Goal: Task Accomplishment & Management: Manage account settings

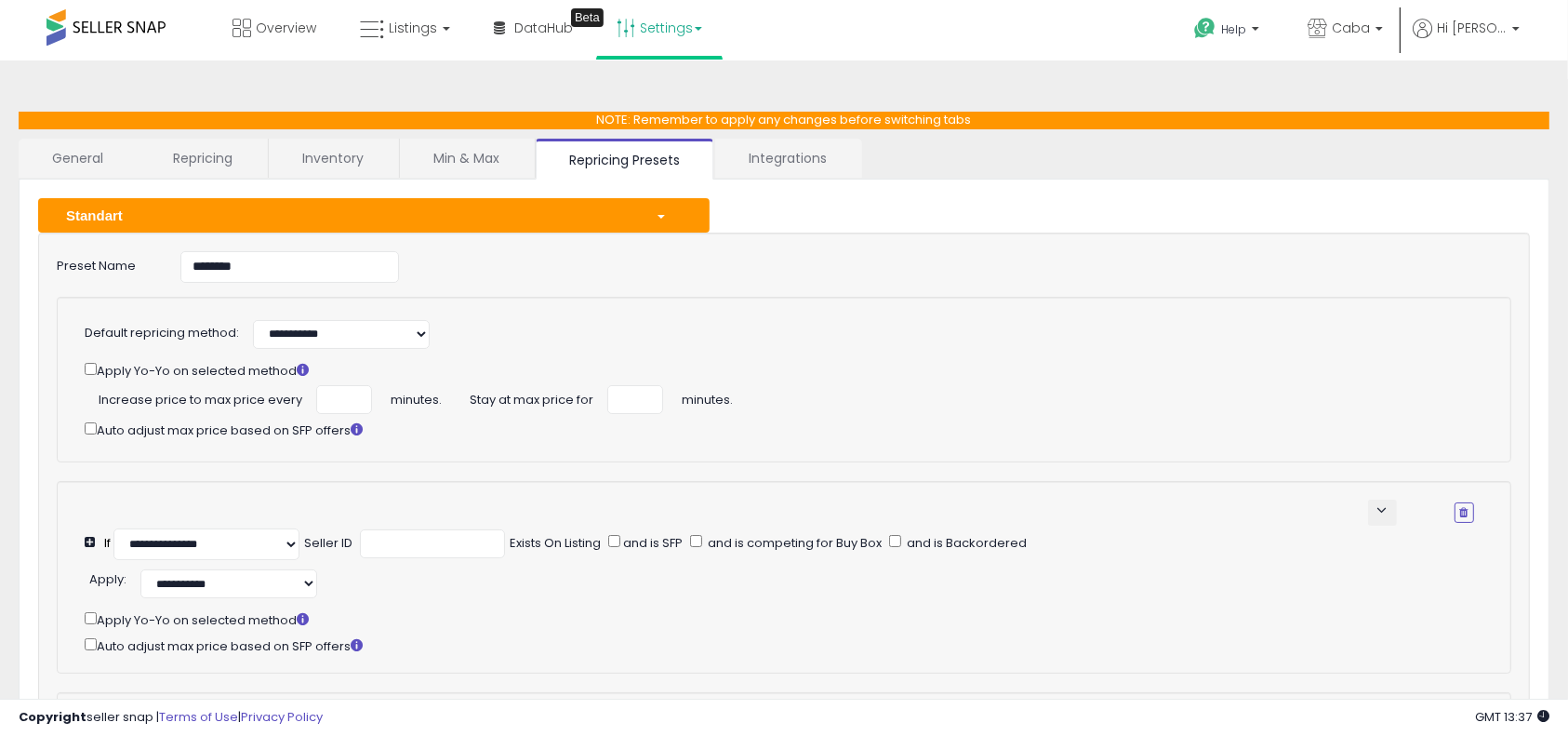
click at [98, 30] on span at bounding box center [106, 27] width 119 height 37
click at [282, 26] on span "Overview" at bounding box center [286, 28] width 60 height 19
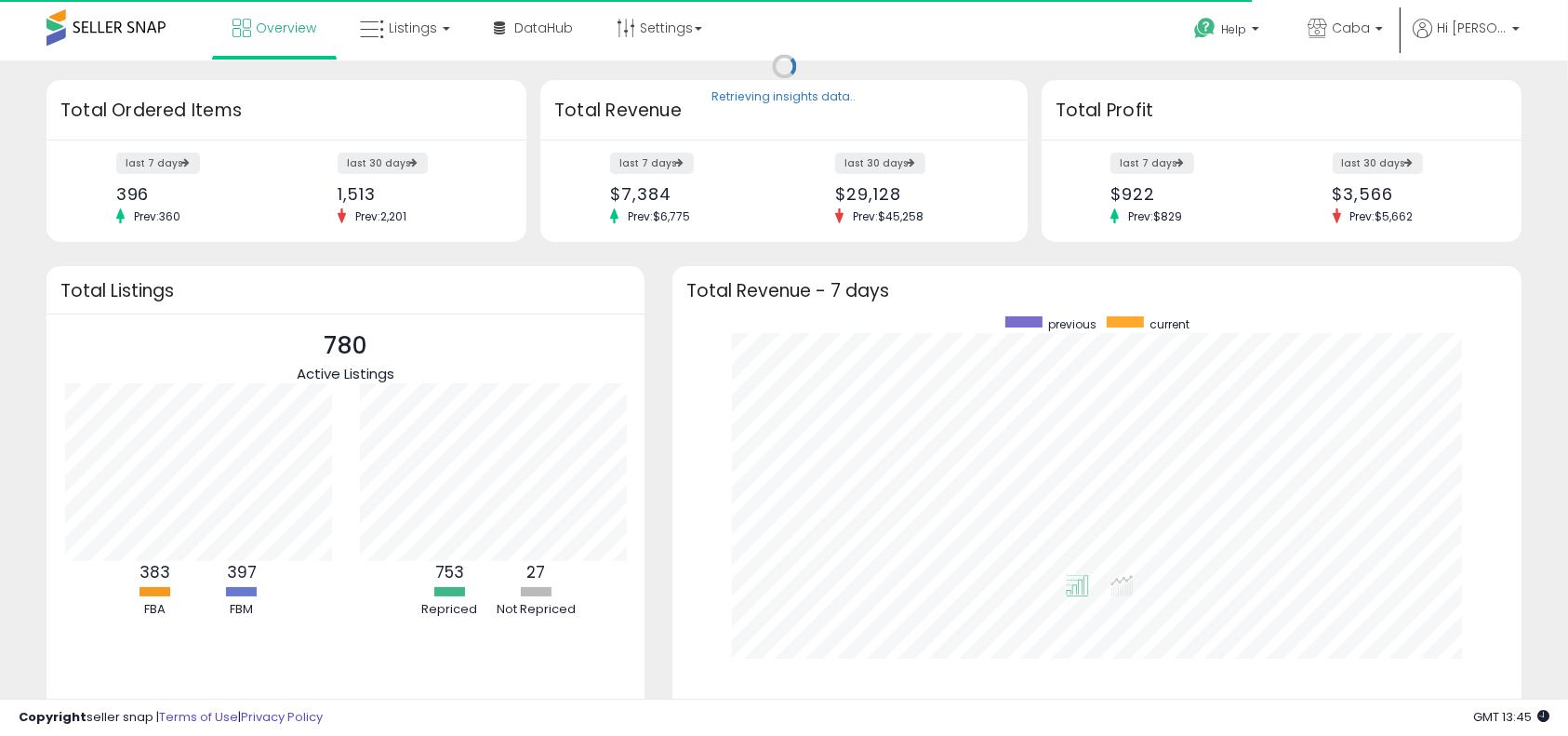
scroll to position [351, 811]
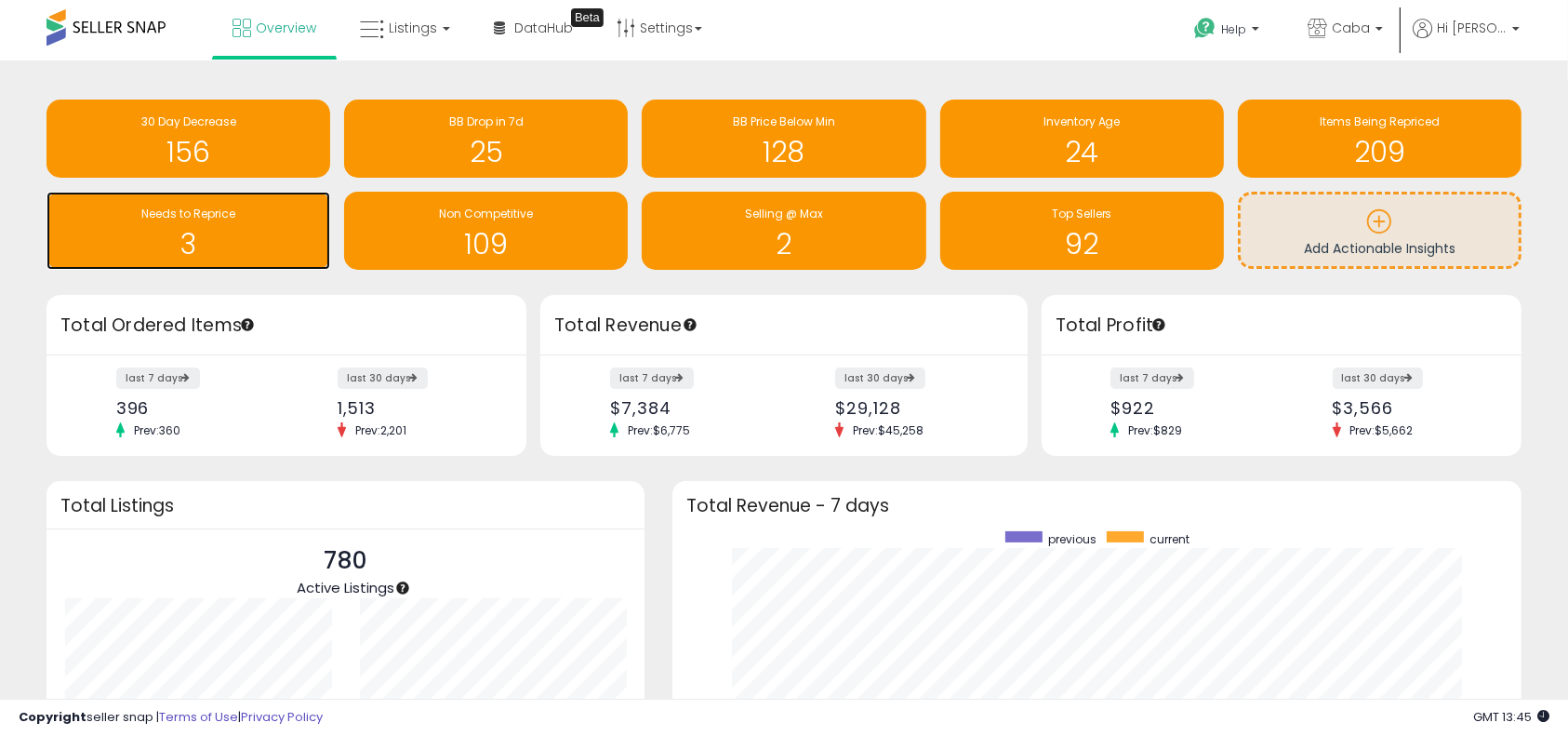
click at [202, 216] on span "Needs to Reprice" at bounding box center [188, 213] width 94 height 16
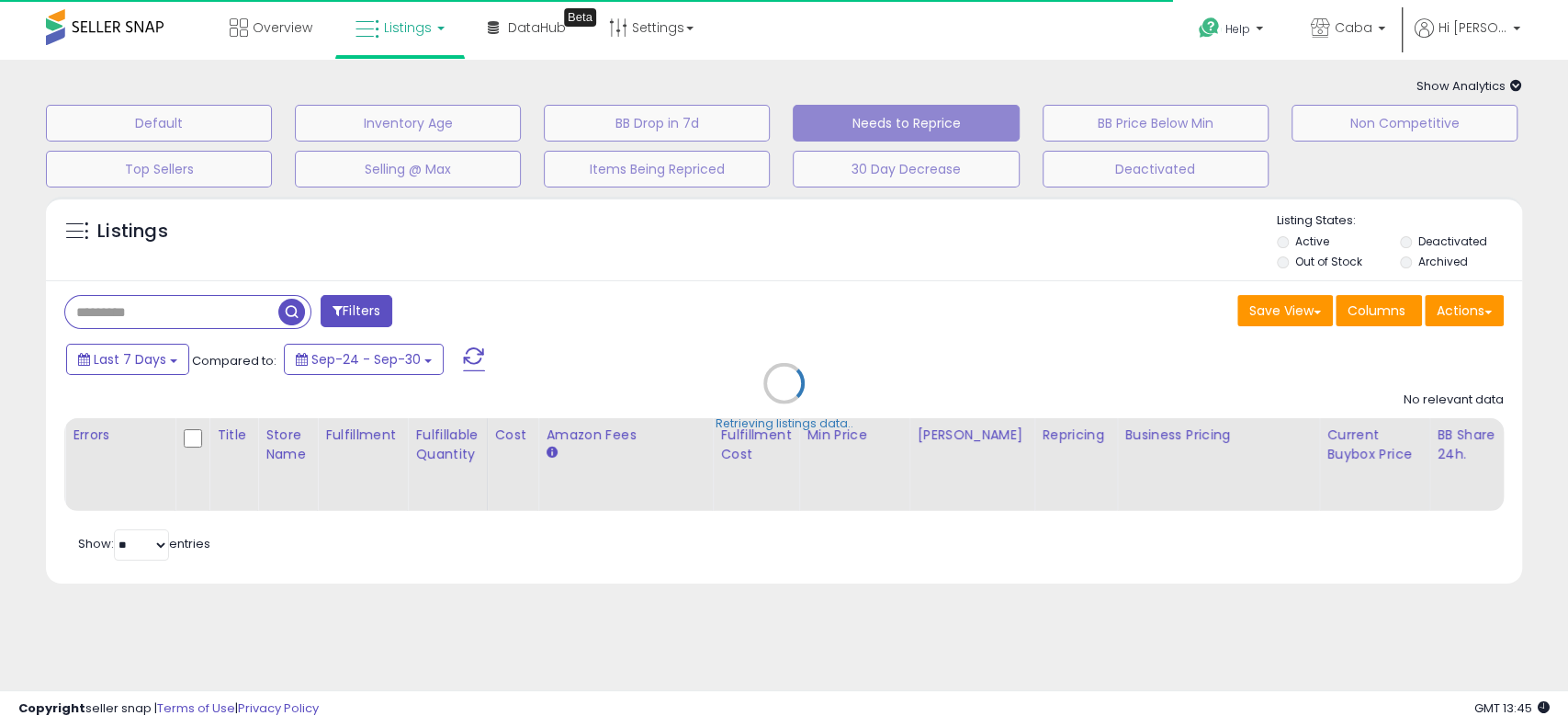
select select "**"
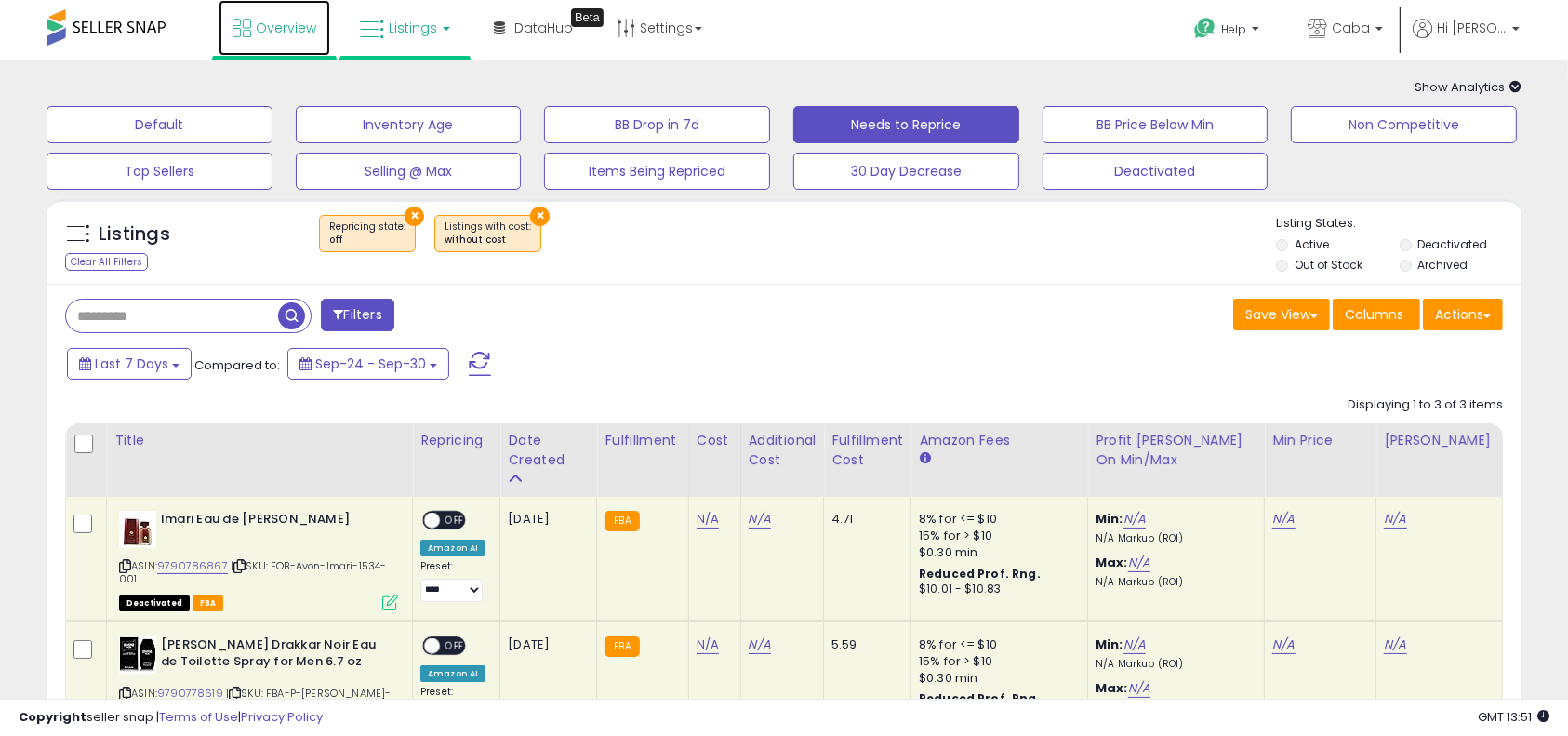
click at [255, 43] on link "Overview" at bounding box center [274, 28] width 112 height 56
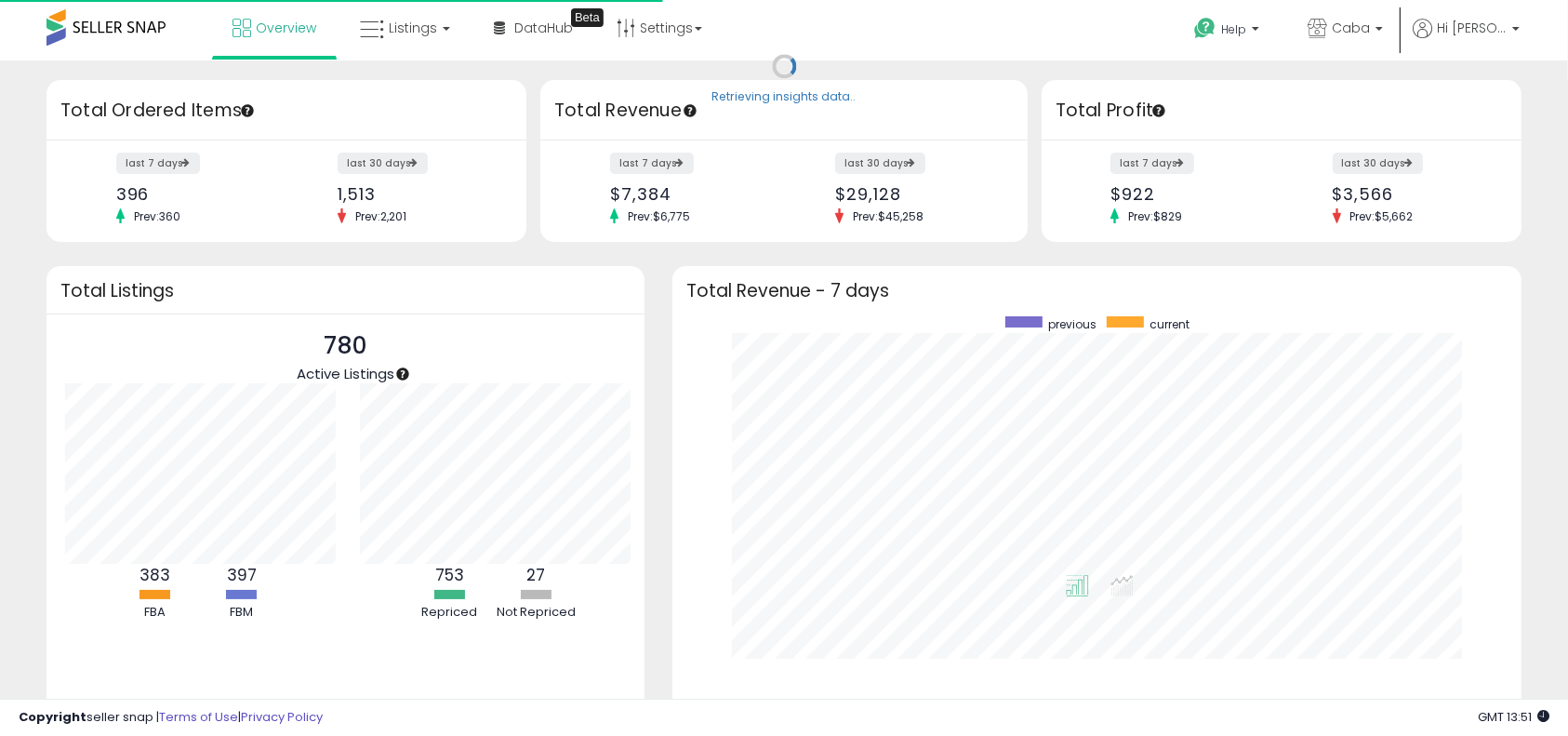
scroll to position [351, 811]
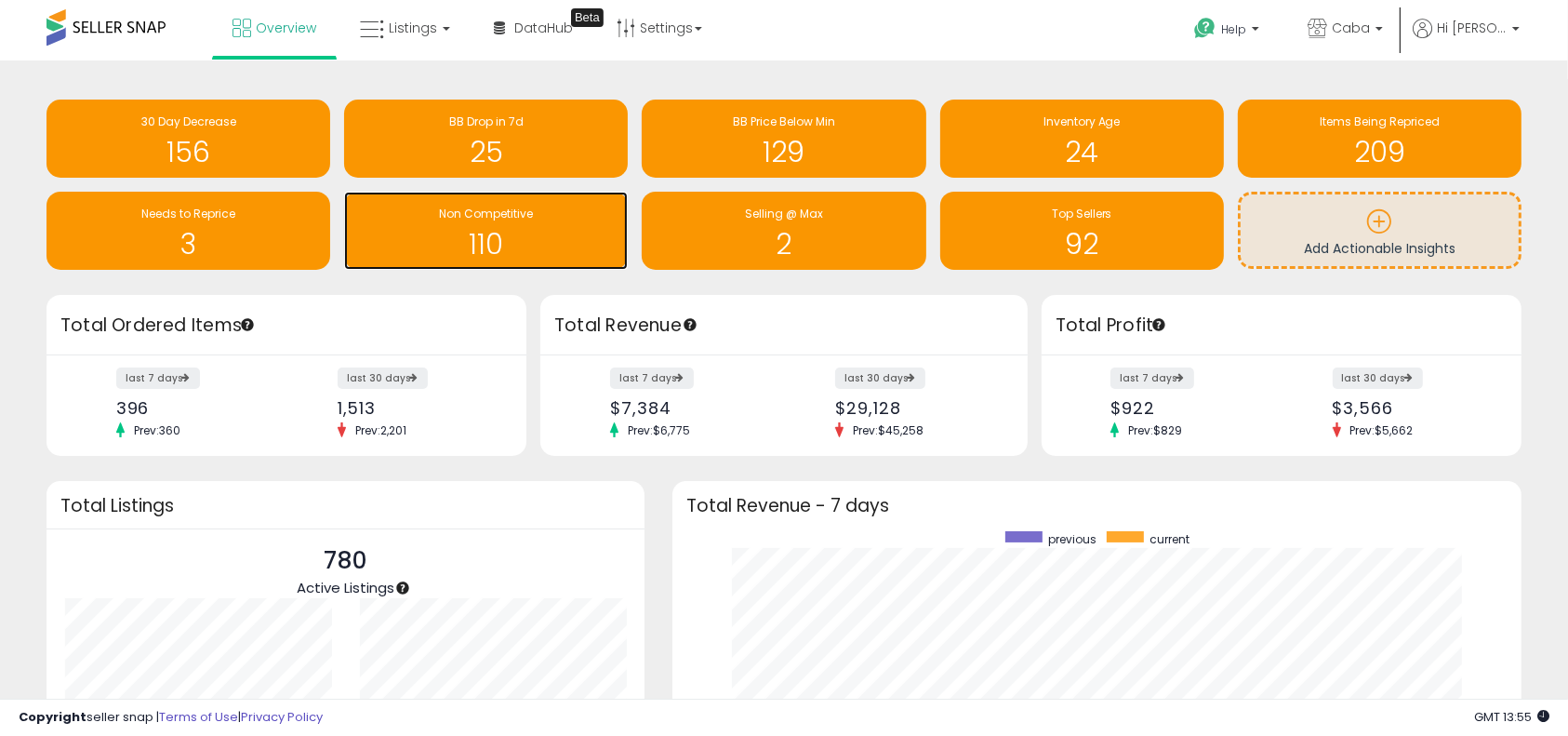
click at [513, 269] on div "Non Competitive 110" at bounding box center [486, 230] width 284 height 78
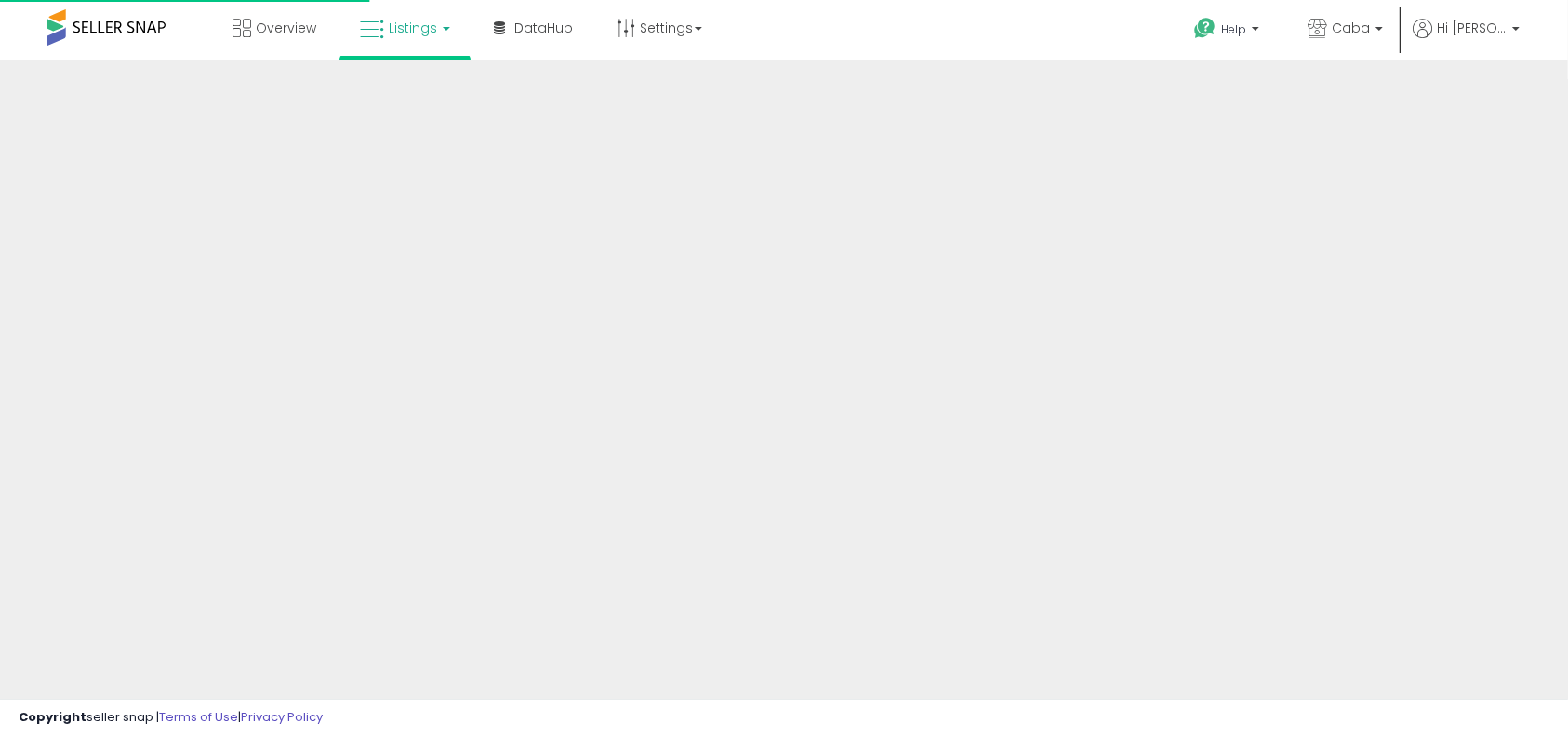
click at [826, 23] on div "Overview Listings DataHub" at bounding box center [504, 40] width 1035 height 79
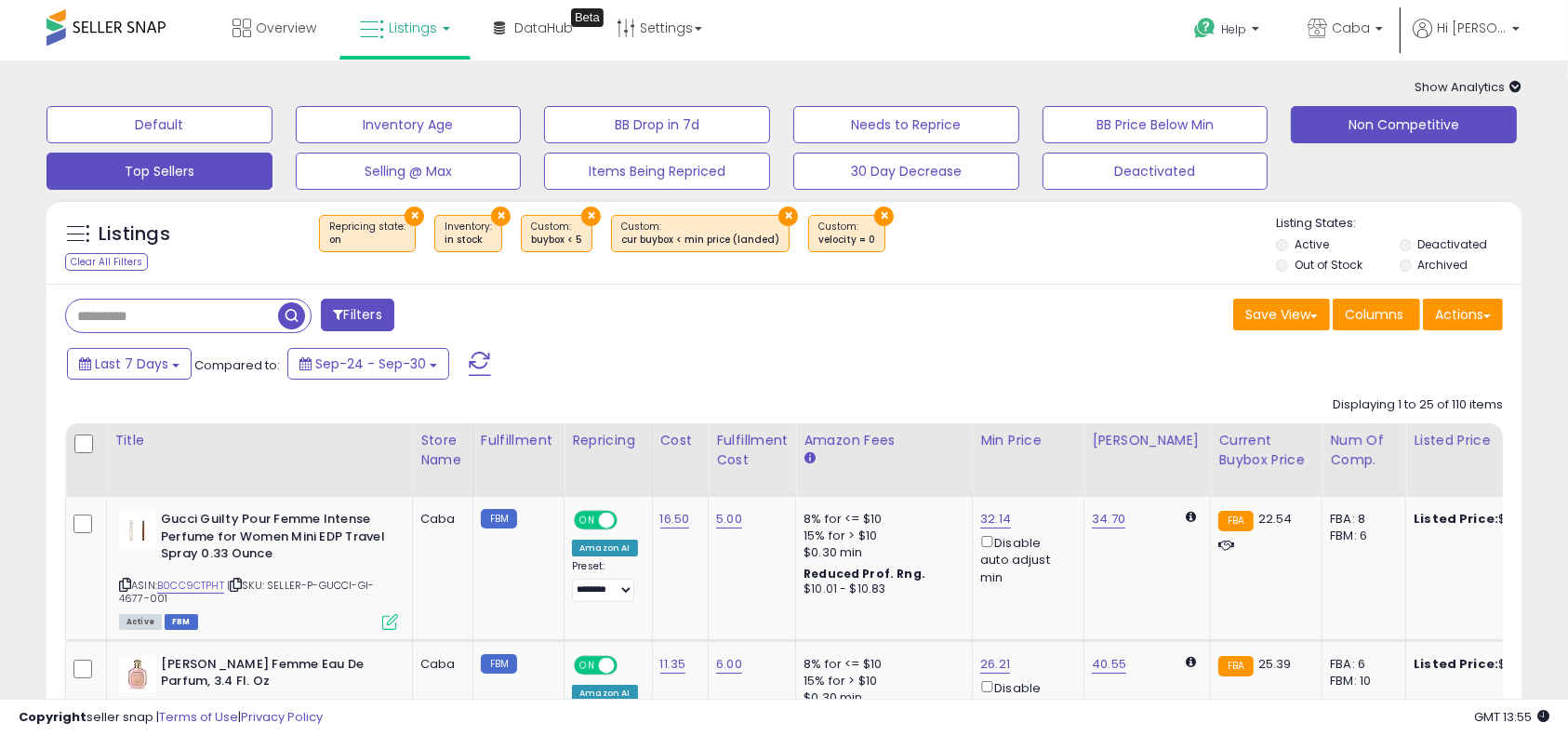
click at [249, 160] on button "Top Sellers" at bounding box center [160, 172] width 226 height 38
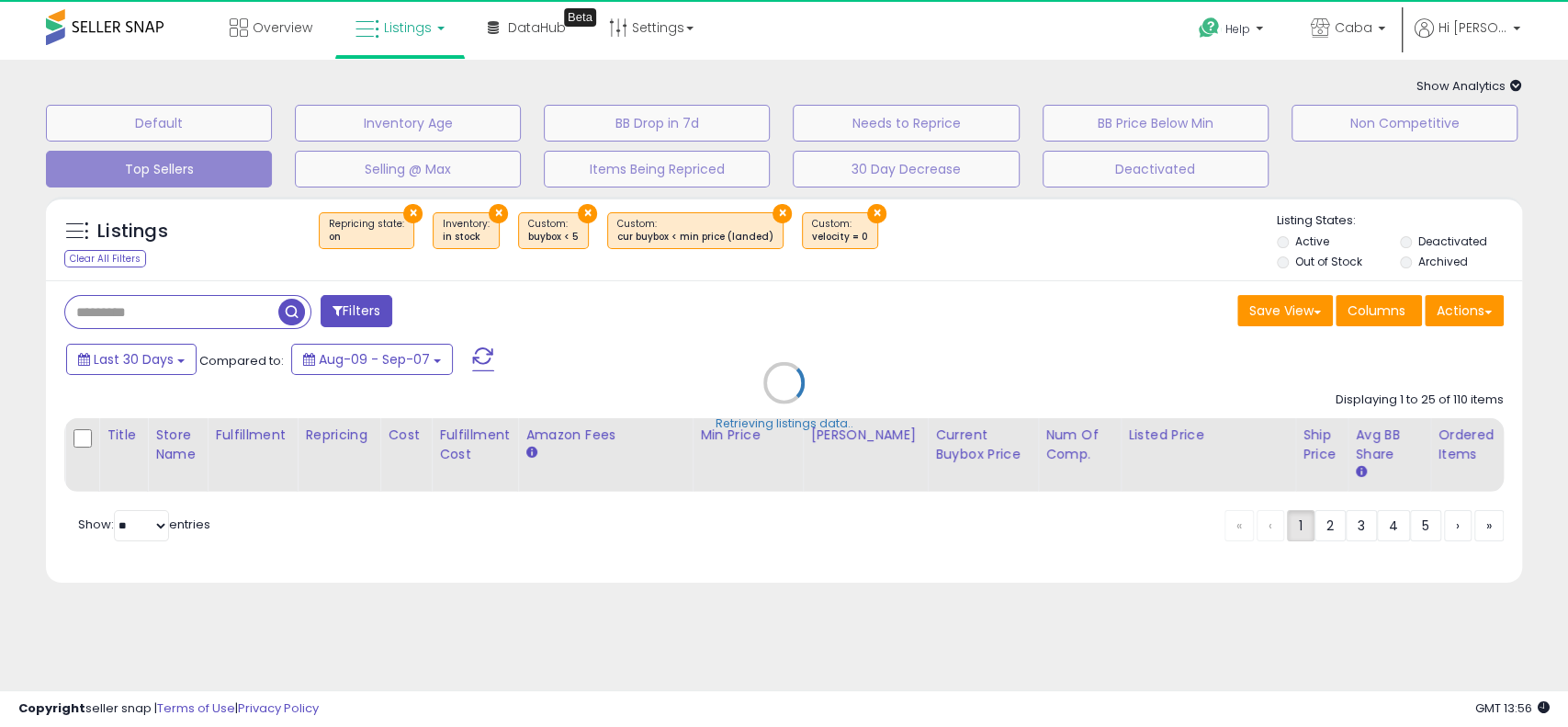
click at [998, 246] on div "Retrieving listings data.." at bounding box center [784, 396] width 1504 height 418
drag, startPoint x: 998, startPoint y: 246, endPoint x: 1100, endPoint y: 3, distance: 263.5
click at [996, 246] on div "Retrieving listings data.." at bounding box center [784, 396] width 1504 height 418
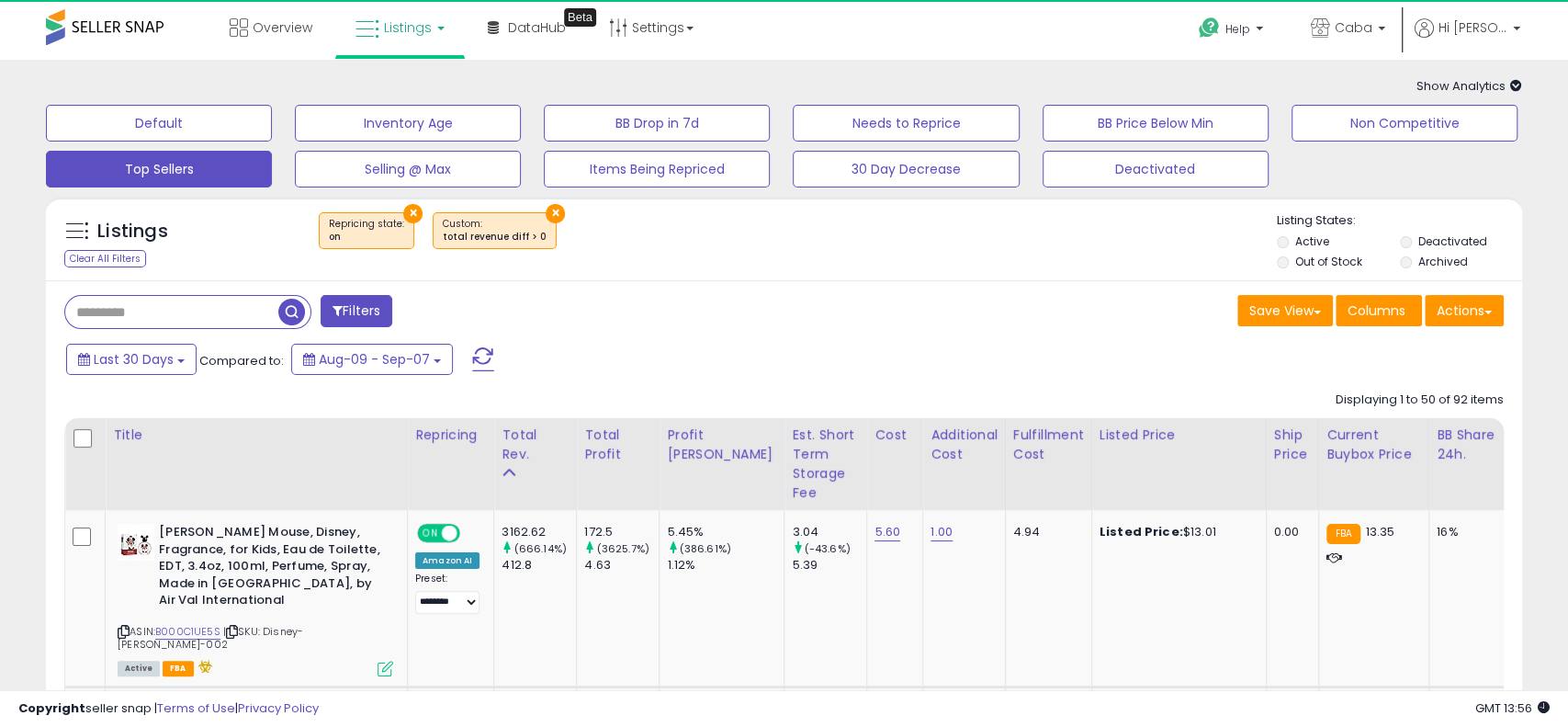
select select "**"
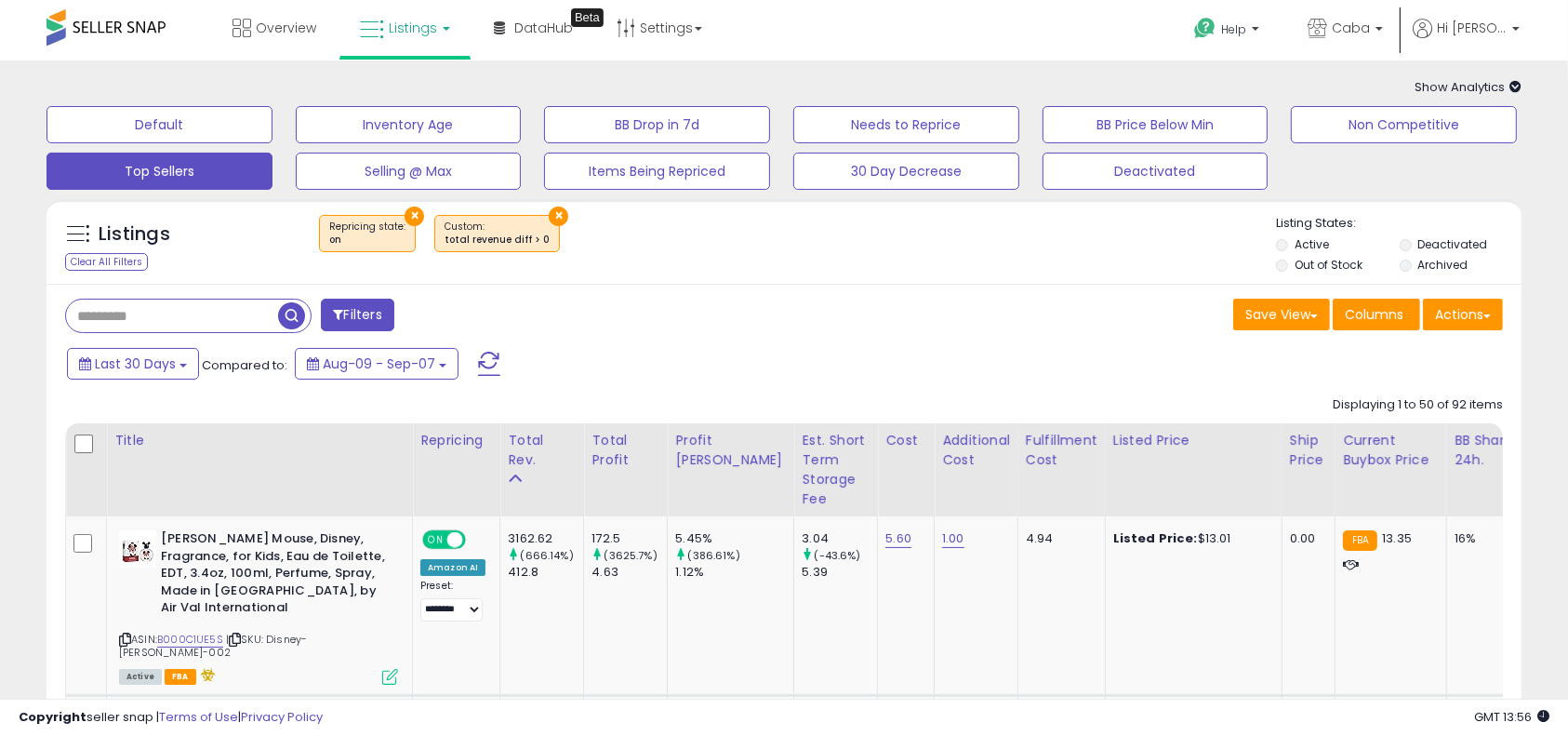
click at [153, 310] on input "text" at bounding box center [173, 315] width 212 height 33
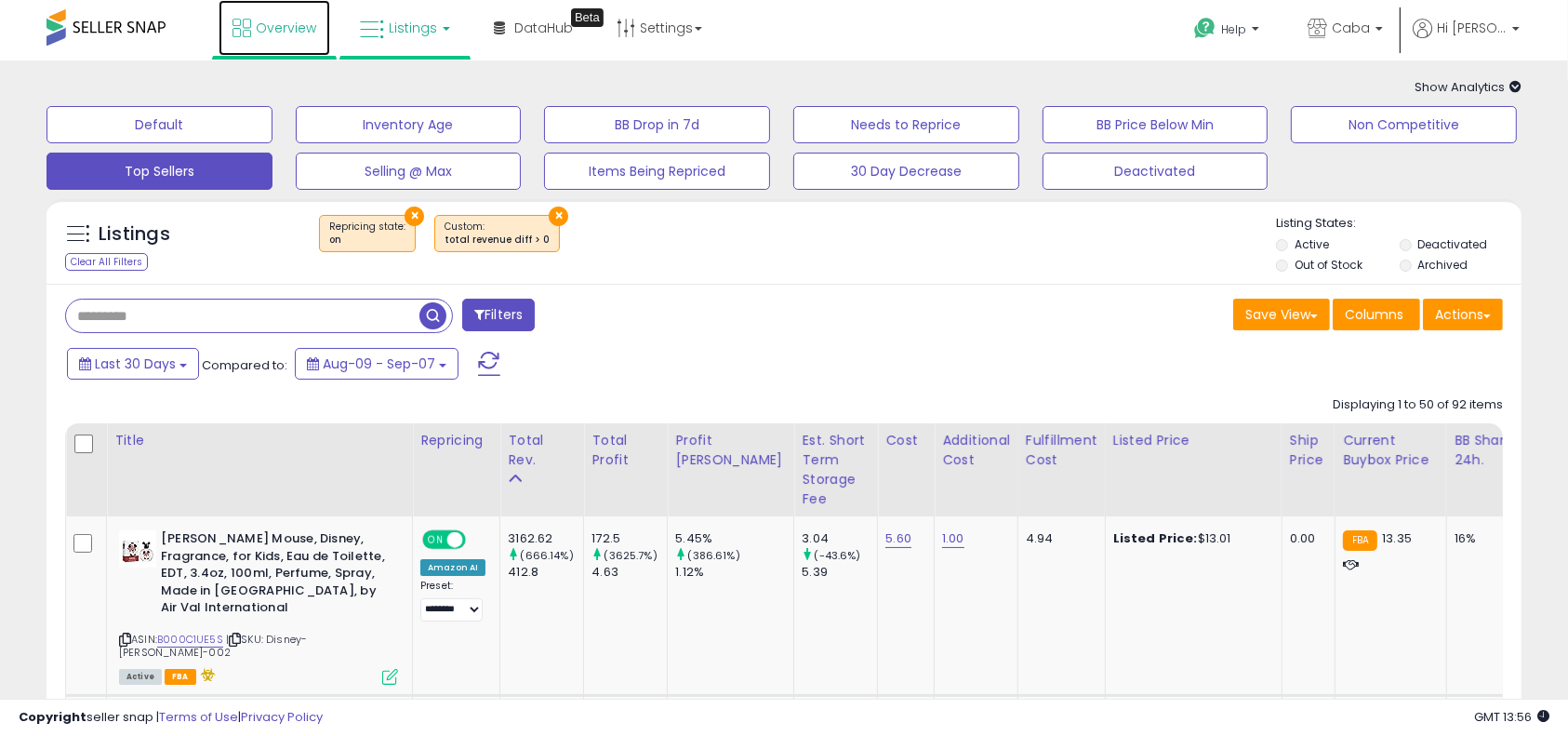
click at [265, 0] on link "Overview" at bounding box center [274, 28] width 112 height 56
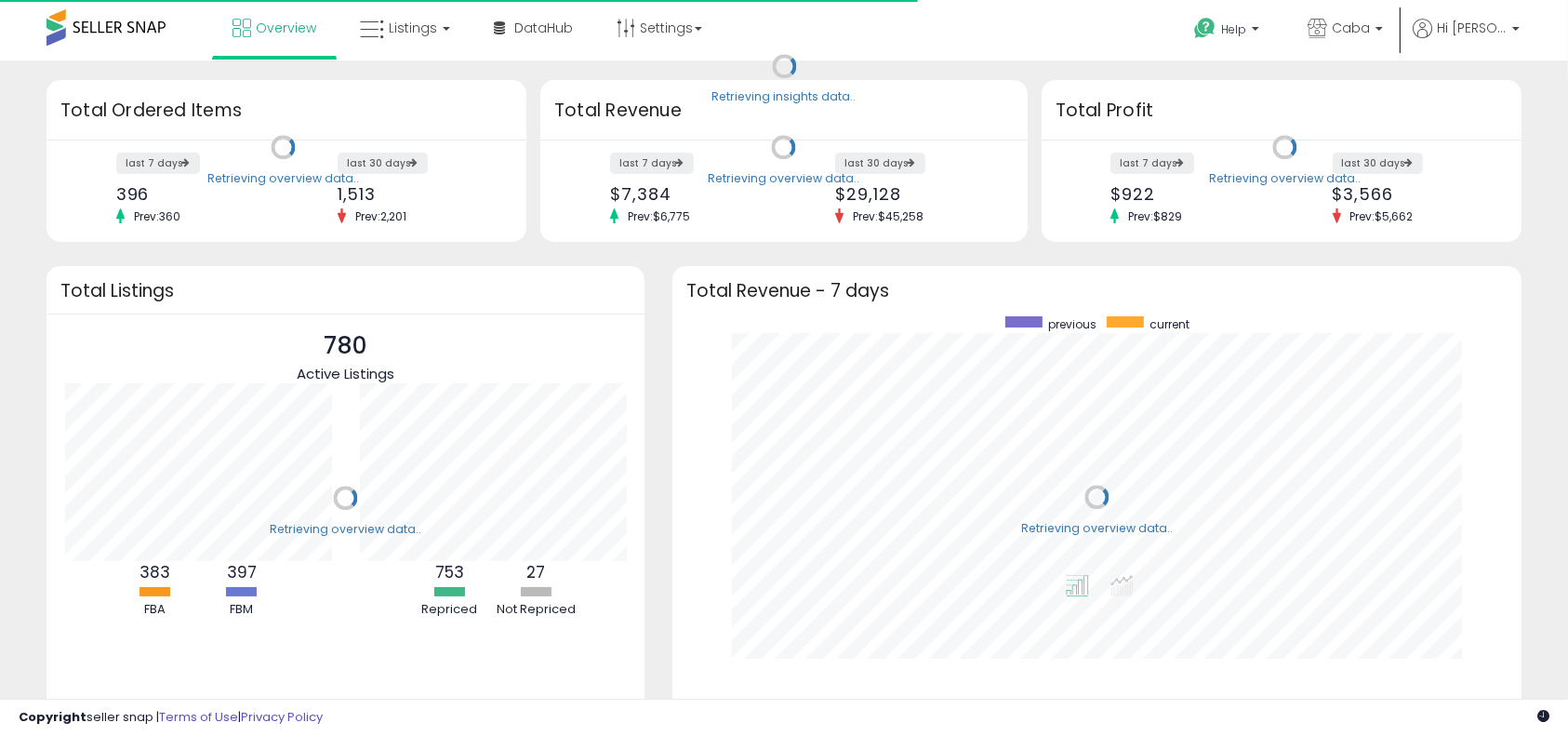
scroll to position [929653, 929065]
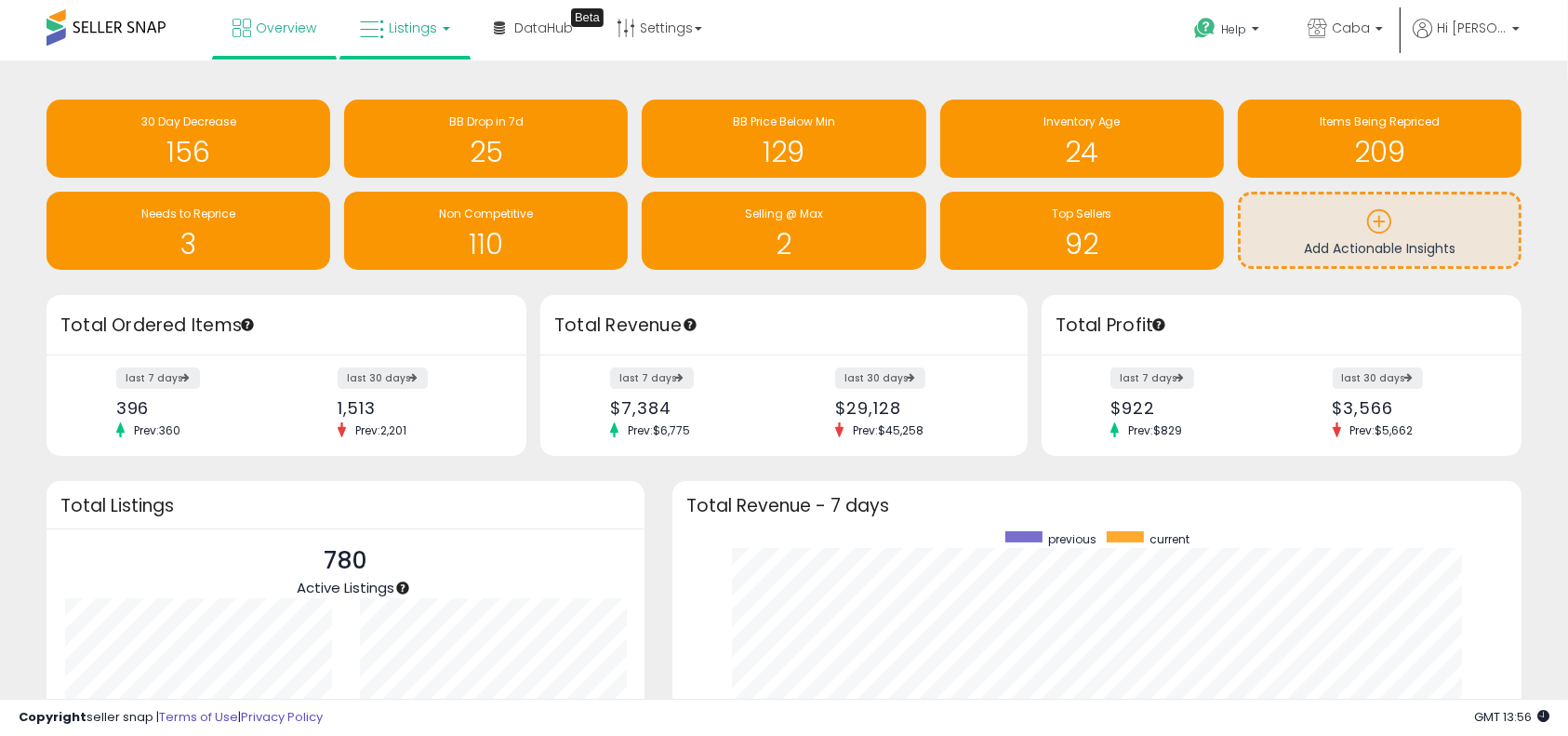
click at [416, 30] on span "Listings" at bounding box center [413, 28] width 49 height 19
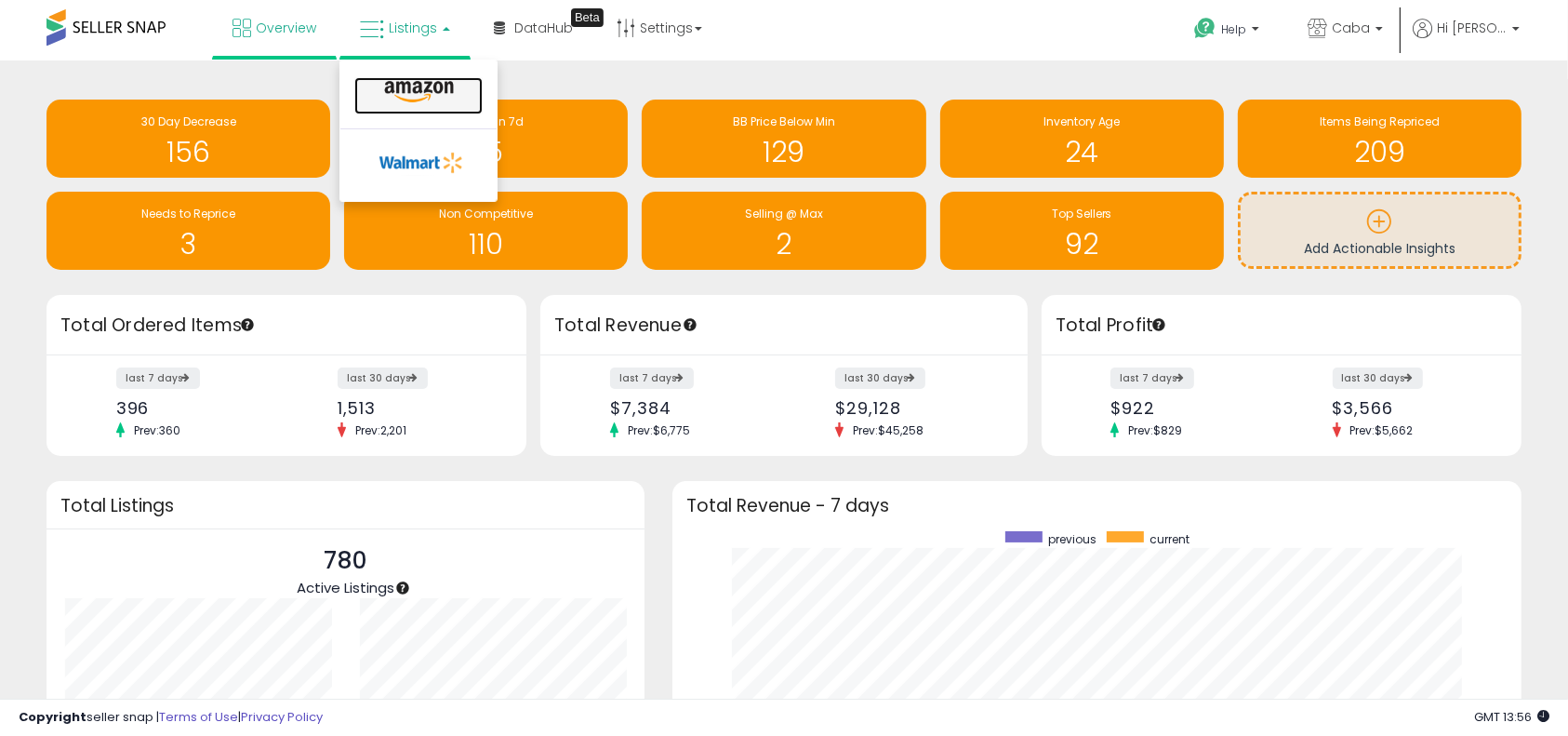
click at [409, 92] on icon at bounding box center [420, 92] width 81 height 24
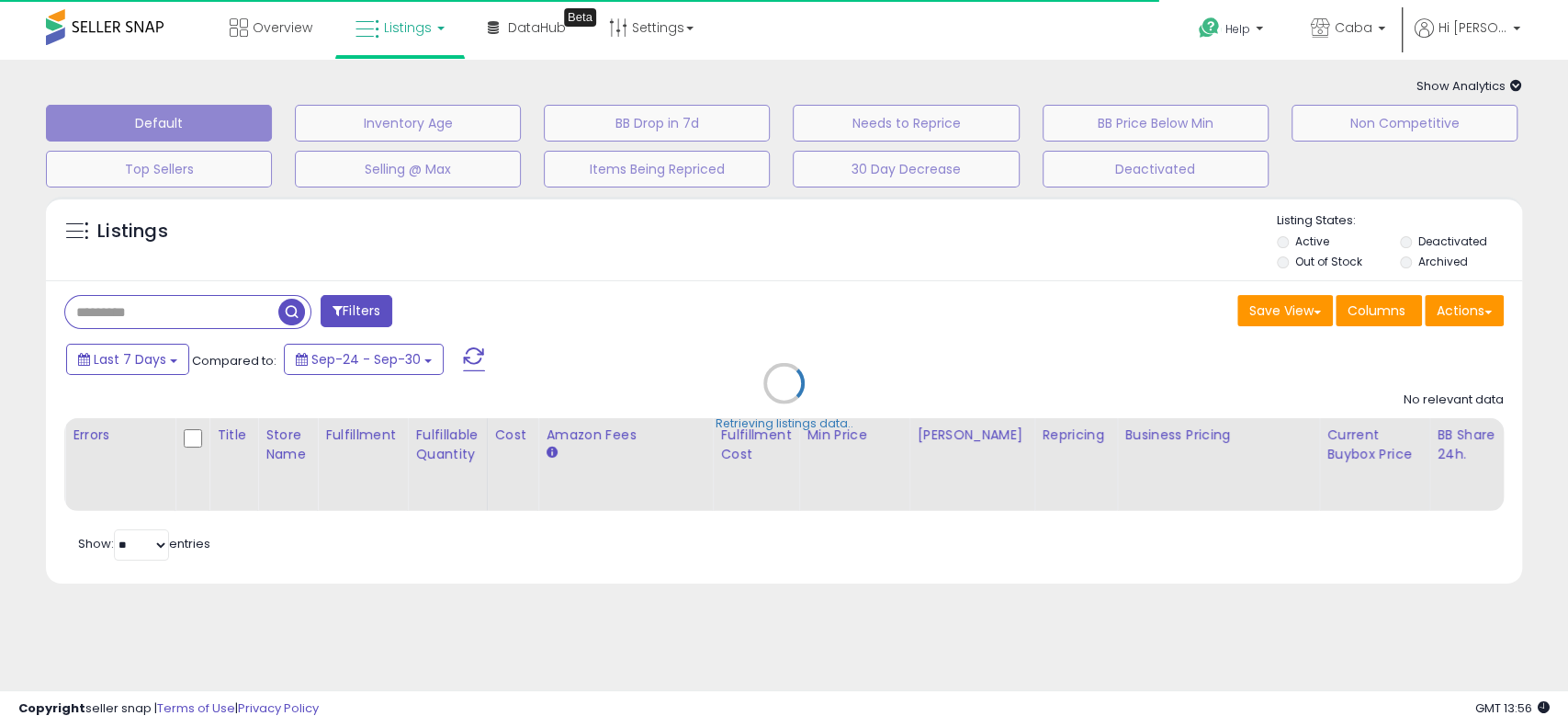
click at [172, 305] on div "Retrieving listings data.." at bounding box center [784, 397] width 1504 height 419
click at [122, 309] on div "Retrieving listings data.." at bounding box center [784, 397] width 1504 height 419
click at [24, 282] on div "**********" at bounding box center [784, 342] width 1550 height 528
click at [143, 313] on div "Retrieving listings data.." at bounding box center [784, 397] width 1504 height 419
click at [138, 310] on div "Retrieving listings data.." at bounding box center [784, 397] width 1504 height 419
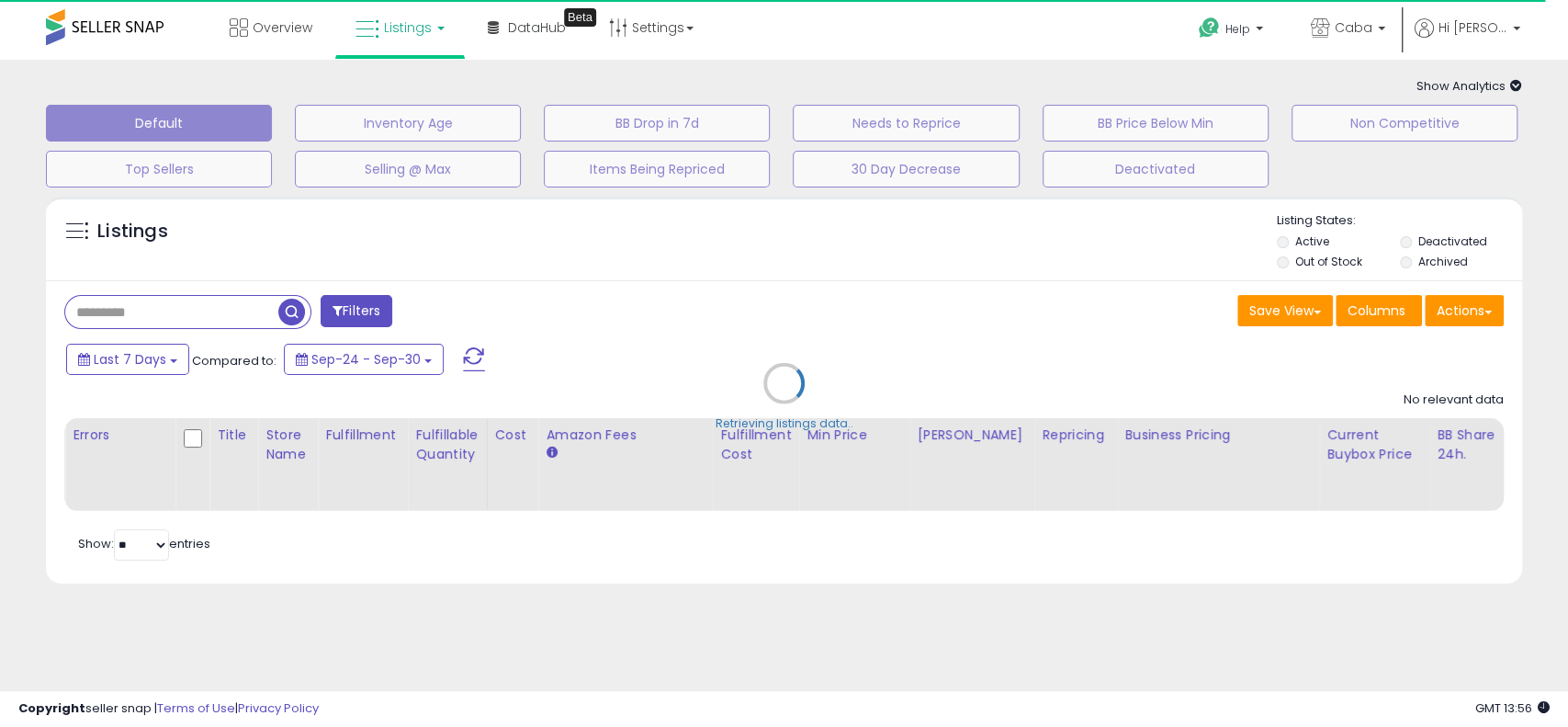
click at [104, 308] on div "Retrieving listings data.." at bounding box center [784, 397] width 1504 height 419
click at [132, 326] on div "Retrieving listings data.." at bounding box center [784, 397] width 1504 height 419
click at [125, 318] on div "Retrieving listings data.." at bounding box center [784, 397] width 1504 height 419
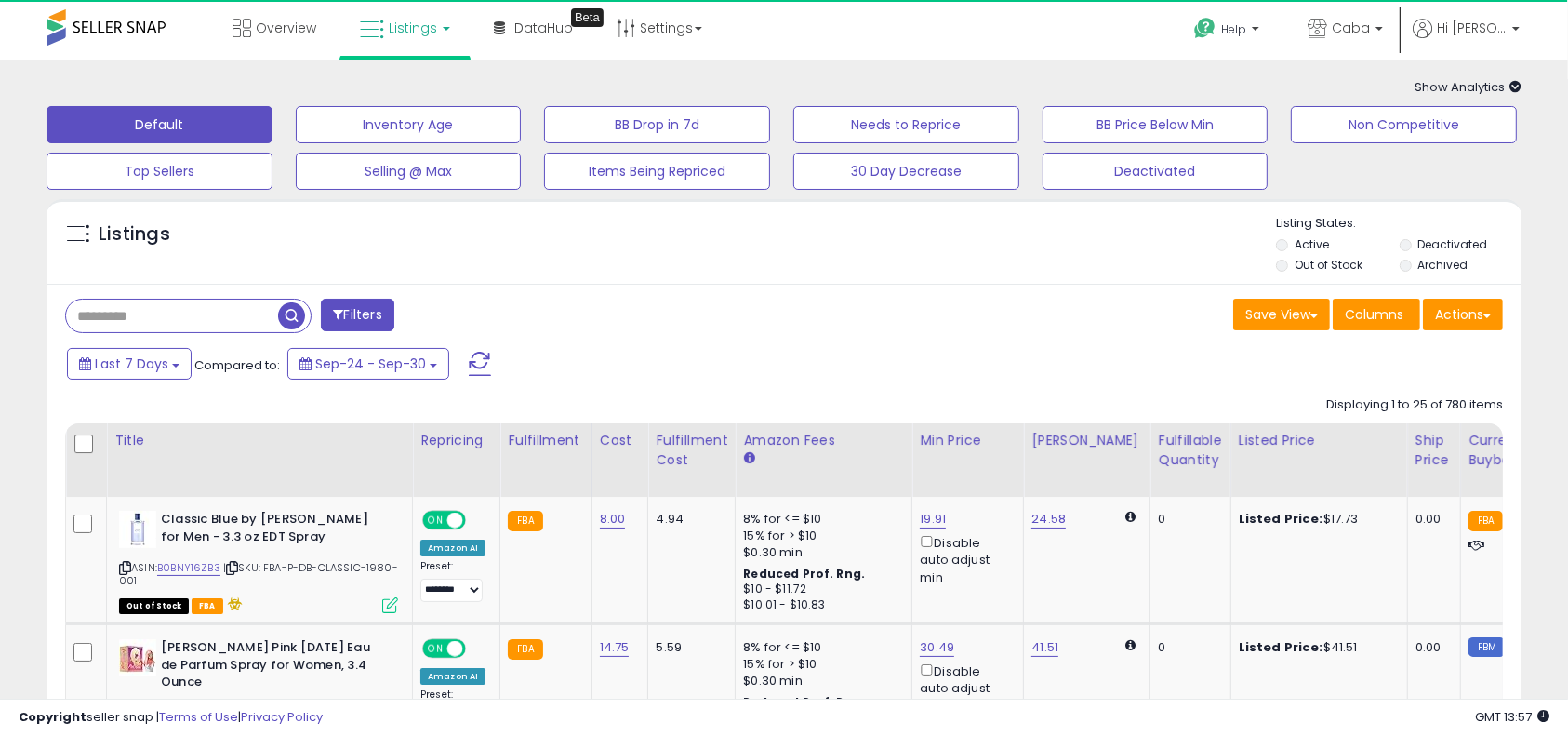
click at [145, 325] on input "text" at bounding box center [173, 315] width 212 height 33
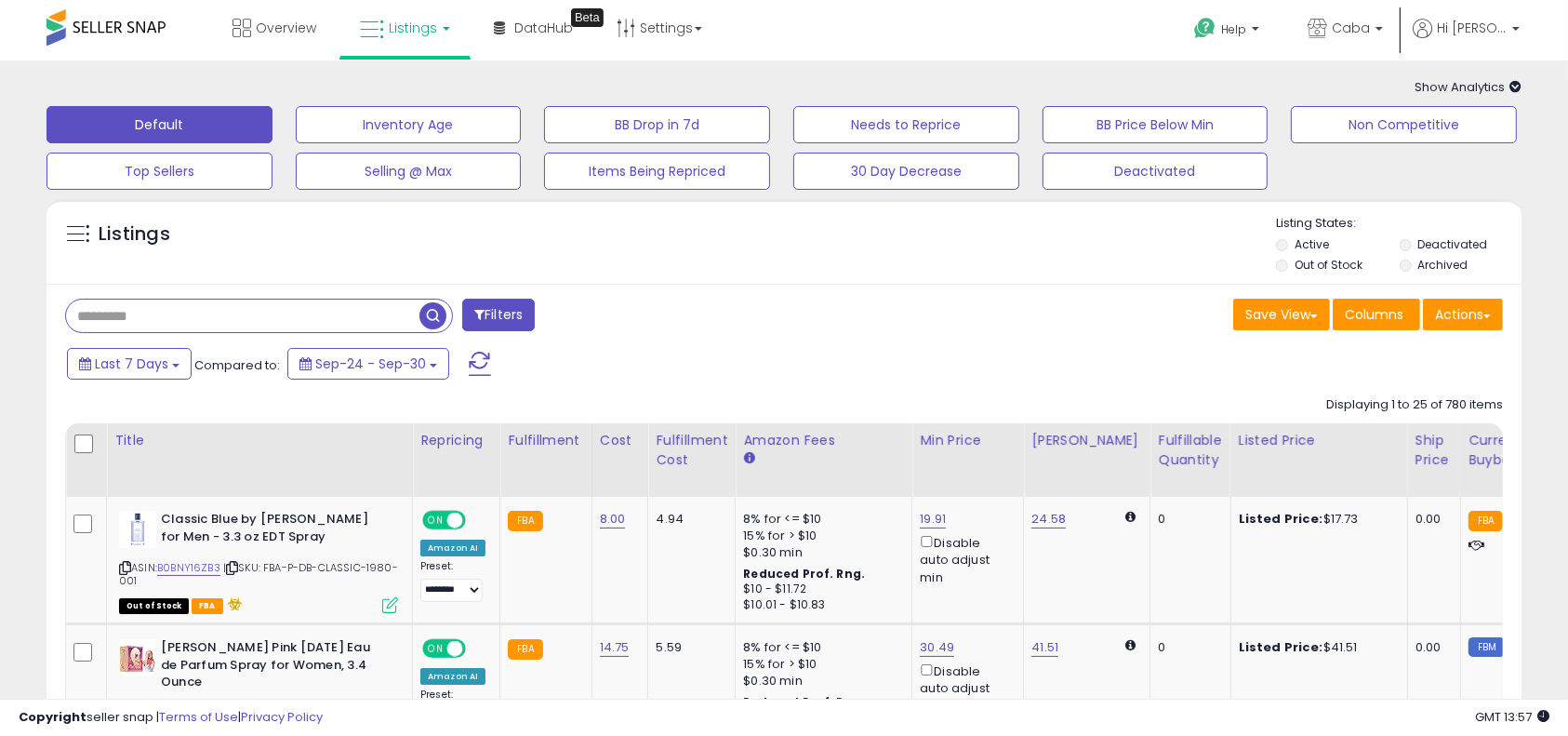
paste input "**********"
type input "**********"
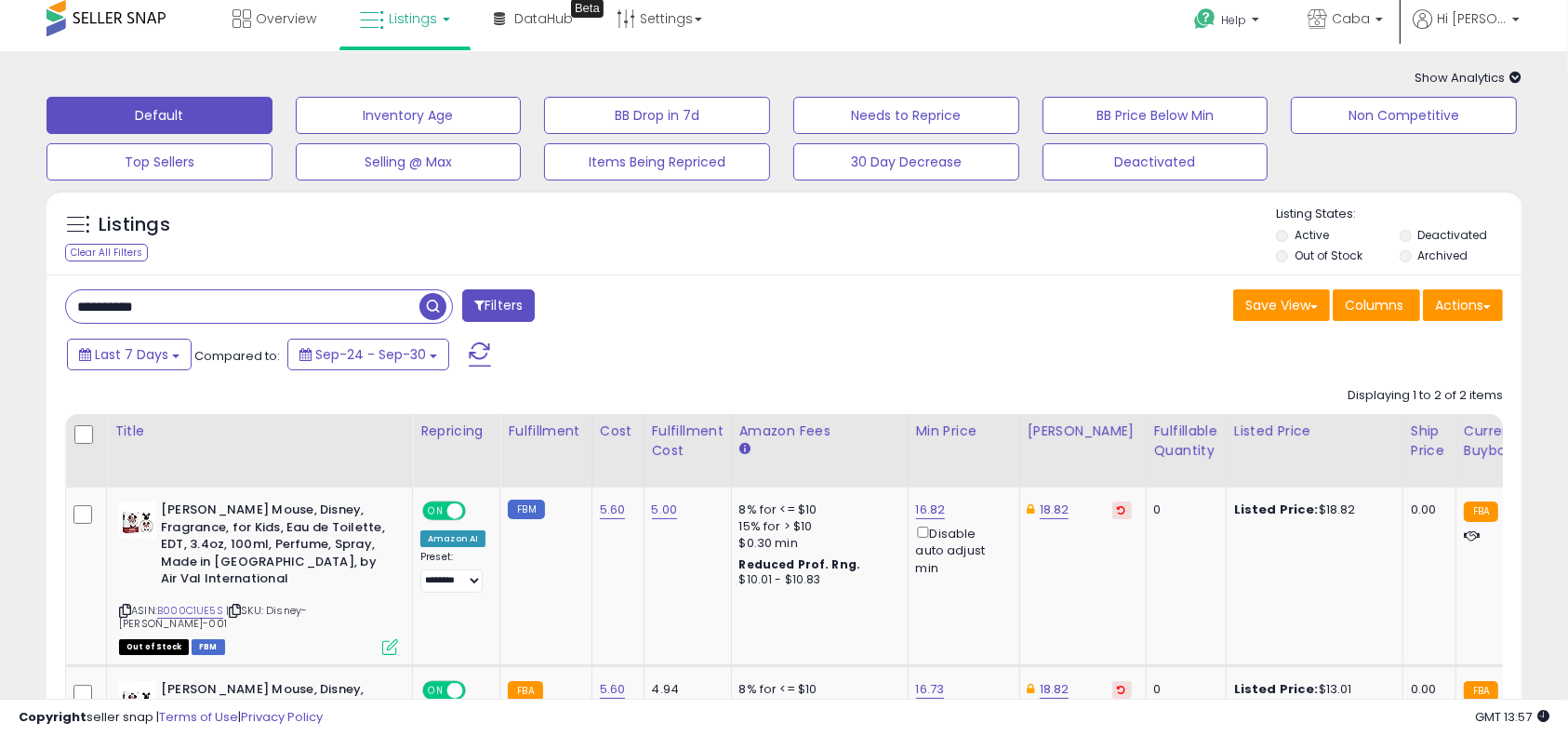
scroll to position [221, 0]
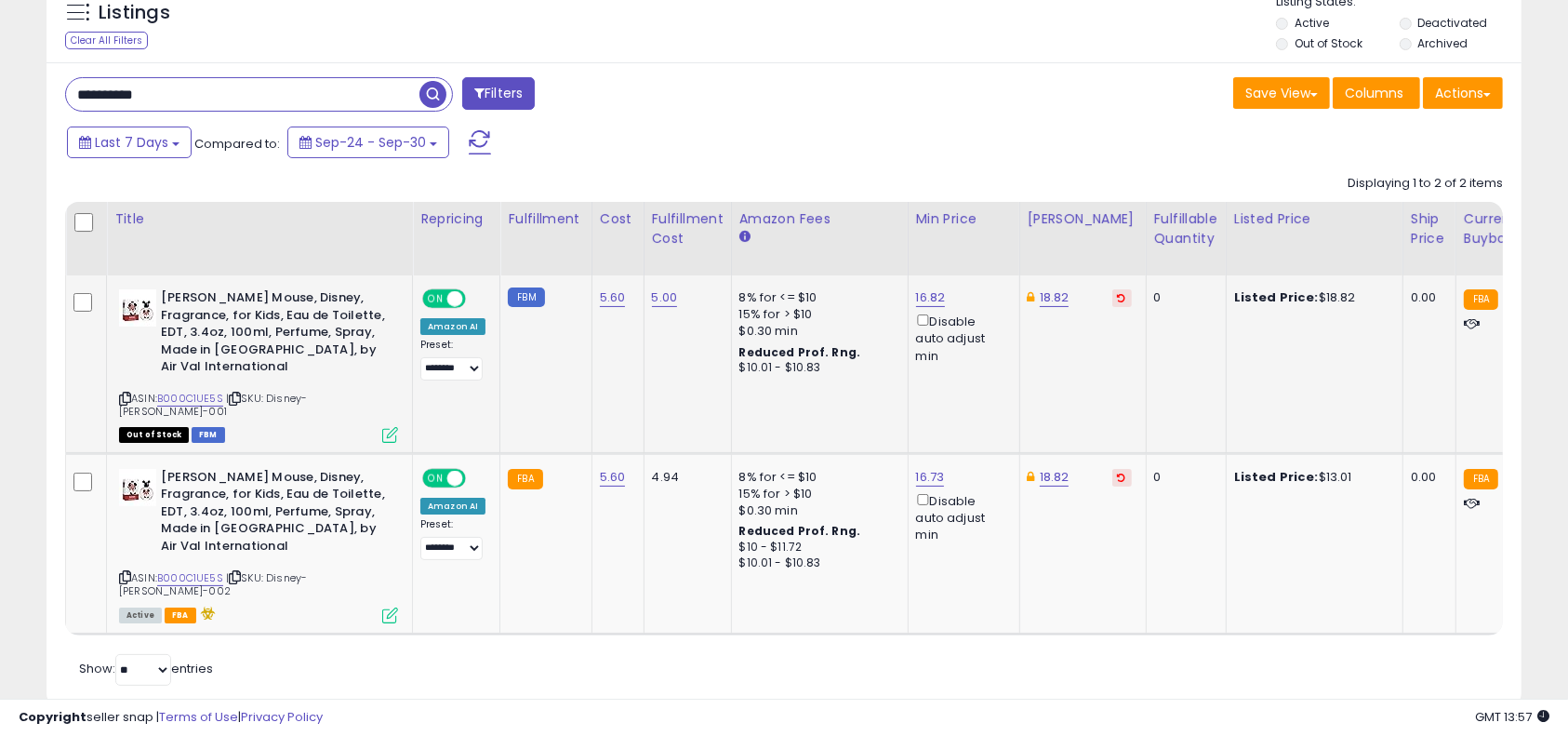
click at [1096, 287] on td "18.82" at bounding box center [1083, 364] width 127 height 178
click at [1118, 302] on icon at bounding box center [1122, 297] width 8 height 9
click at [1112, 469] on button at bounding box center [1122, 478] width 20 height 18
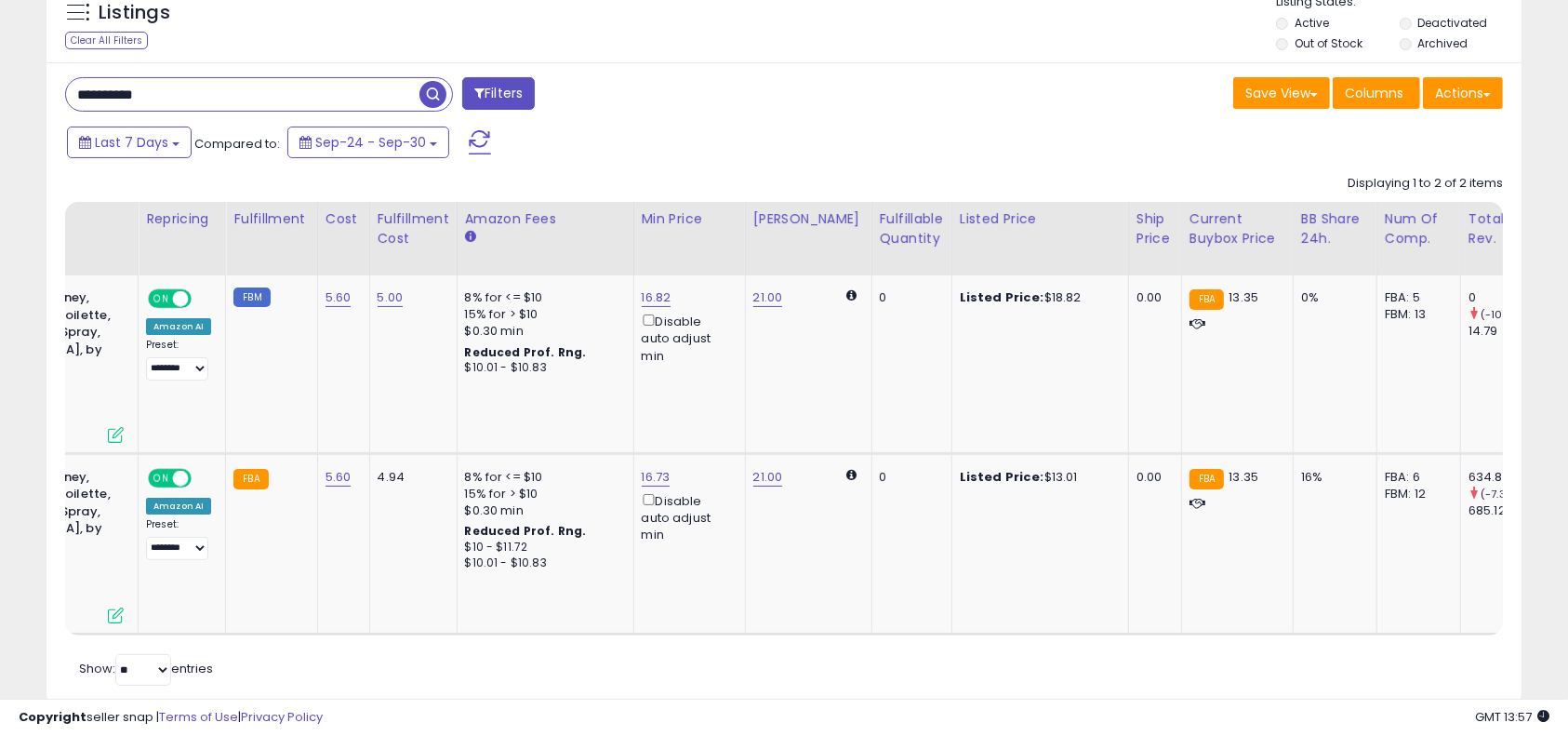
scroll to position [0, 0]
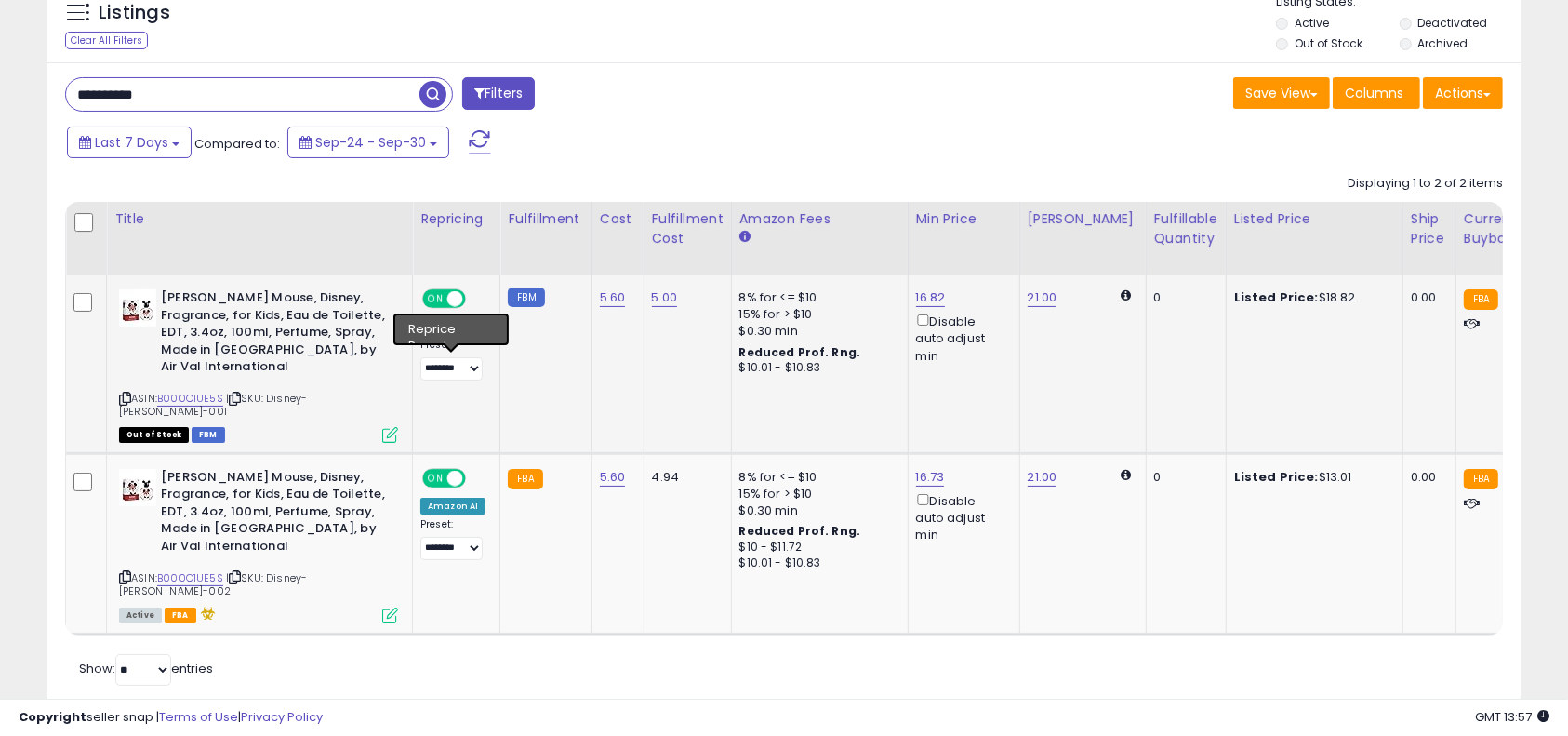
click at [630, 385] on td "5.60" at bounding box center [617, 364] width 53 height 178
click at [441, 537] on select "**** ********" at bounding box center [451, 548] width 62 height 23
click at [421, 537] on select "**** ********" at bounding box center [451, 548] width 62 height 23
click at [644, 526] on td "4.94" at bounding box center [687, 544] width 87 height 181
click at [393, 607] on icon at bounding box center [390, 615] width 16 height 16
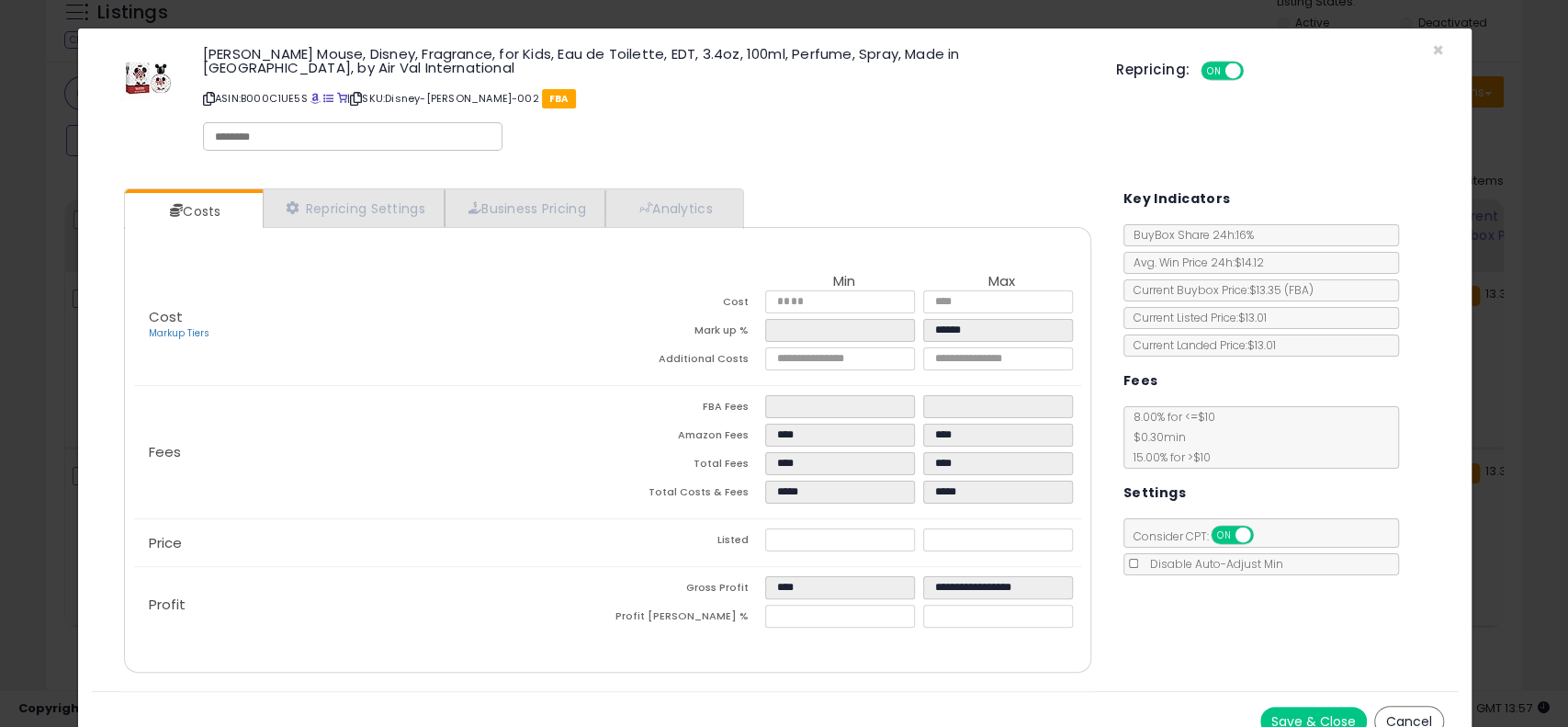
click at [1273, 708] on button "Save & Close" at bounding box center [1313, 721] width 107 height 29
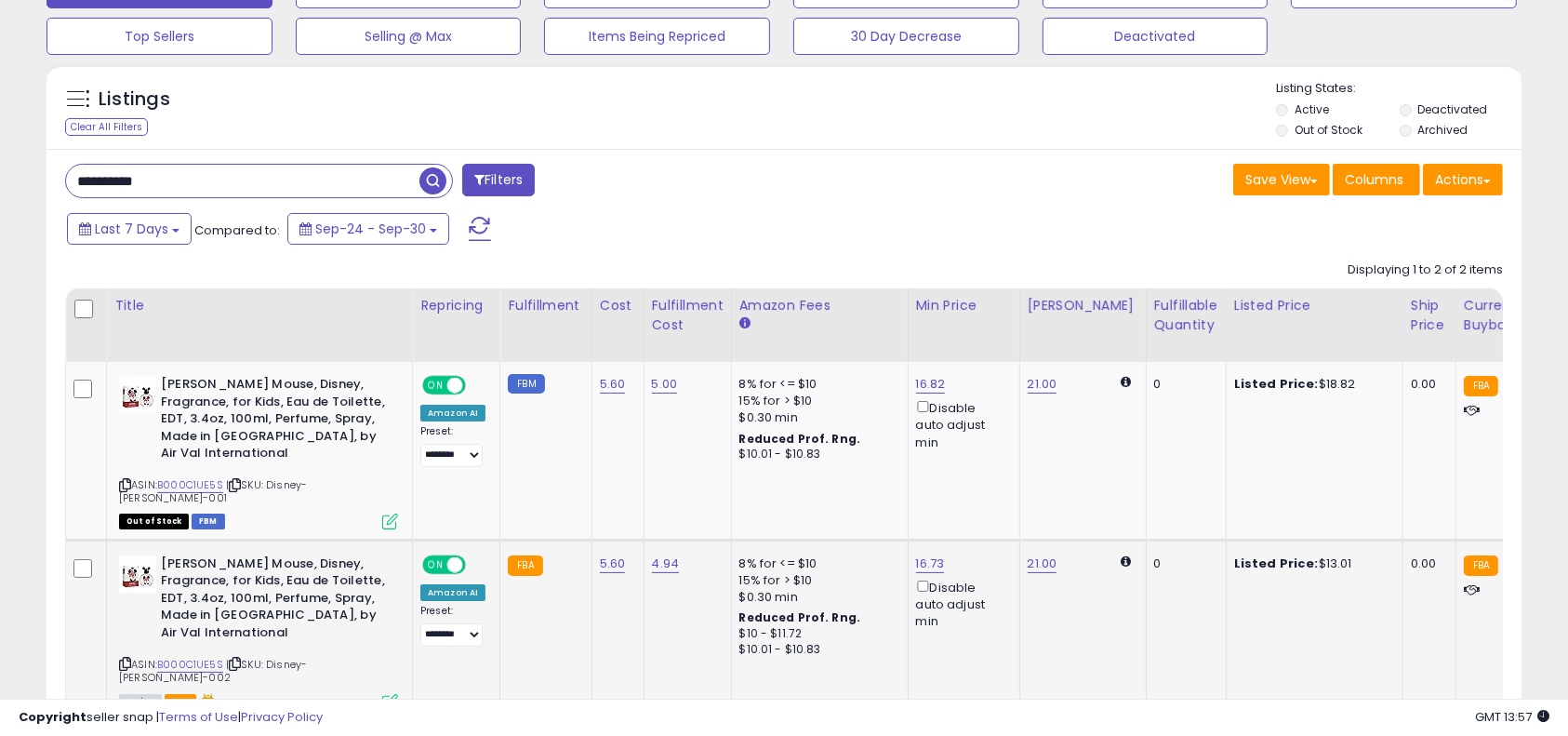
scroll to position [221, 0]
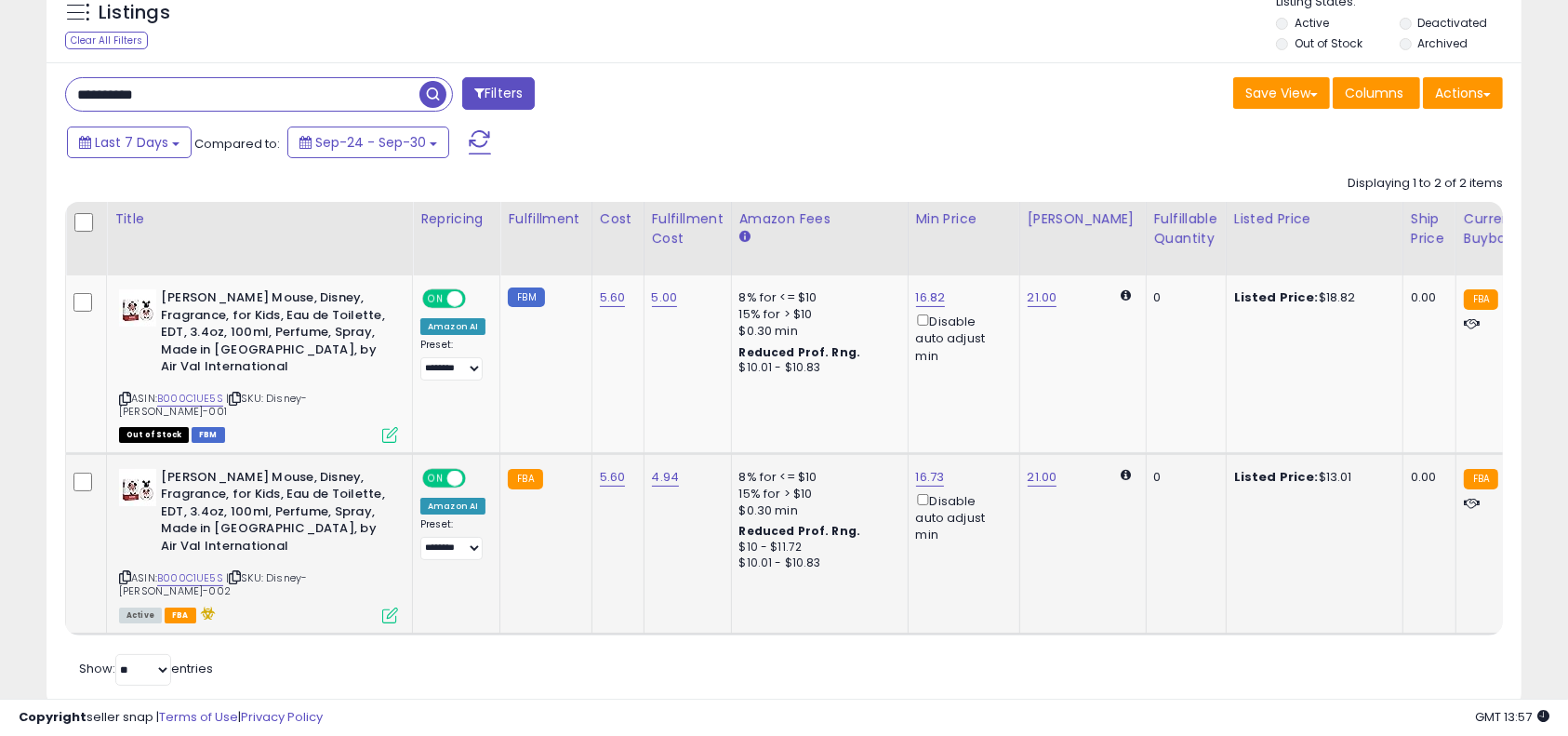
drag, startPoint x: 1283, startPoint y: 440, endPoint x: 1331, endPoint y: 453, distance: 49.7
click at [1331, 469] on div "Listed Price: $13.01" at bounding box center [1311, 477] width 155 height 17
drag, startPoint x: 1341, startPoint y: 451, endPoint x: 1139, endPoint y: 437, distance: 202.5
click at [1139, 453] on tr "Minnie Mouse, Disney, Fragrance, for Kids, Eau de Toilette, EDT, 3.4oz, 100ml, …" at bounding box center [1397, 544] width 2662 height 181
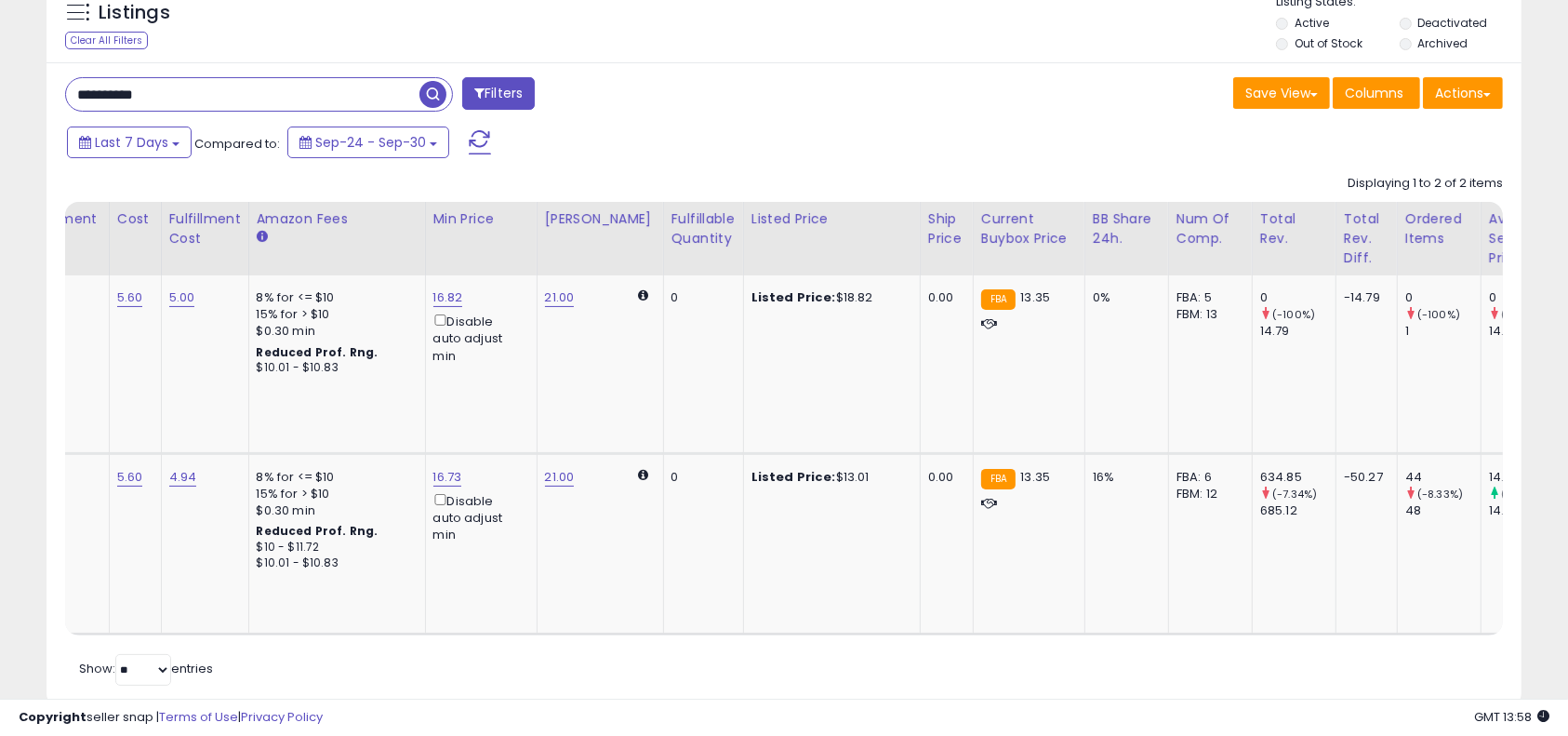
scroll to position [0, 0]
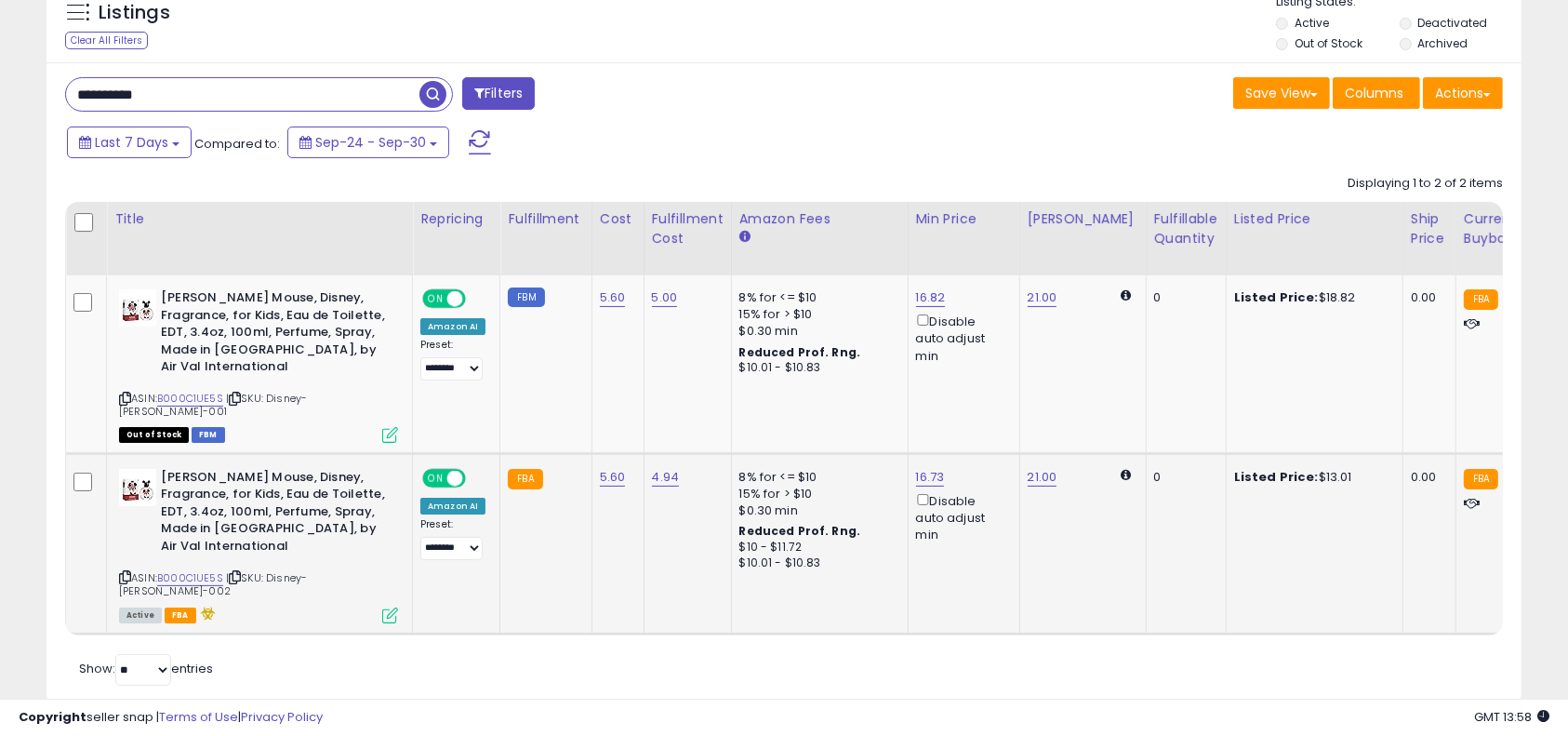
click at [305, 606] on div "Active FBA" at bounding box center [258, 613] width 279 height 14
click at [1312, 472] on td "Listed Price: $13.01" at bounding box center [1314, 544] width 177 height 181
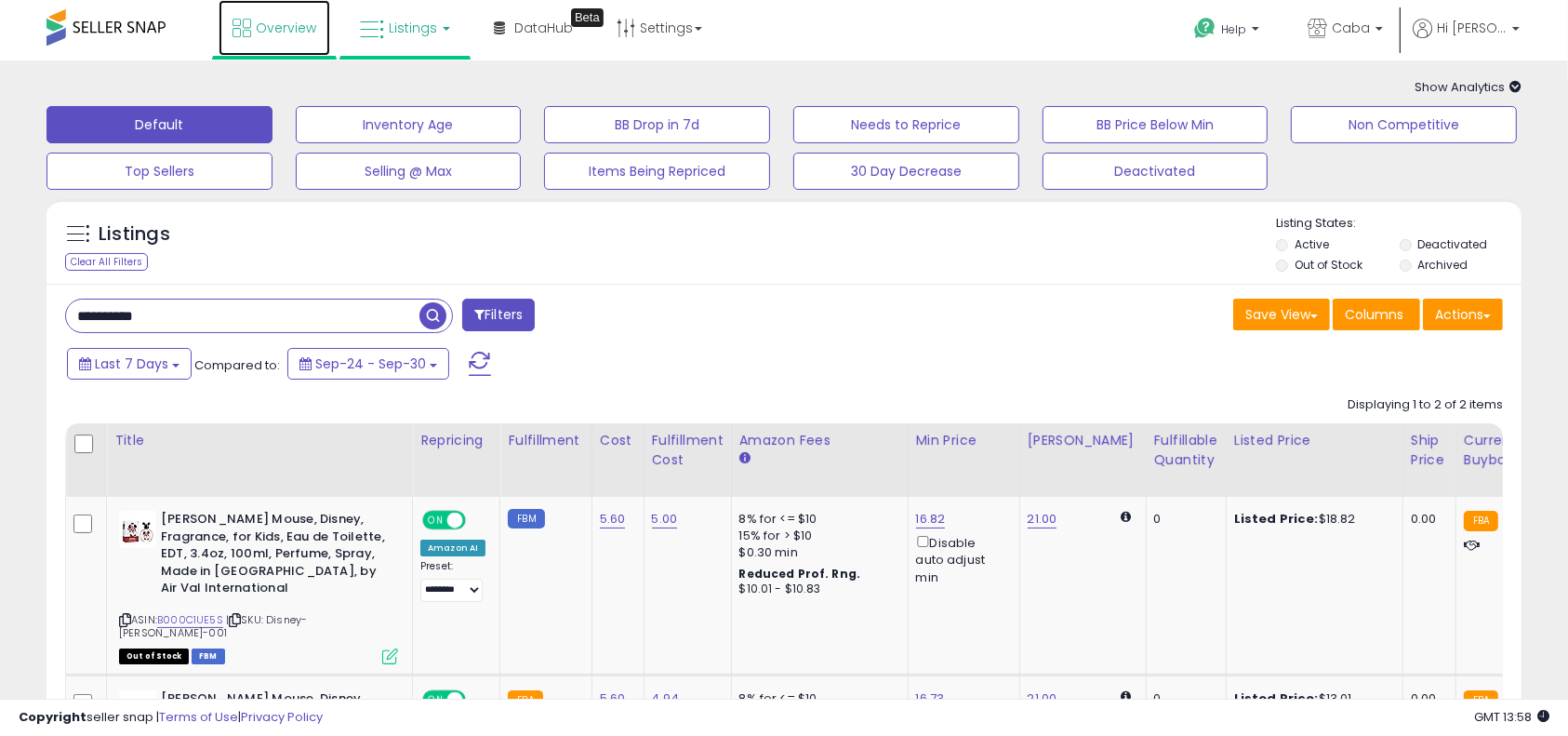
click at [233, 35] on icon at bounding box center [241, 28] width 19 height 19
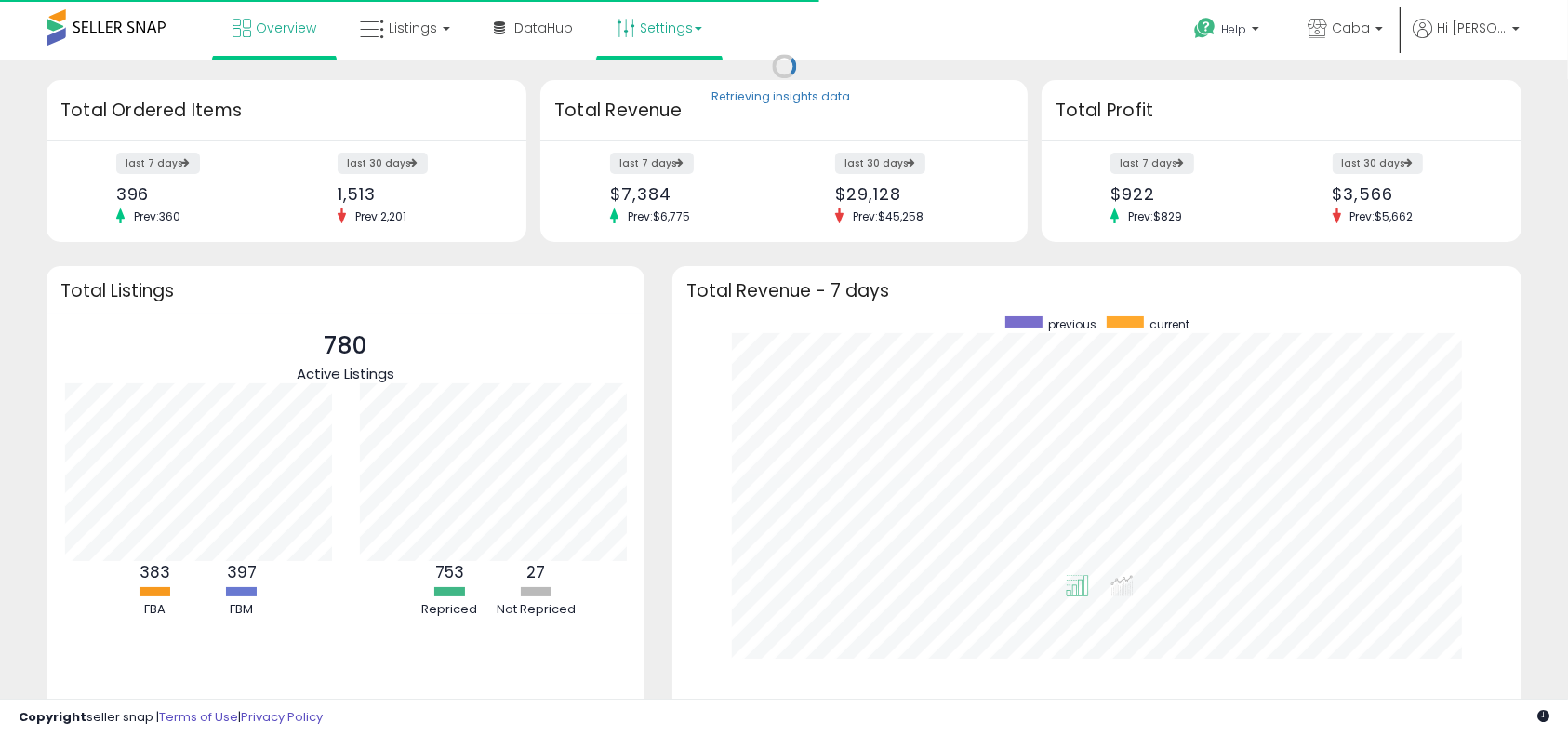
scroll to position [351, 811]
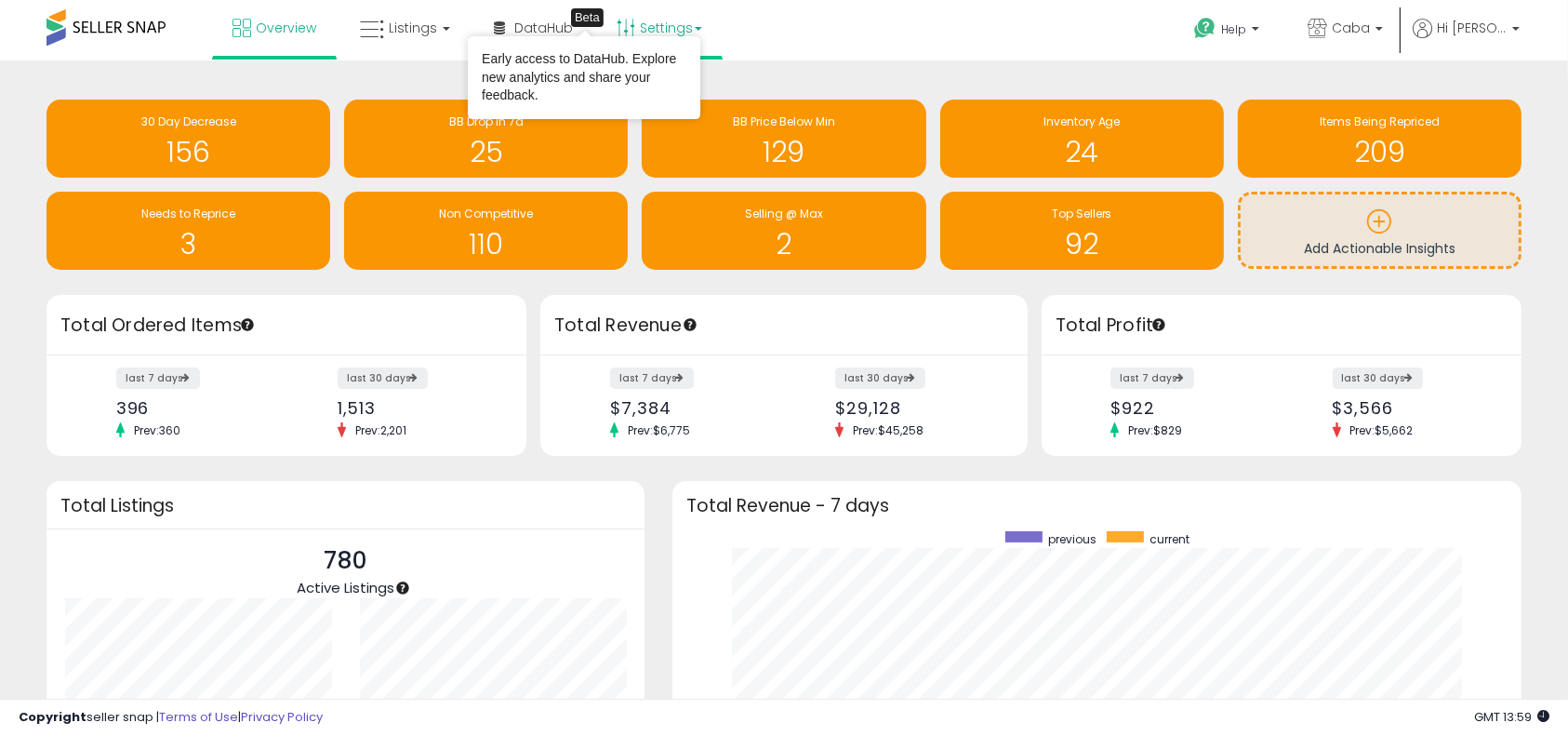
click at [676, 23] on link "Settings" at bounding box center [660, 28] width 113 height 56
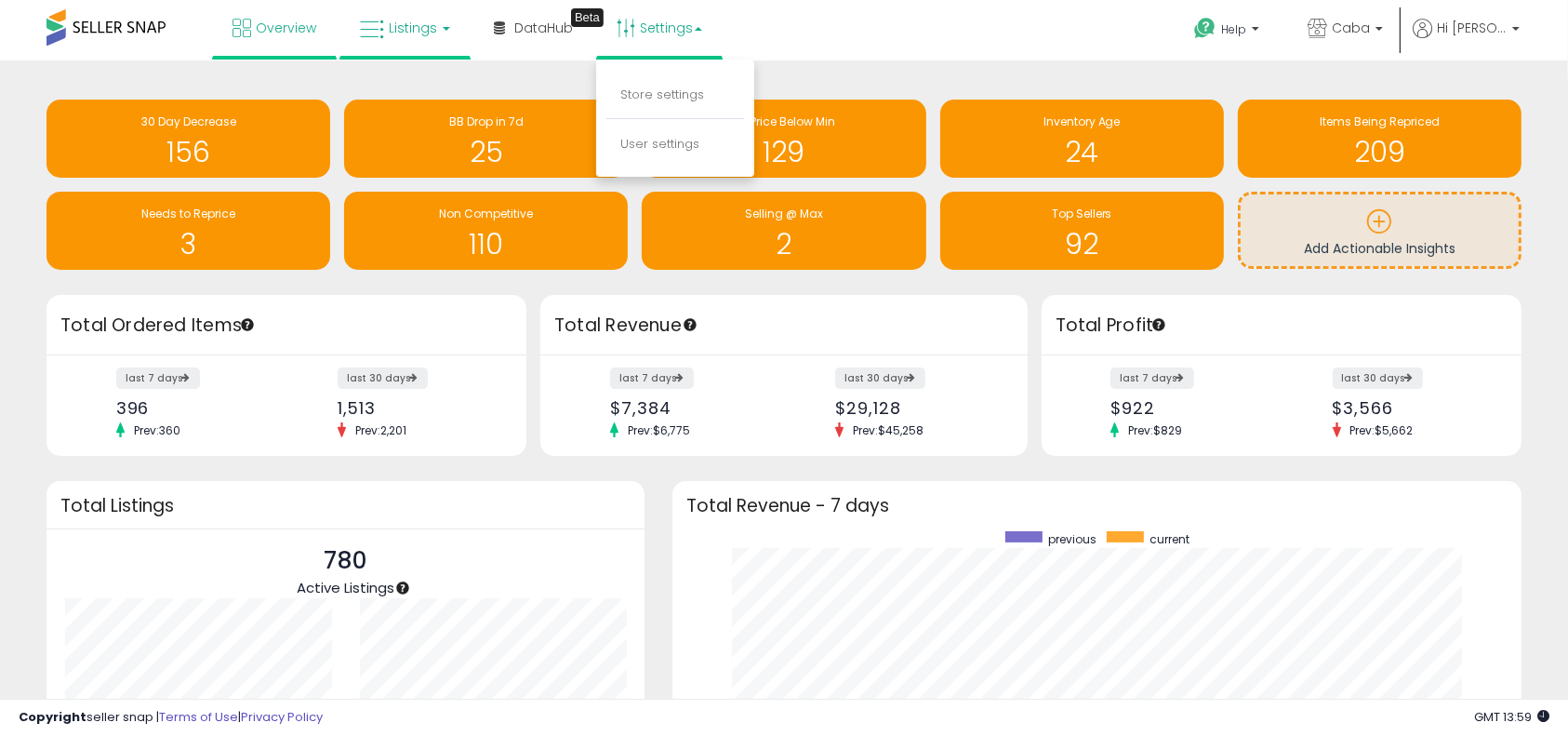
click at [403, 32] on span "Listings" at bounding box center [413, 28] width 49 height 19
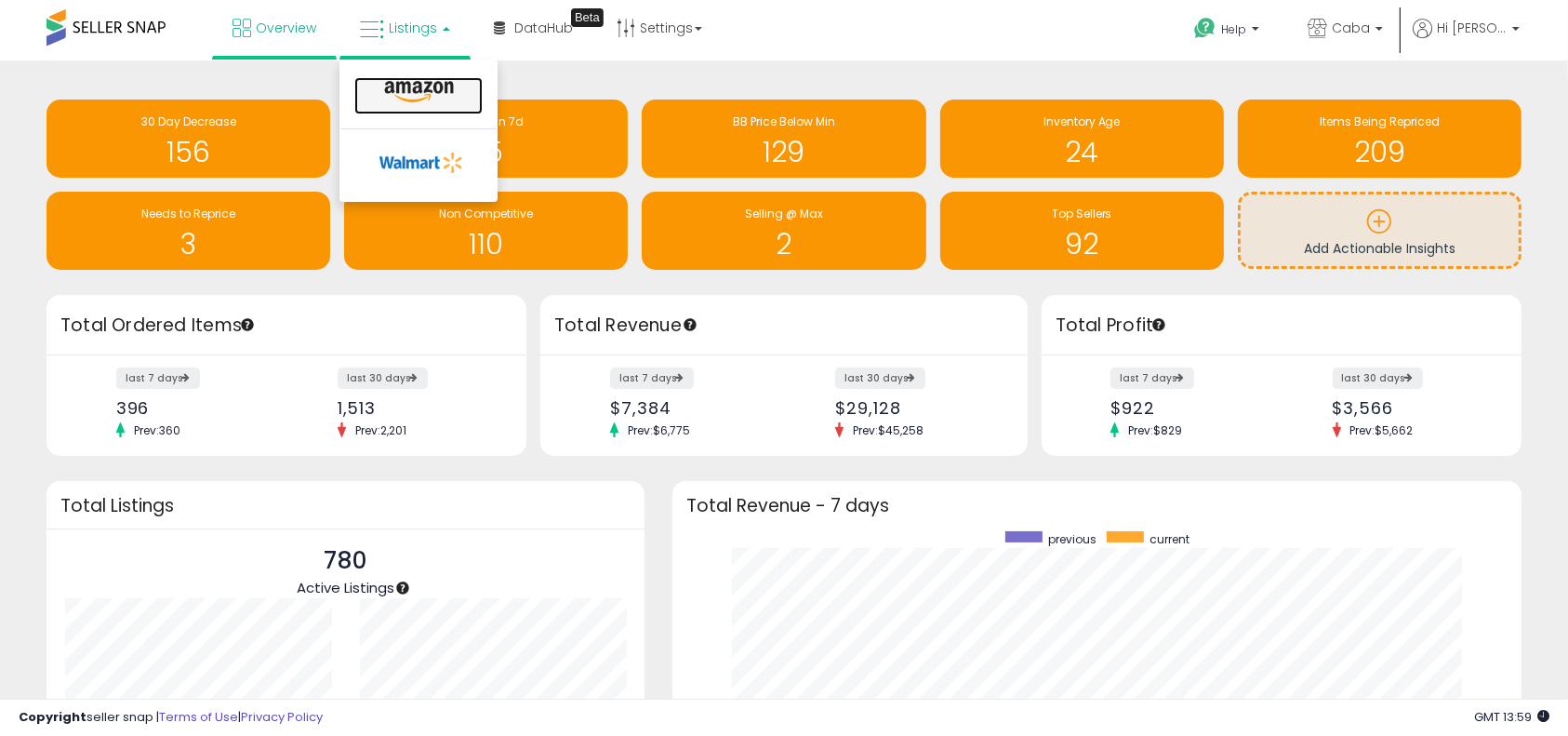
click at [410, 101] on icon at bounding box center [420, 92] width 81 height 24
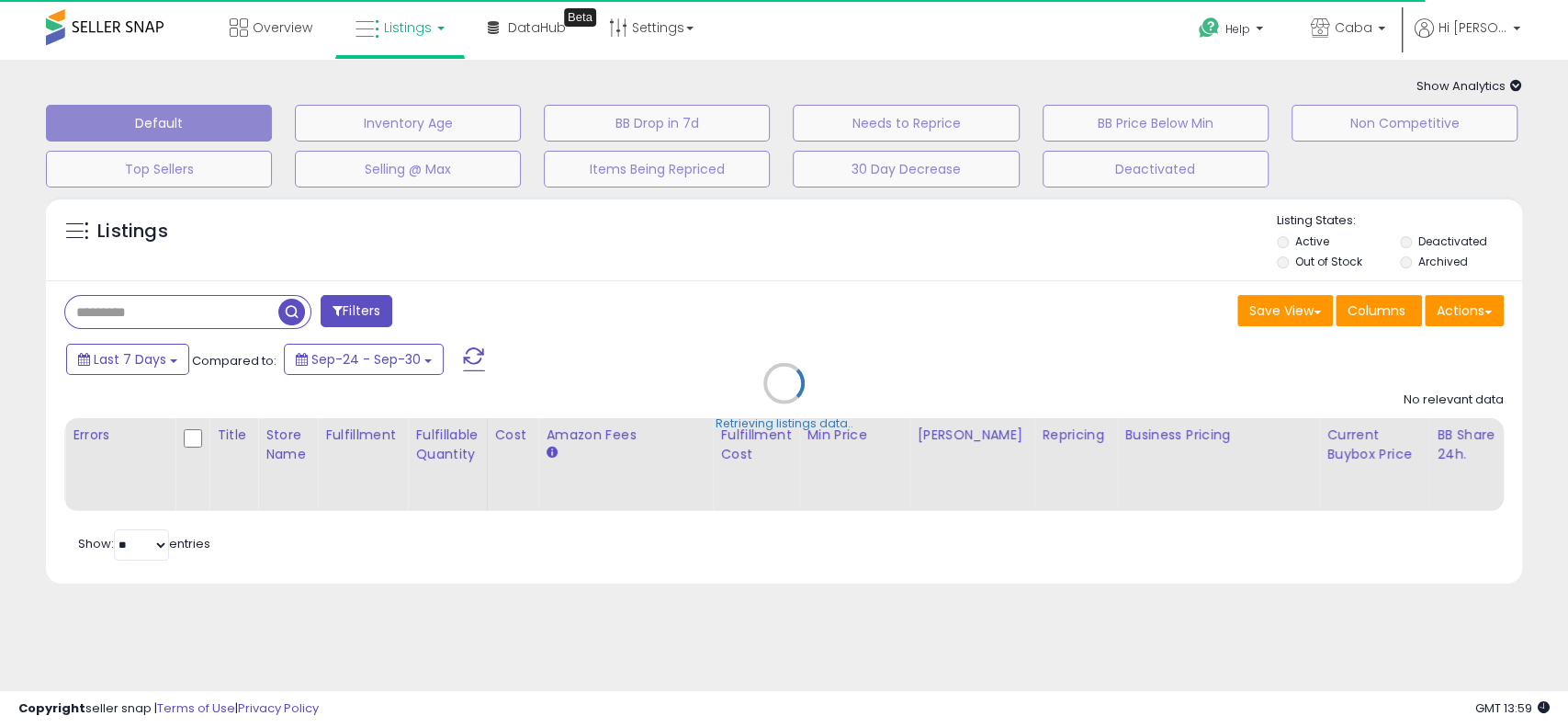
click at [1440, 249] on div "Retrieving listings data.." at bounding box center [784, 397] width 1504 height 419
click at [1450, 239] on div "Retrieving listings data.." at bounding box center [784, 397] width 1504 height 419
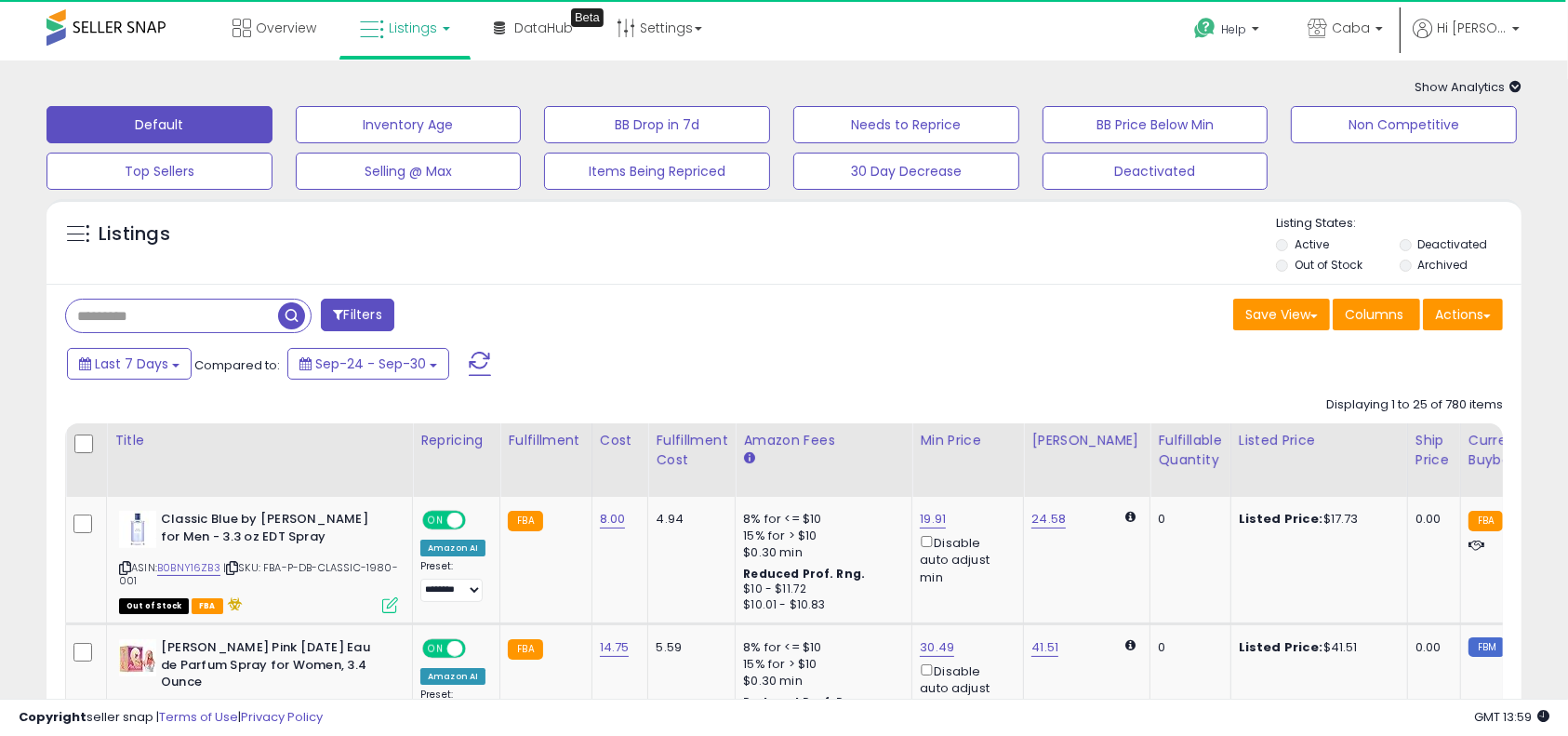
click at [1468, 242] on label "Deactivated" at bounding box center [1452, 244] width 69 height 16
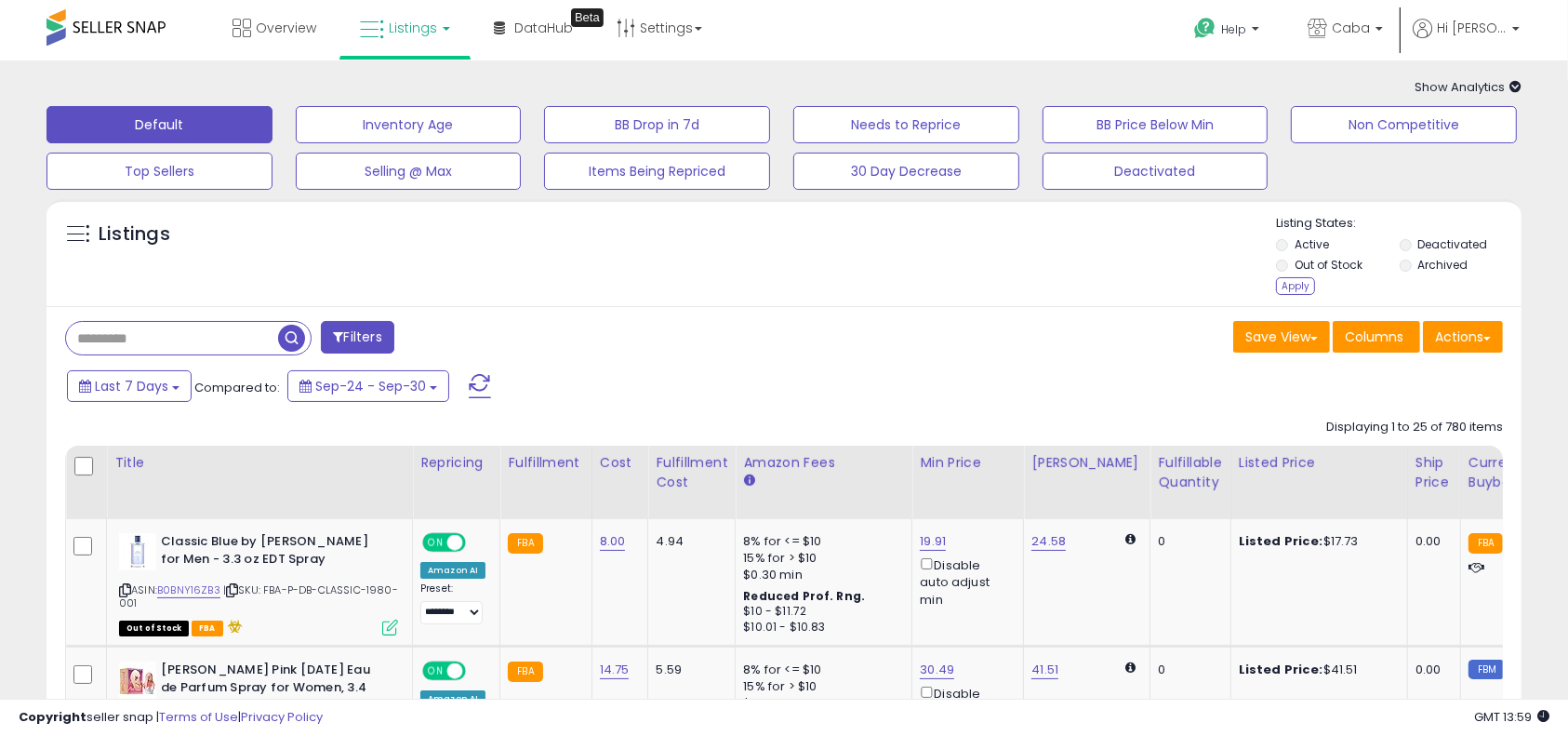
click at [1459, 267] on label "Archived" at bounding box center [1442, 265] width 51 height 16
click at [1303, 282] on div "Apply" at bounding box center [1294, 286] width 39 height 18
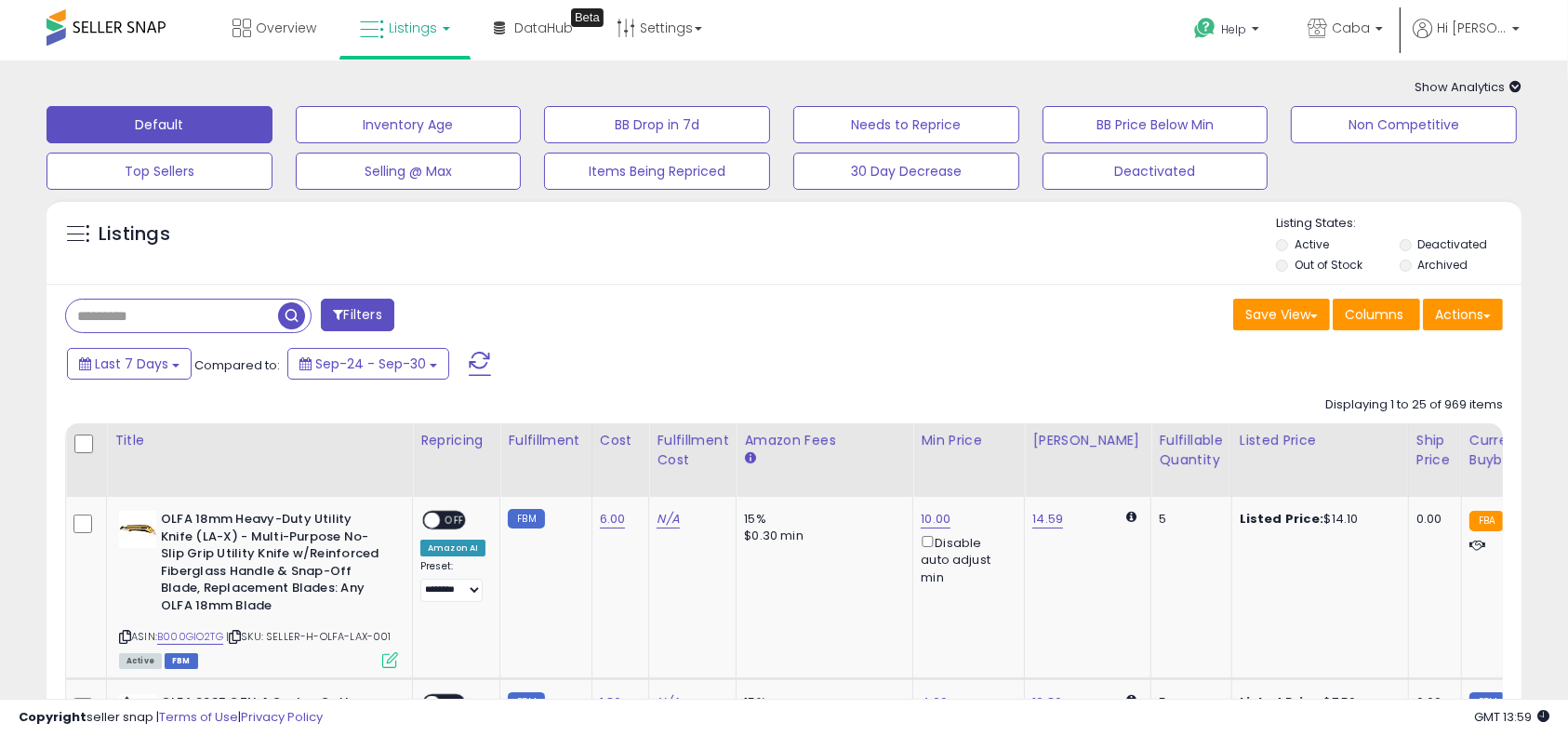
click at [380, 325] on button "Filters" at bounding box center [356, 314] width 72 height 33
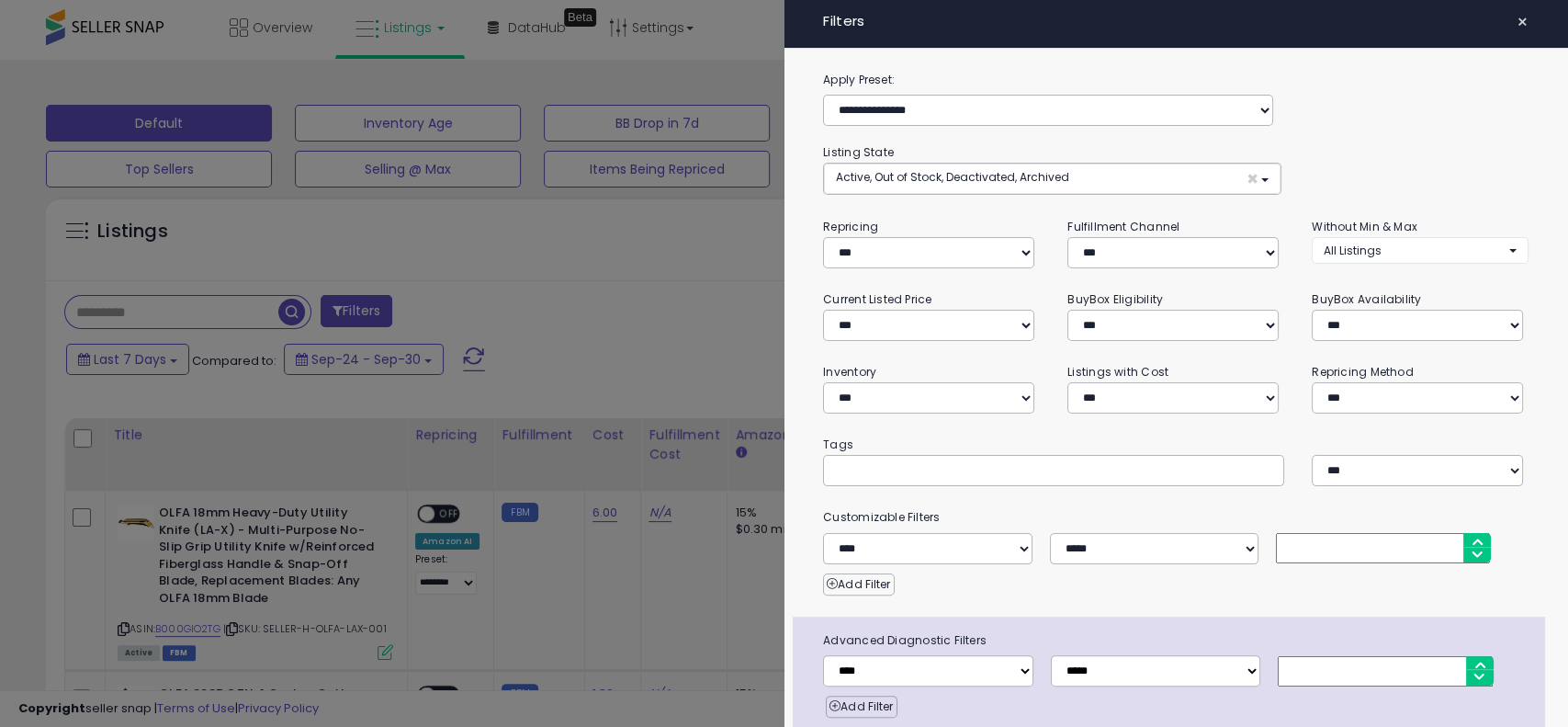
click at [585, 316] on div at bounding box center [784, 364] width 1568 height 727
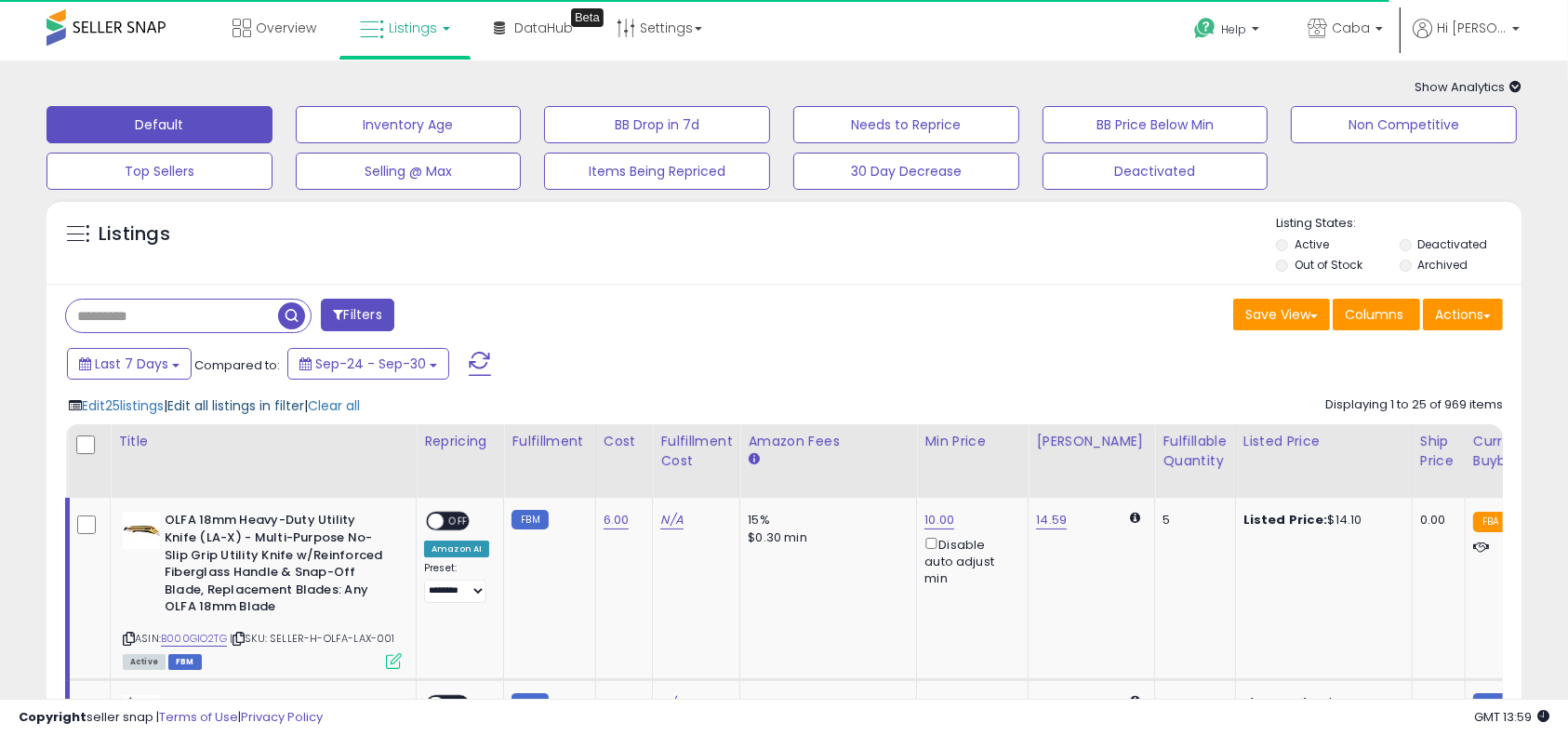
click at [234, 412] on span "Edit all listings in filter" at bounding box center [236, 405] width 137 height 19
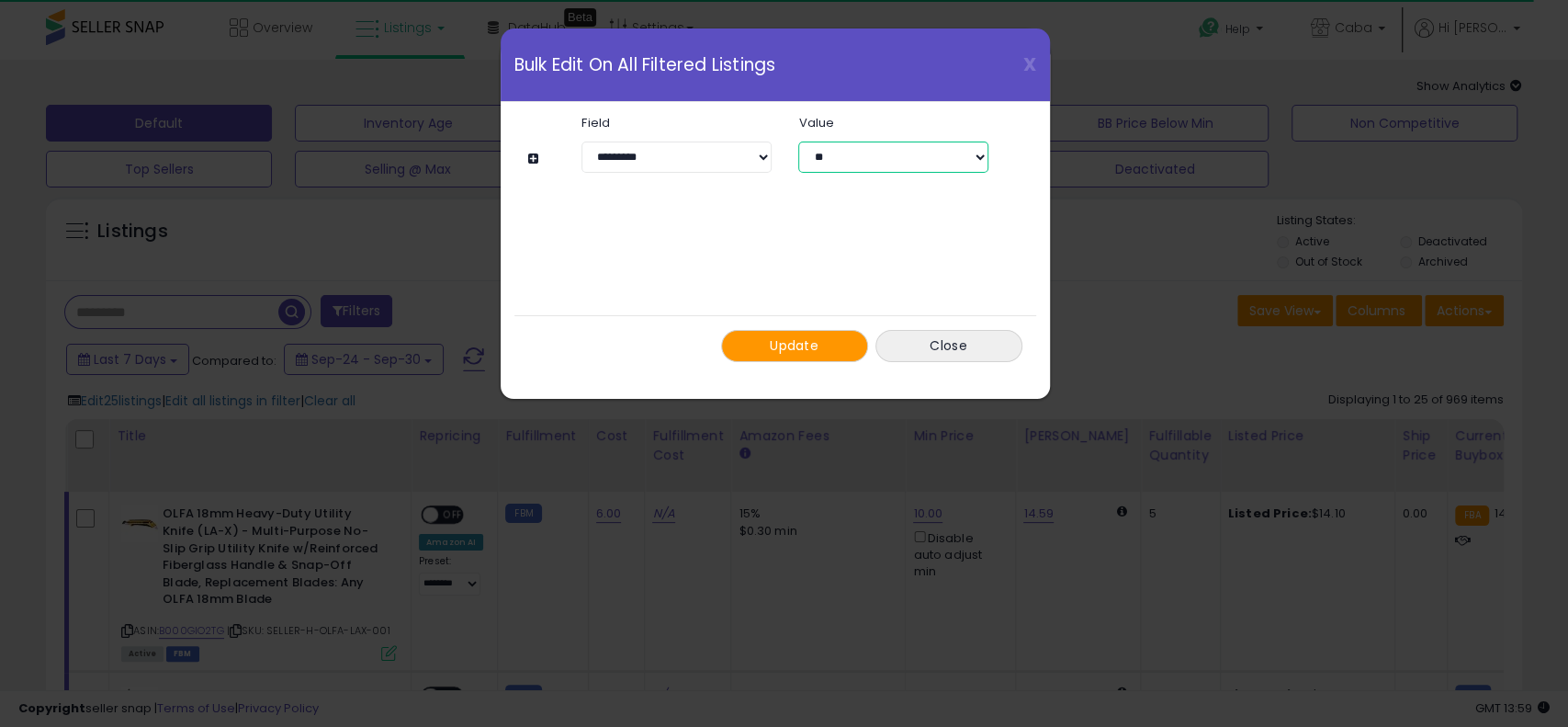
click at [861, 156] on select "** ***" at bounding box center [893, 157] width 189 height 31
click at [699, 157] on select "**********" at bounding box center [675, 157] width 189 height 31
select select "**********"
click at [581, 141] on select "**********" at bounding box center [675, 157] width 189 height 31
click at [917, 166] on select "**** ********" at bounding box center [893, 157] width 189 height 31
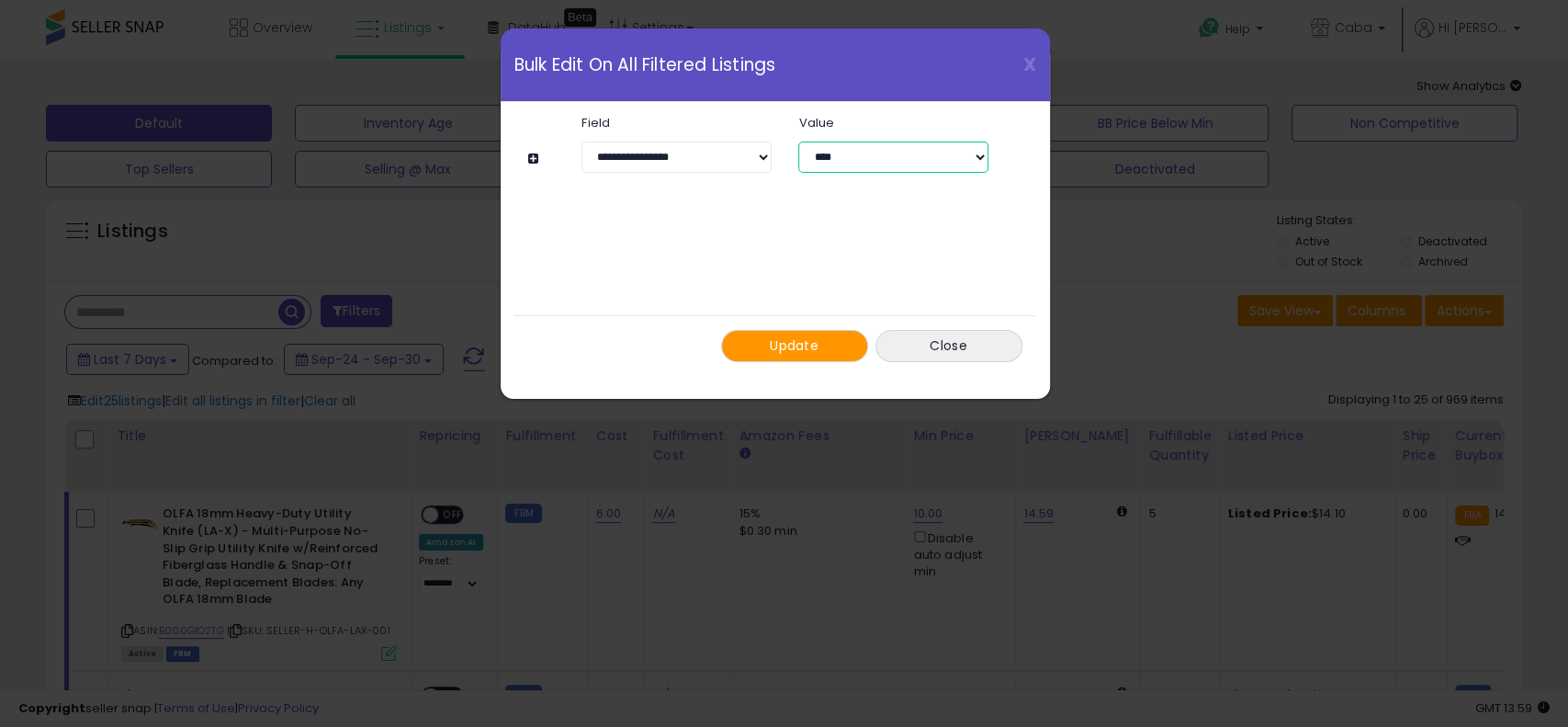
select select "*****"
click at [799, 141] on select "**** ********" at bounding box center [893, 157] width 189 height 31
click at [791, 342] on span "Update" at bounding box center [795, 345] width 49 height 19
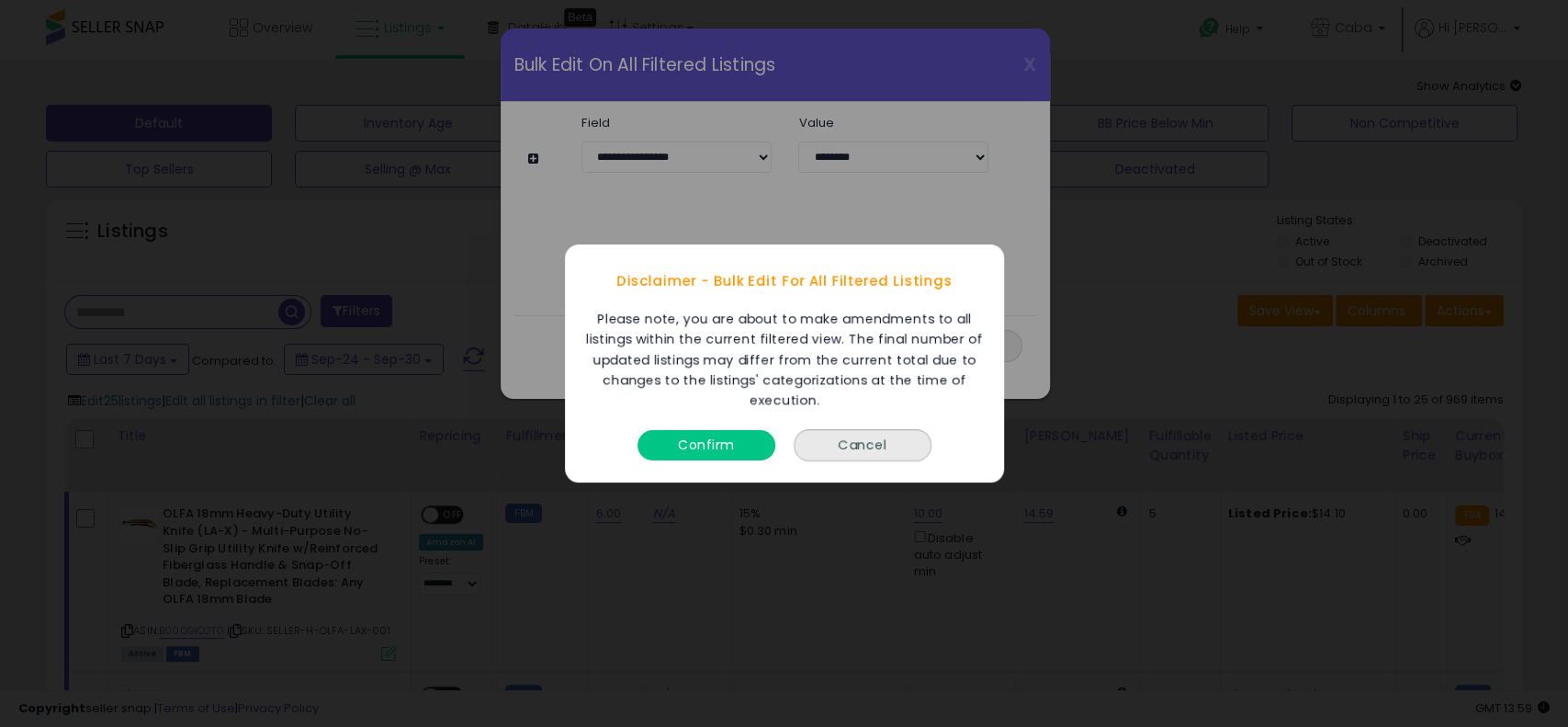
click at [741, 436] on button "Confirm" at bounding box center [707, 445] width 138 height 30
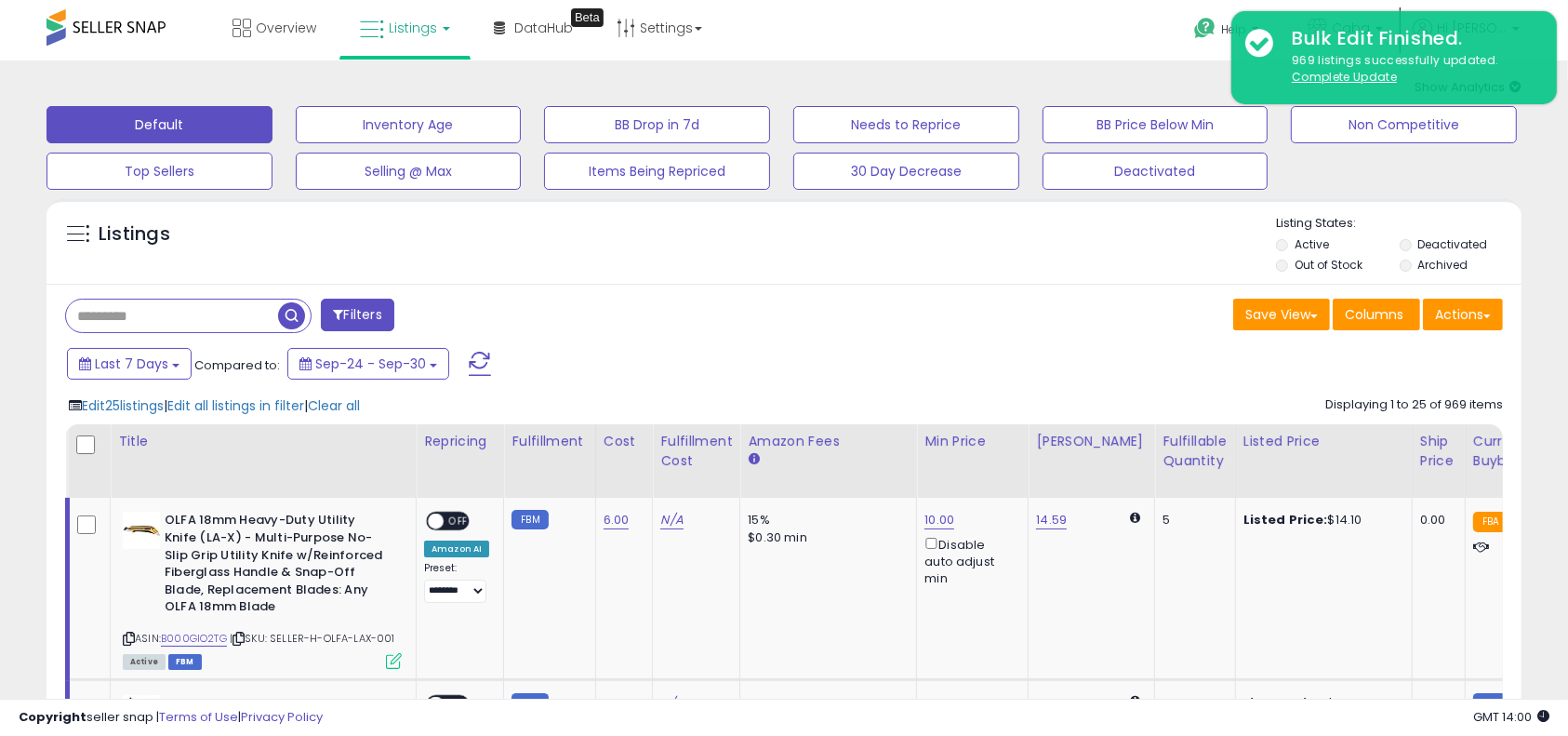
click at [904, 317] on div "Save View Save As New View Update Current View Columns Actions Import Export Vi…" at bounding box center [1149, 316] width 733 height 37
click at [919, 333] on div "Save View Save As New View Update Current View Columns Actions Import Export Vi…" at bounding box center [1149, 316] width 733 height 37
click at [921, 335] on div "Filters Save View Save As New View Update Current View" at bounding box center [784, 317] width 1466 height 38
click at [1541, 177] on div "Default Inventory Age BB Drop in 7d Needs to Reprice BB Price Below Min Non Com…" at bounding box center [784, 144] width 1521 height 93
click at [1469, 243] on label "Deactivated" at bounding box center [1452, 244] width 69 height 16
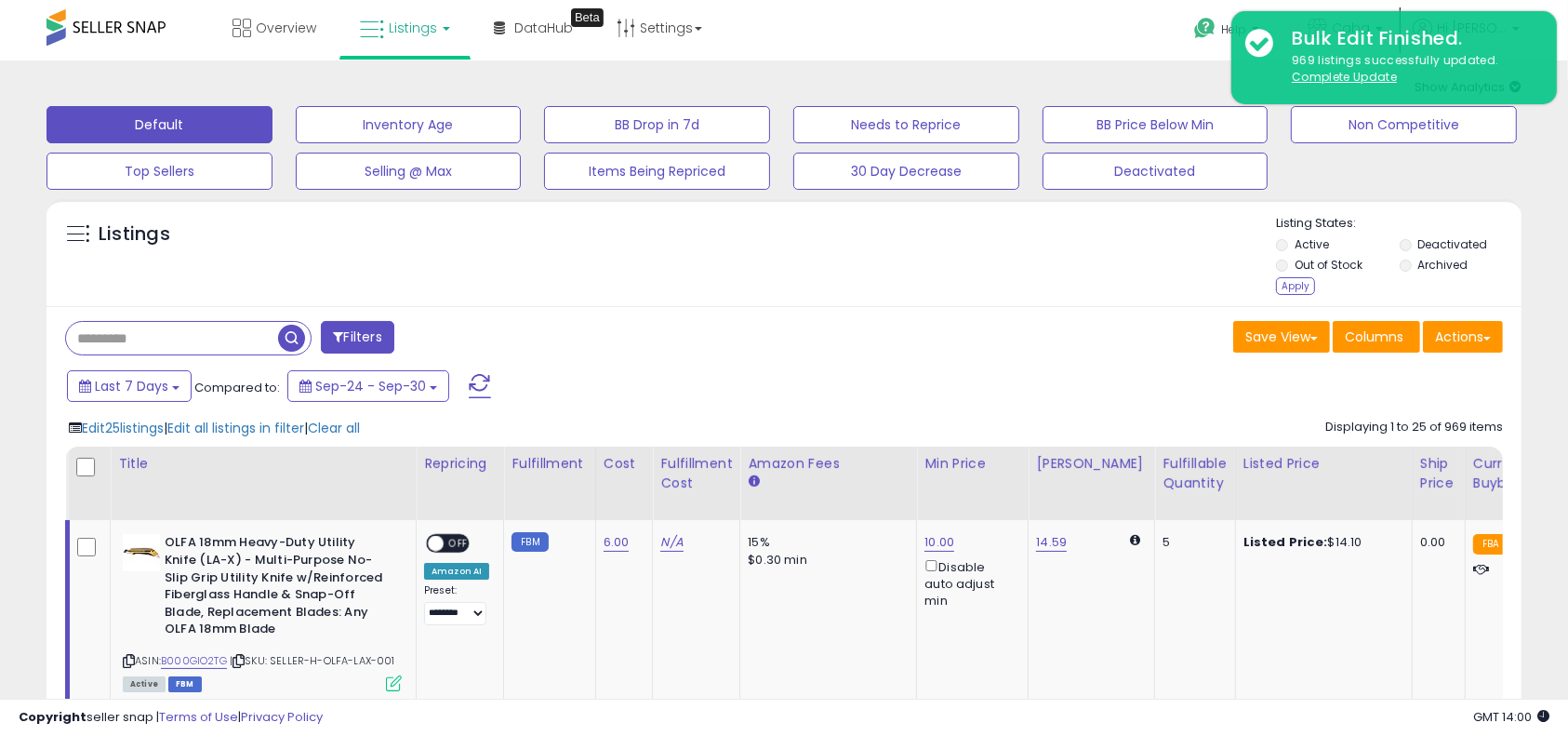
click at [1459, 271] on label "Archived" at bounding box center [1442, 265] width 51 height 16
click at [1318, 248] on label "Active" at bounding box center [1311, 244] width 35 height 16
click at [1320, 267] on label "Out of Stock" at bounding box center [1328, 265] width 67 height 16
click at [1347, 270] on label "Out of Stock" at bounding box center [1328, 265] width 67 height 16
click at [1435, 246] on label "Deactivated" at bounding box center [1452, 244] width 69 height 16
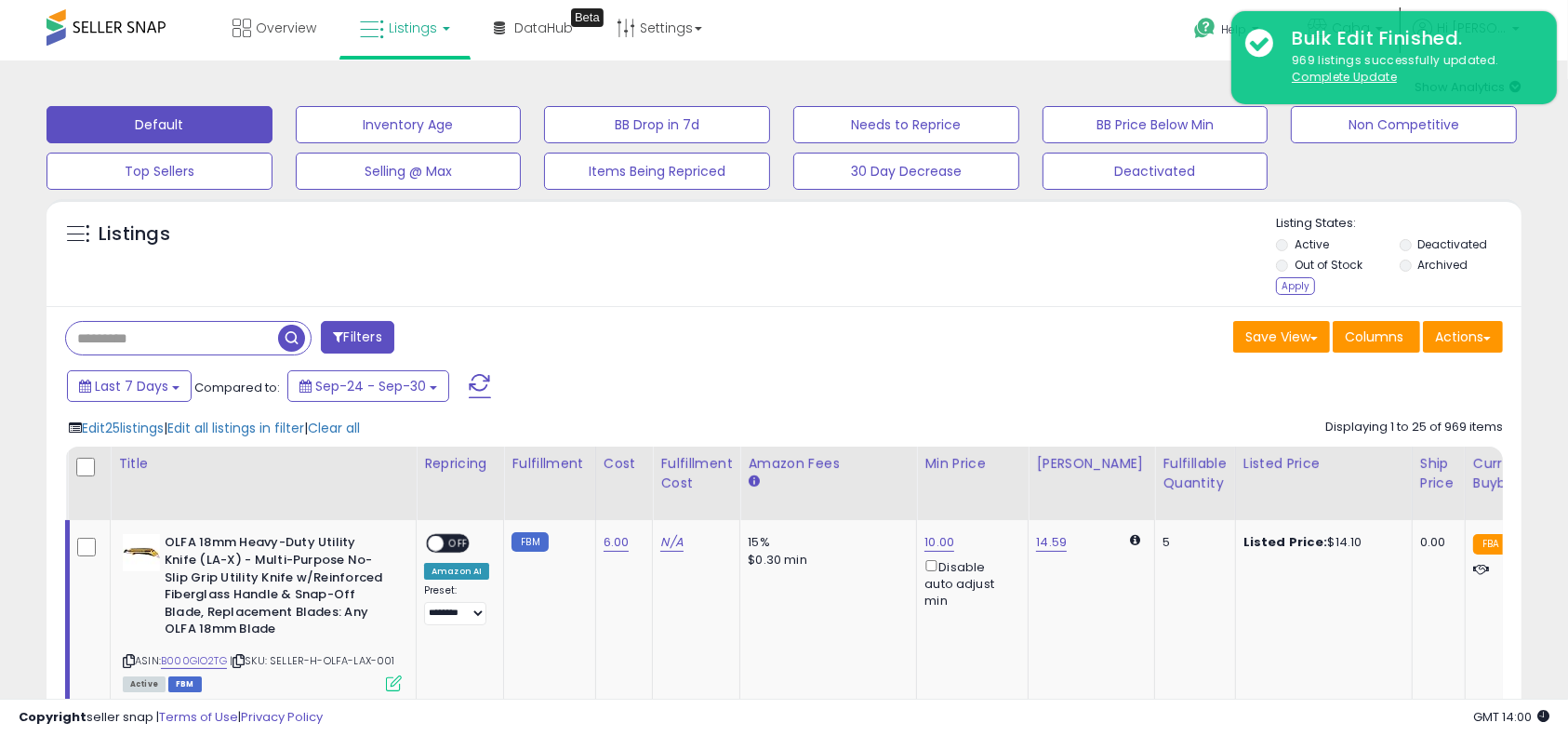
click at [1441, 272] on label "Archived" at bounding box center [1442, 265] width 51 height 16
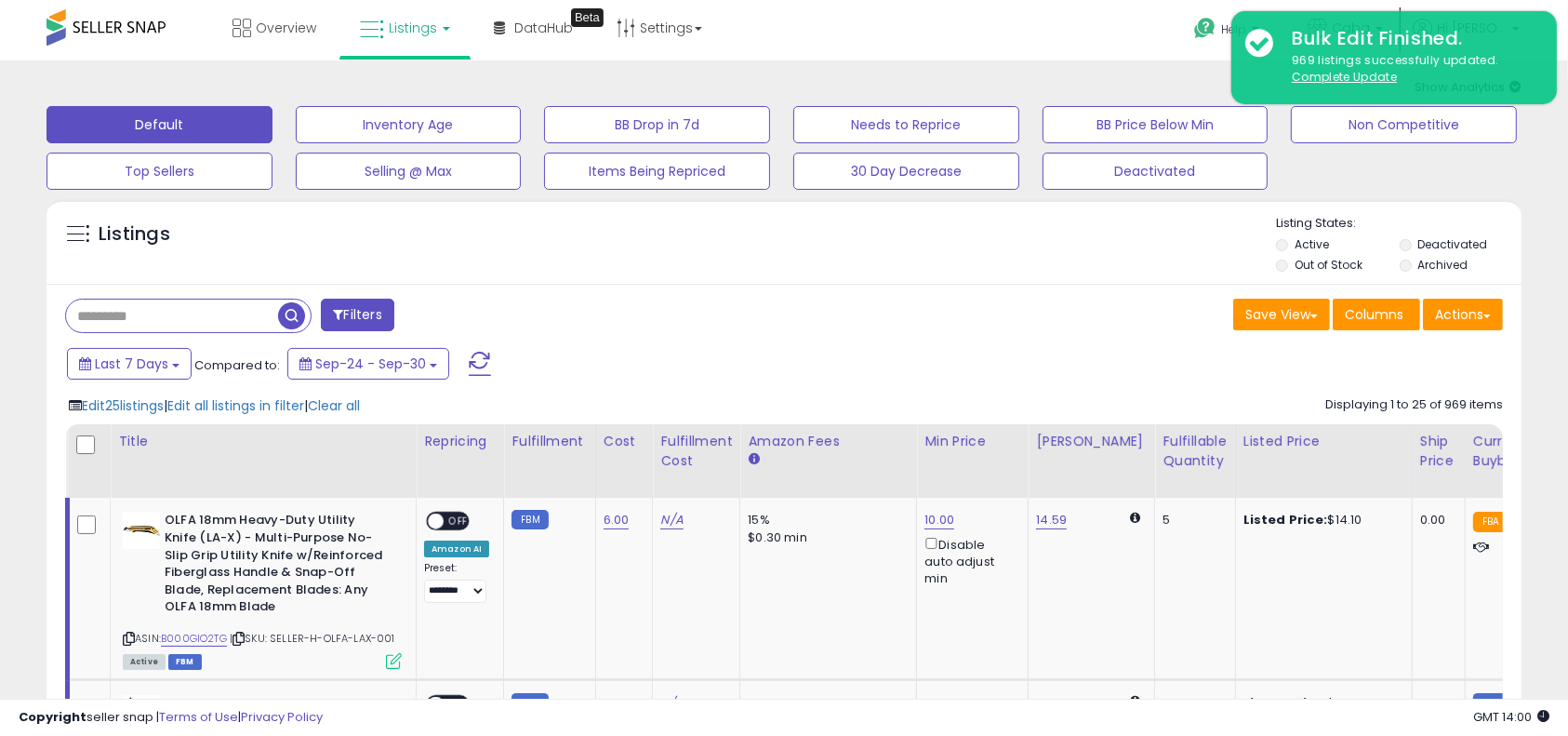
click at [797, 331] on div "Save View Save As New View Update Current View Columns Actions Import Export Vi…" at bounding box center [1149, 316] width 733 height 37
click at [294, 19] on span "Overview" at bounding box center [286, 28] width 60 height 19
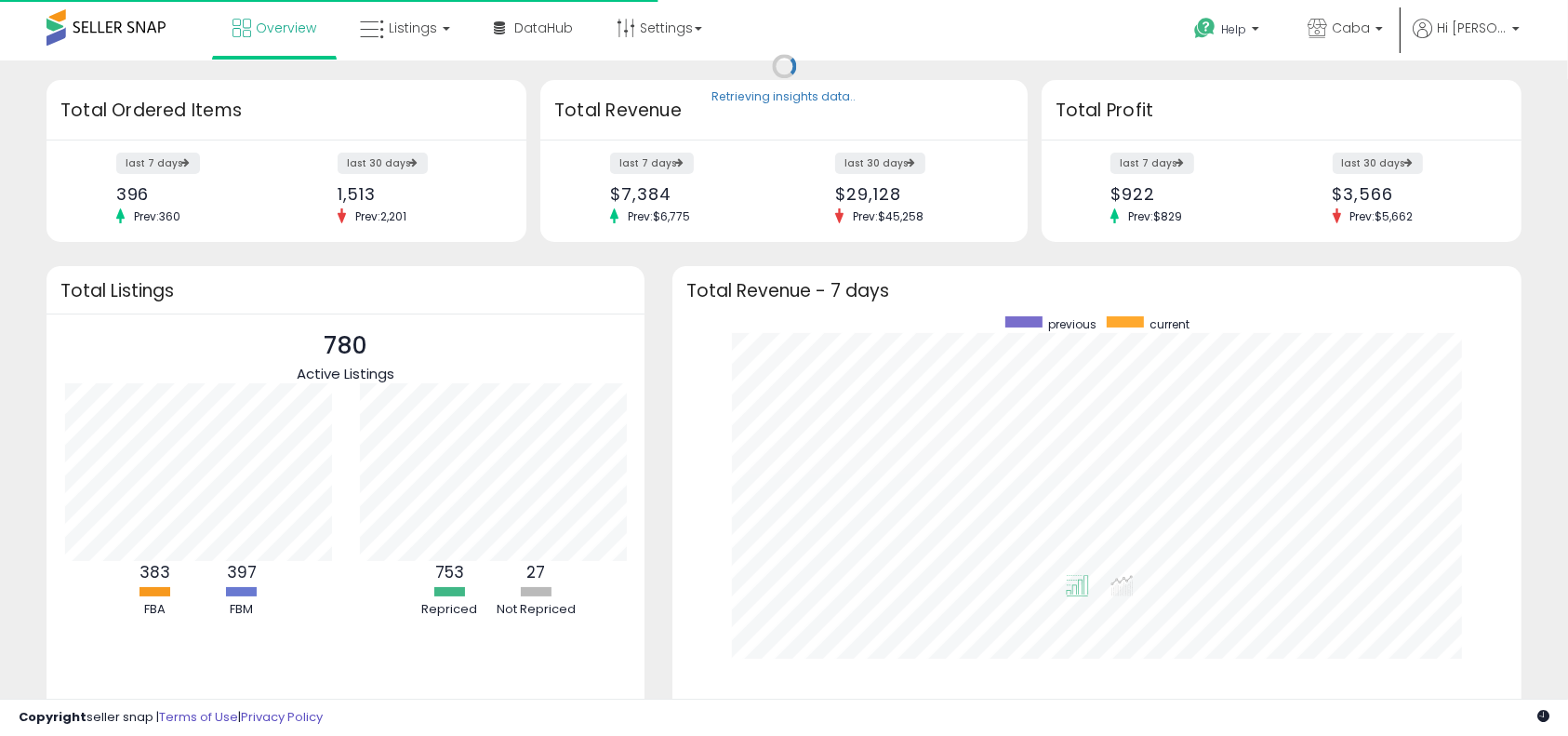
scroll to position [351, 811]
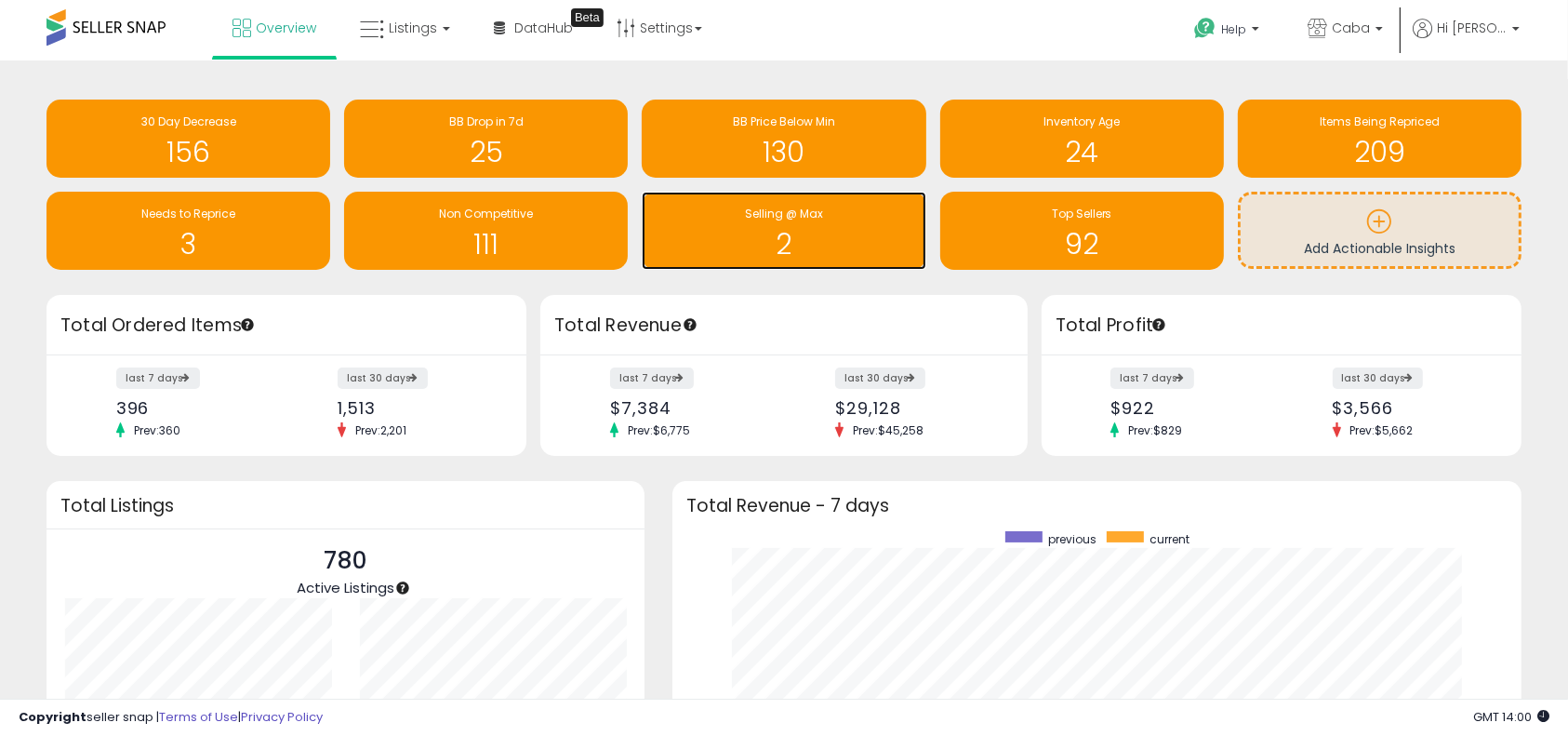
click at [805, 264] on div "Selling @ Max 2" at bounding box center [784, 230] width 284 height 78
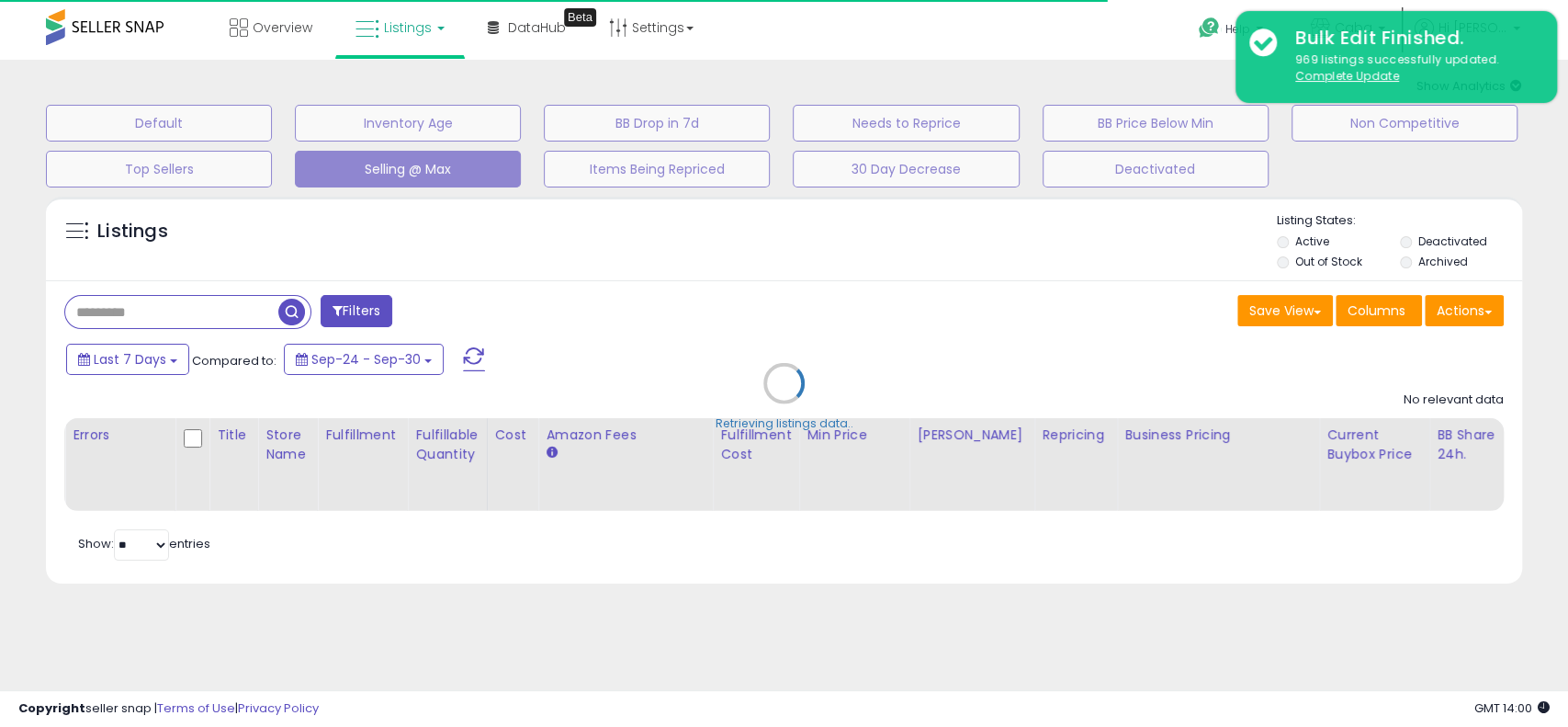
select select "**"
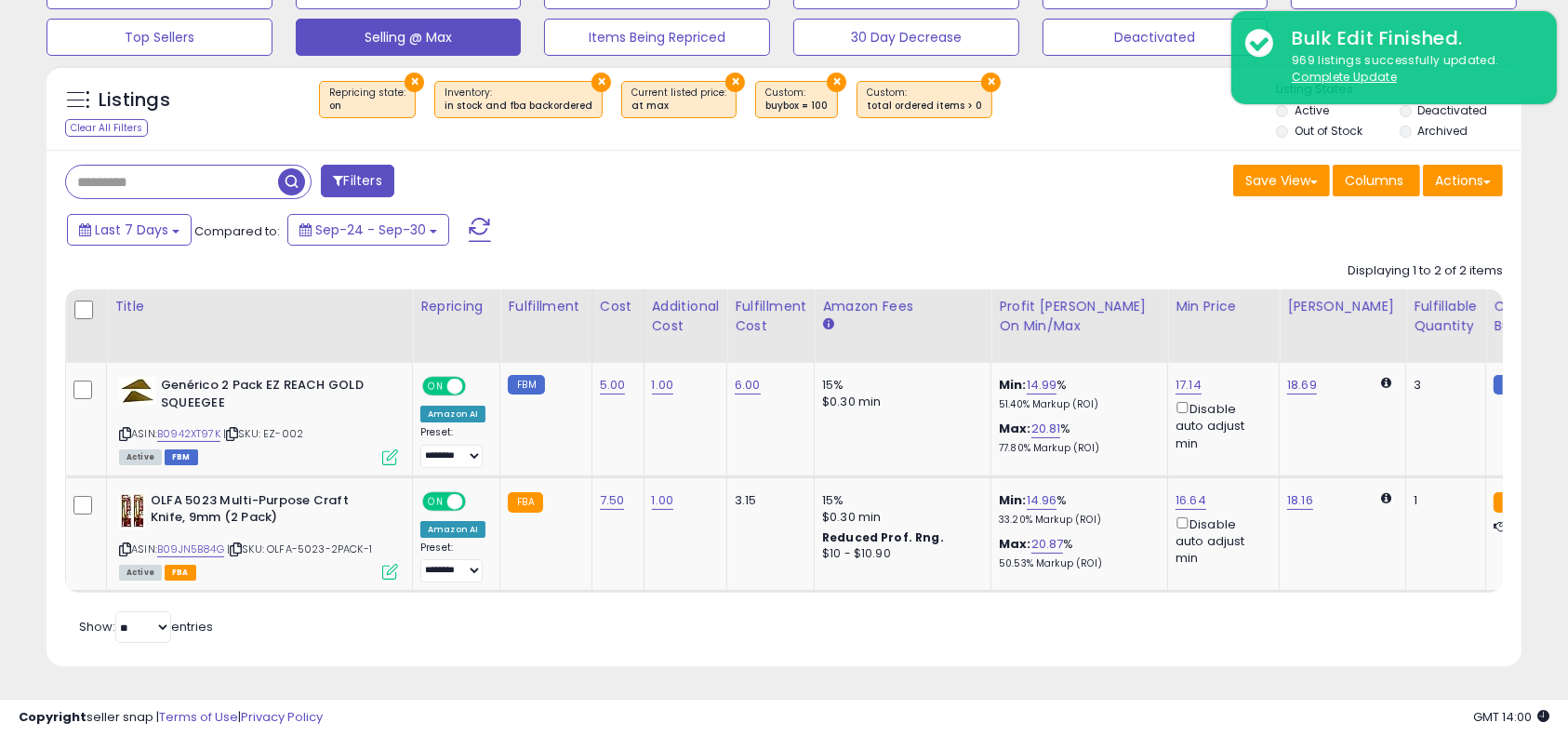
scroll to position [0, 660]
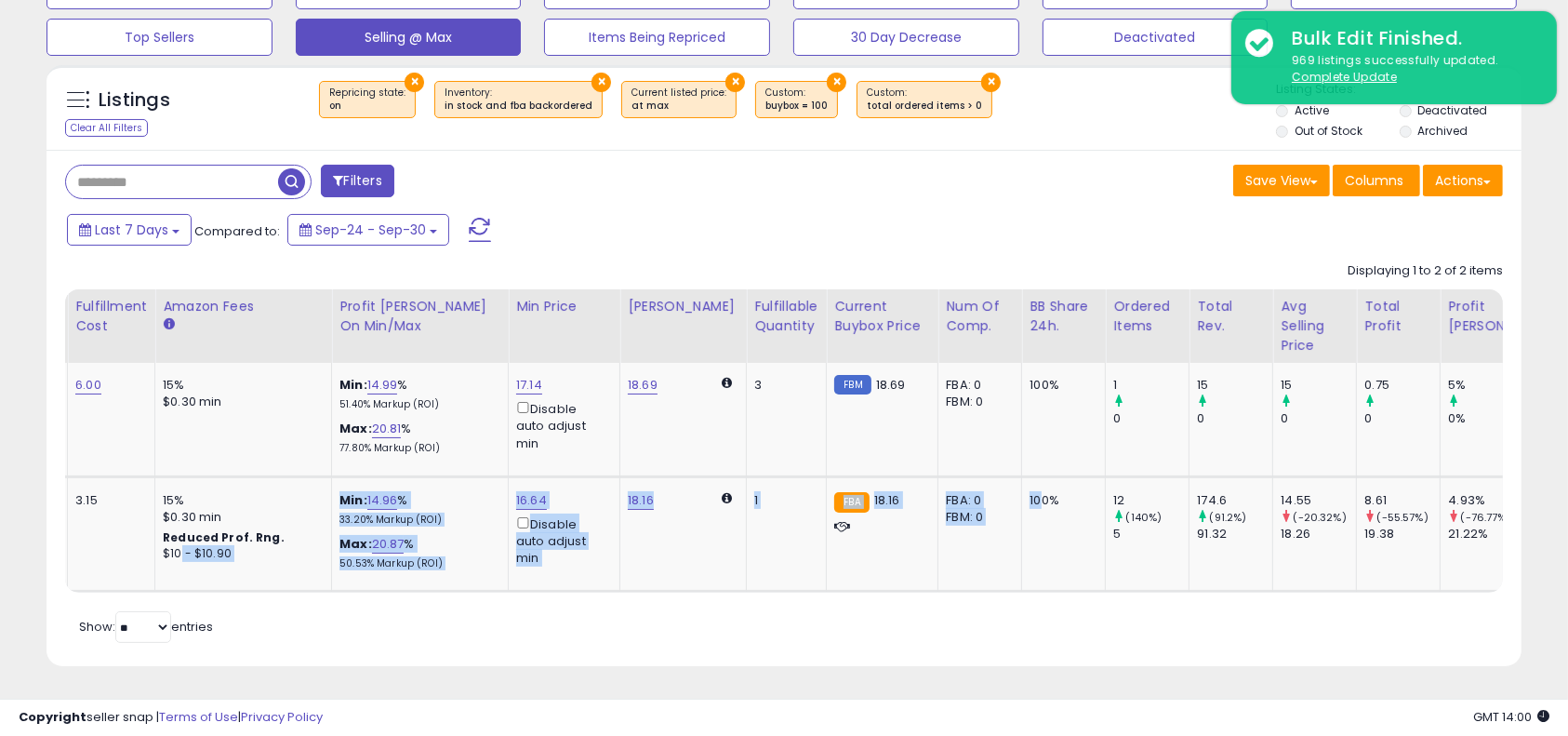
drag, startPoint x: 546, startPoint y: 562, endPoint x: 272, endPoint y: 595, distance: 276.0
click at [172, 553] on tr "OLFA 5023 Multi-Purpose Craft Knife, 9mm (2 Pack) ASIN: B09JN5B84G | SKU: OLFA-…" at bounding box center [487, 534] width 2160 height 115
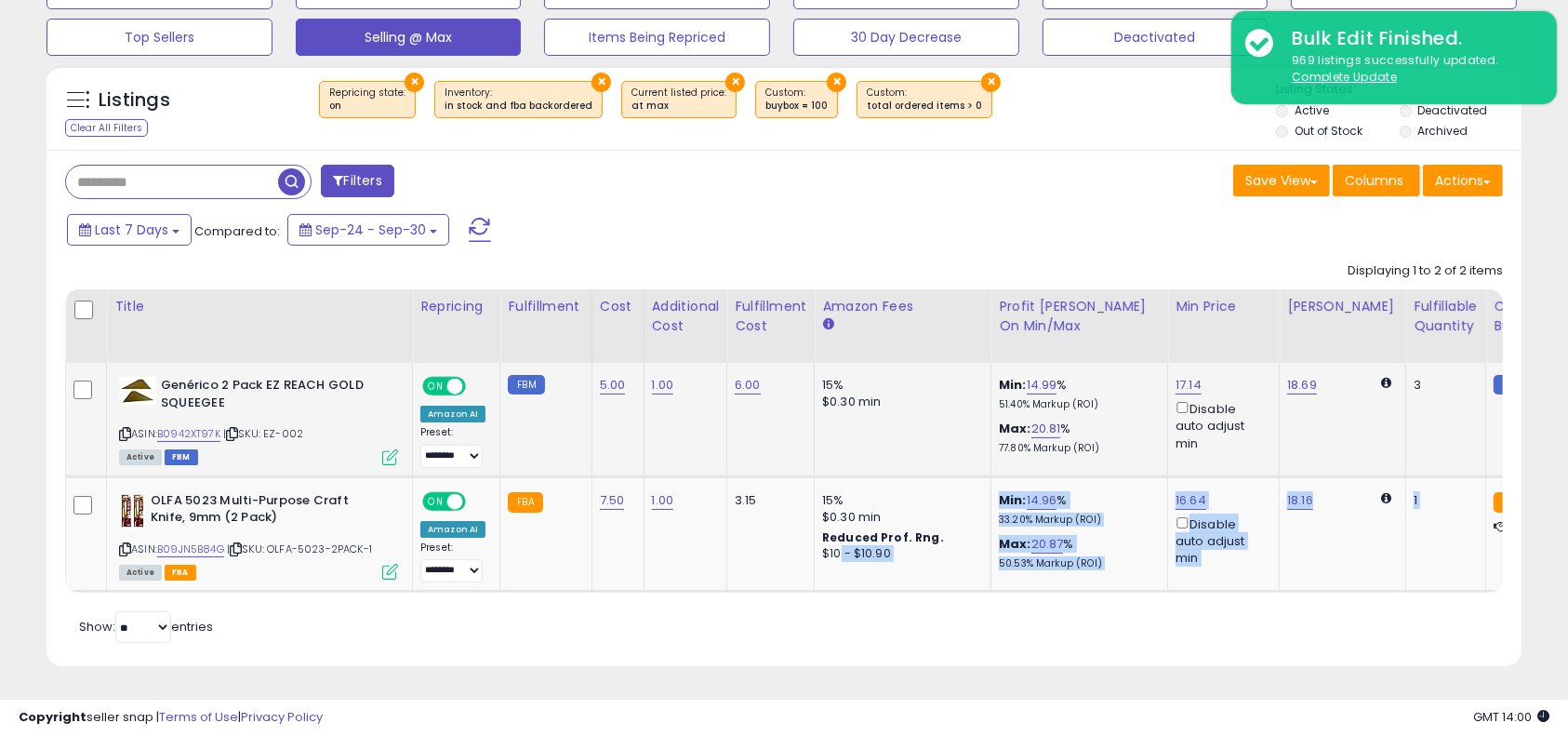
scroll to position [0, 0]
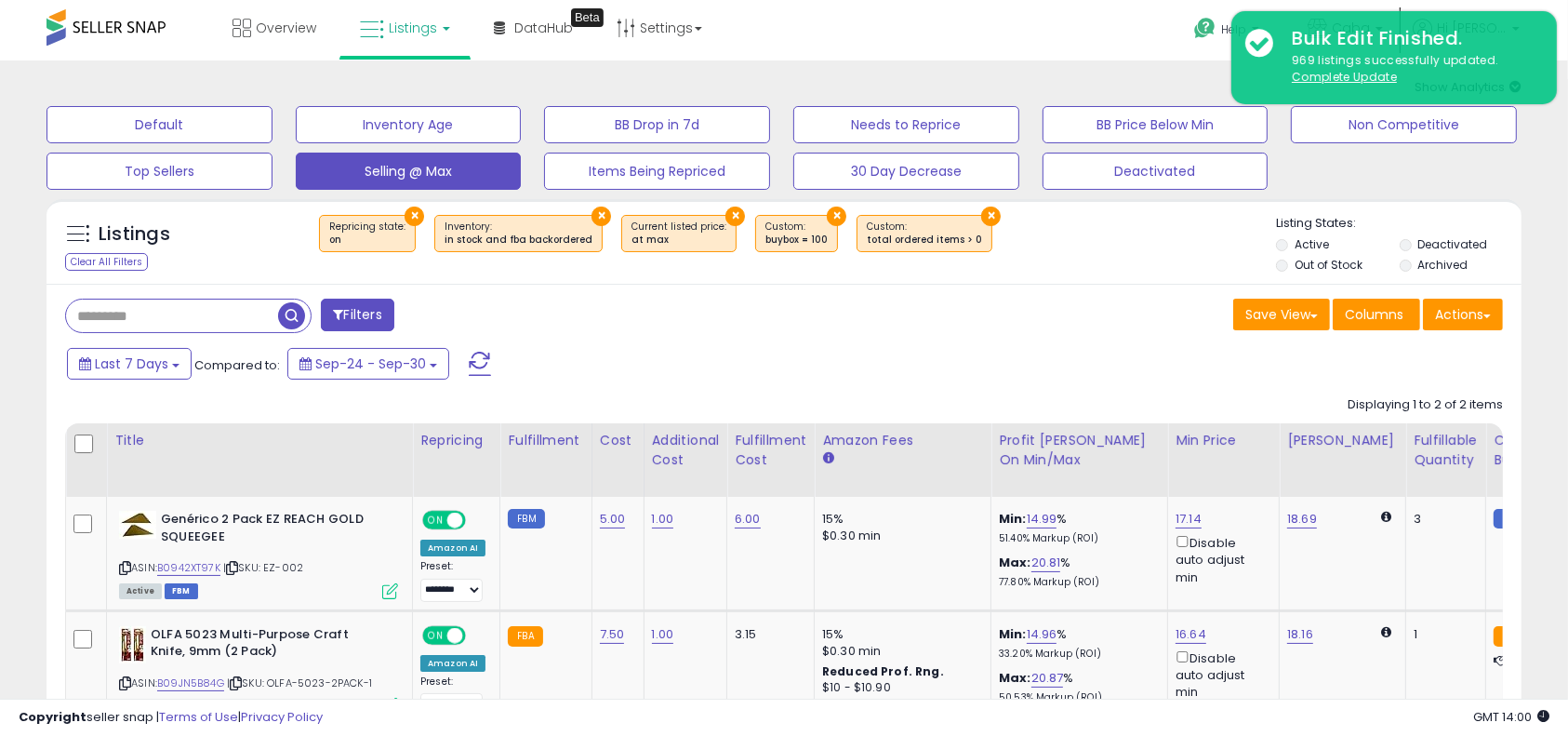
click at [709, 381] on div "Last 7 Days Compared to: Sep-24 - Sep-30" at bounding box center [602, 366] width 1079 height 42
click at [244, 41] on link "Overview" at bounding box center [274, 28] width 112 height 56
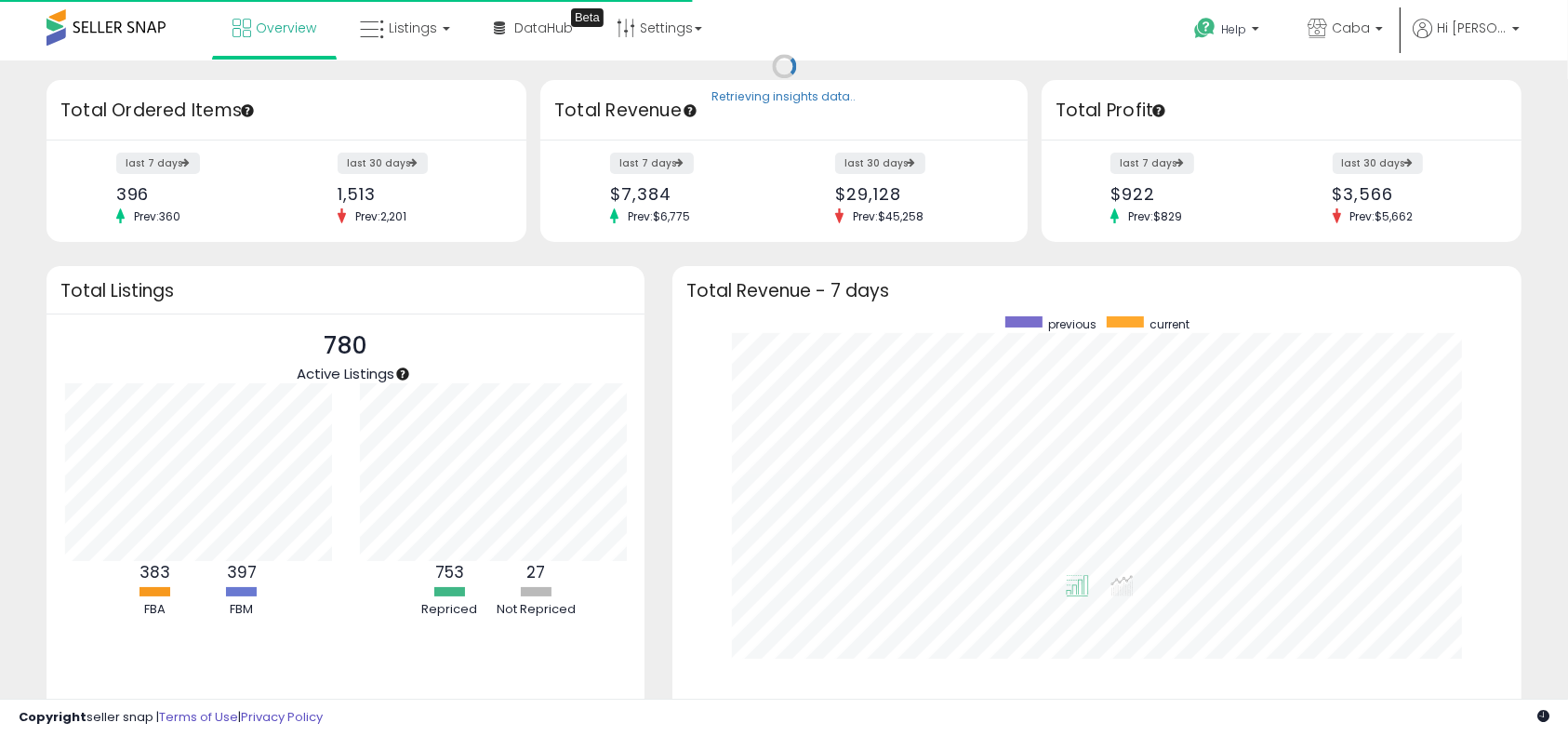
scroll to position [351, 811]
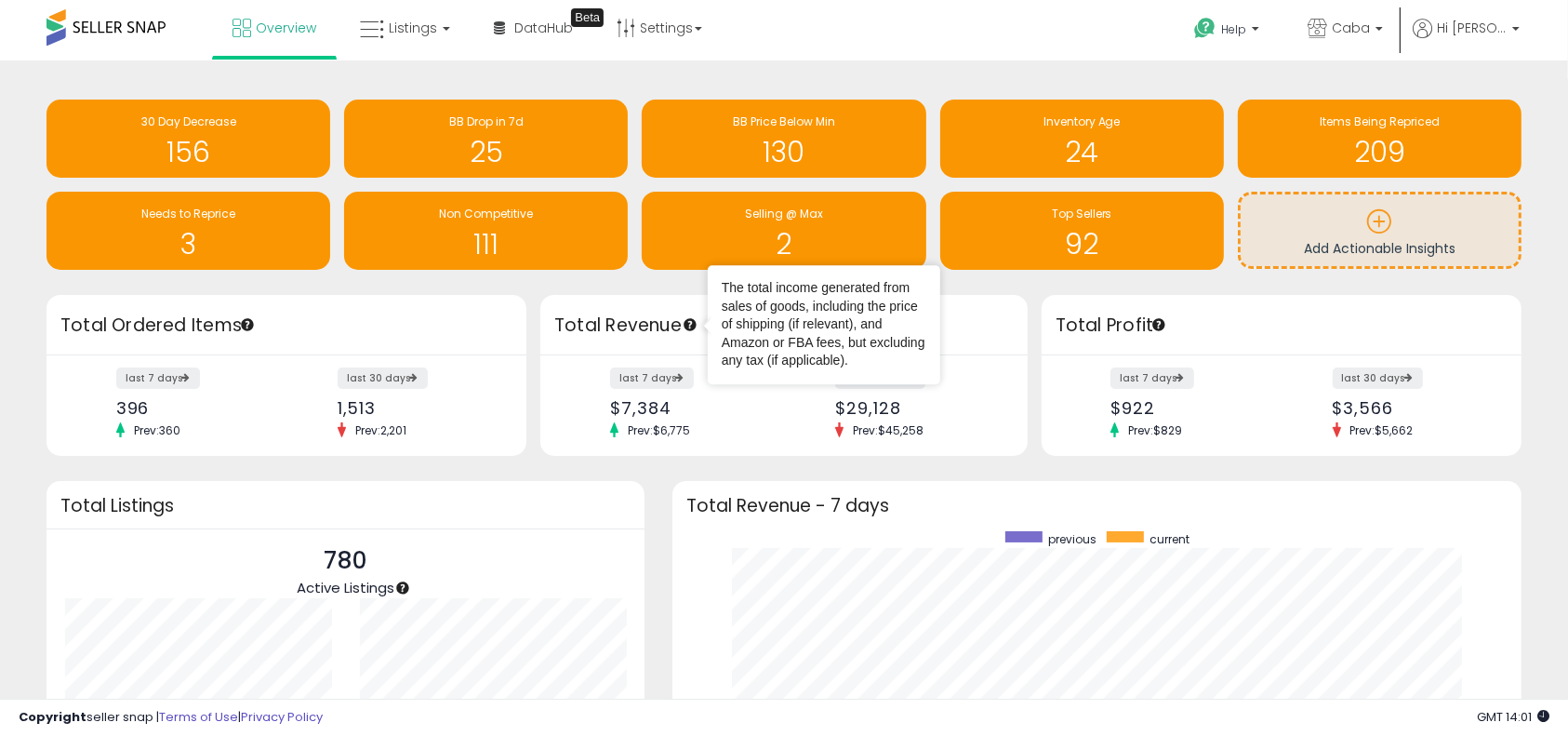
click at [601, 307] on div "Total Revenue" at bounding box center [784, 324] width 487 height 61
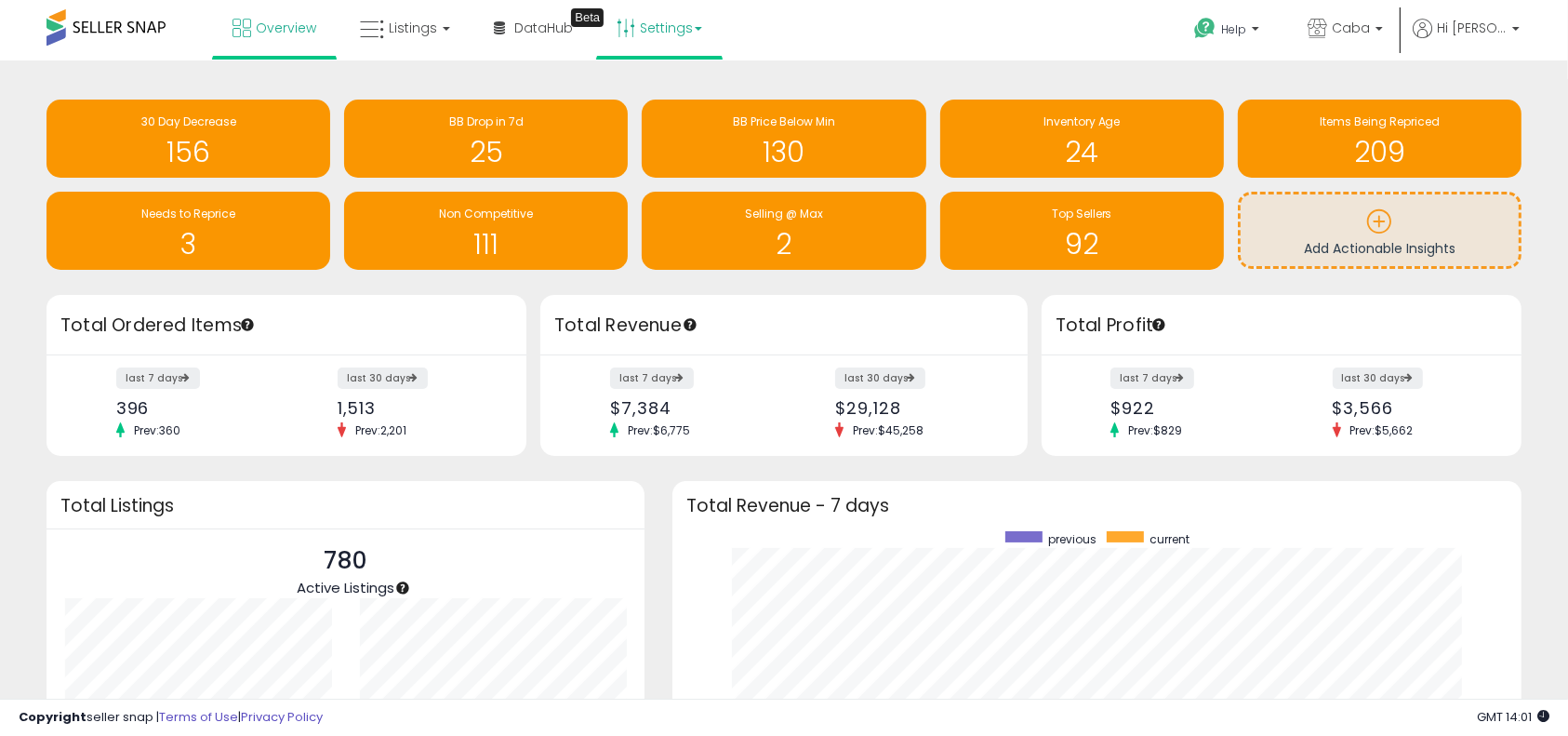
click at [693, 12] on link "Settings" at bounding box center [660, 28] width 113 height 56
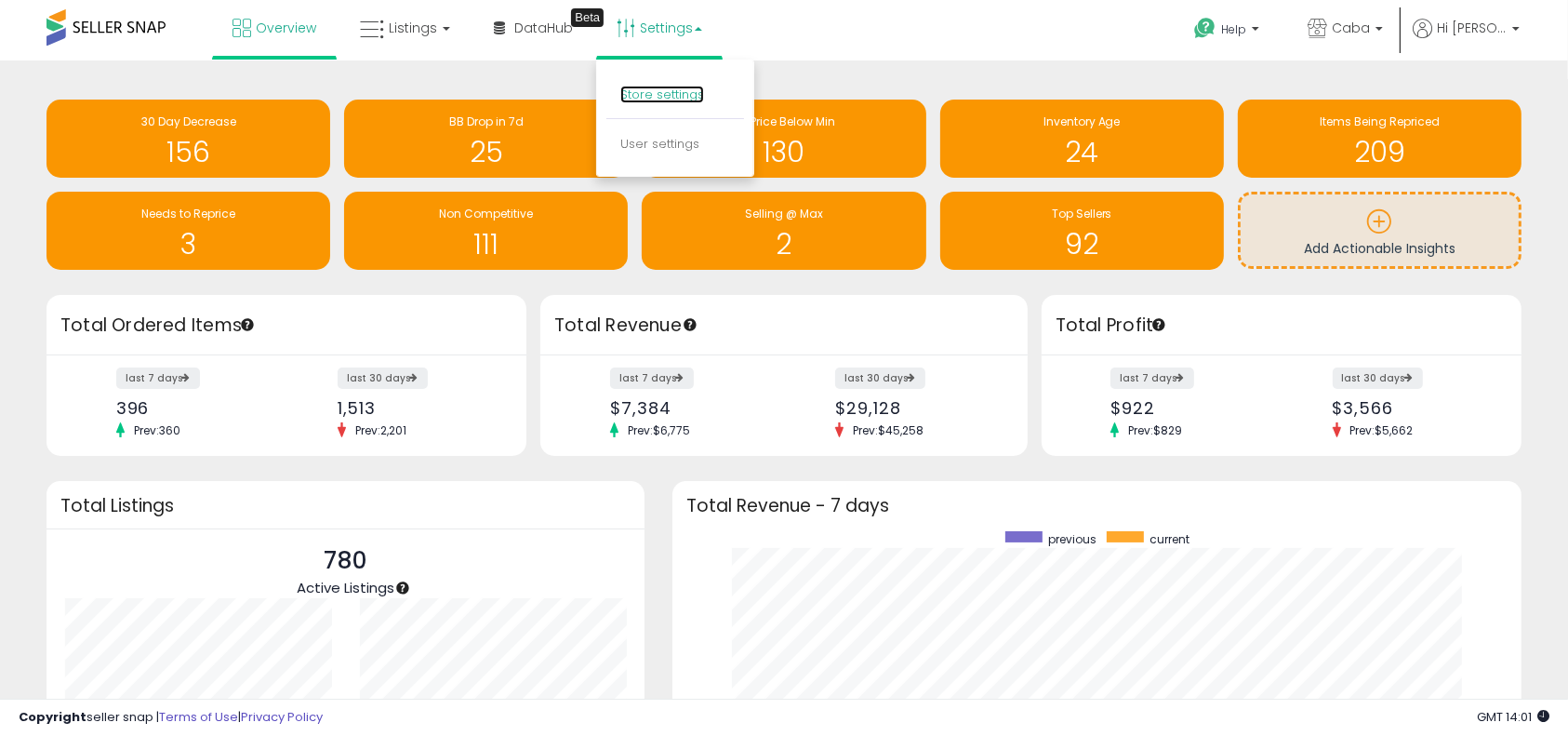
click at [681, 96] on link "Store settings" at bounding box center [662, 94] width 83 height 18
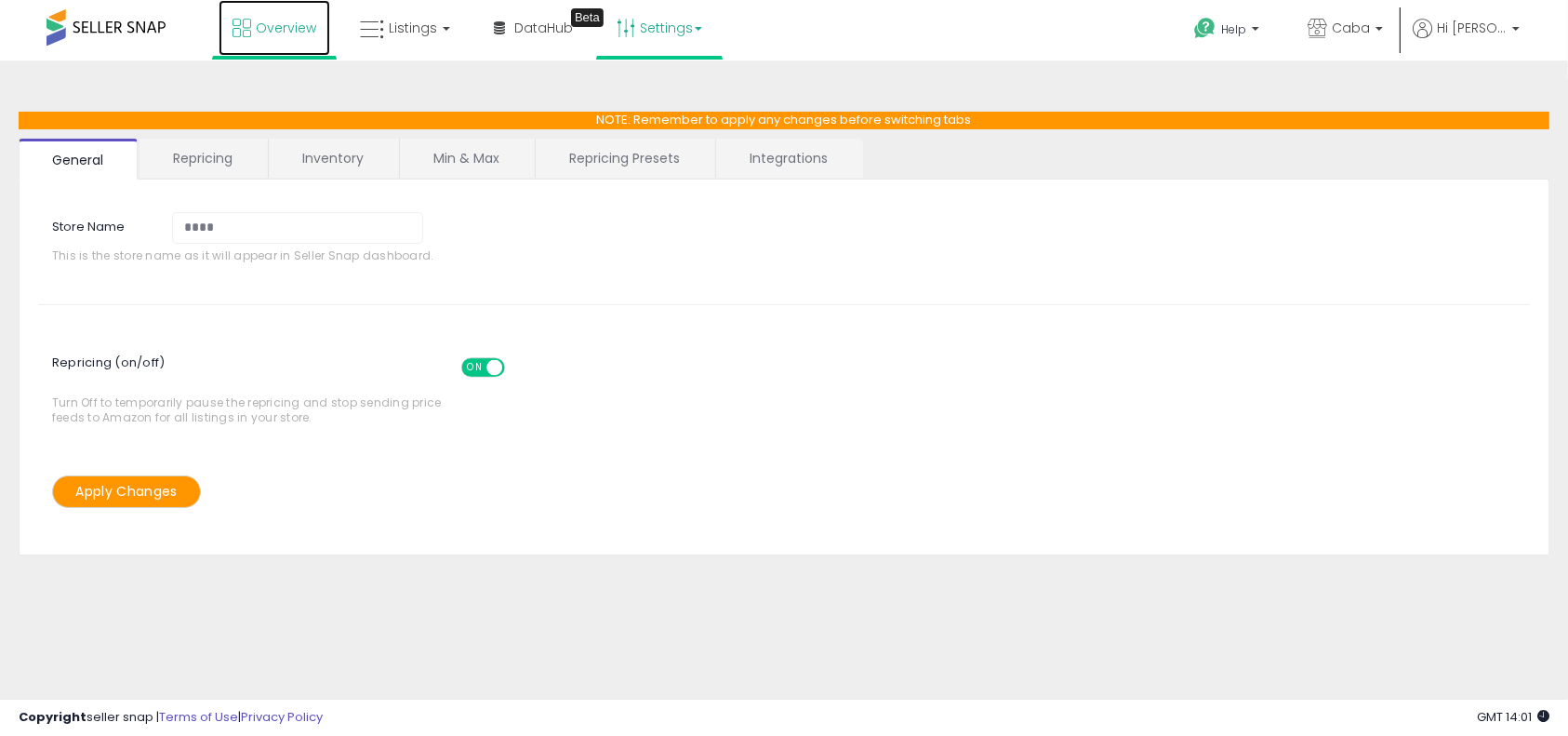
click at [238, 4] on link "Overview" at bounding box center [274, 28] width 112 height 56
click at [268, 38] on link "Overview" at bounding box center [274, 28] width 112 height 56
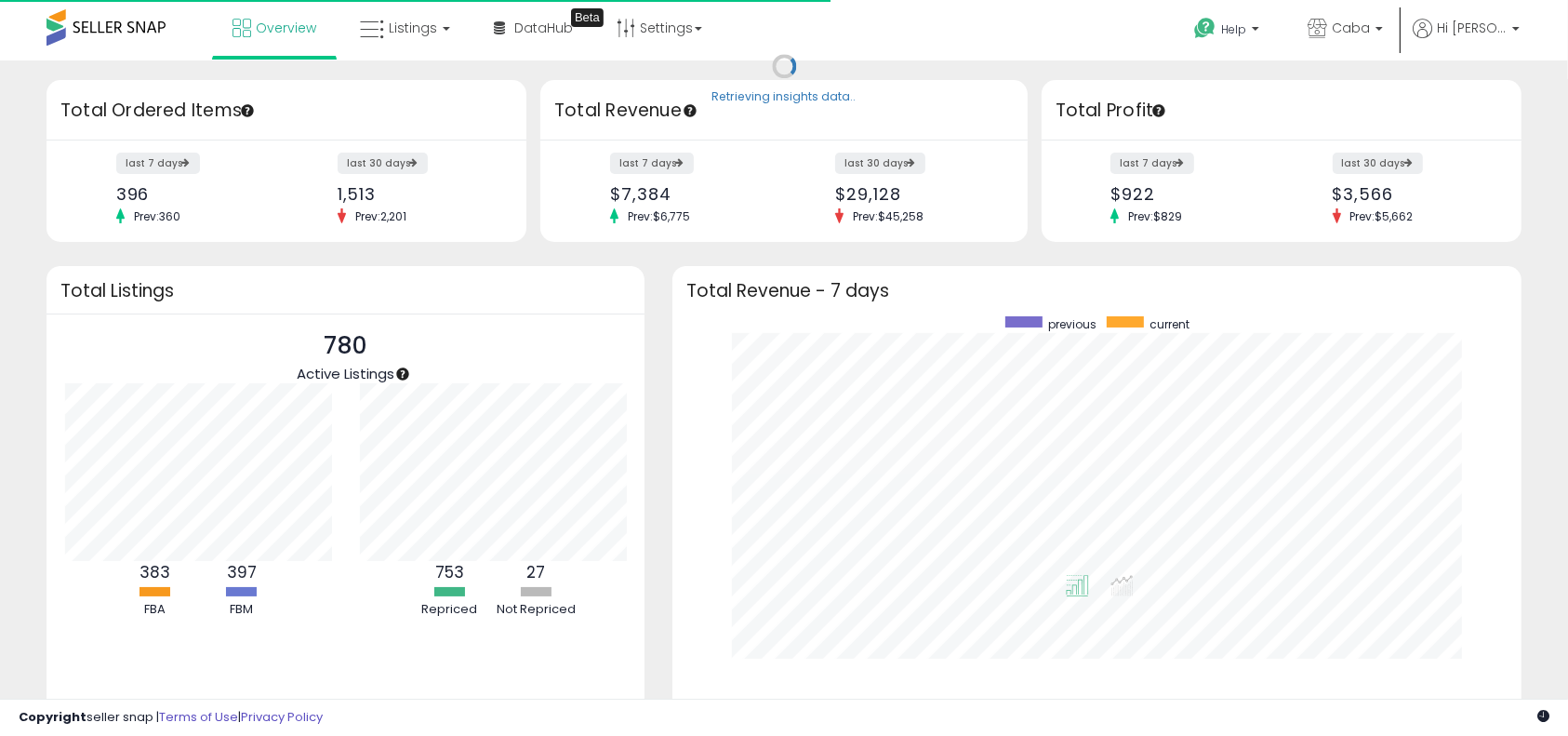
scroll to position [351, 811]
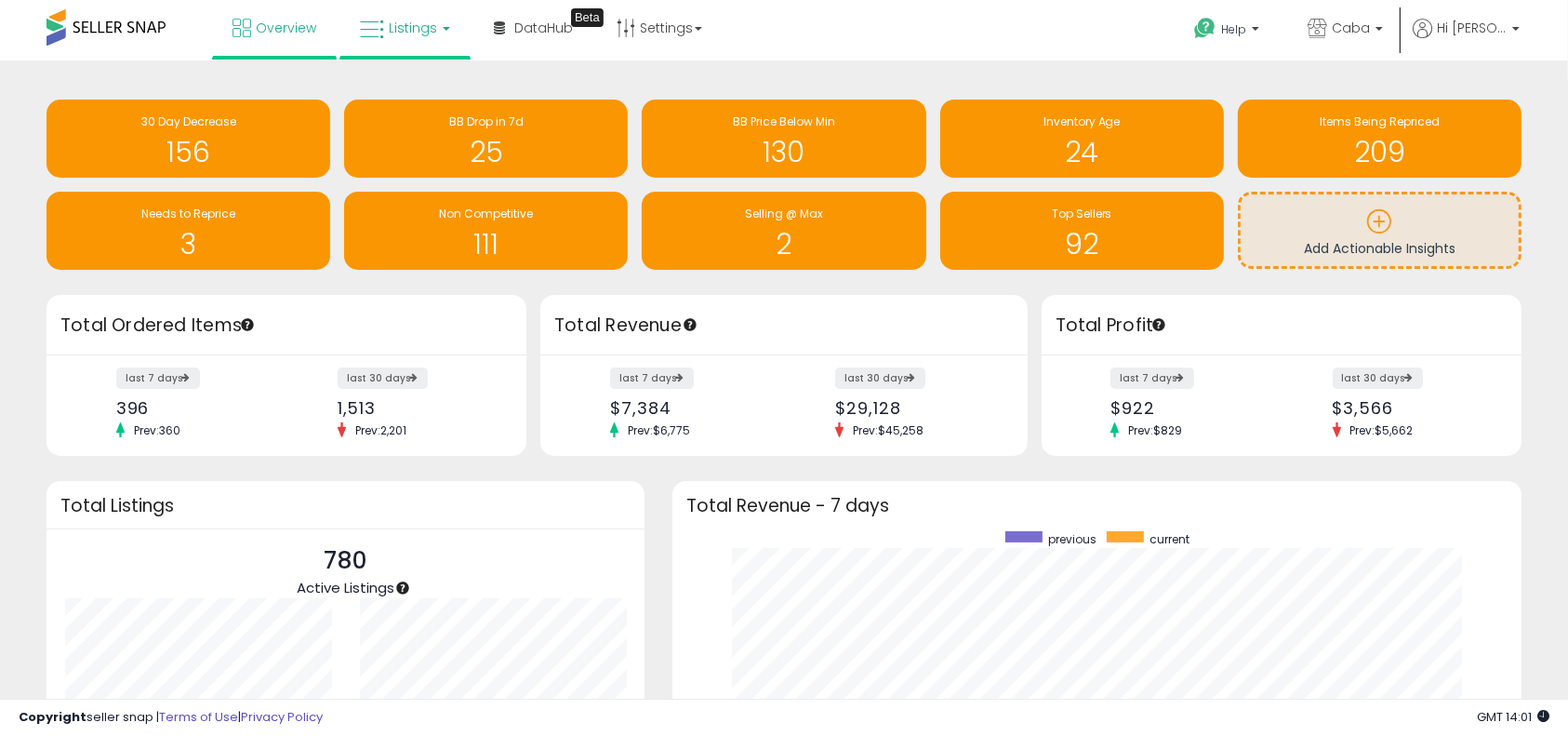
click at [389, 23] on span "Listings" at bounding box center [413, 28] width 49 height 19
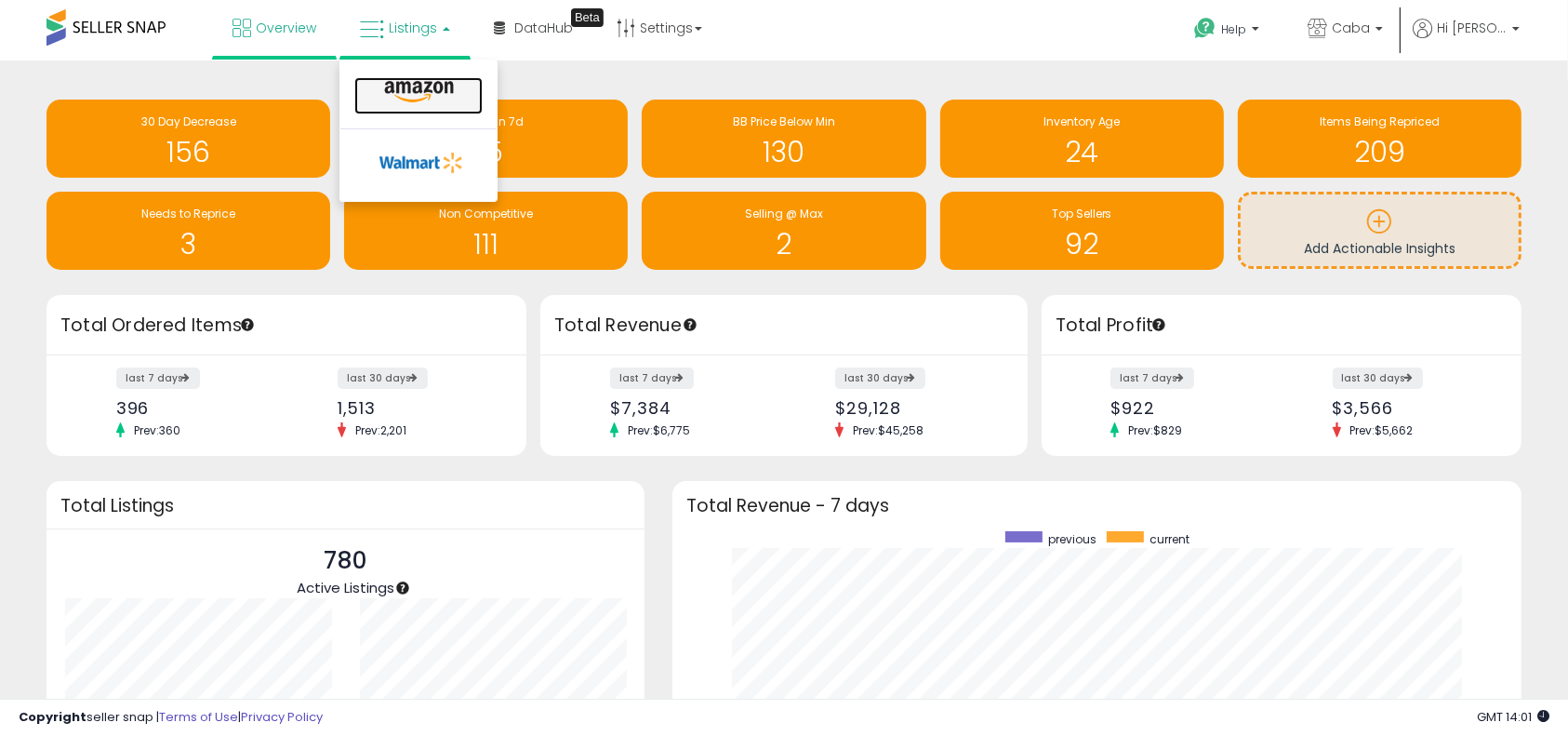
click at [405, 100] on icon at bounding box center [420, 92] width 81 height 24
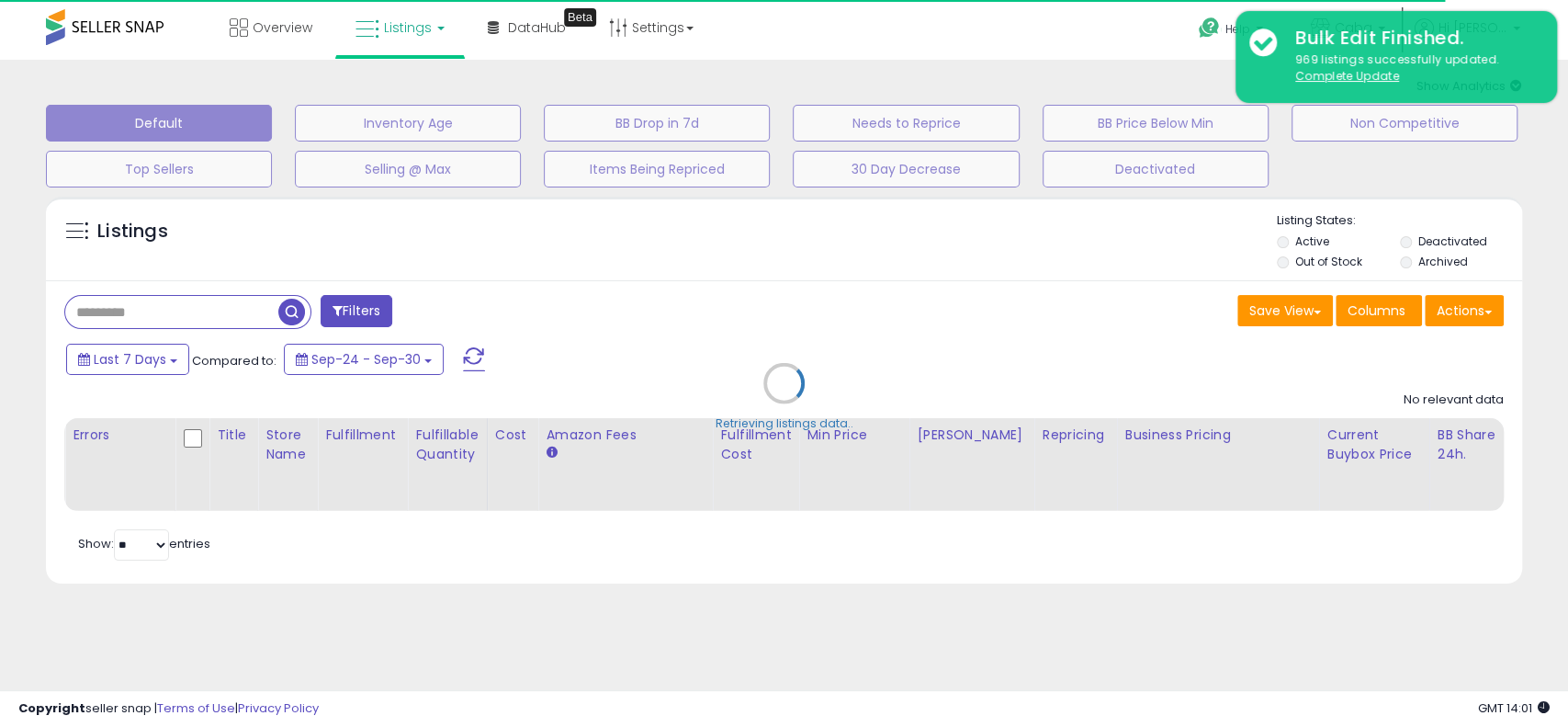
click at [1455, 309] on div "Retrieving listings data.." at bounding box center [784, 397] width 1504 height 419
click at [1500, 316] on div "Retrieving listings data.." at bounding box center [784, 397] width 1504 height 419
click at [1488, 309] on div "Retrieving listings data.." at bounding box center [784, 397] width 1504 height 419
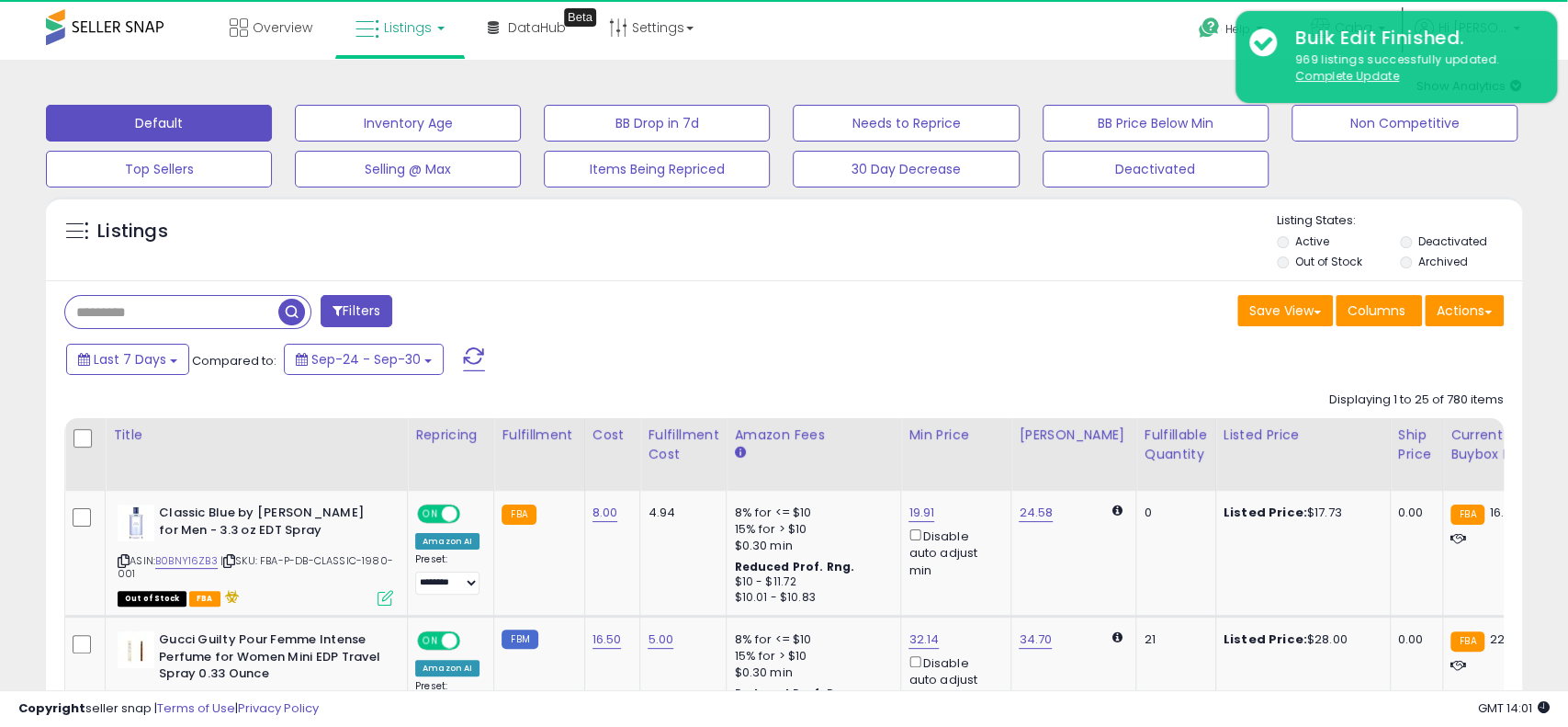
click at [1488, 312] on div "Save View Save As New View Update Current View Columns Actions Import Export Vi…" at bounding box center [1152, 313] width 734 height 36
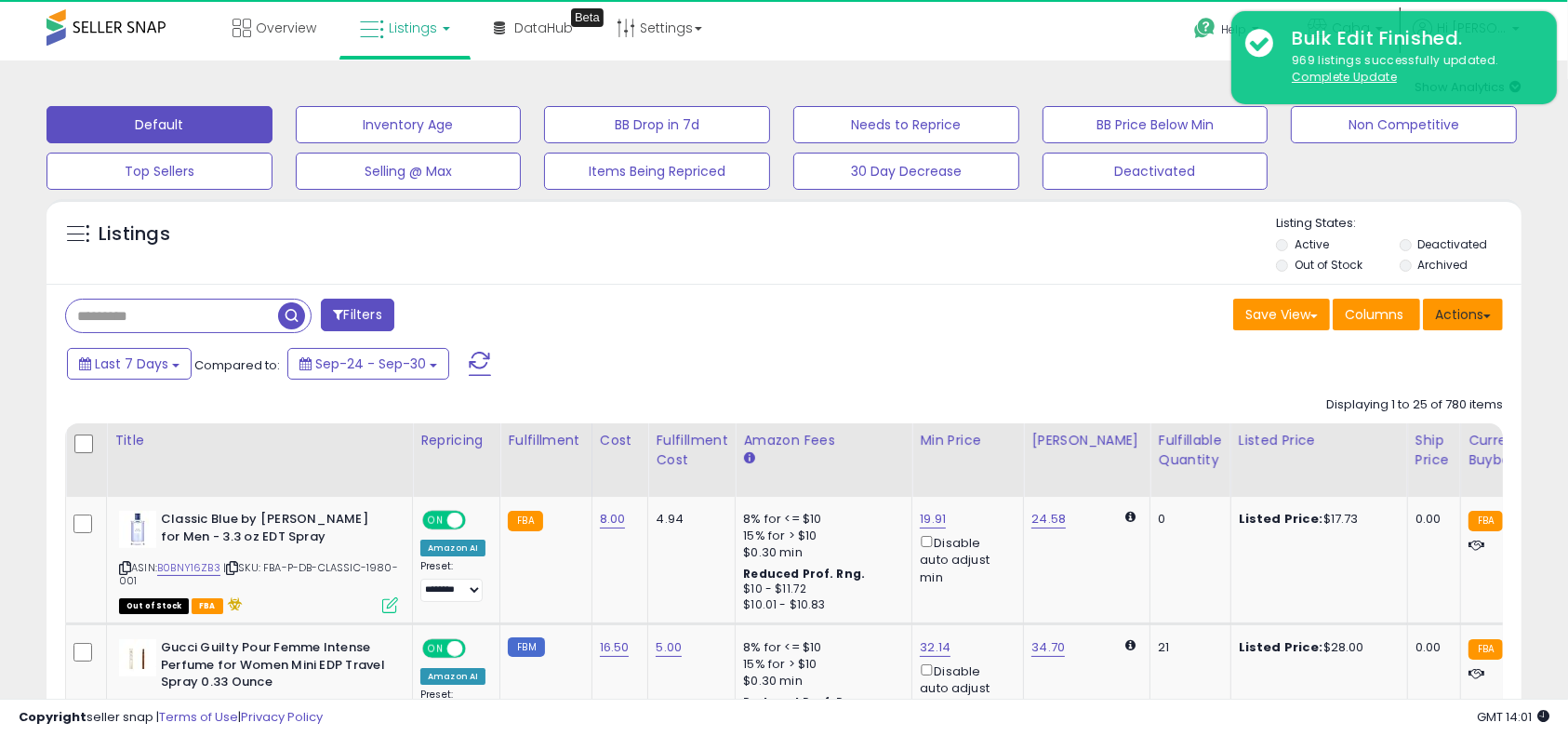
click at [1480, 306] on button "Actions" at bounding box center [1463, 314] width 80 height 32
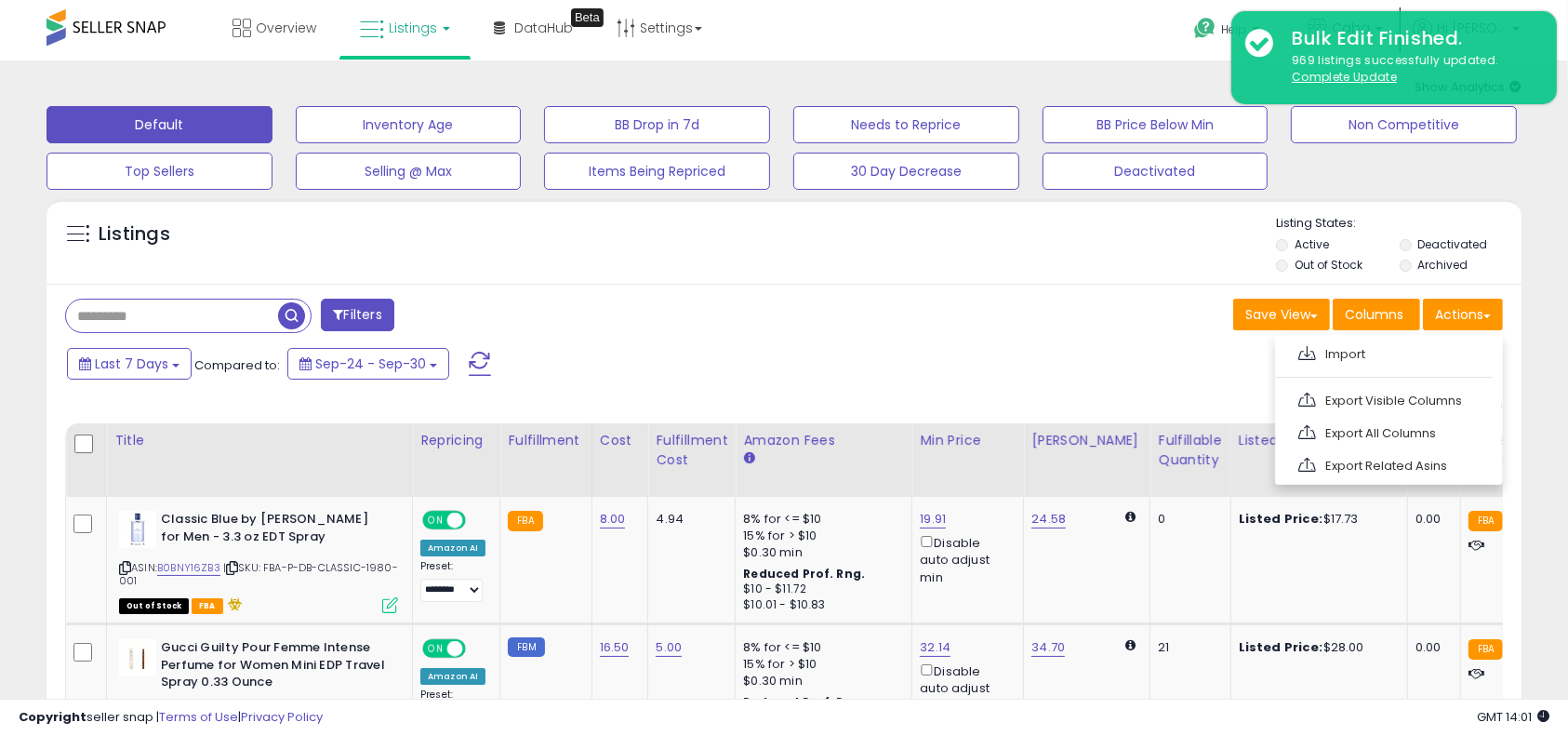
click at [1425, 315] on button "Actions" at bounding box center [1463, 314] width 80 height 32
click at [1387, 323] on span "Columns" at bounding box center [1374, 314] width 59 height 19
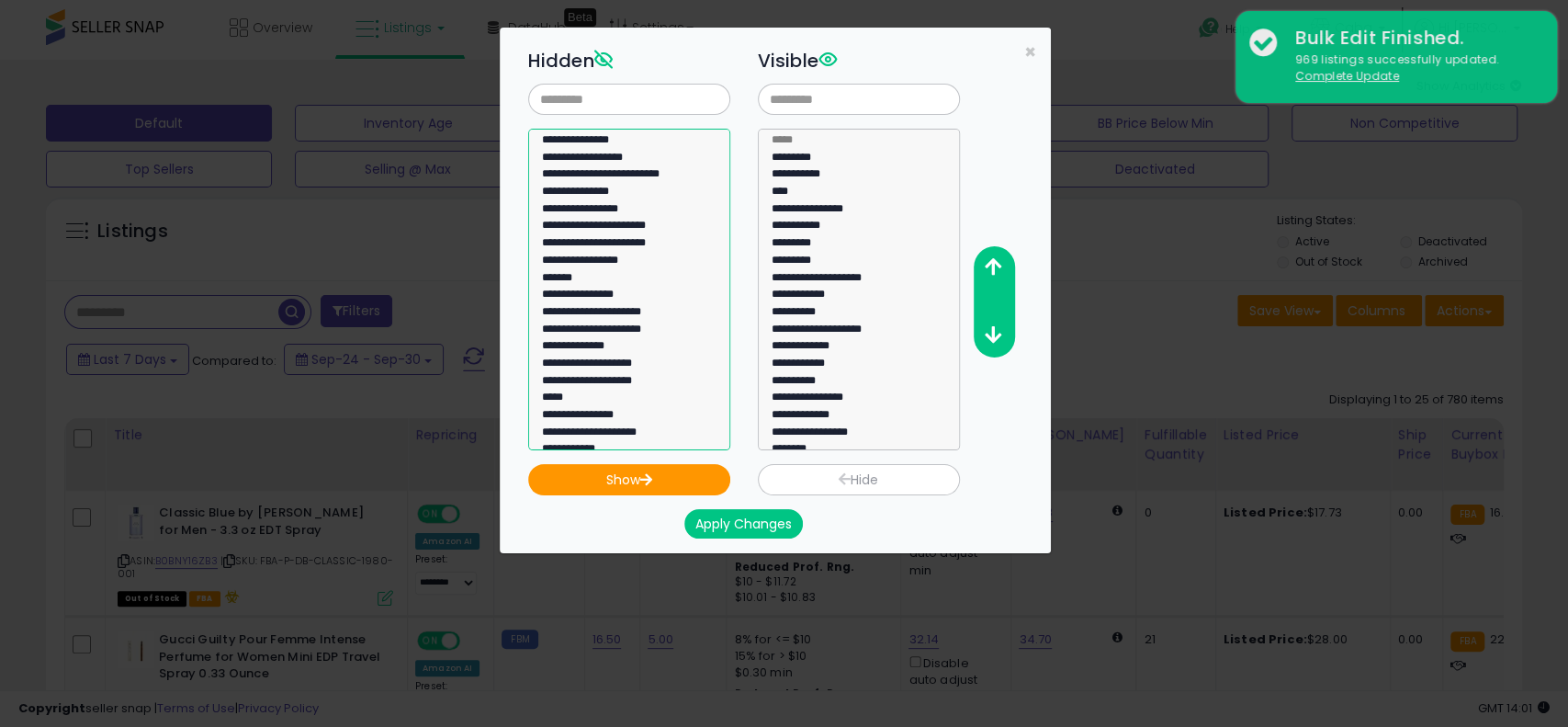
select select "**********"
click at [610, 140] on option "**********" at bounding box center [619, 143] width 160 height 18
click at [684, 478] on button "Show" at bounding box center [629, 479] width 202 height 31
select select
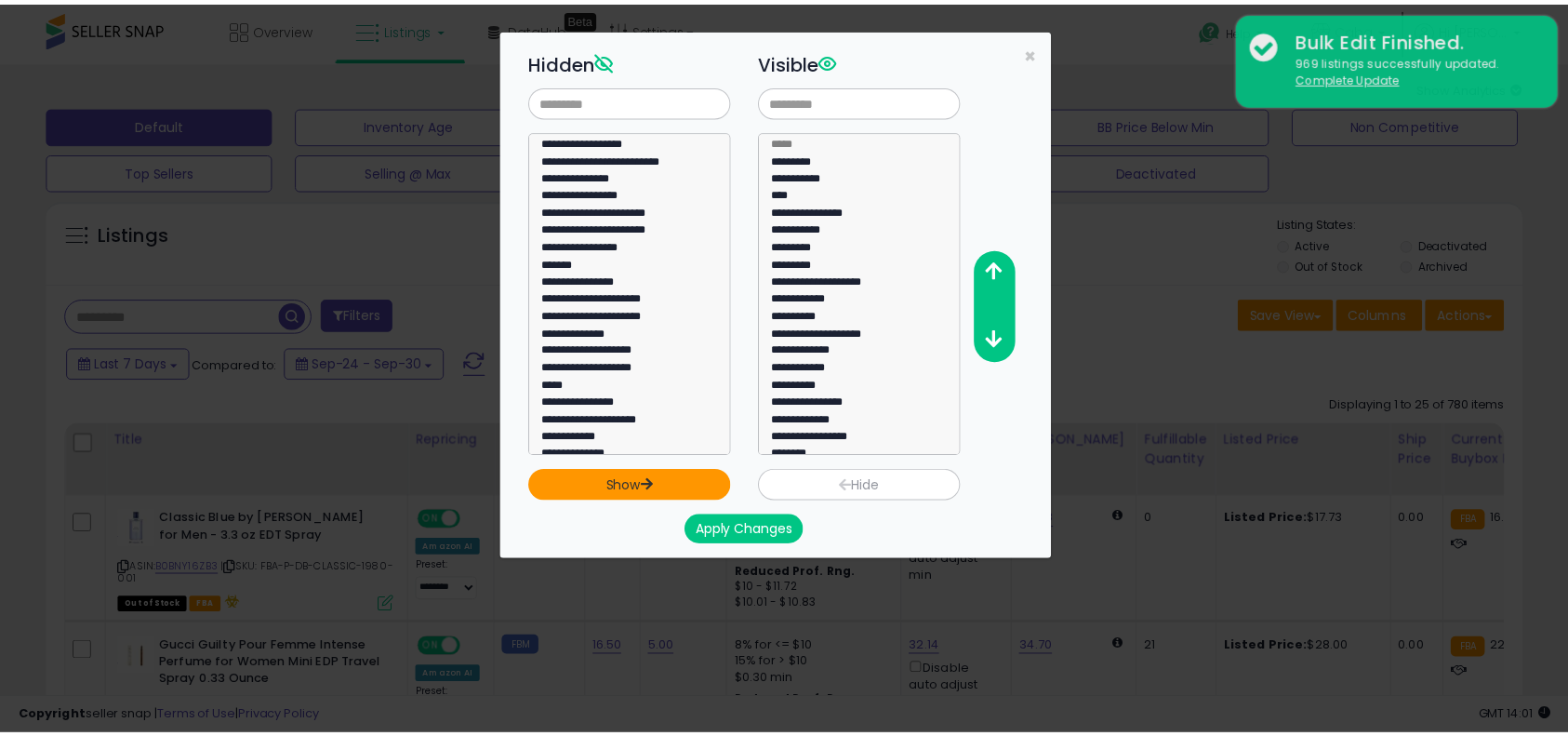
scroll to position [153, 0]
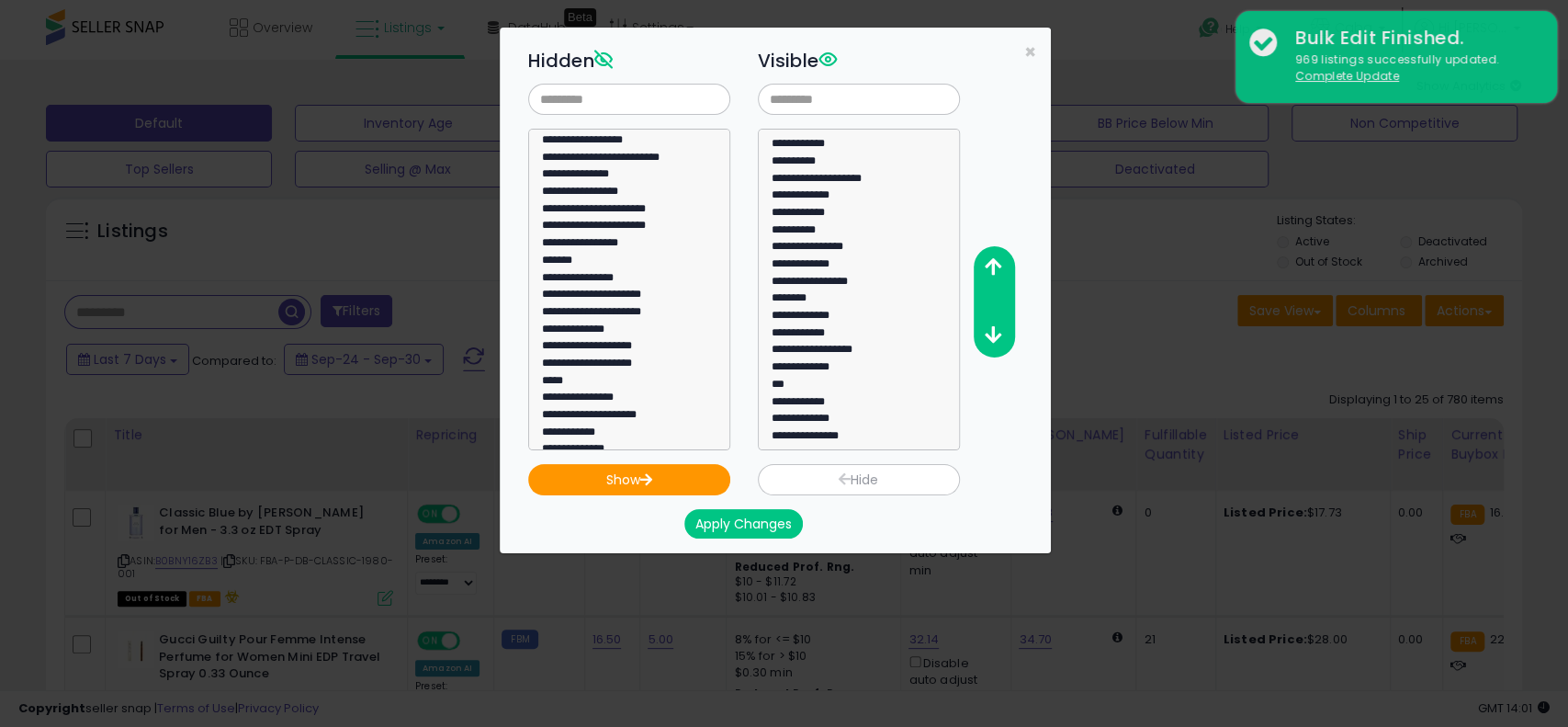
click at [723, 525] on button "Apply Changes" at bounding box center [744, 523] width 119 height 29
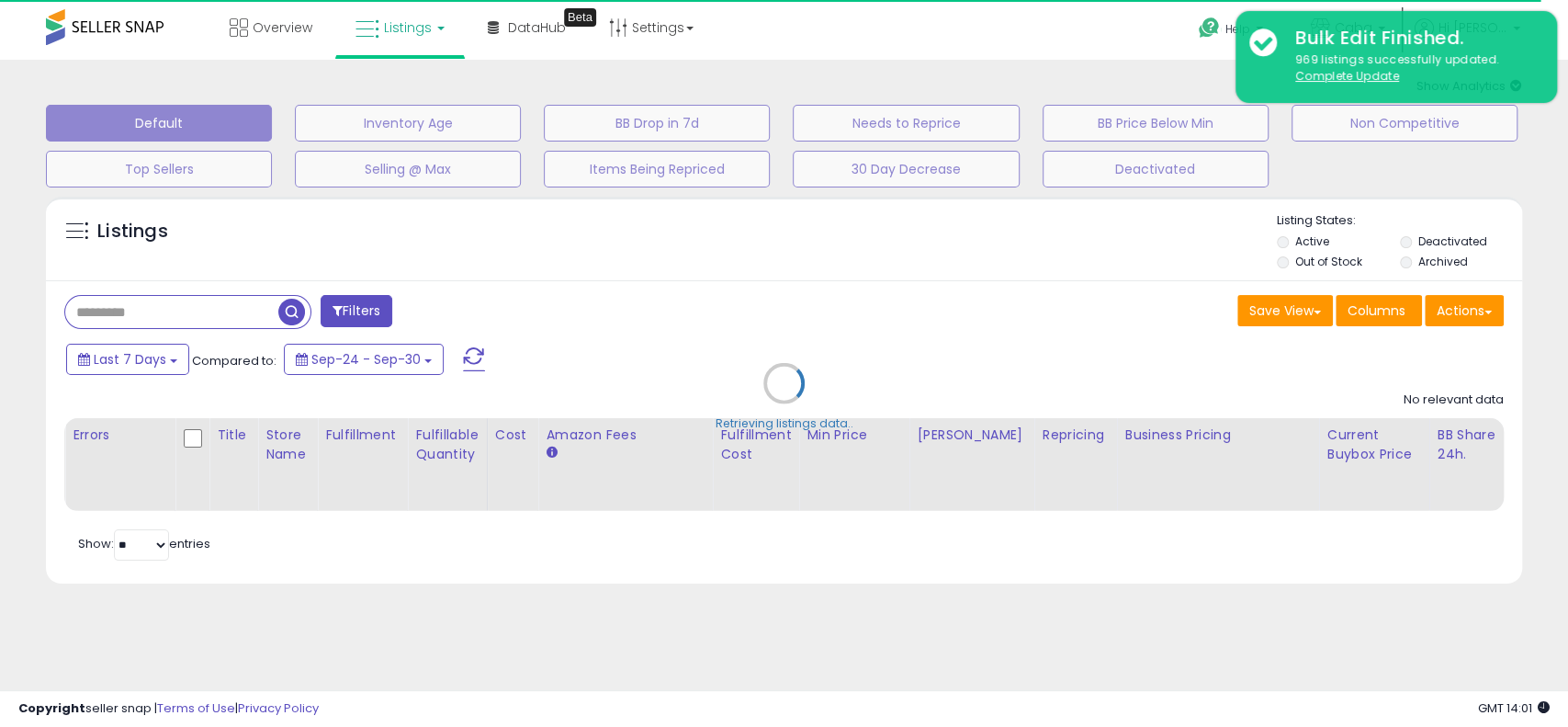
drag, startPoint x: 1462, startPoint y: 243, endPoint x: 1406, endPoint y: 247, distance: 56.1
click at [1461, 243] on div "Retrieving listings data.." at bounding box center [784, 397] width 1504 height 419
click at [1428, 247] on div "Retrieving listings data.." at bounding box center [784, 397] width 1504 height 419
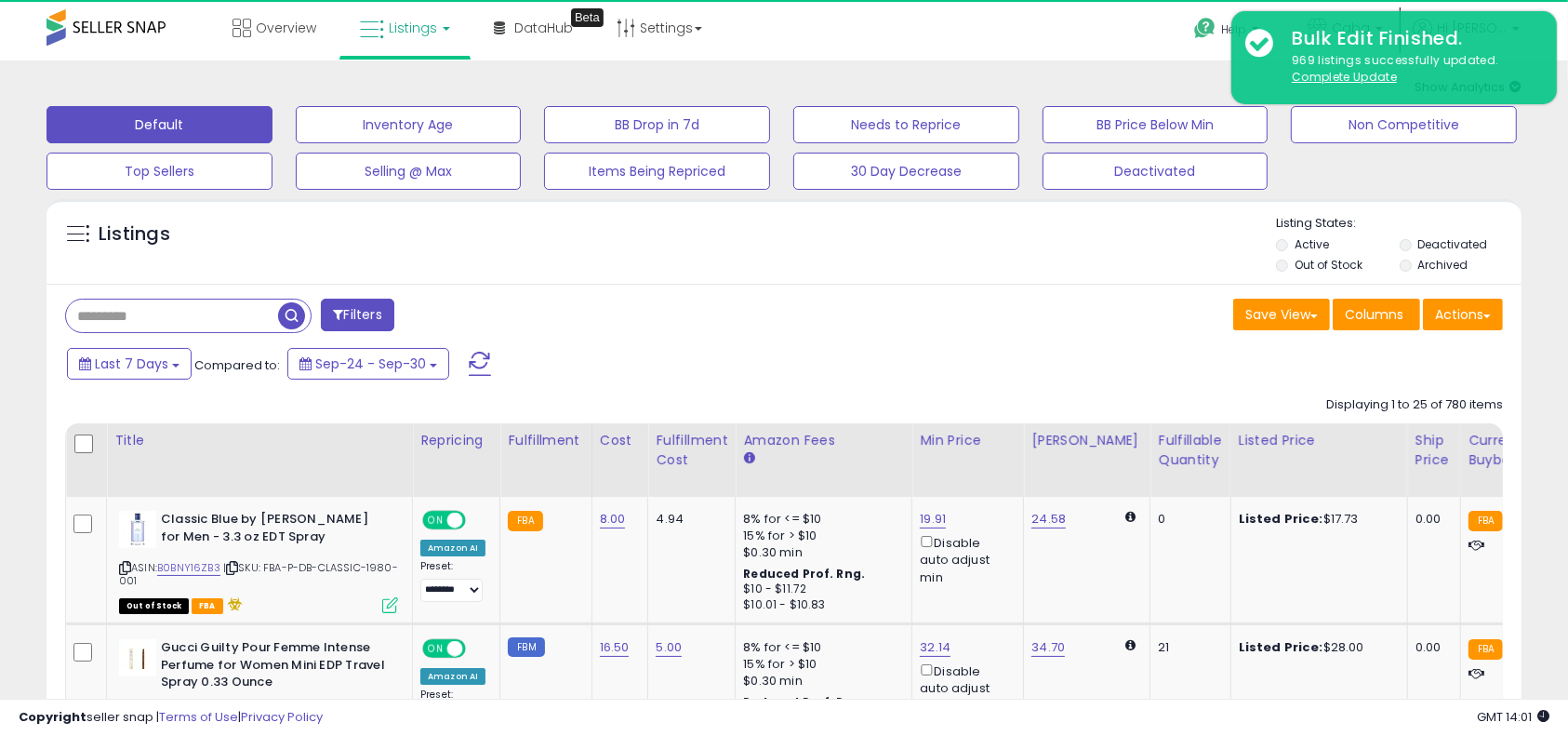
click at [1410, 249] on li "Deactivated" at bounding box center [1459, 246] width 120 height 21
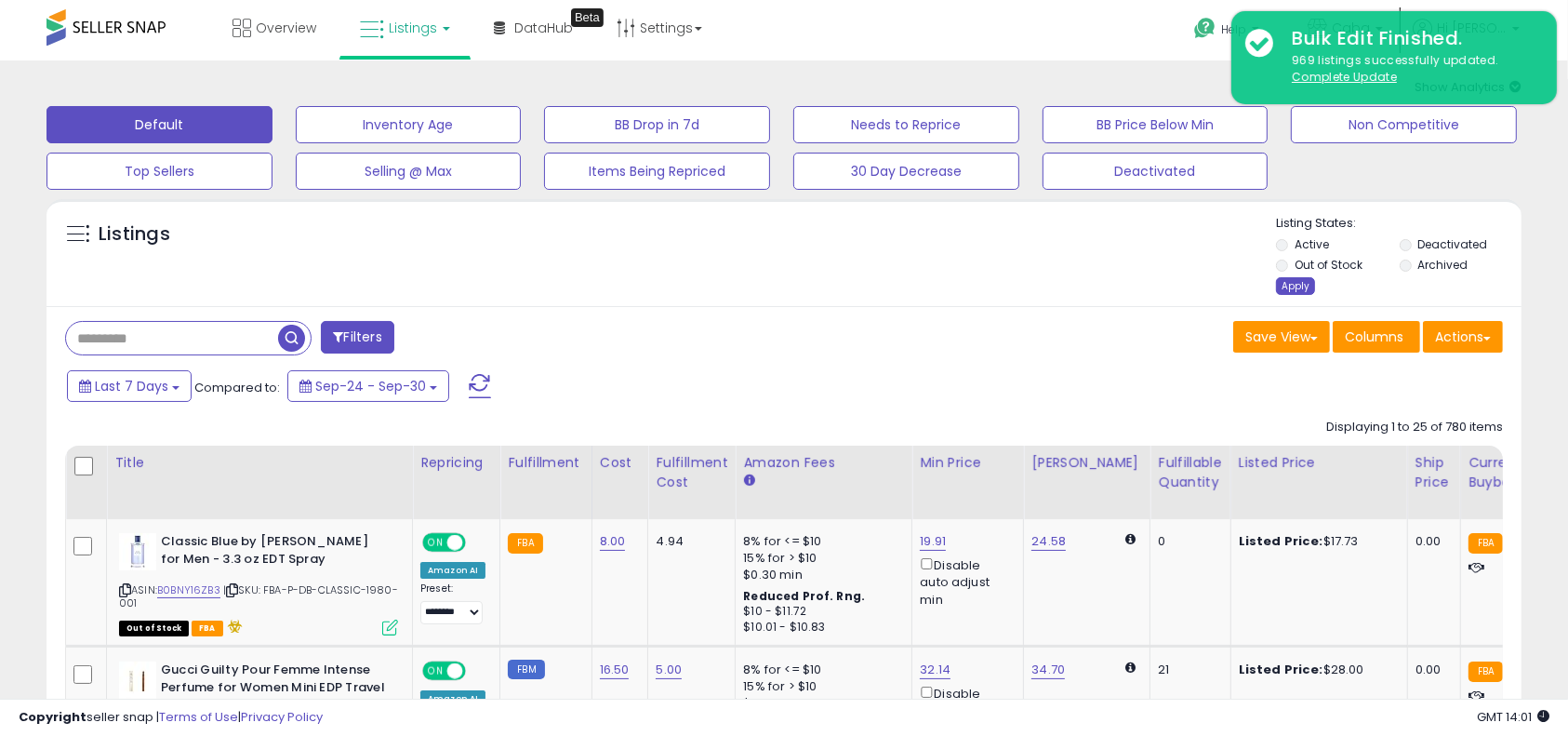
click at [1282, 289] on div "Apply" at bounding box center [1294, 286] width 39 height 18
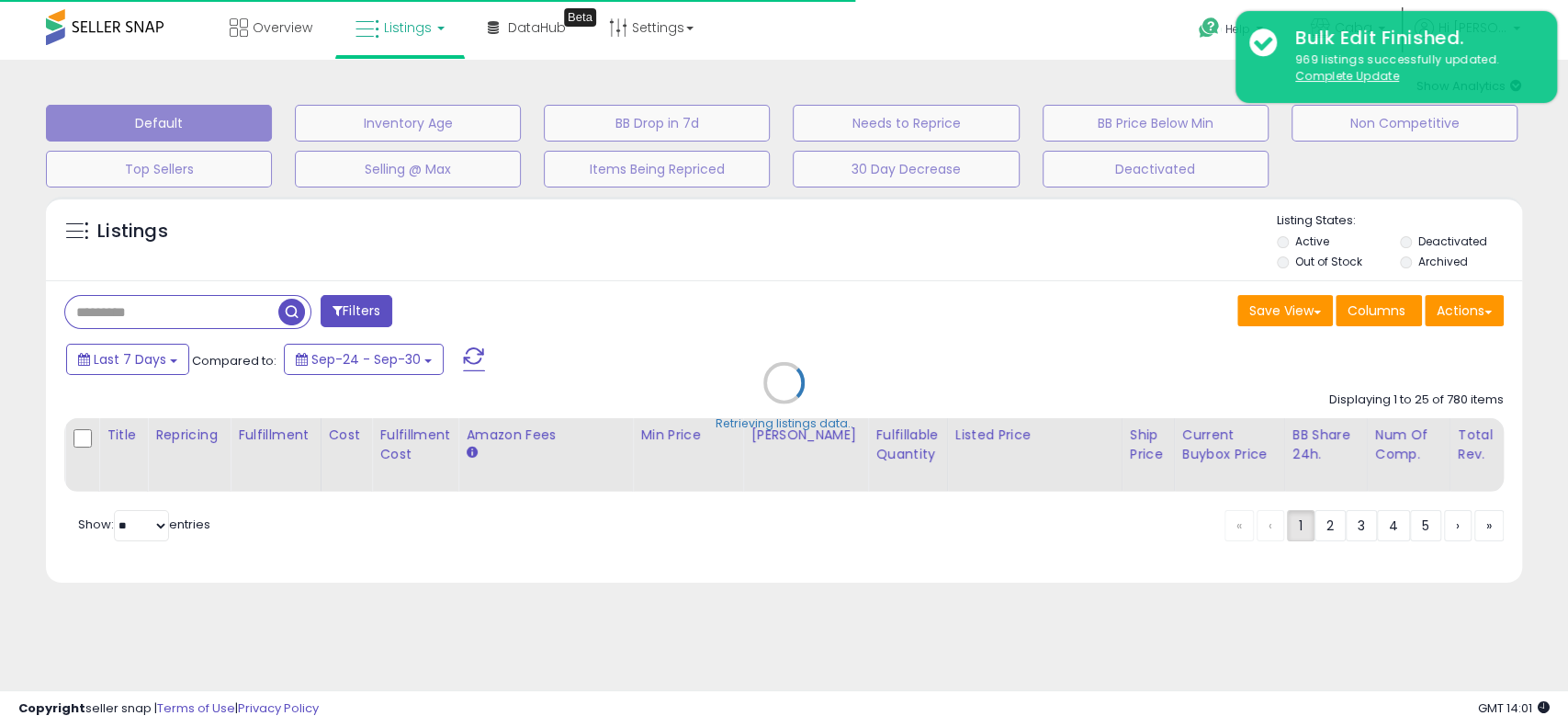
click at [1470, 311] on div "Retrieving listings data.." at bounding box center [784, 396] width 1504 height 418
click at [1513, 256] on div "Retrieving listings data.." at bounding box center [784, 396] width 1504 height 418
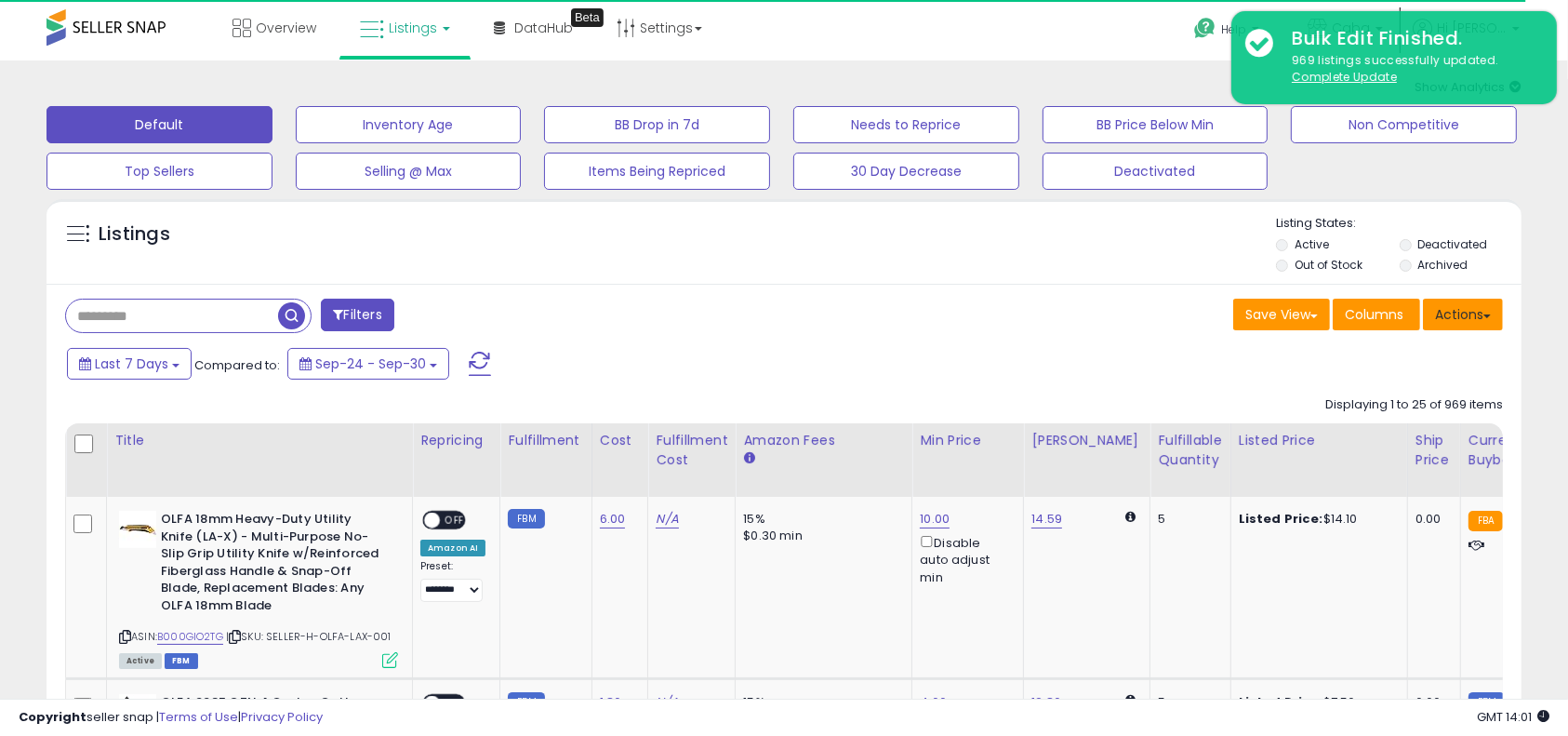
click at [1488, 302] on button "Actions" at bounding box center [1463, 314] width 80 height 32
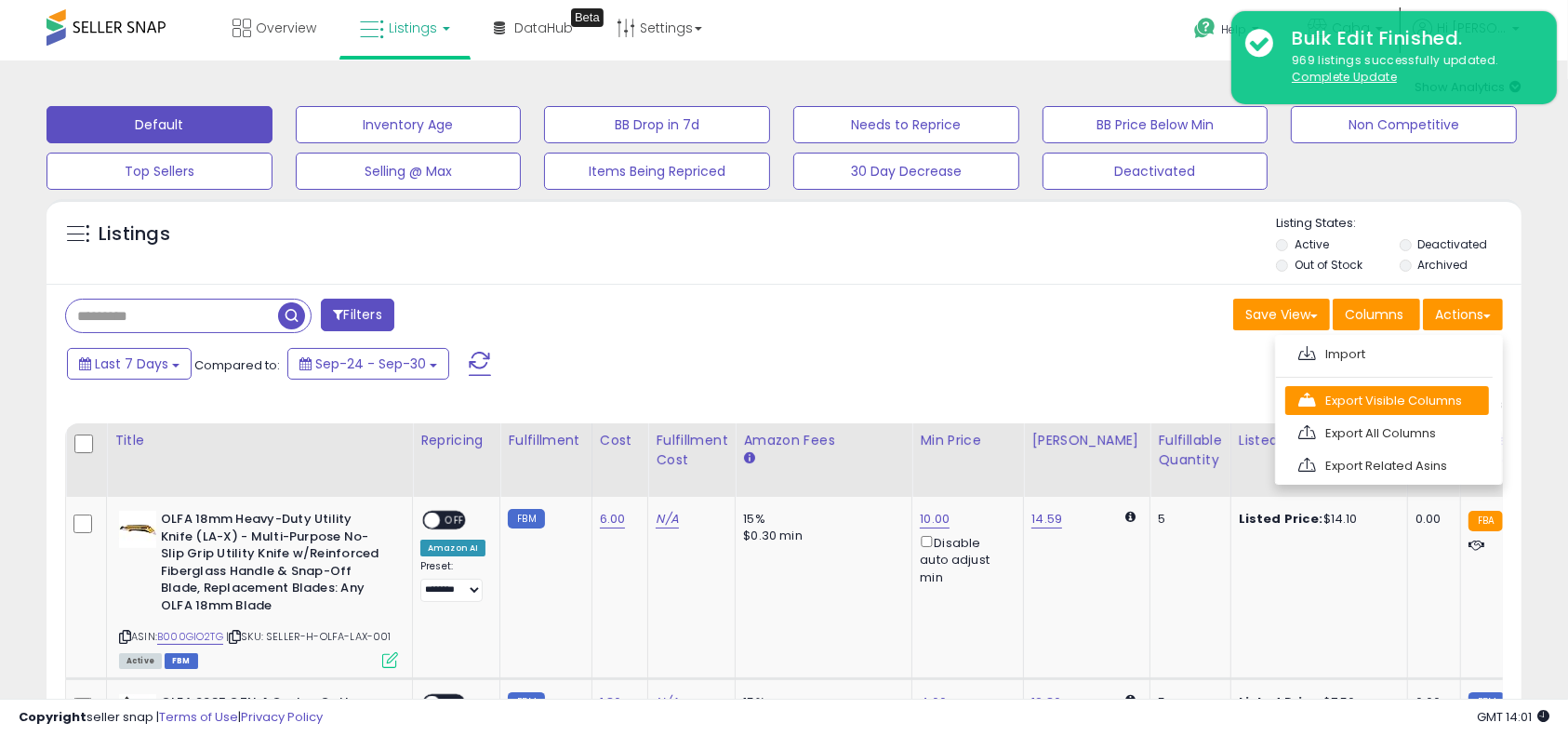
click at [1384, 407] on link "Export Visible Columns" at bounding box center [1387, 400] width 203 height 29
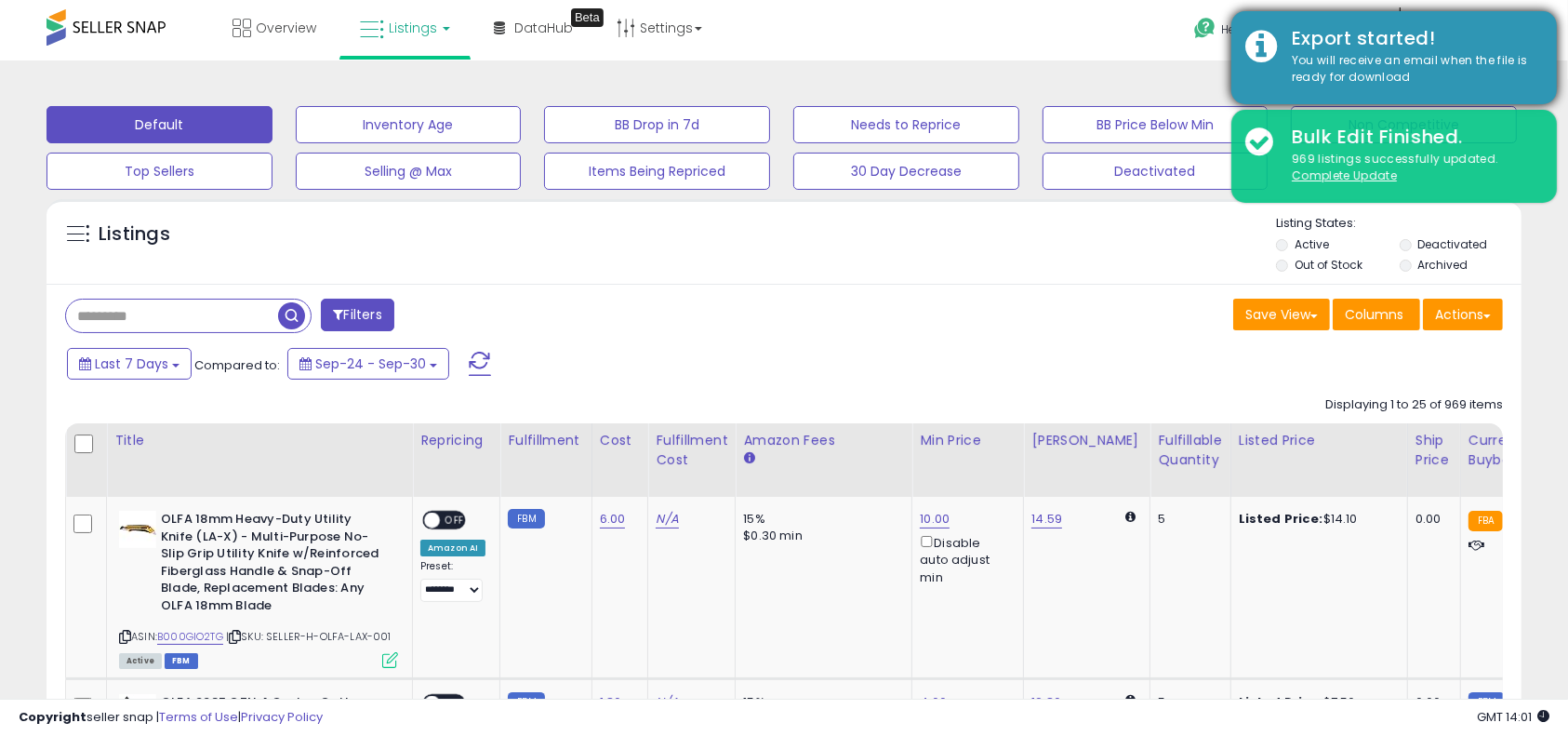
click at [1473, 75] on div "You will receive an email when the file is ready for download" at bounding box center [1409, 69] width 265 height 35
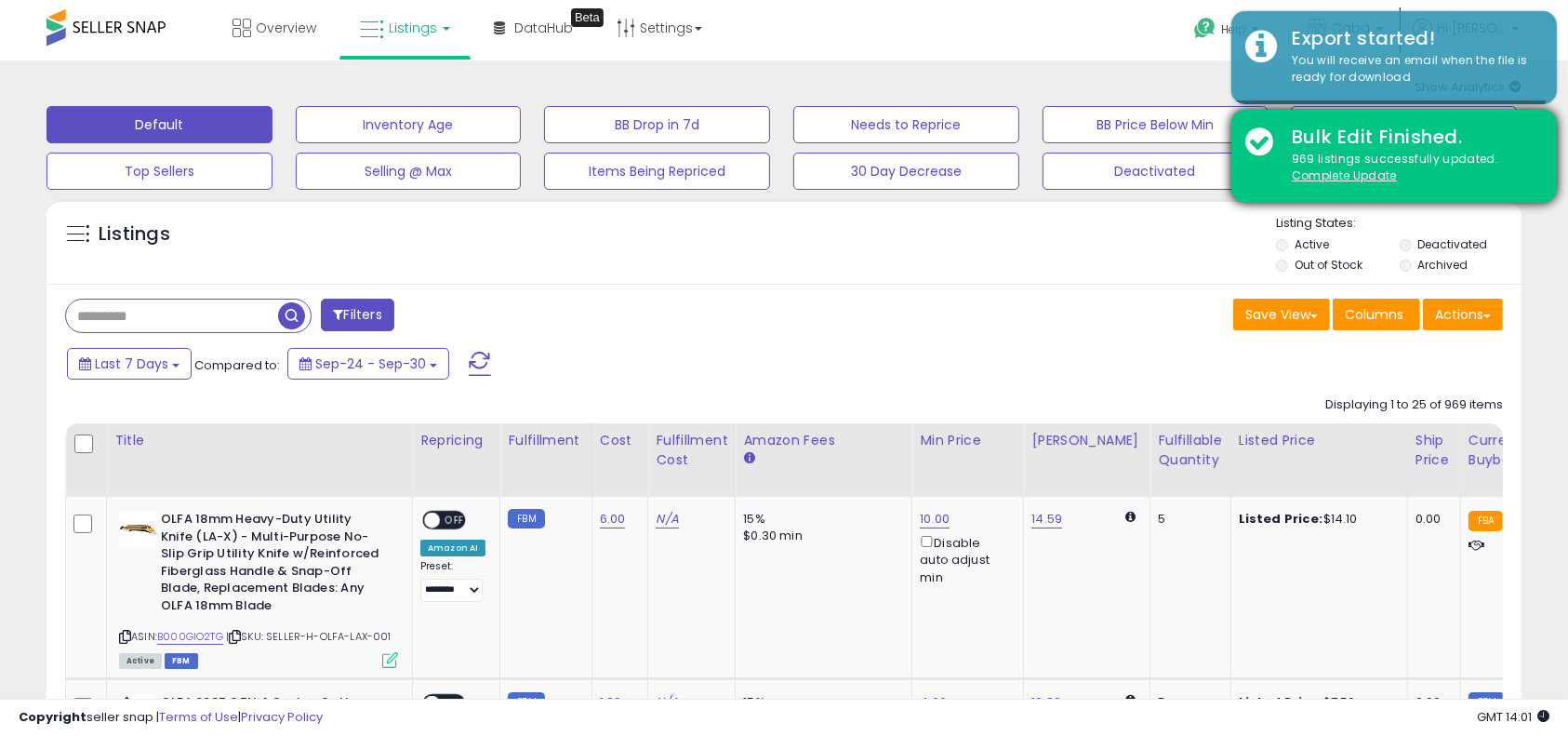
click at [1417, 175] on div "969 listings successfully updated. Complete Update" at bounding box center [1409, 168] width 265 height 35
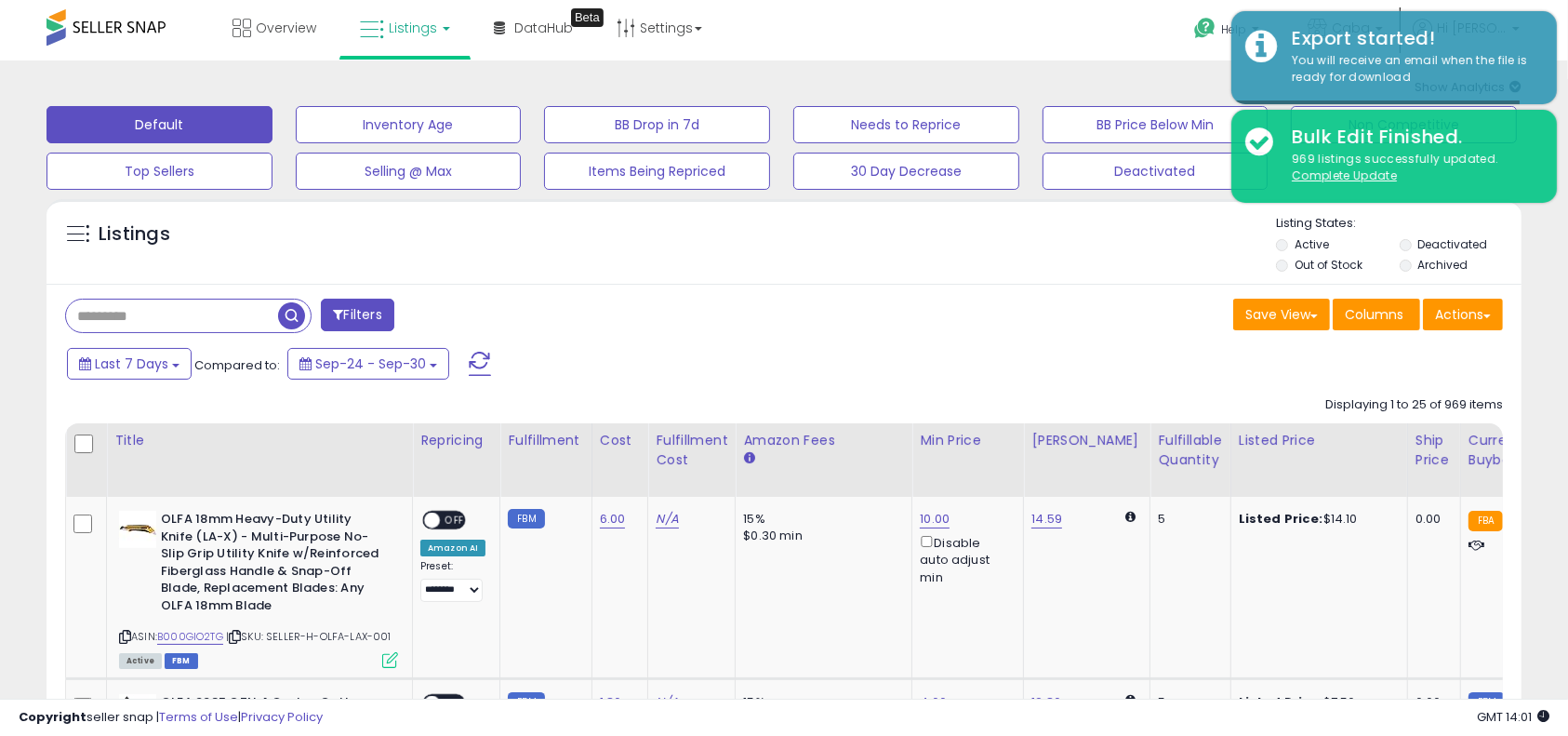
click at [1106, 59] on div "Help Contact Support Search Knowledge Hub Request a Feature Caba Caba" at bounding box center [1280, 40] width 518 height 79
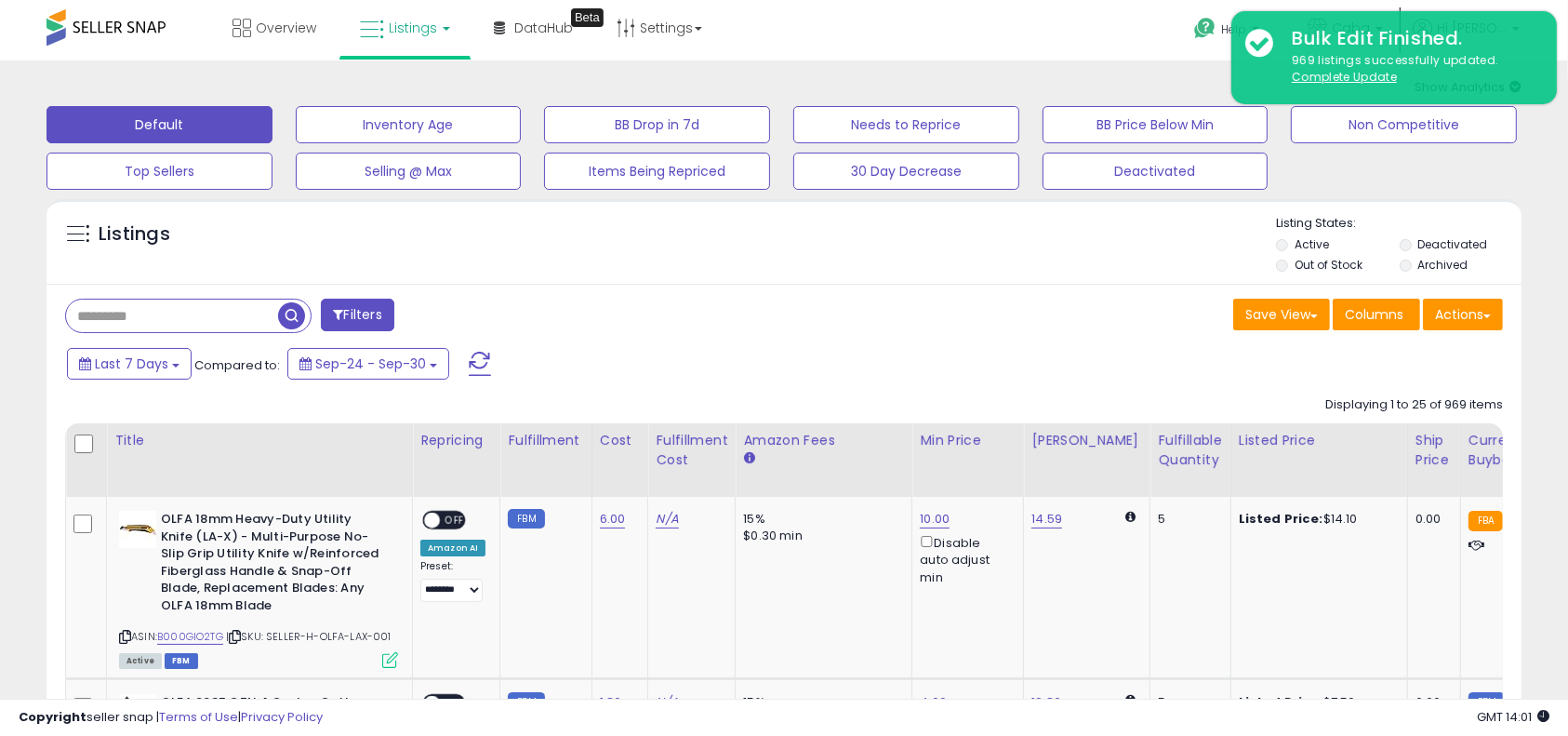
click at [376, 310] on button "Filters" at bounding box center [356, 314] width 72 height 33
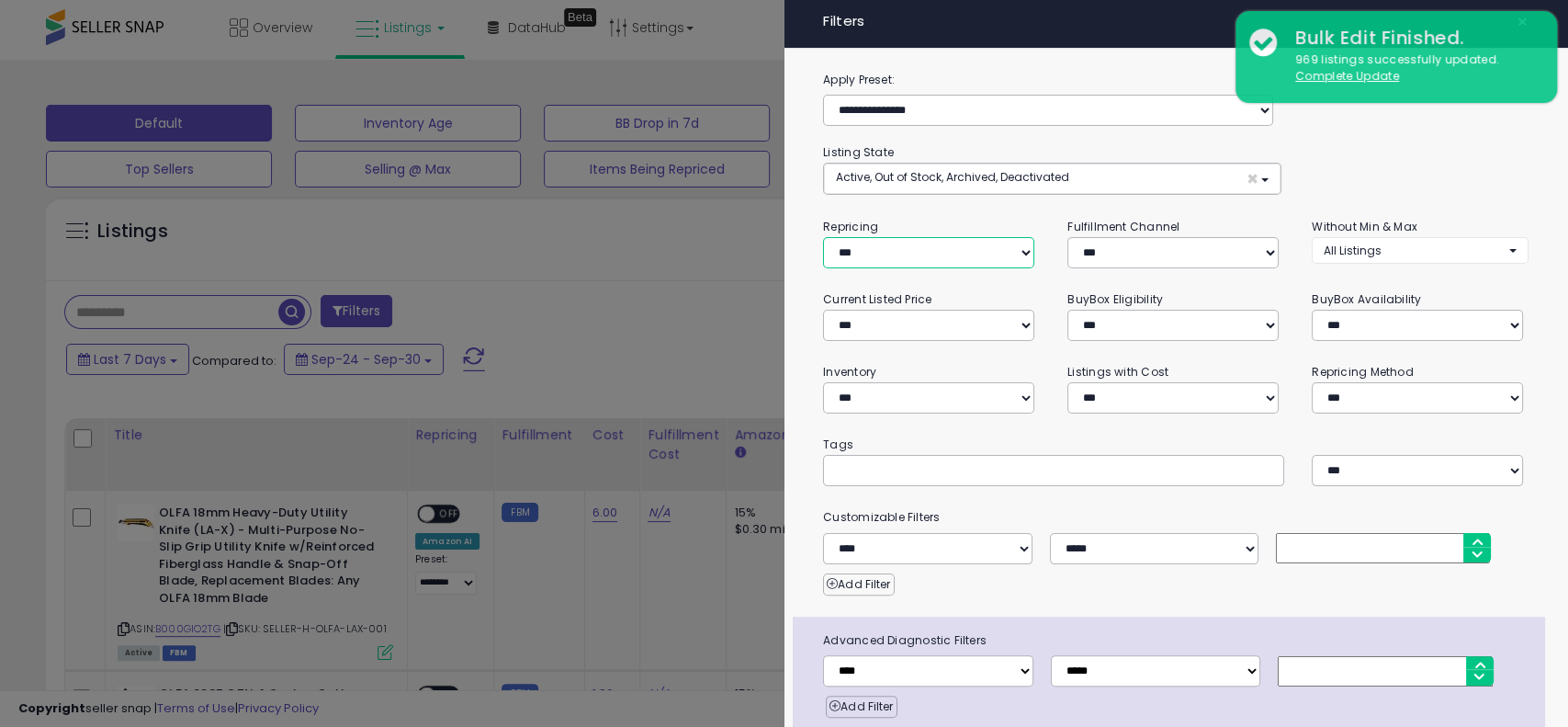
click at [931, 243] on select "**********" at bounding box center [929, 253] width 212 height 31
click at [823, 237] on select "**********" at bounding box center [929, 253] width 212 height 31
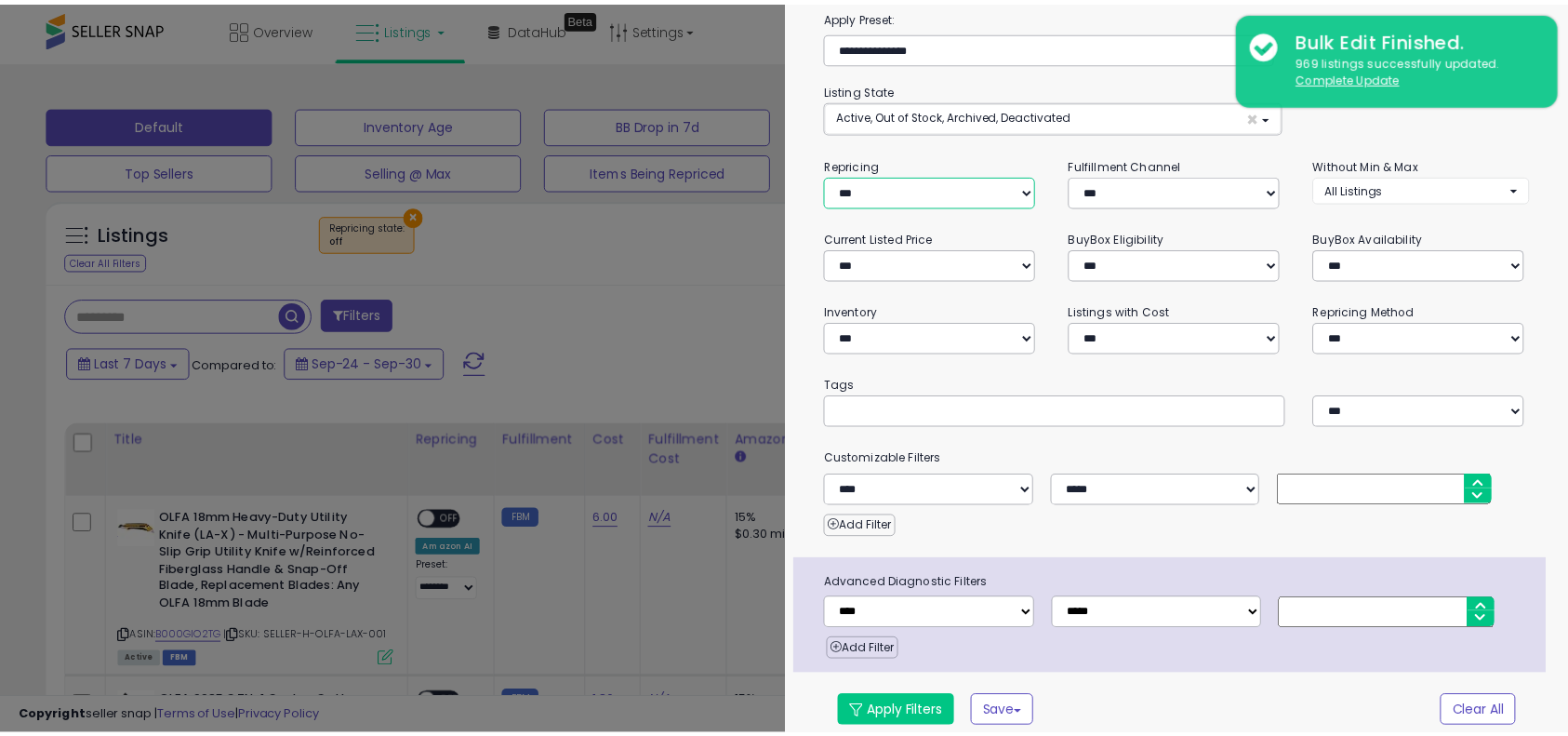
scroll to position [73, 0]
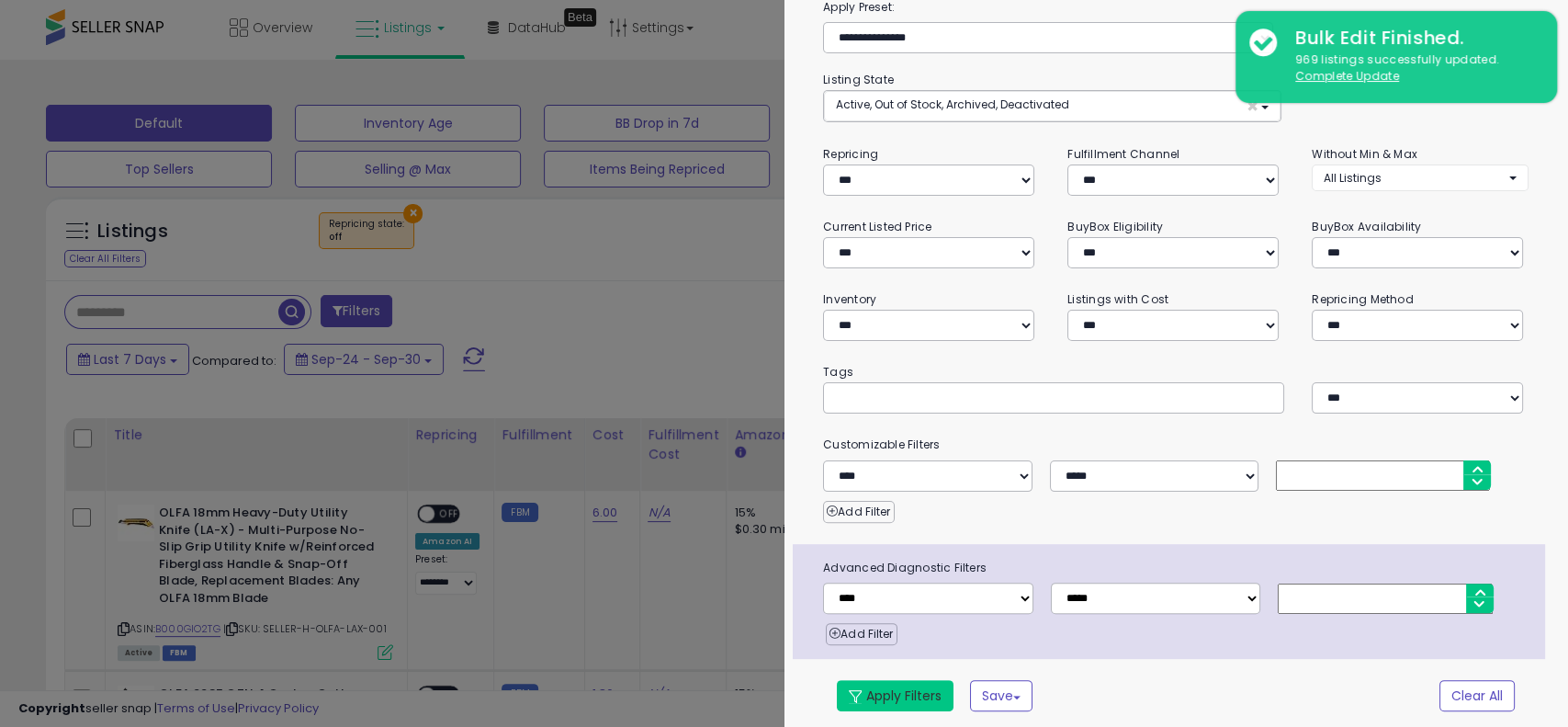
click at [868, 689] on button "Apply Filters" at bounding box center [895, 696] width 117 height 31
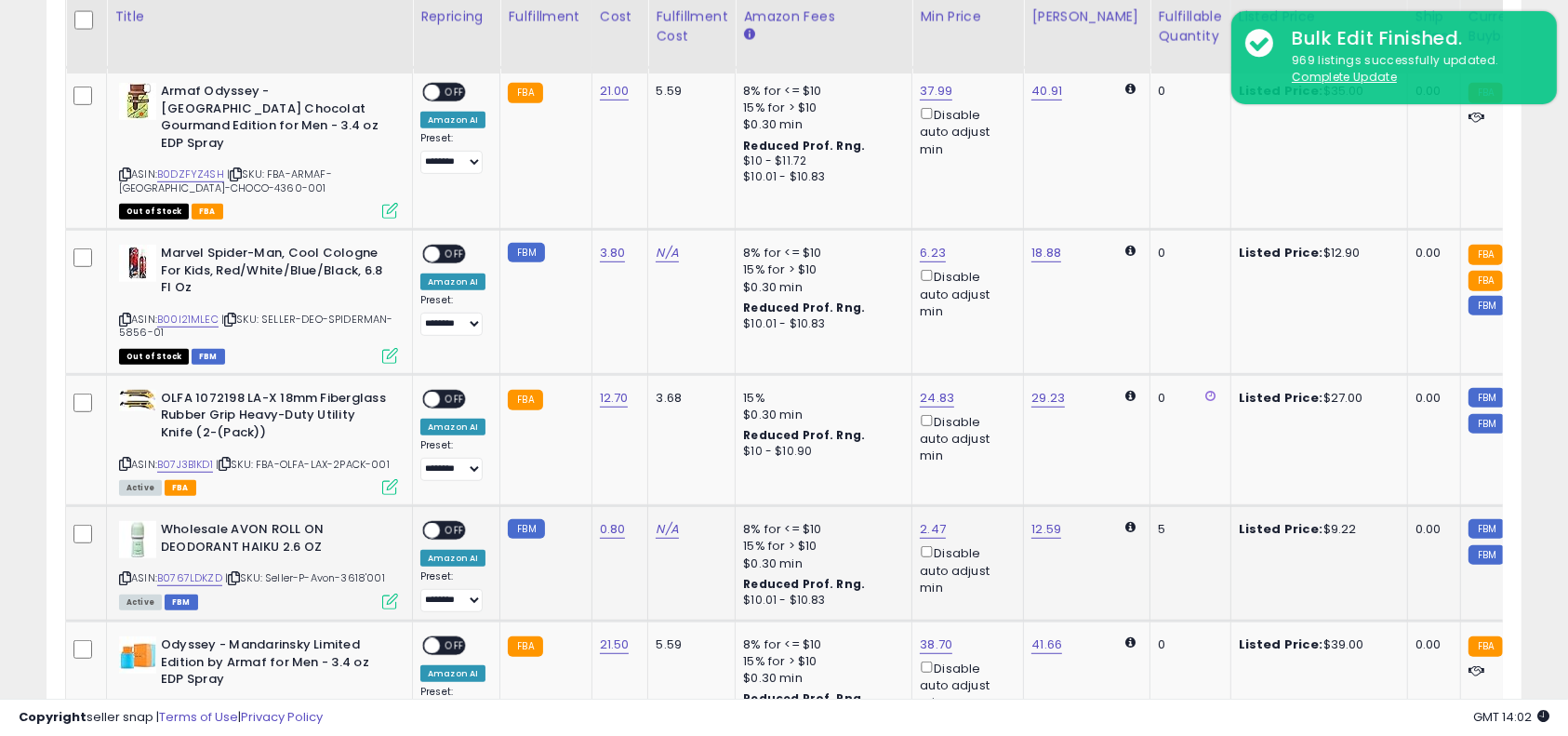
scroll to position [0, 0]
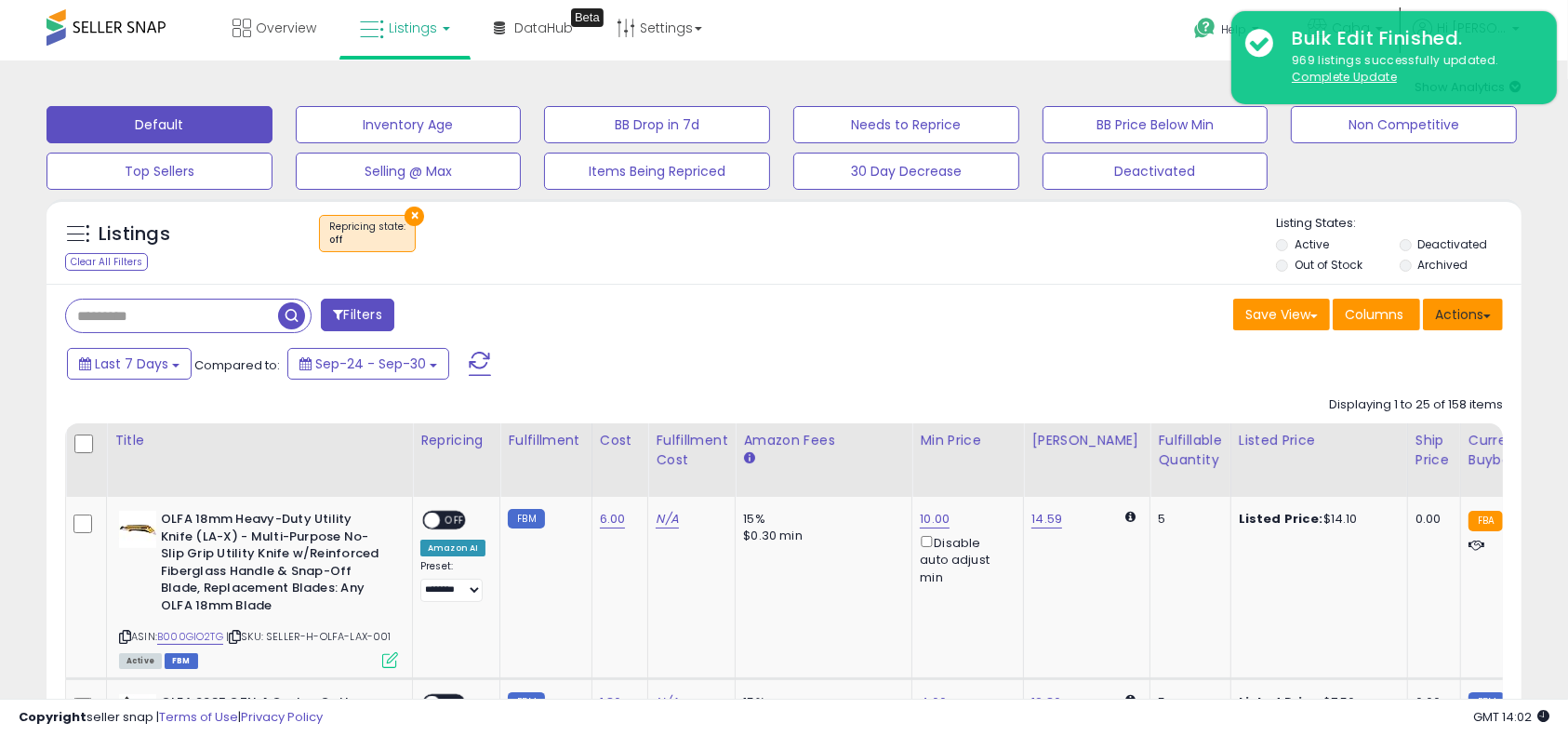
click at [1488, 307] on button "Actions" at bounding box center [1463, 314] width 80 height 32
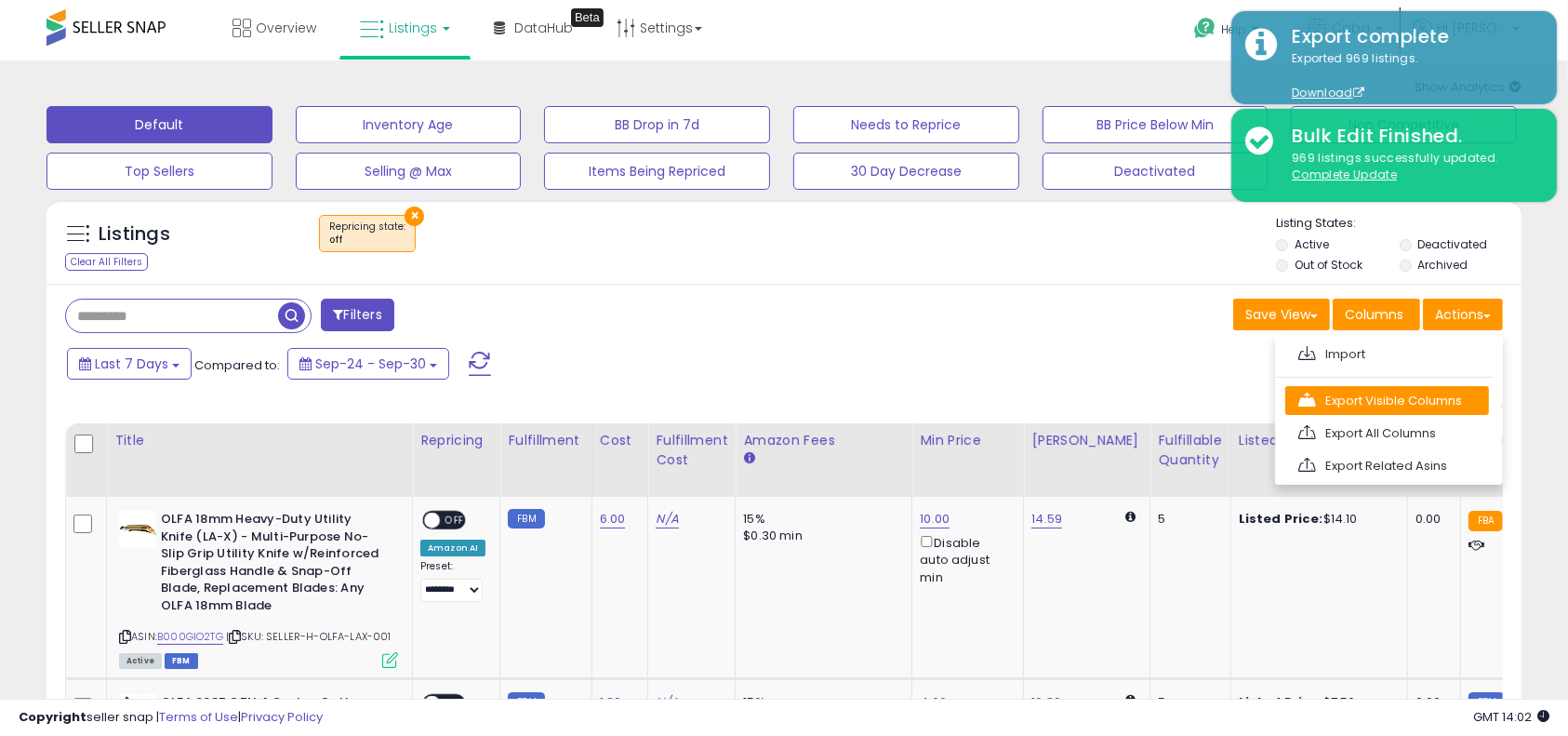
click at [1369, 406] on link "Export Visible Columns" at bounding box center [1387, 400] width 203 height 29
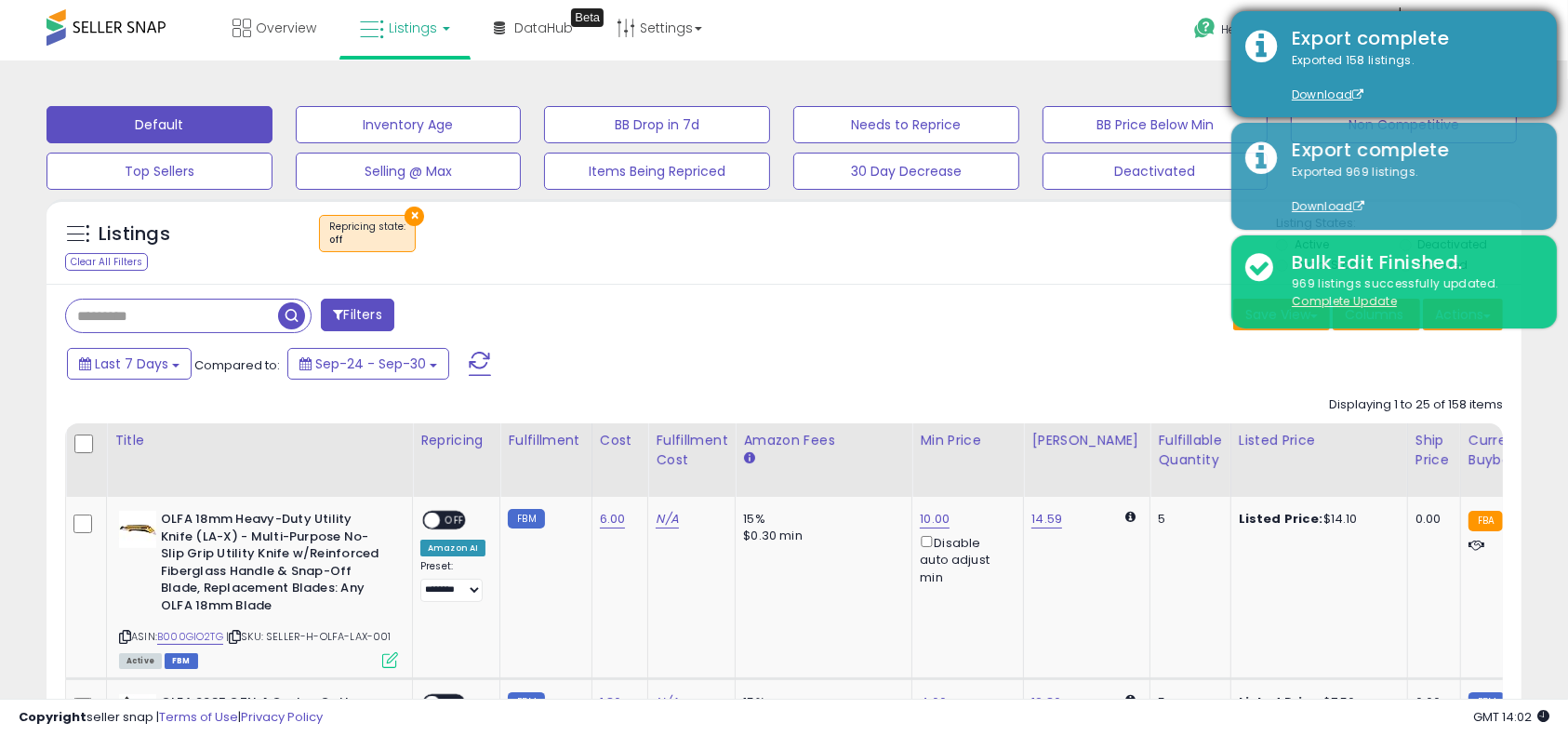
click at [1478, 41] on div "Export complete" at bounding box center [1409, 38] width 265 height 27
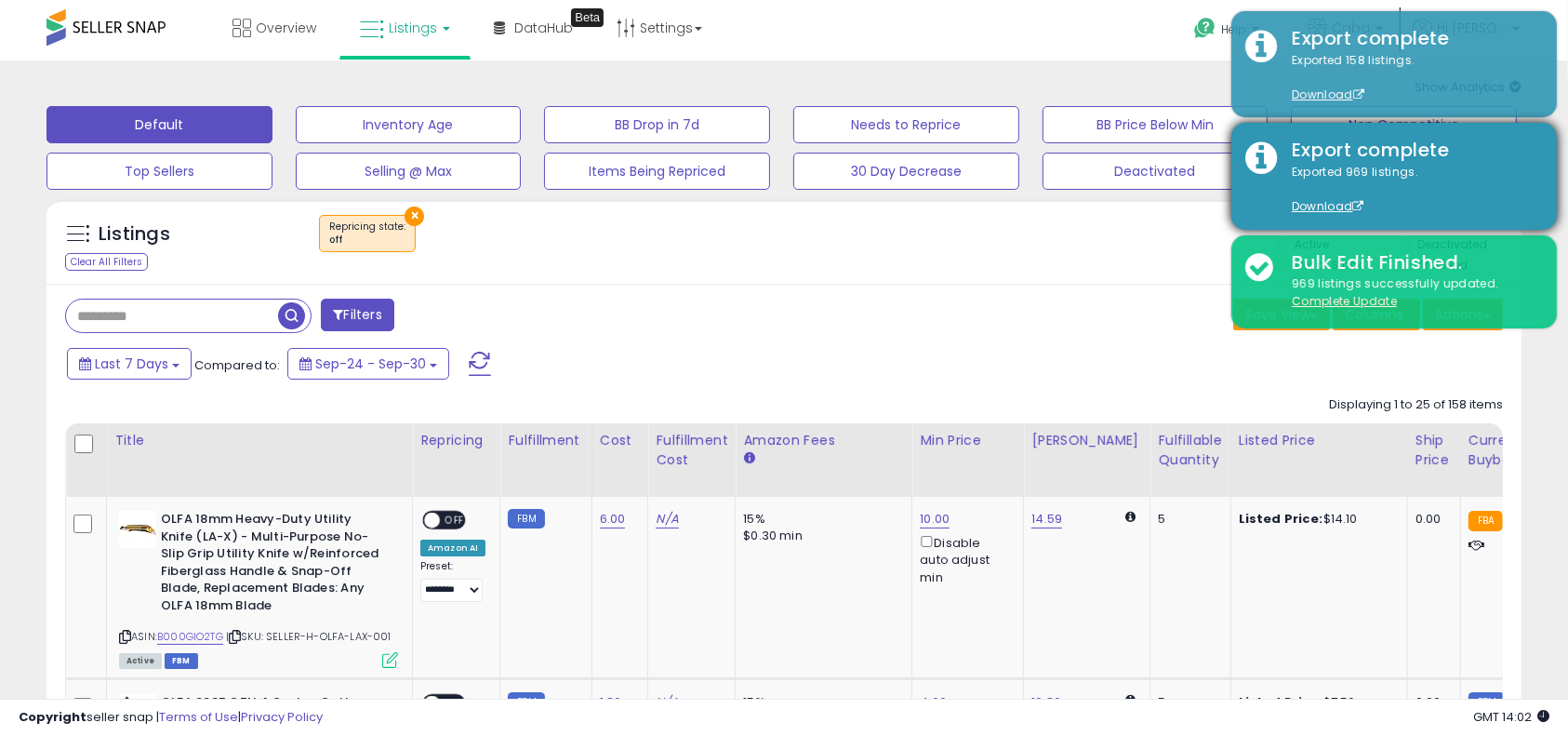
click at [1434, 178] on div "Exported 969 listings. Download" at bounding box center [1409, 189] width 265 height 53
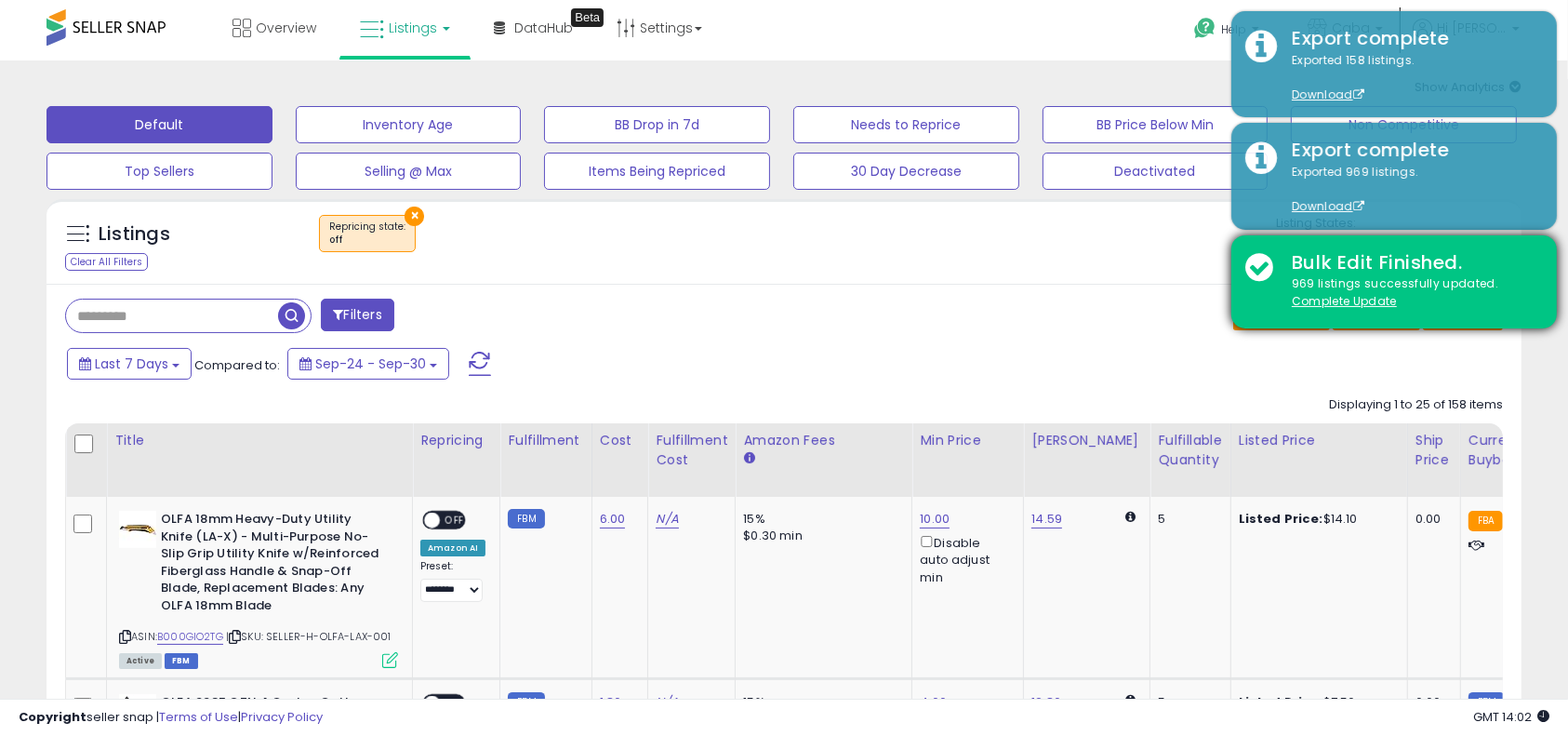
click at [1451, 276] on div "969 listings successfully updated. Complete Update" at bounding box center [1409, 293] width 265 height 35
click at [1365, 298] on u "Complete Update" at bounding box center [1344, 301] width 105 height 16
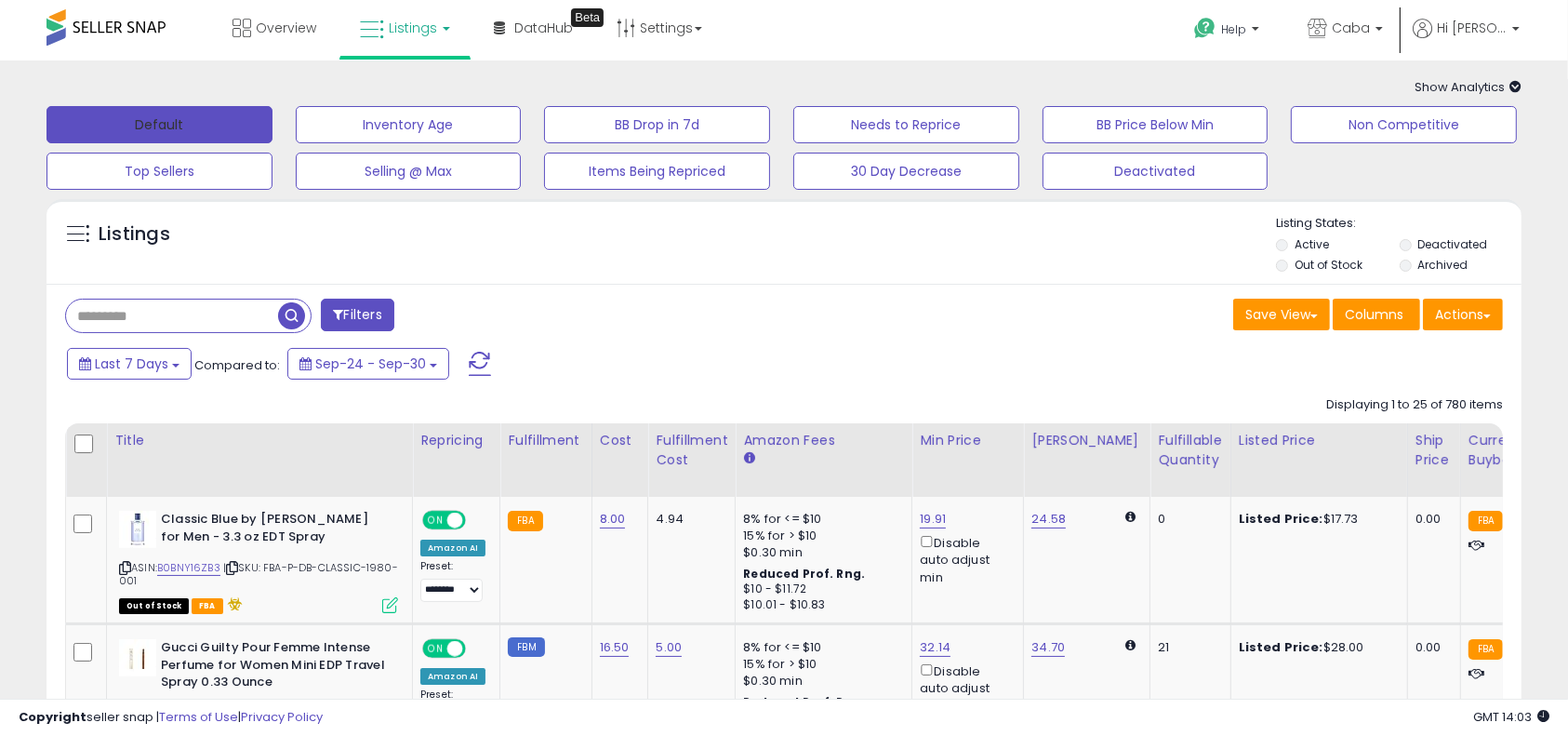
click at [242, 121] on button "Default" at bounding box center [160, 125] width 226 height 38
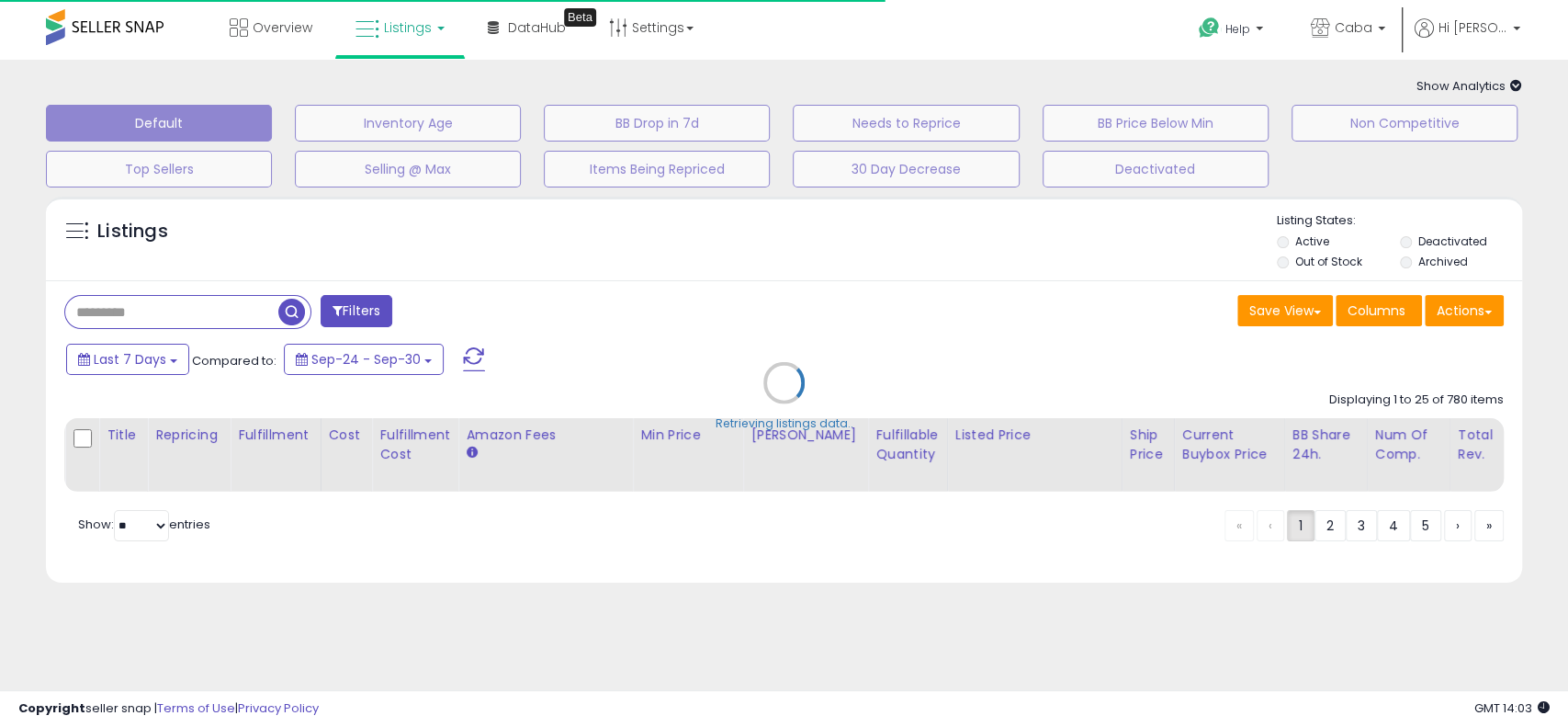
click at [808, 279] on div "Retrieving listings data.." at bounding box center [784, 396] width 1504 height 418
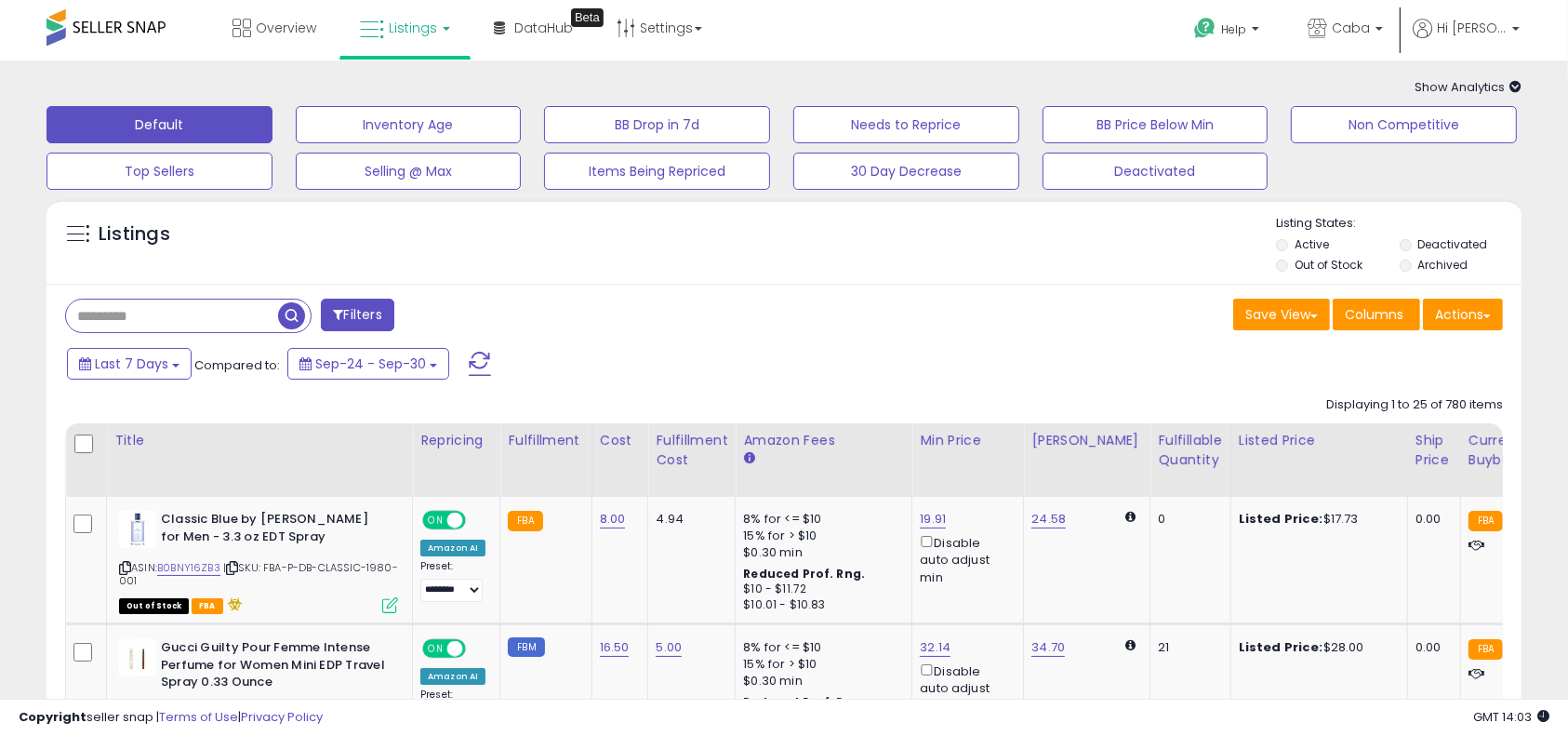
click at [358, 320] on button "Filters" at bounding box center [356, 314] width 72 height 33
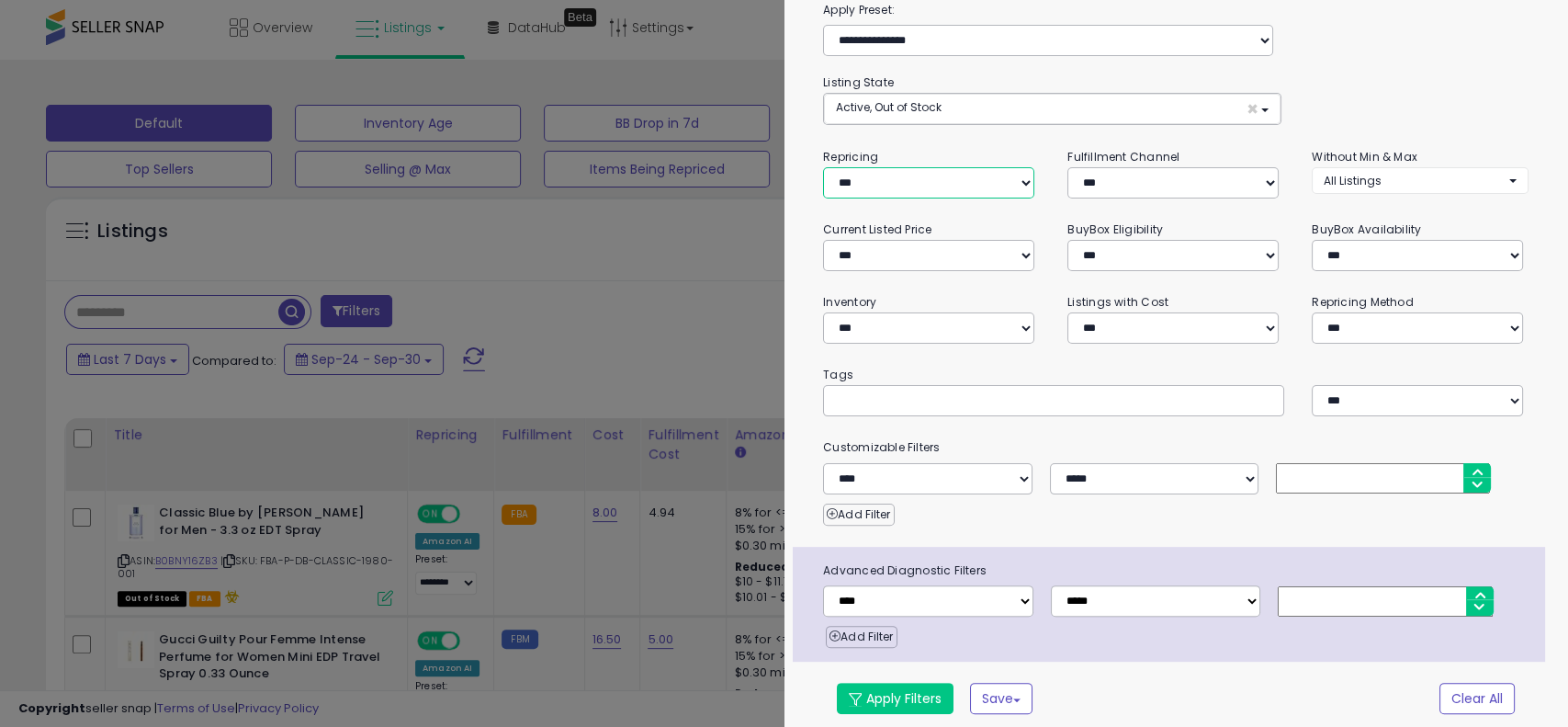
click at [866, 194] on select "**********" at bounding box center [929, 183] width 212 height 31
select select "***"
click at [823, 168] on select "**********" at bounding box center [929, 183] width 212 height 31
click at [919, 684] on button "Apply Filters" at bounding box center [895, 699] width 117 height 31
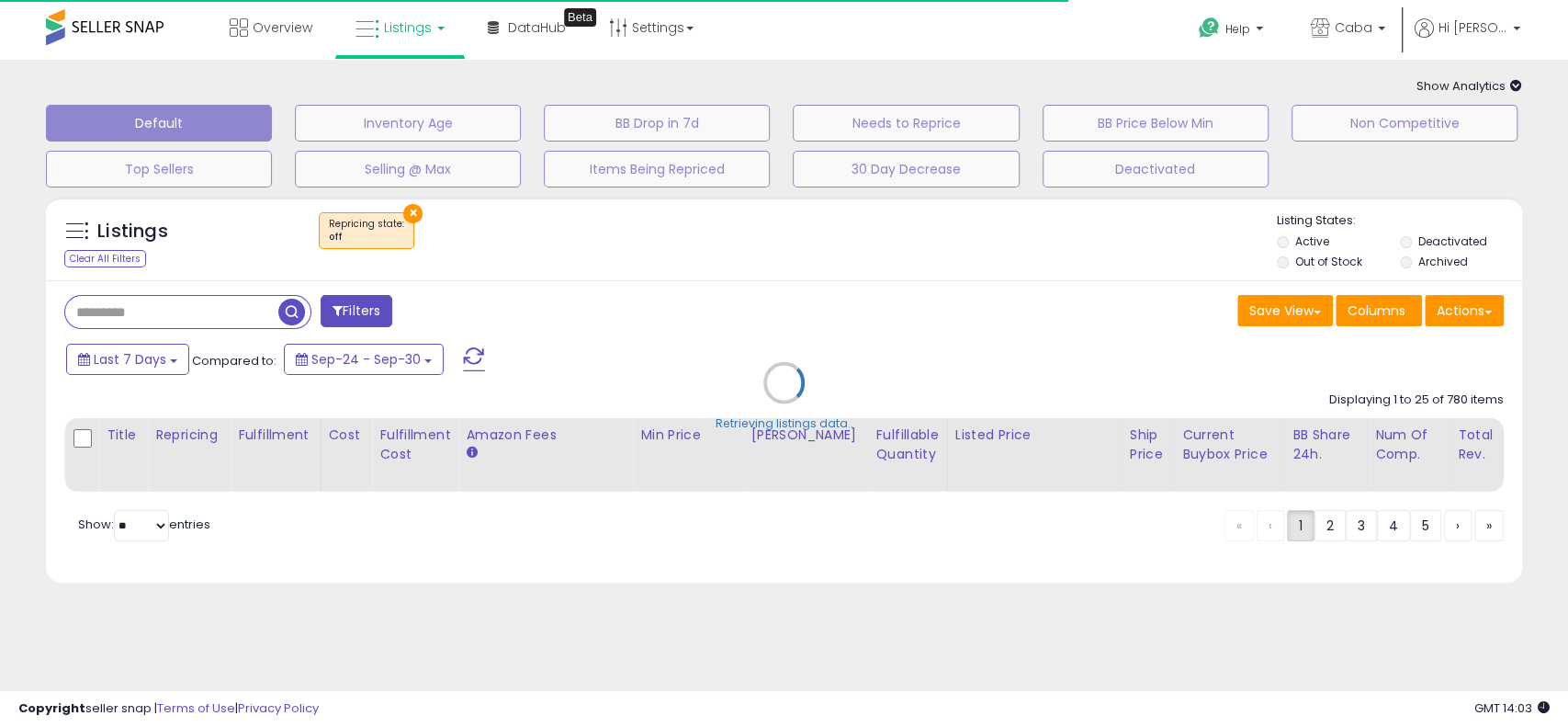
click at [892, 320] on div "Retrieving listings data.." at bounding box center [784, 396] width 1504 height 418
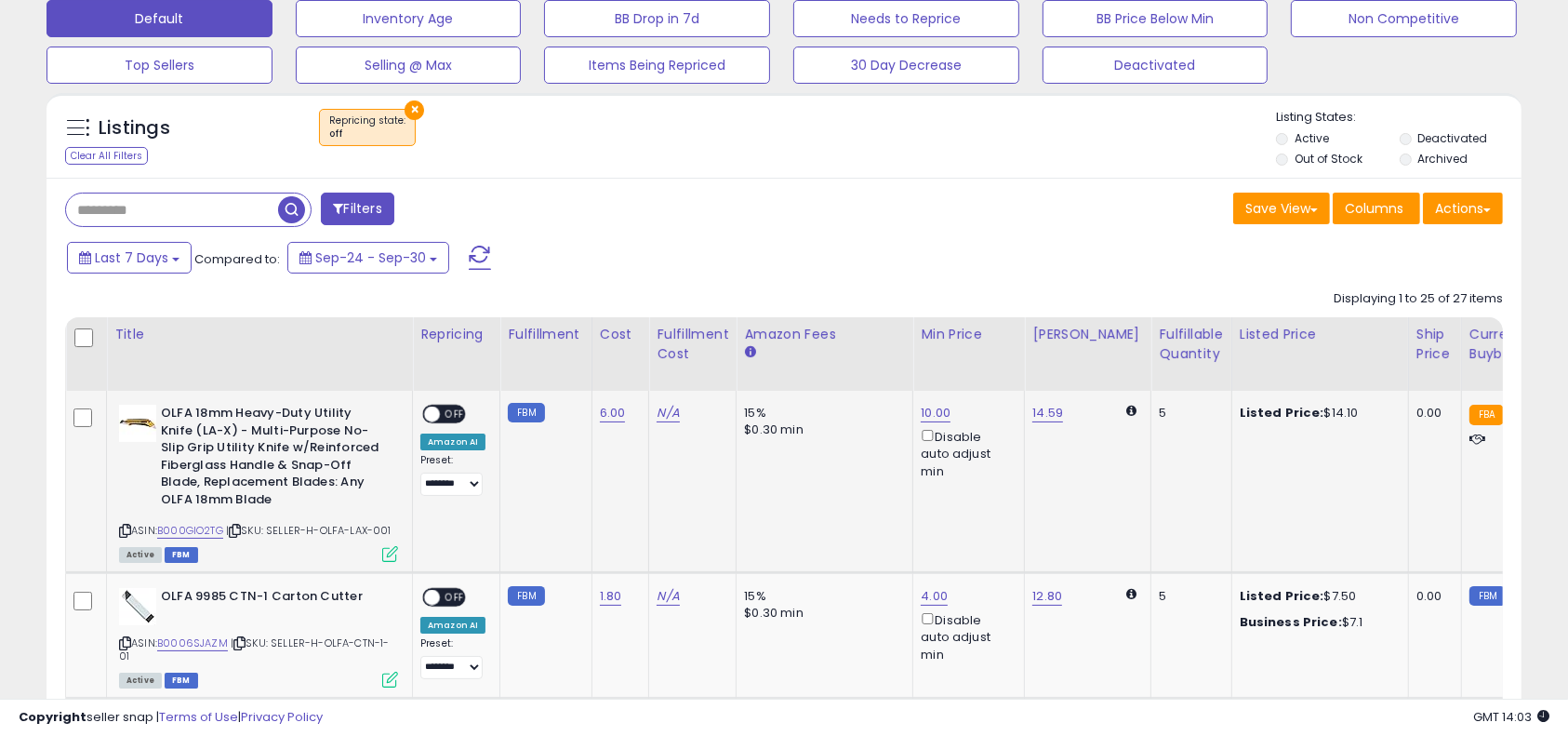
scroll to position [124, 0]
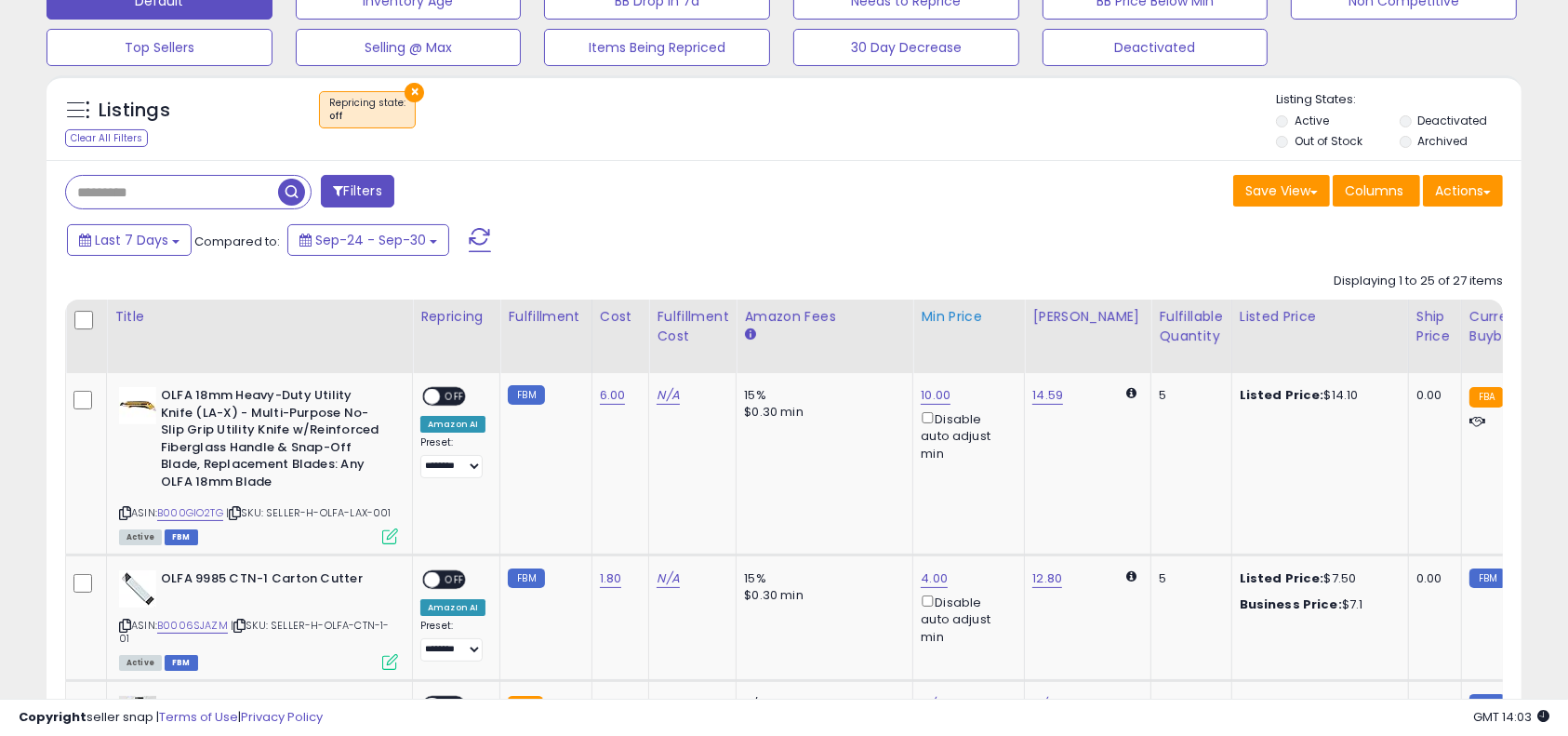
click at [684, 338] on div "Fulfillment Cost" at bounding box center [692, 325] width 71 height 39
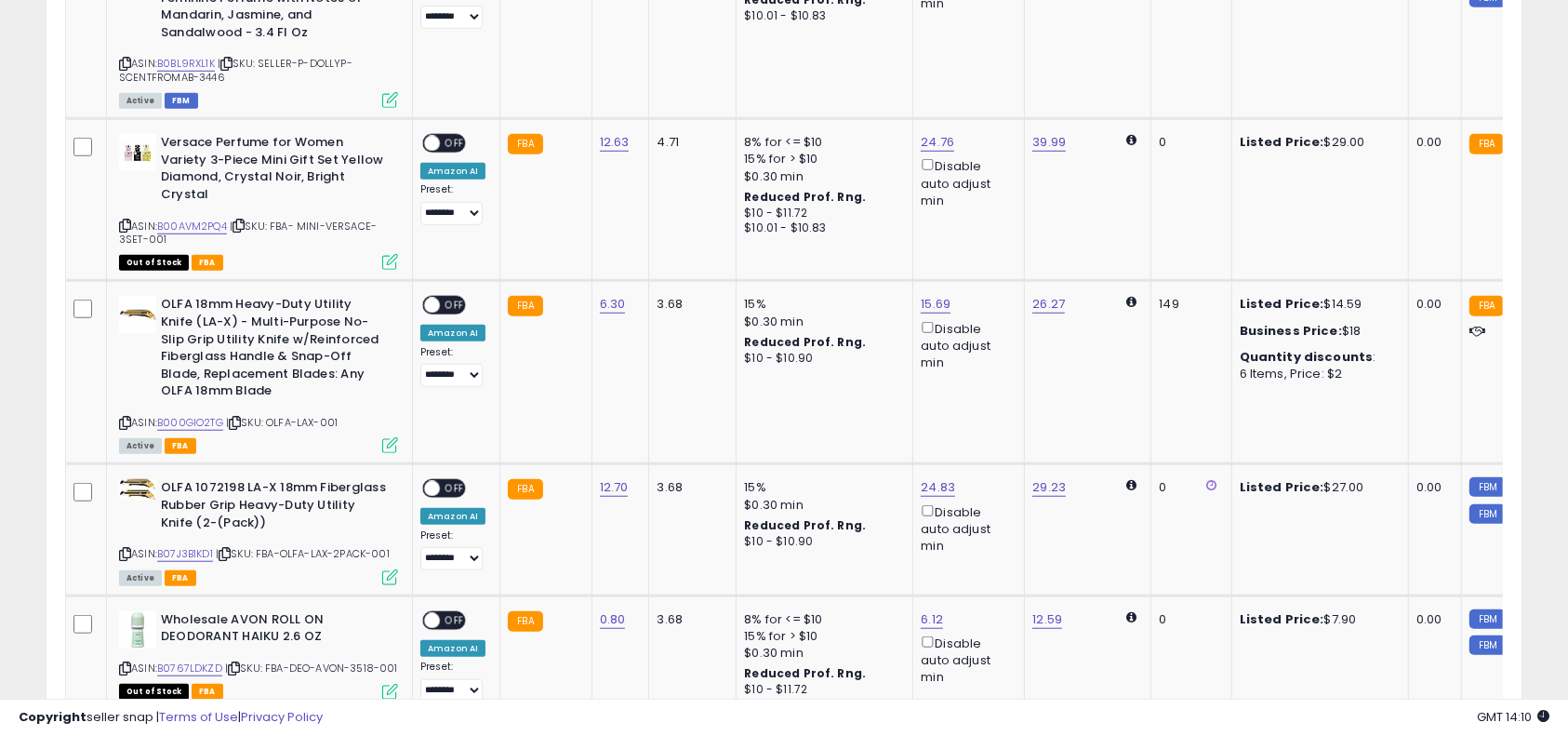
scroll to position [279, 0]
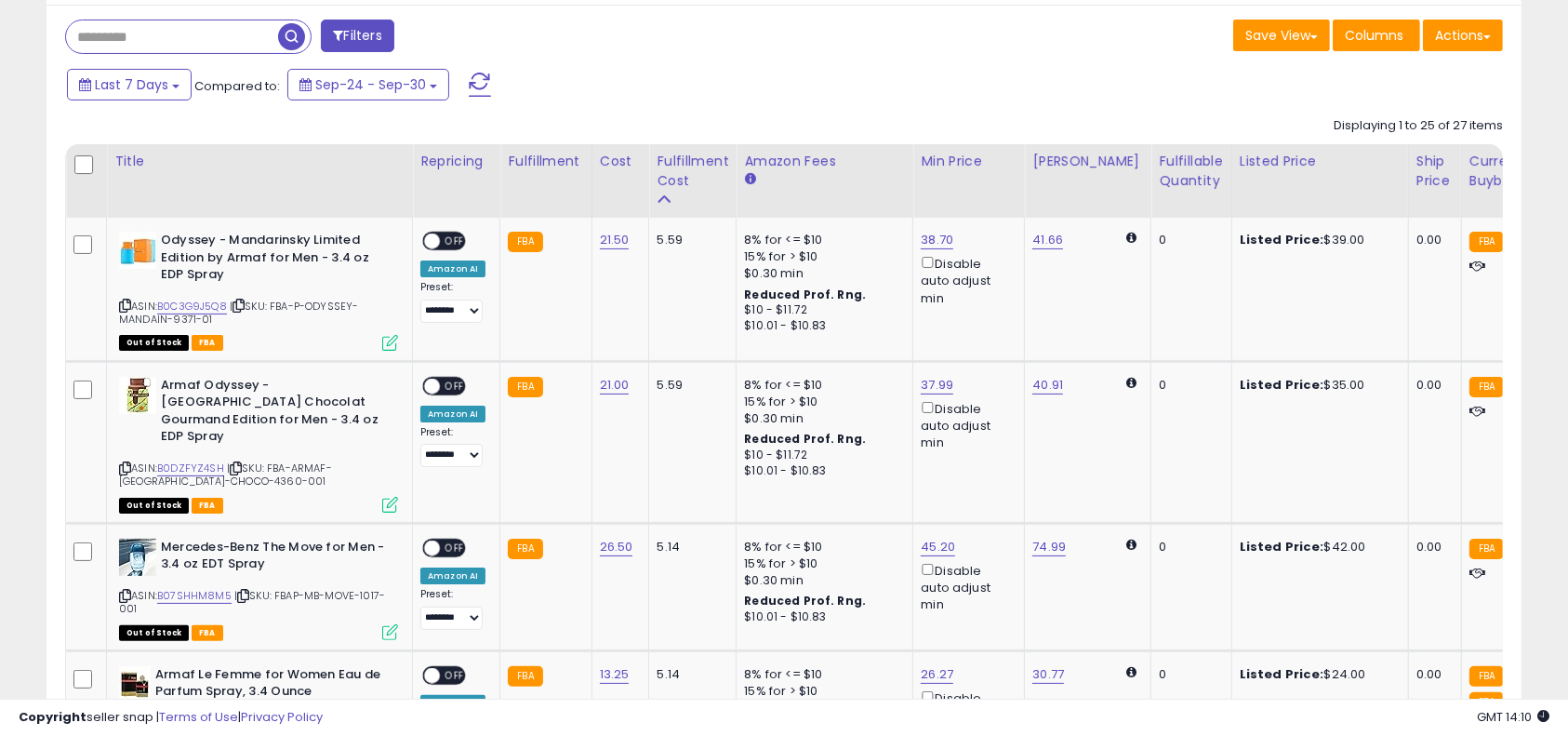
click at [941, 67] on div "Last 7 Days Compared to: Sep-24 - Sep-30" at bounding box center [602, 87] width 1079 height 42
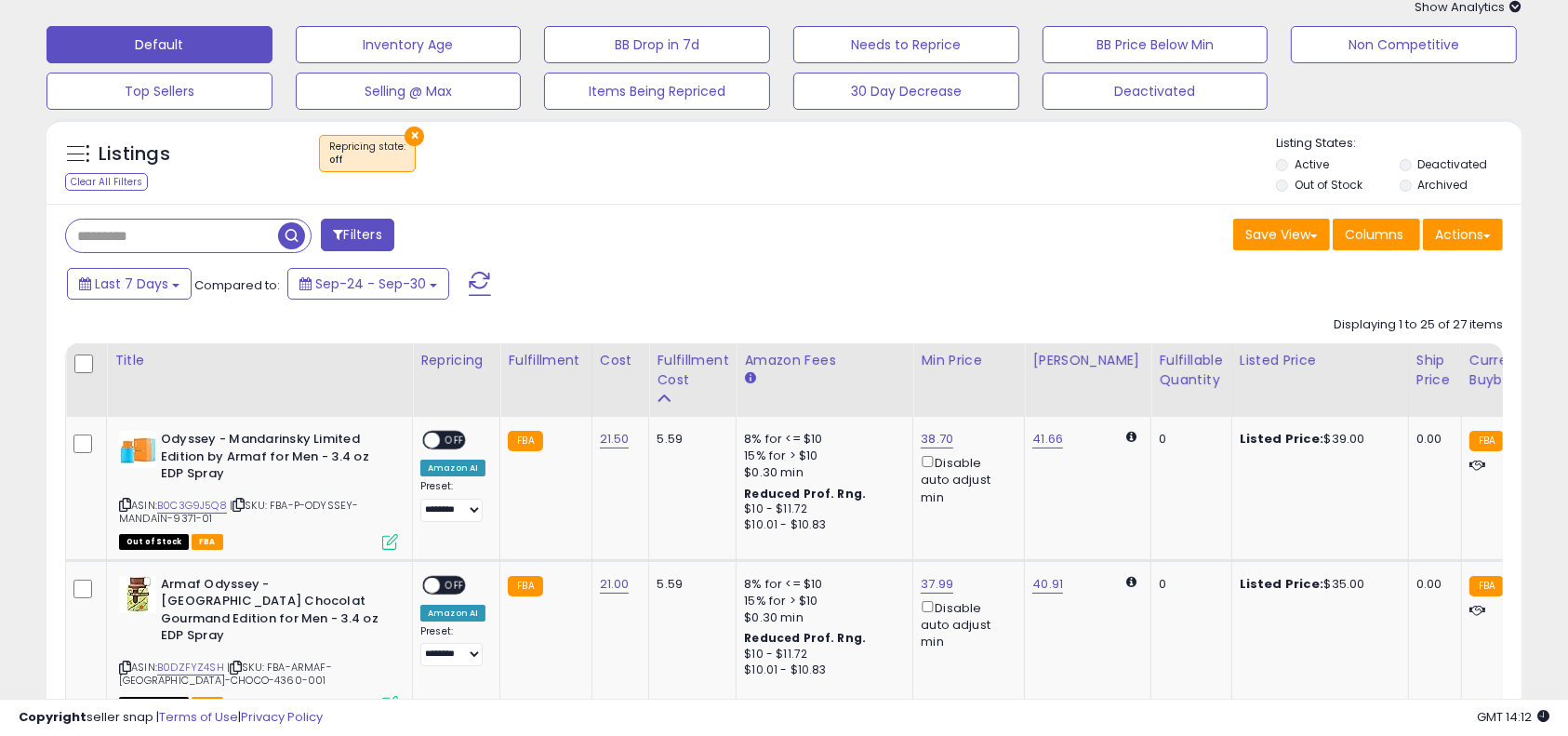
scroll to position [31, 0]
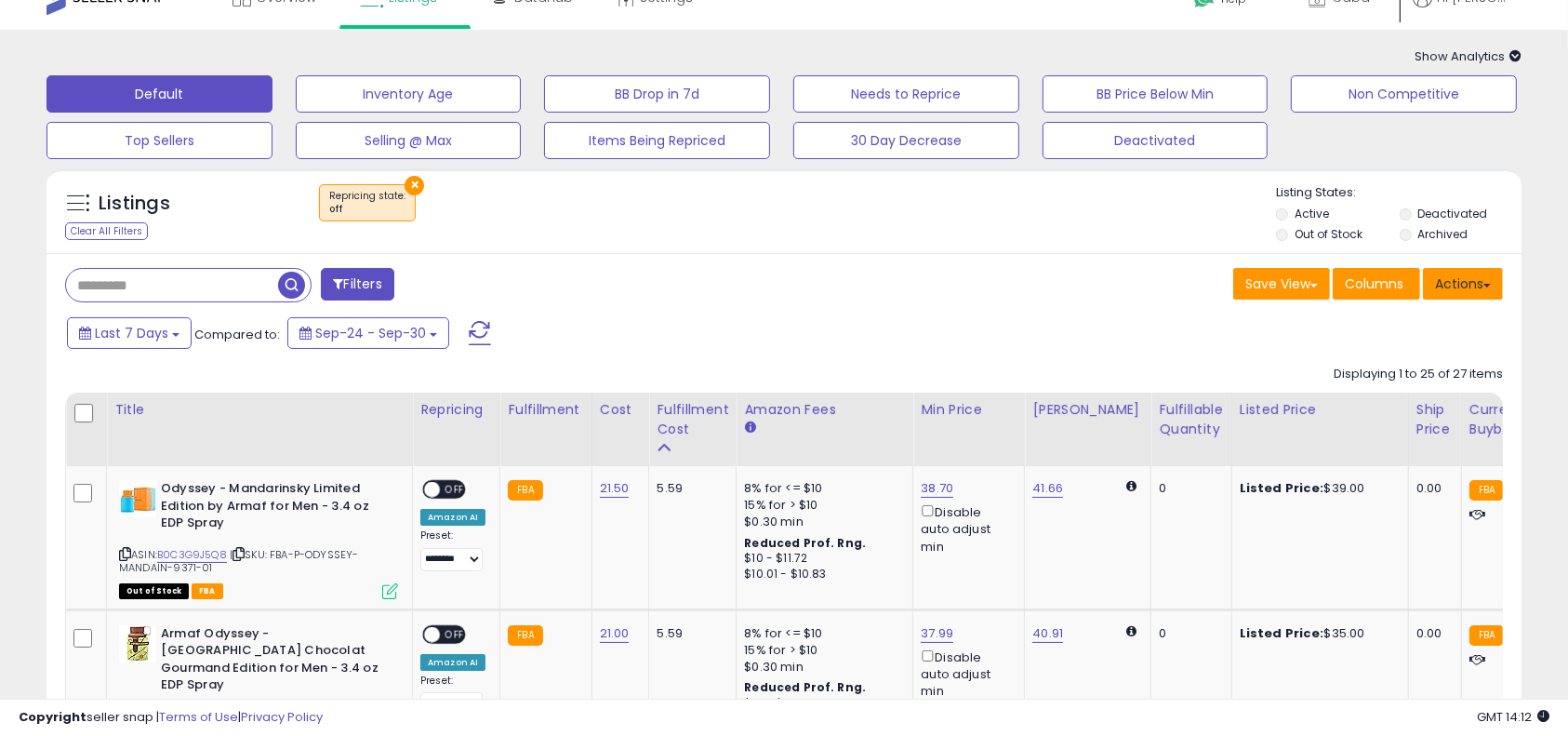
click at [1470, 291] on button "Actions" at bounding box center [1463, 284] width 80 height 32
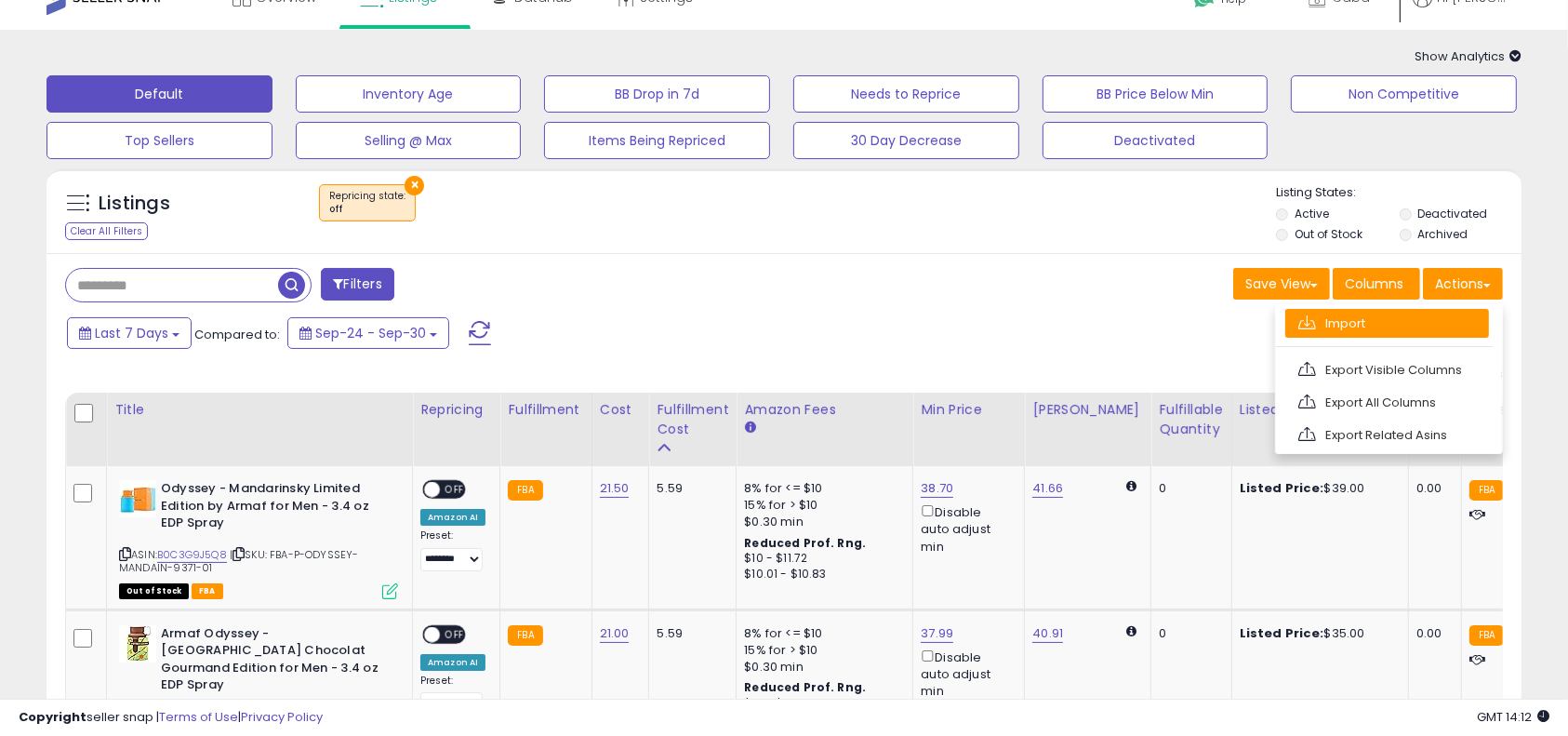
click at [1393, 327] on link "Import" at bounding box center [1387, 322] width 203 height 29
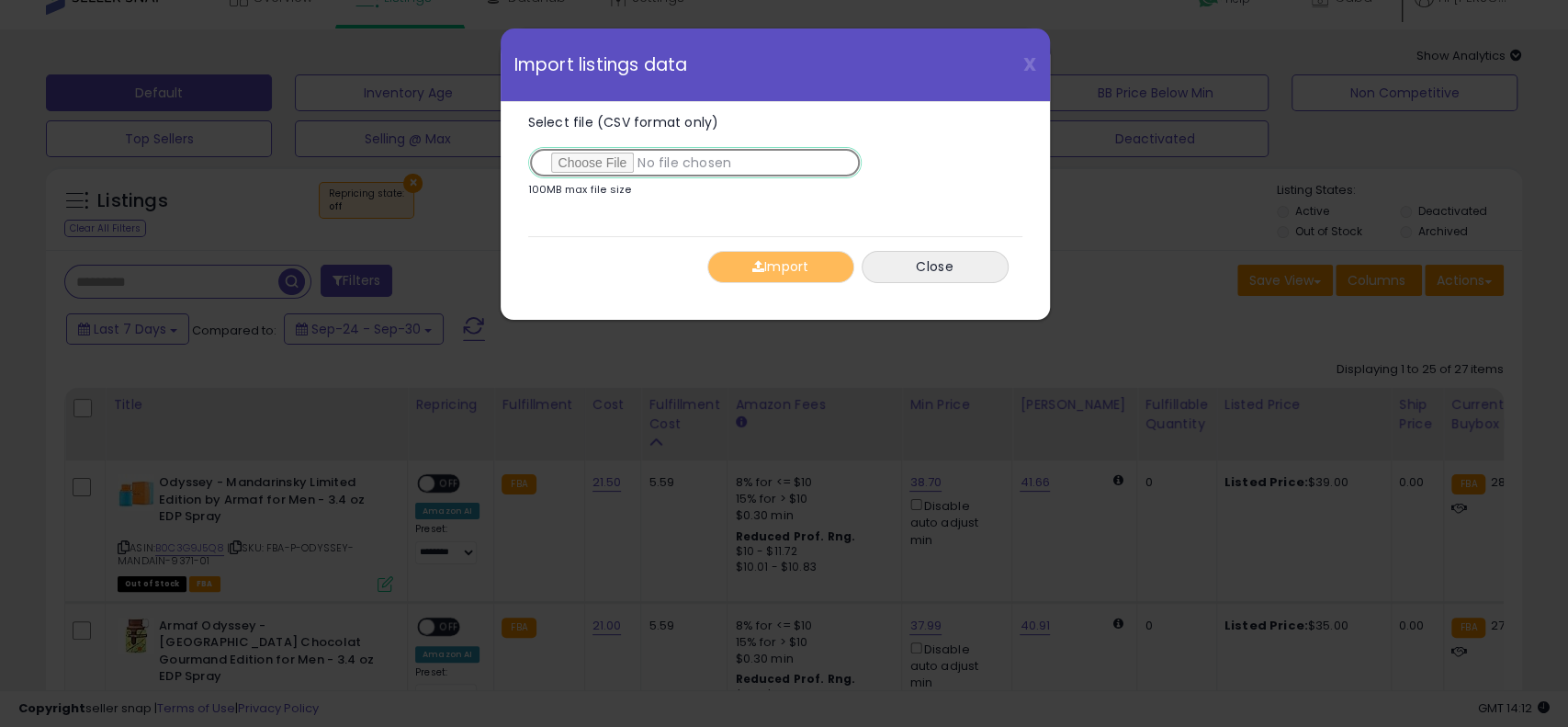
click at [625, 165] on input "Select file (CSV format only)" at bounding box center [695, 163] width 333 height 31
type input "**********"
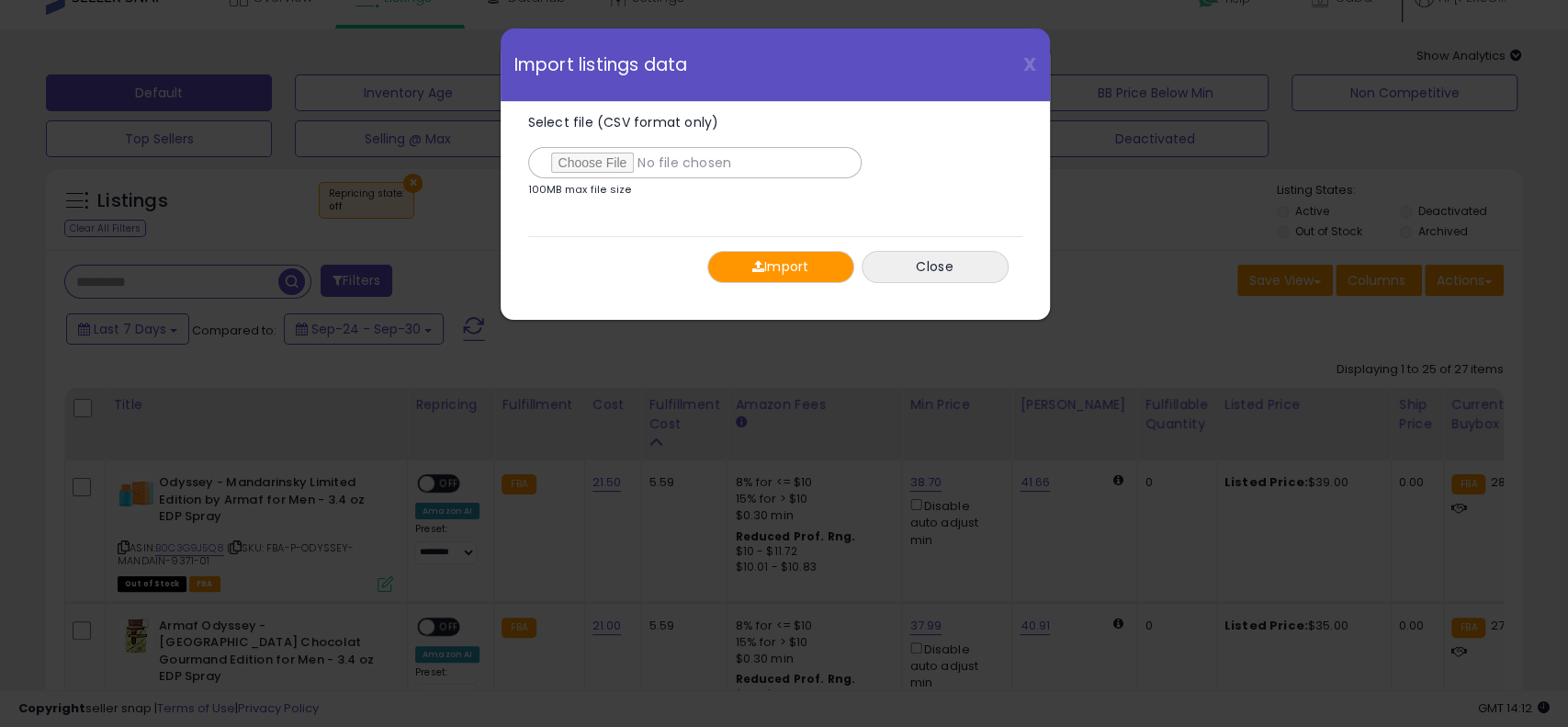
click at [787, 273] on button "Import" at bounding box center [781, 267] width 147 height 32
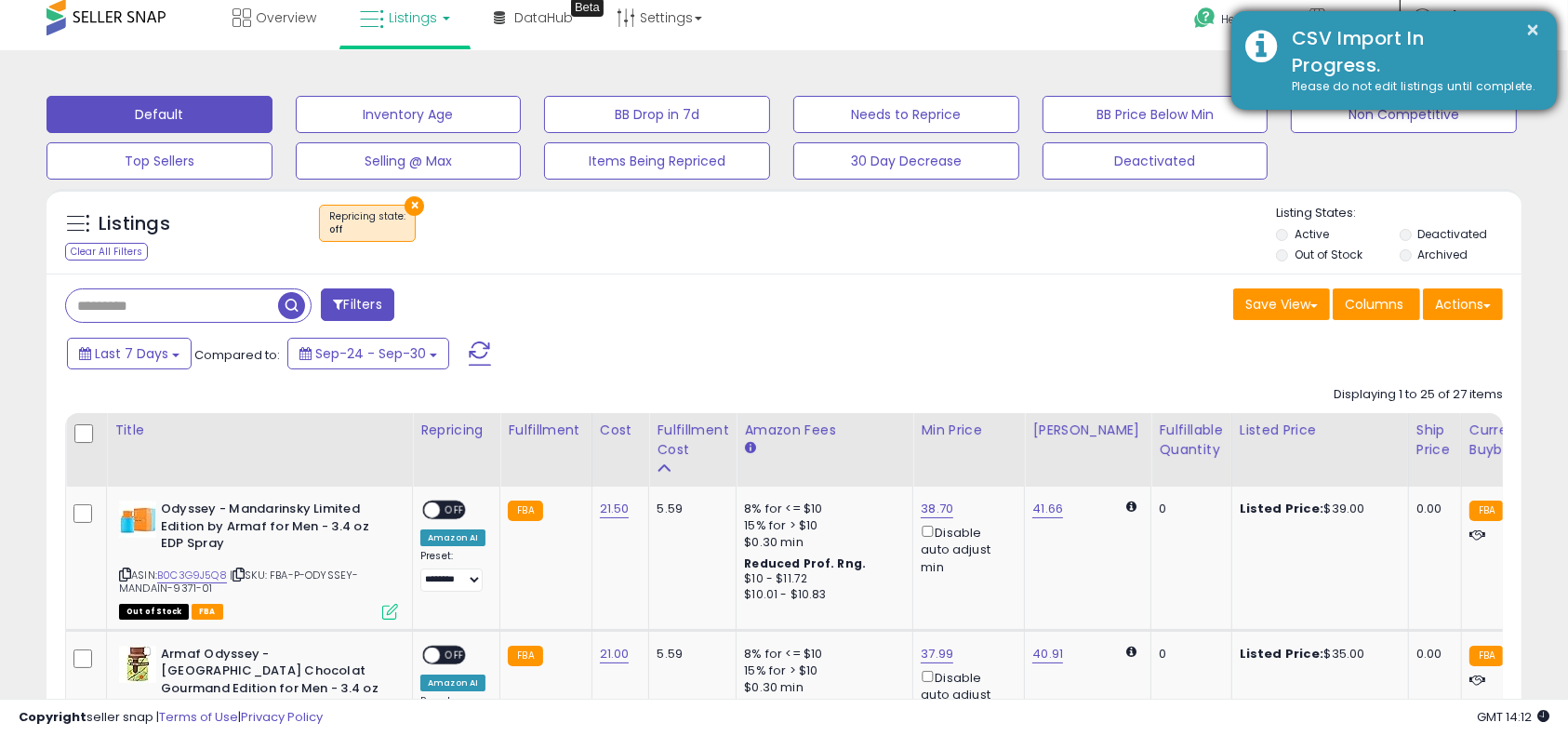
scroll to position [0, 0]
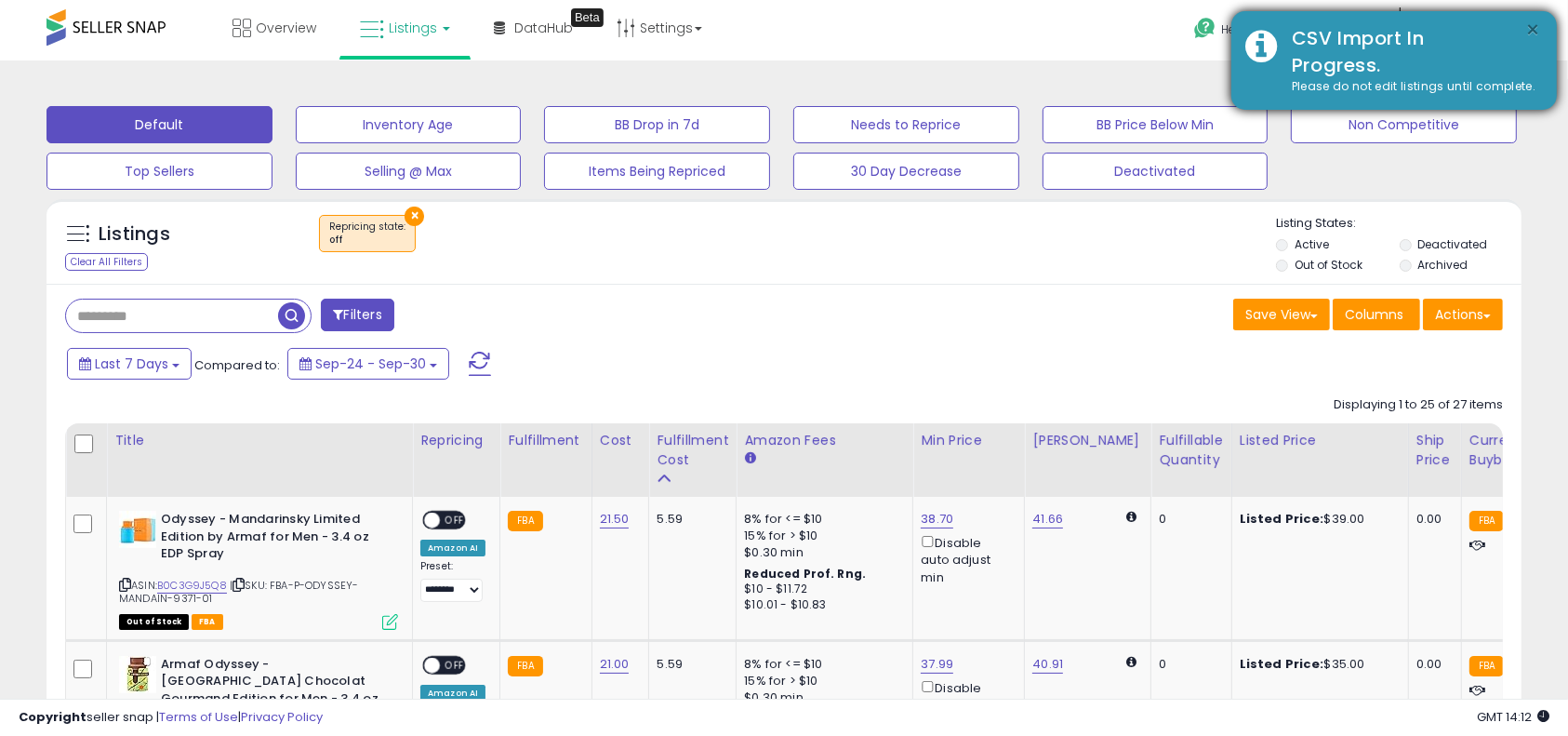
click at [1529, 27] on button "×" at bounding box center [1533, 30] width 15 height 23
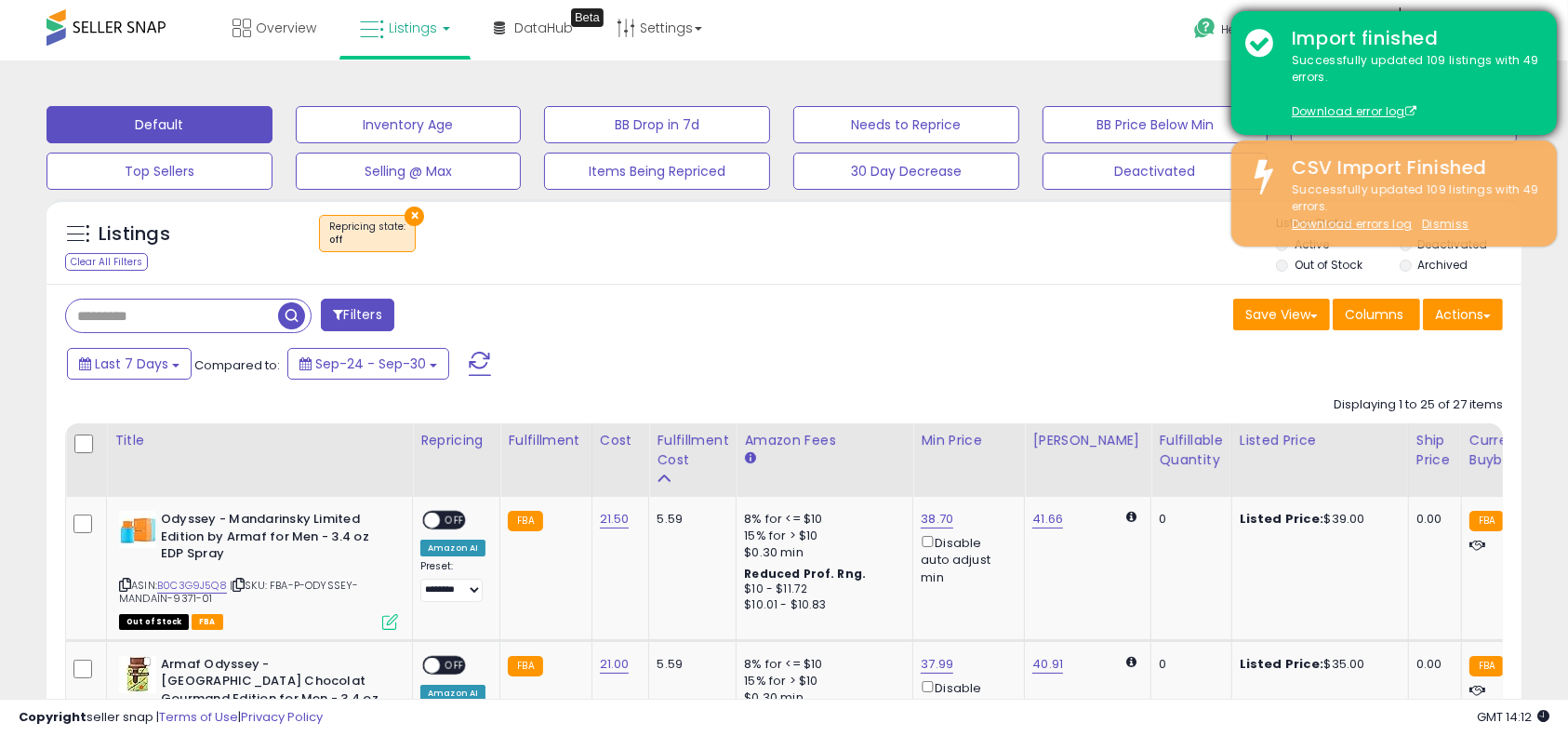
click at [1335, 66] on div "Successfully updated 109 listings with 49 errors. Download error log" at bounding box center [1409, 86] width 265 height 68
click at [1354, 113] on link "Download error log" at bounding box center [1354, 111] width 125 height 16
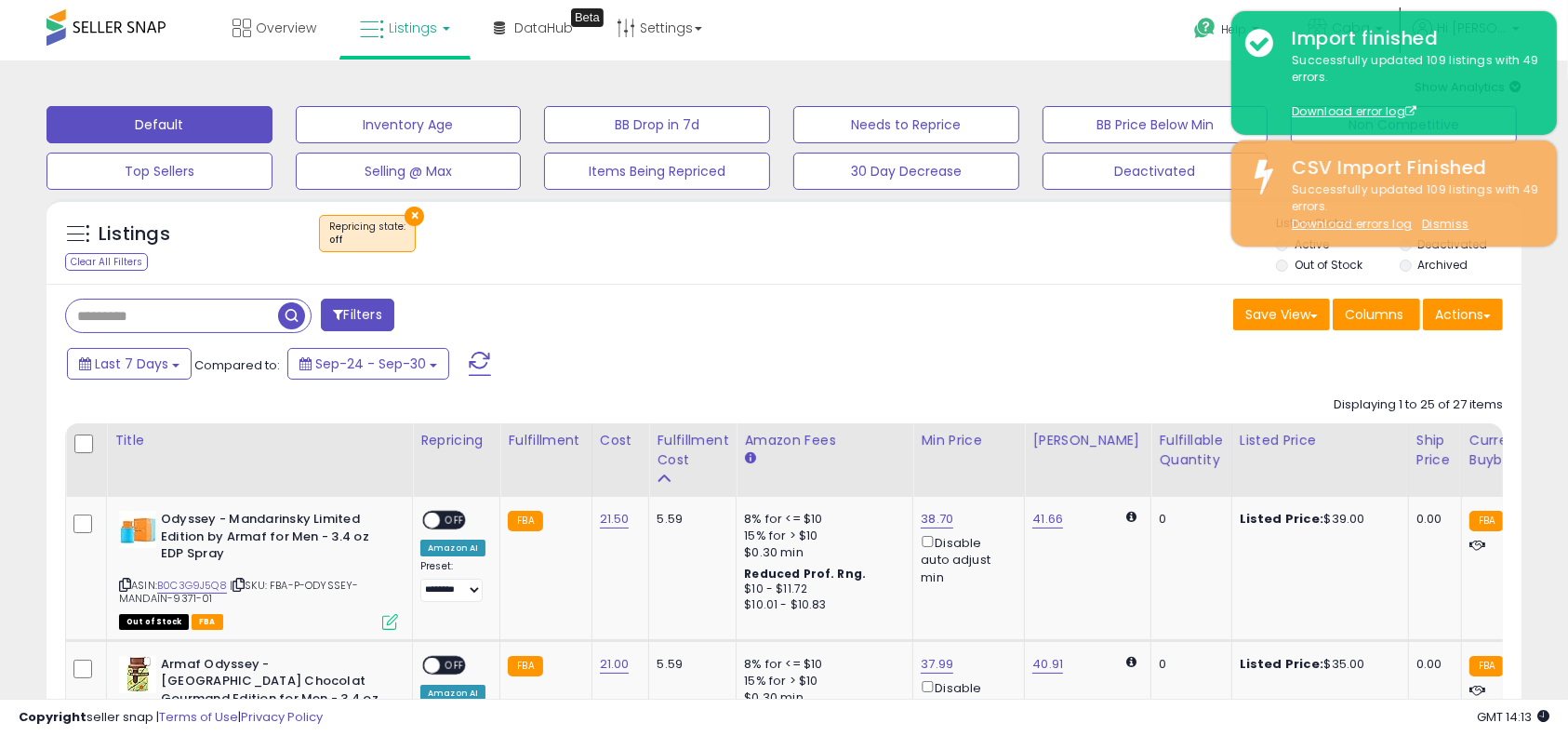
click at [1080, 49] on div "Help Contact Support Search Knowledge Hub Request a Feature Caba Caba" at bounding box center [1280, 40] width 518 height 79
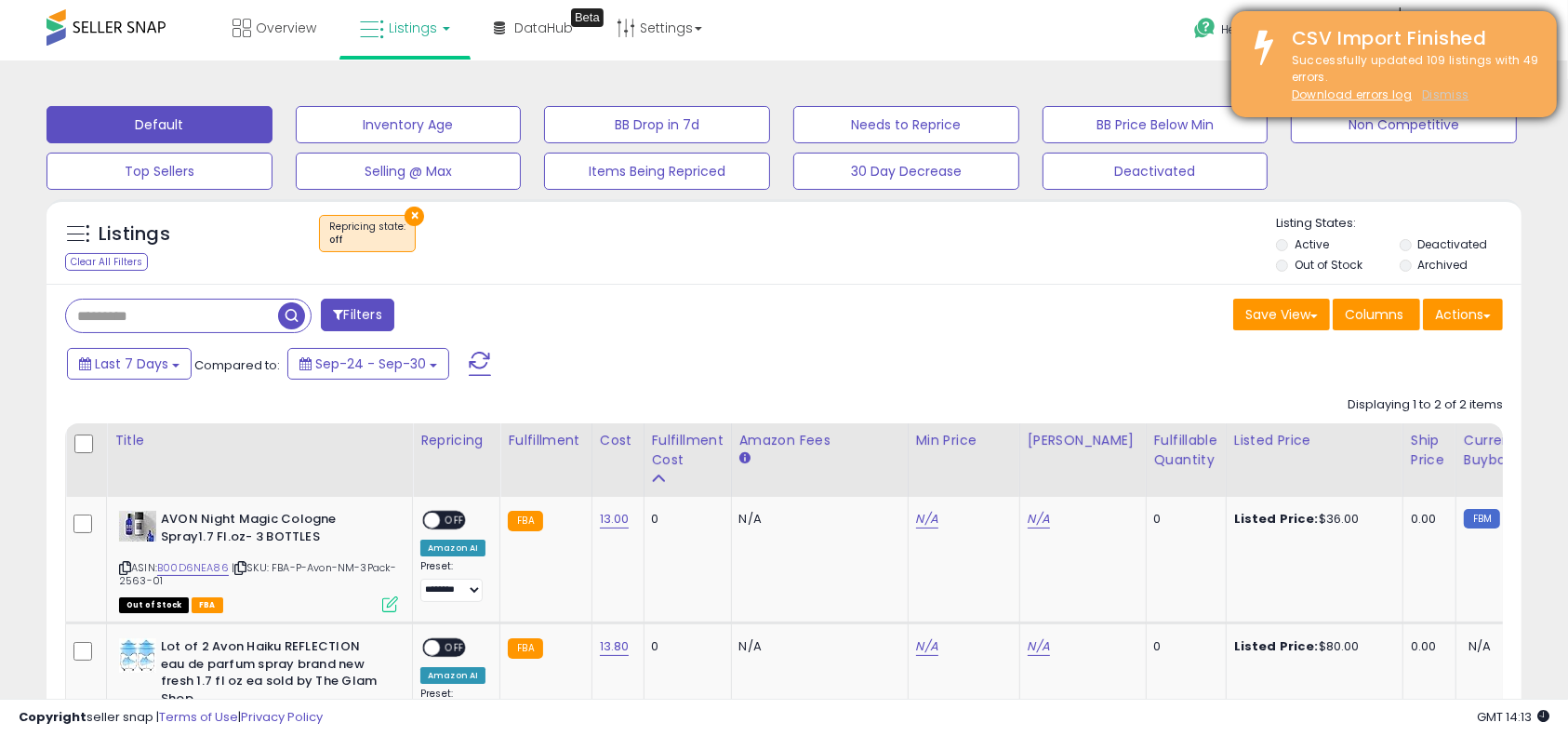
click at [1452, 90] on u "Dismiss" at bounding box center [1445, 94] width 47 height 16
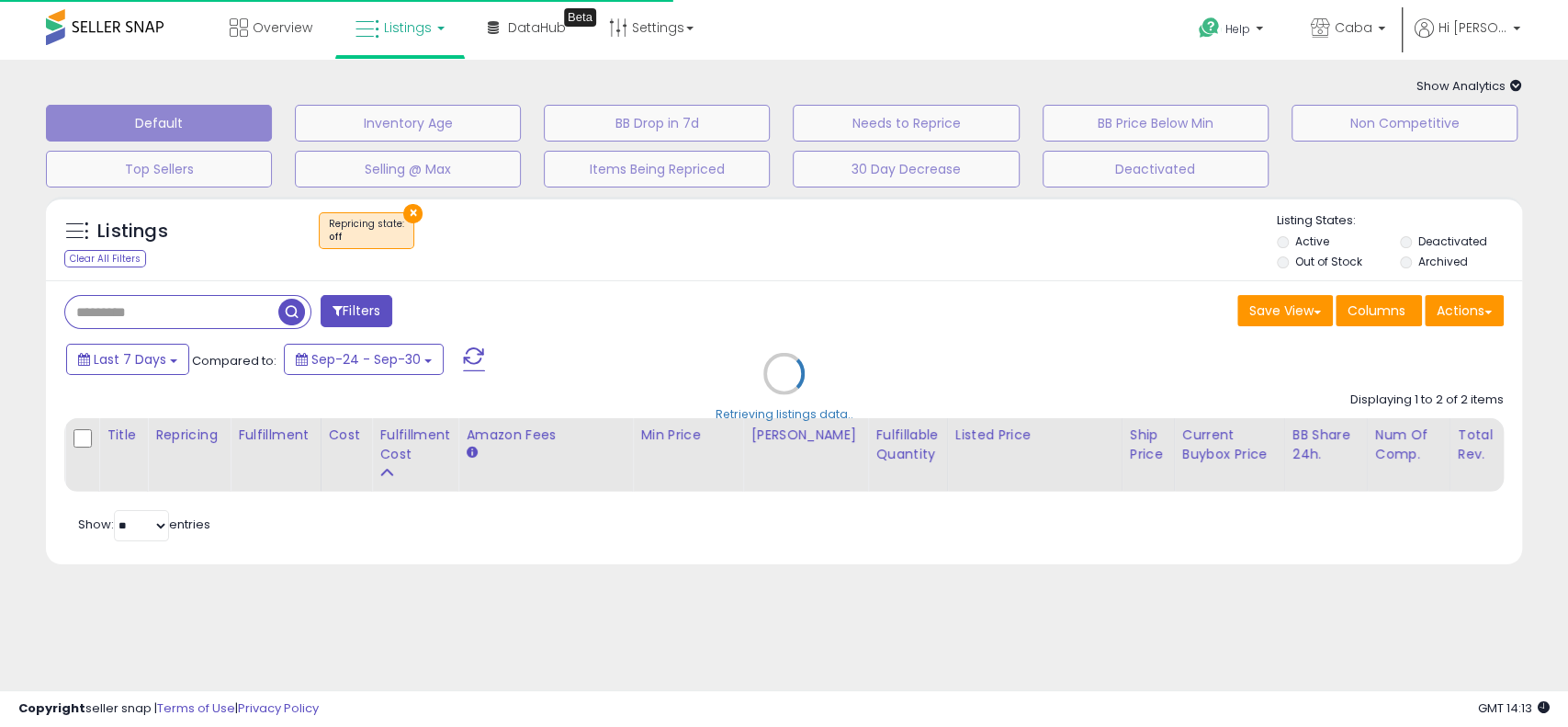
click at [564, 246] on div "Retrieving listings data.." at bounding box center [784, 387] width 1504 height 400
click at [564, 244] on div "Retrieving listings data.." at bounding box center [784, 387] width 1504 height 400
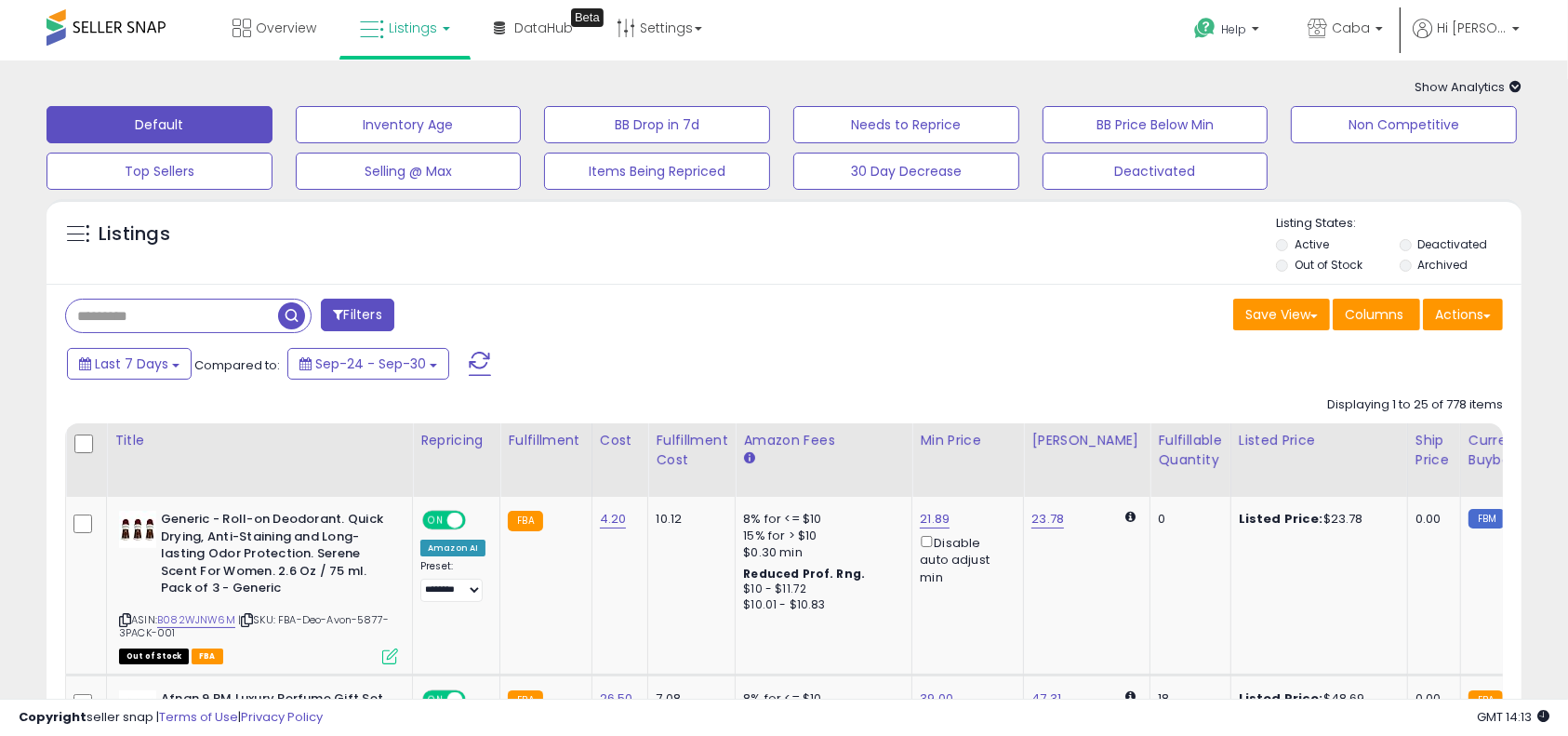
click at [363, 313] on button "Filters" at bounding box center [356, 314] width 72 height 33
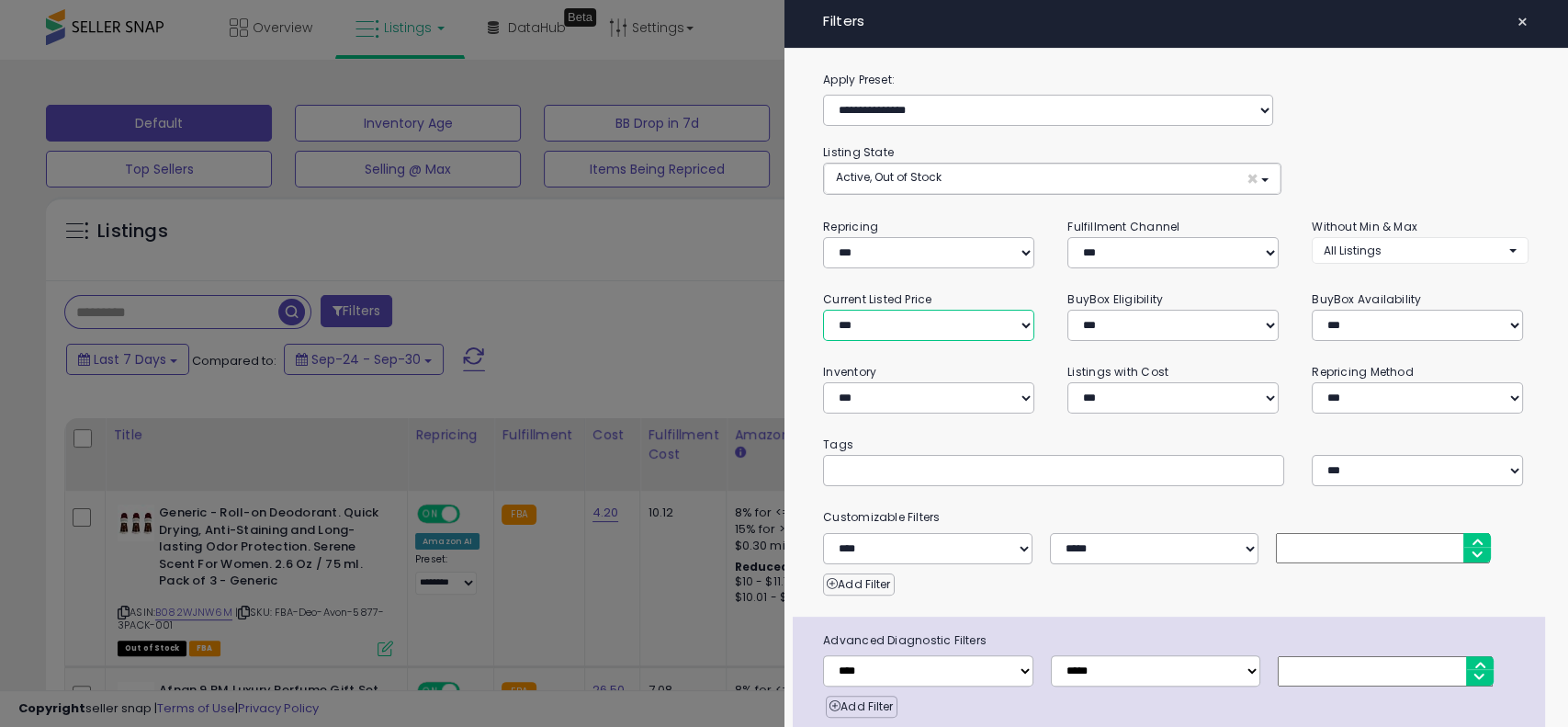
click at [906, 315] on select "**********" at bounding box center [929, 325] width 212 height 31
click at [900, 253] on select "**********" at bounding box center [929, 253] width 212 height 31
select select "***"
click at [823, 237] on select "**********" at bounding box center [929, 253] width 212 height 31
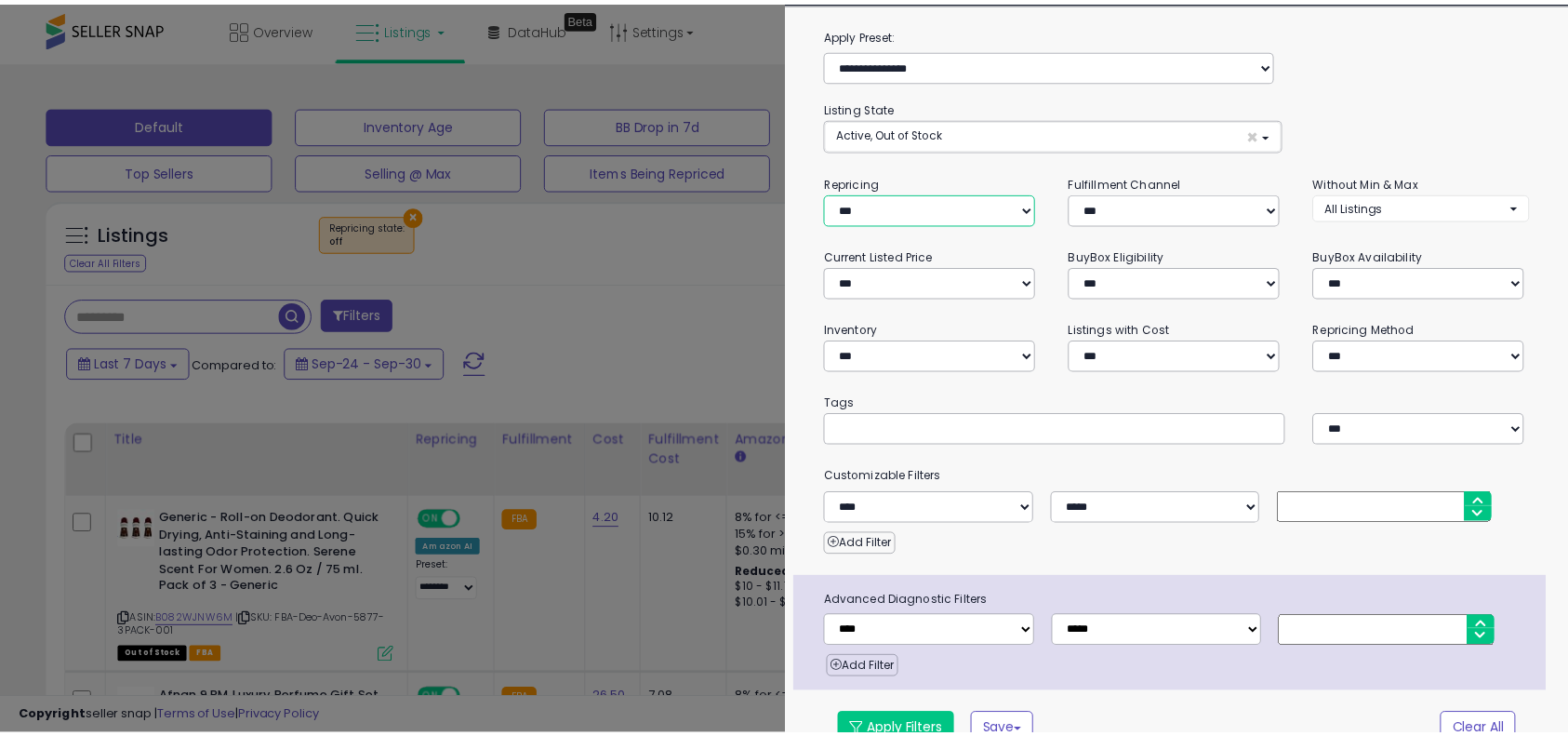
scroll to position [73, 0]
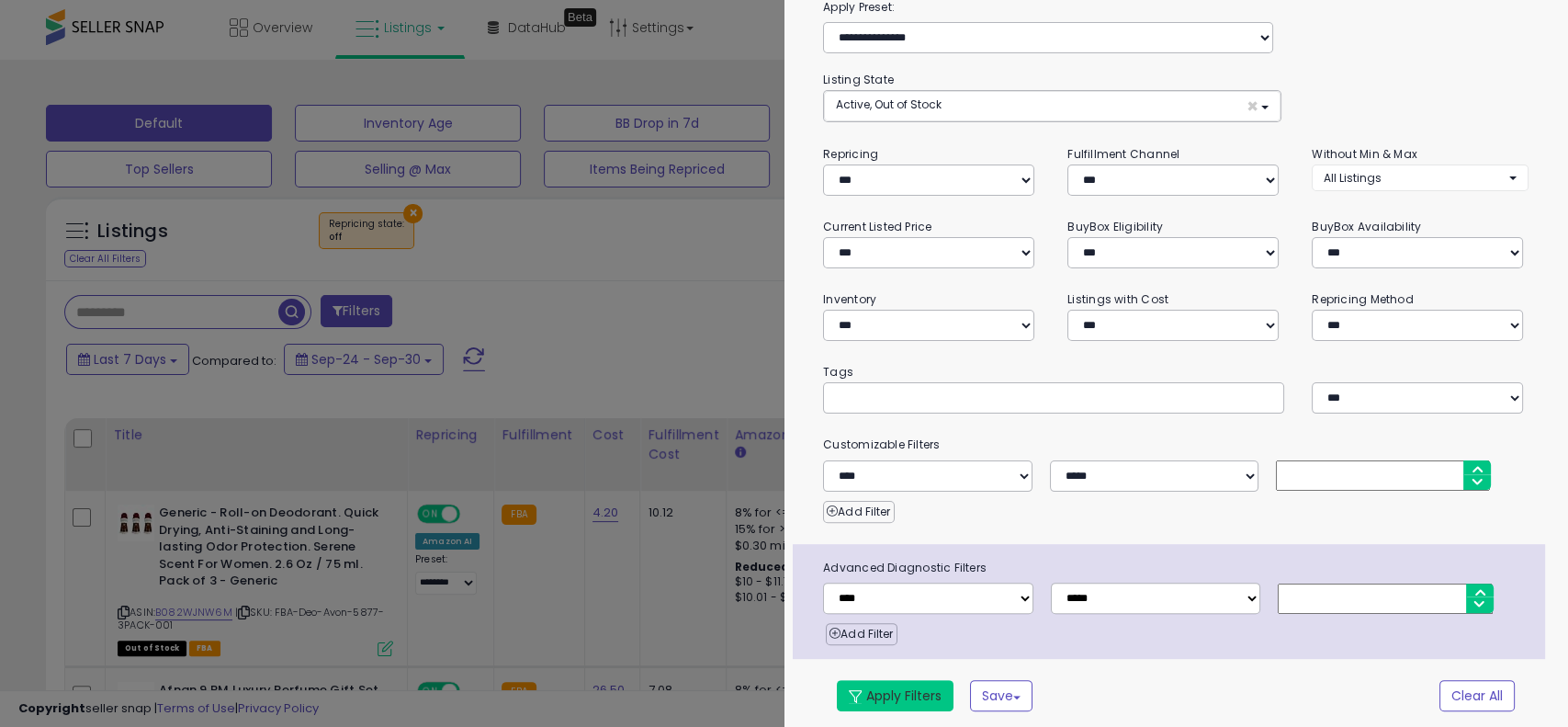
click at [860, 690] on span at bounding box center [855, 696] width 13 height 13
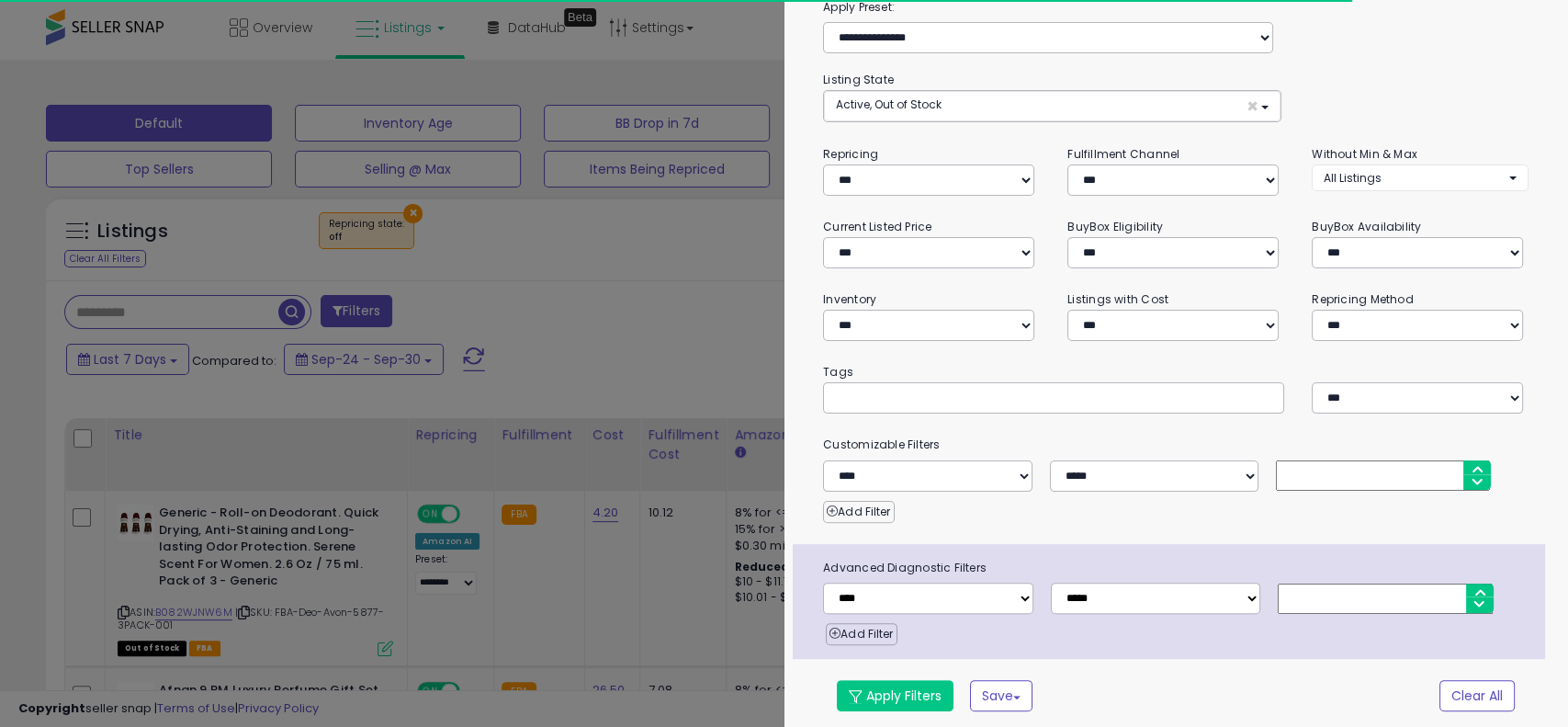
click at [625, 287] on div at bounding box center [784, 364] width 1568 height 727
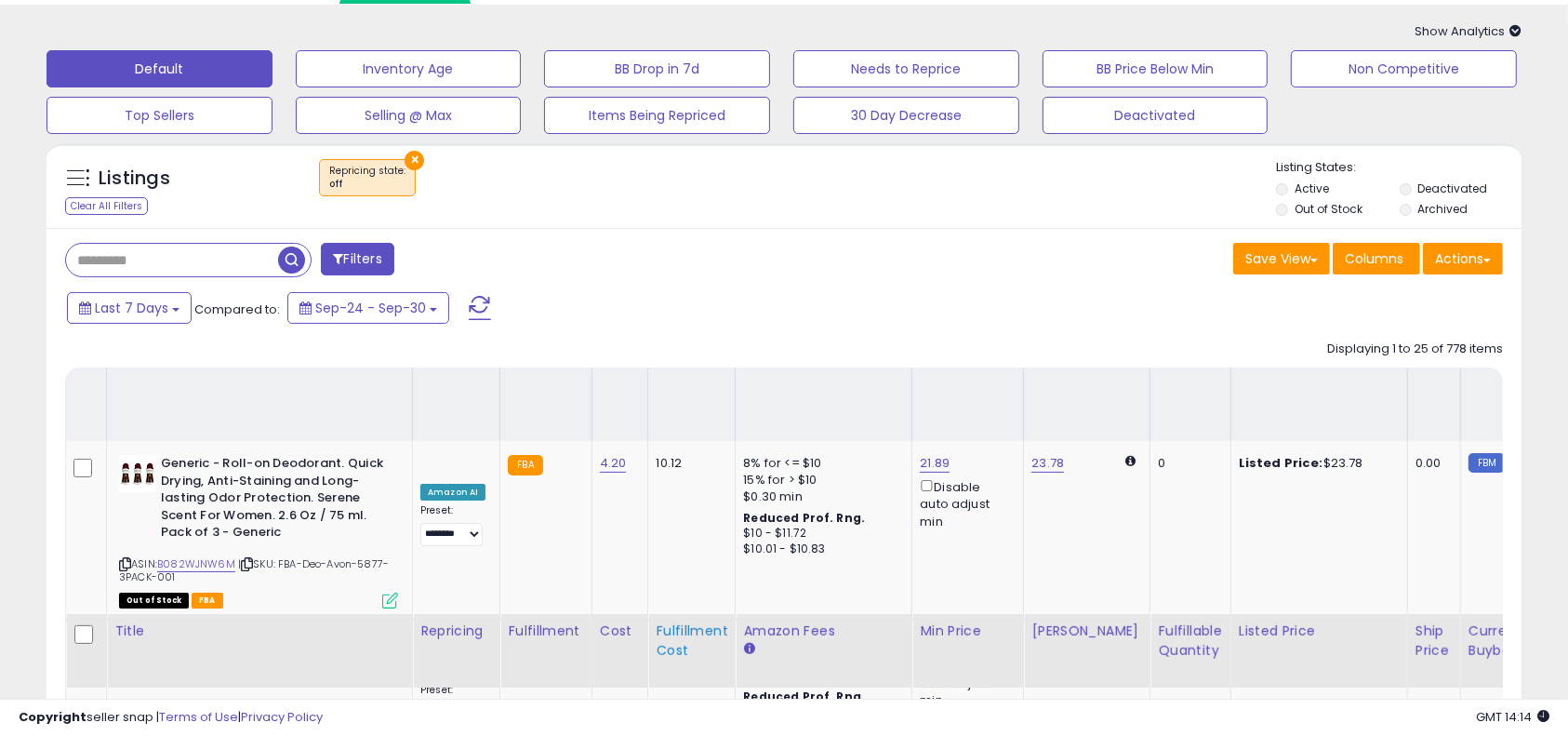
scroll to position [0, 0]
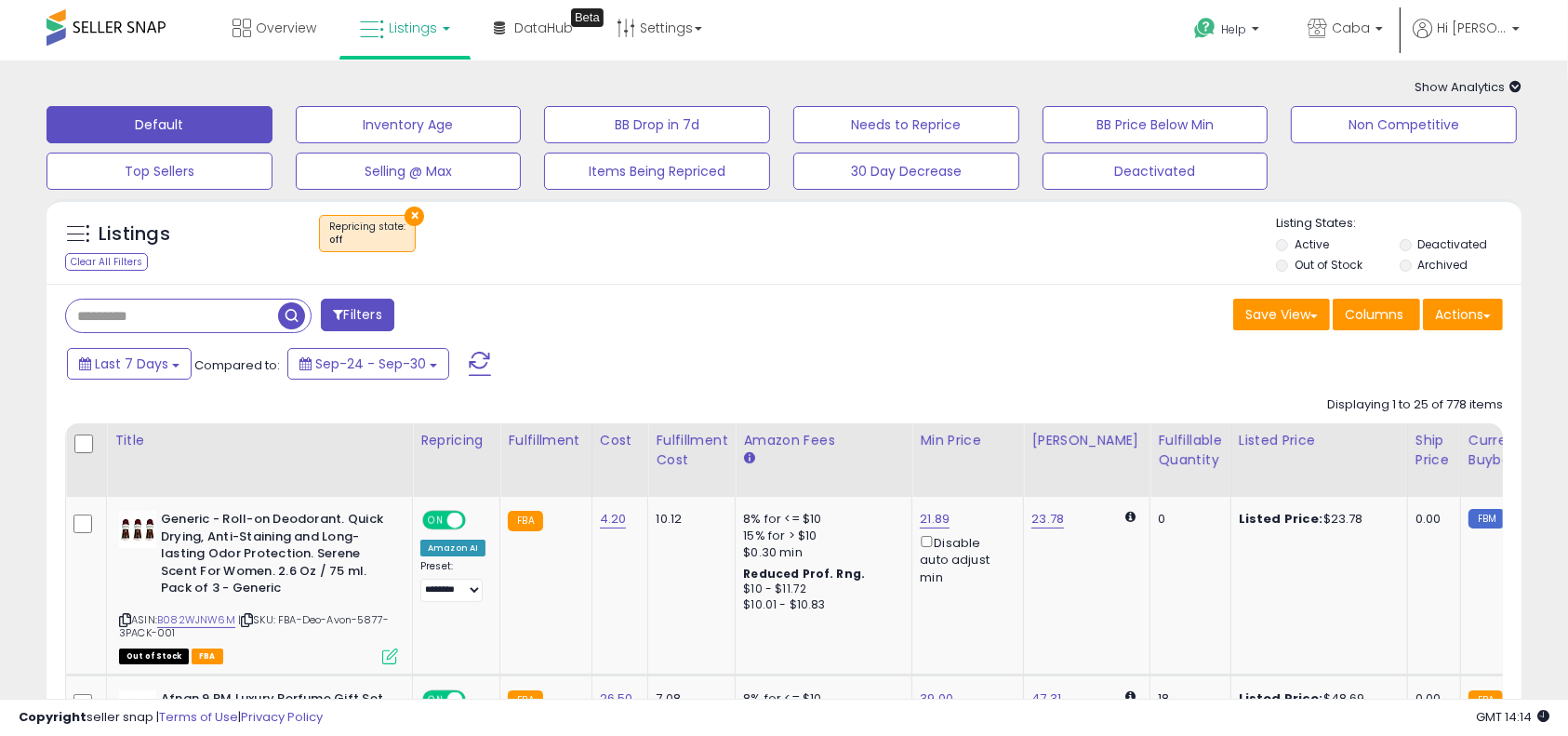
click at [614, 352] on div "Last 7 Days Compared to: Sep-24 - Sep-30" at bounding box center [602, 366] width 1079 height 42
click at [610, 355] on div "Last 7 Days Compared to: Sep-24 - Sep-30" at bounding box center [602, 366] width 1079 height 42
click at [375, 315] on button "Filters" at bounding box center [356, 314] width 72 height 33
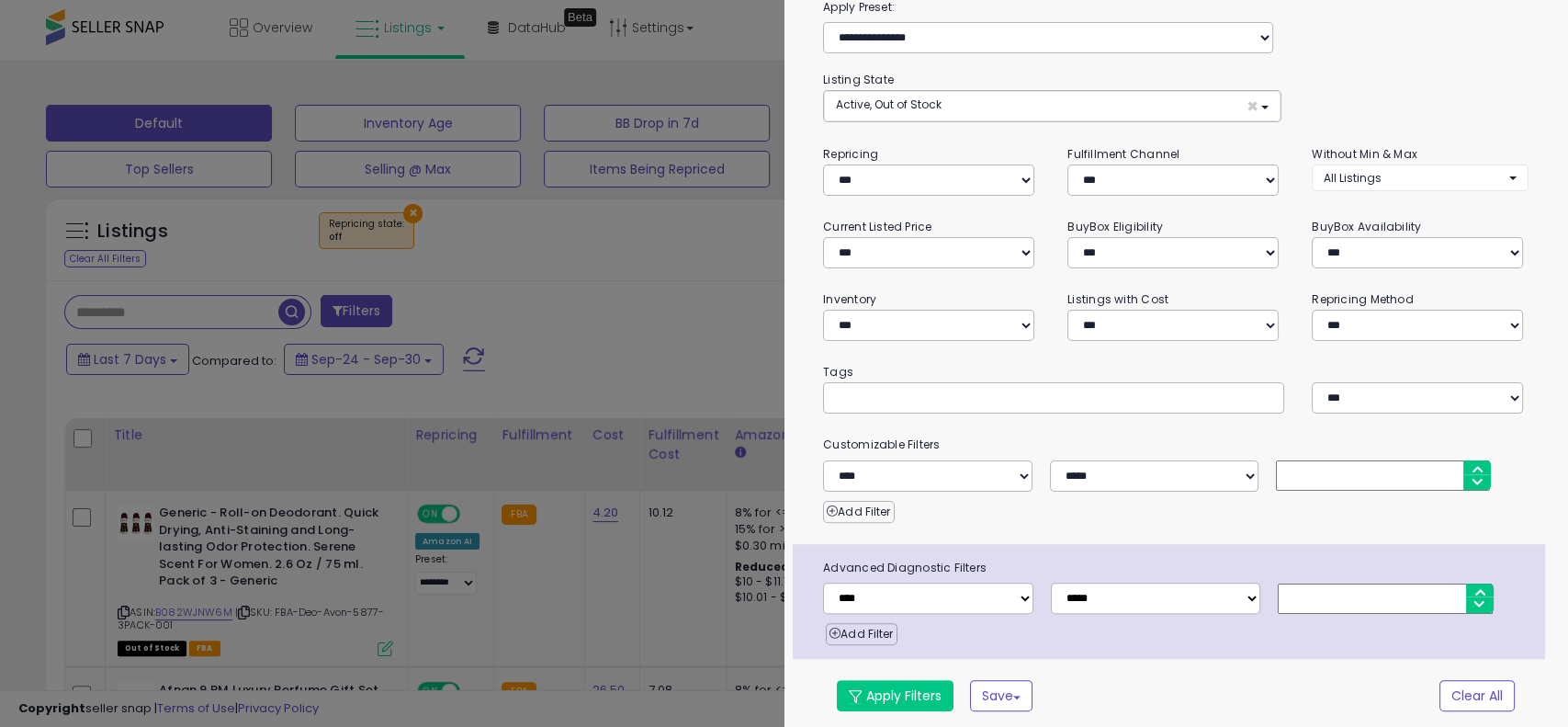
scroll to position [70, 0]
click at [878, 170] on select "**********" at bounding box center [929, 183] width 212 height 31
click at [889, 180] on select "**********" at bounding box center [929, 183] width 212 height 31
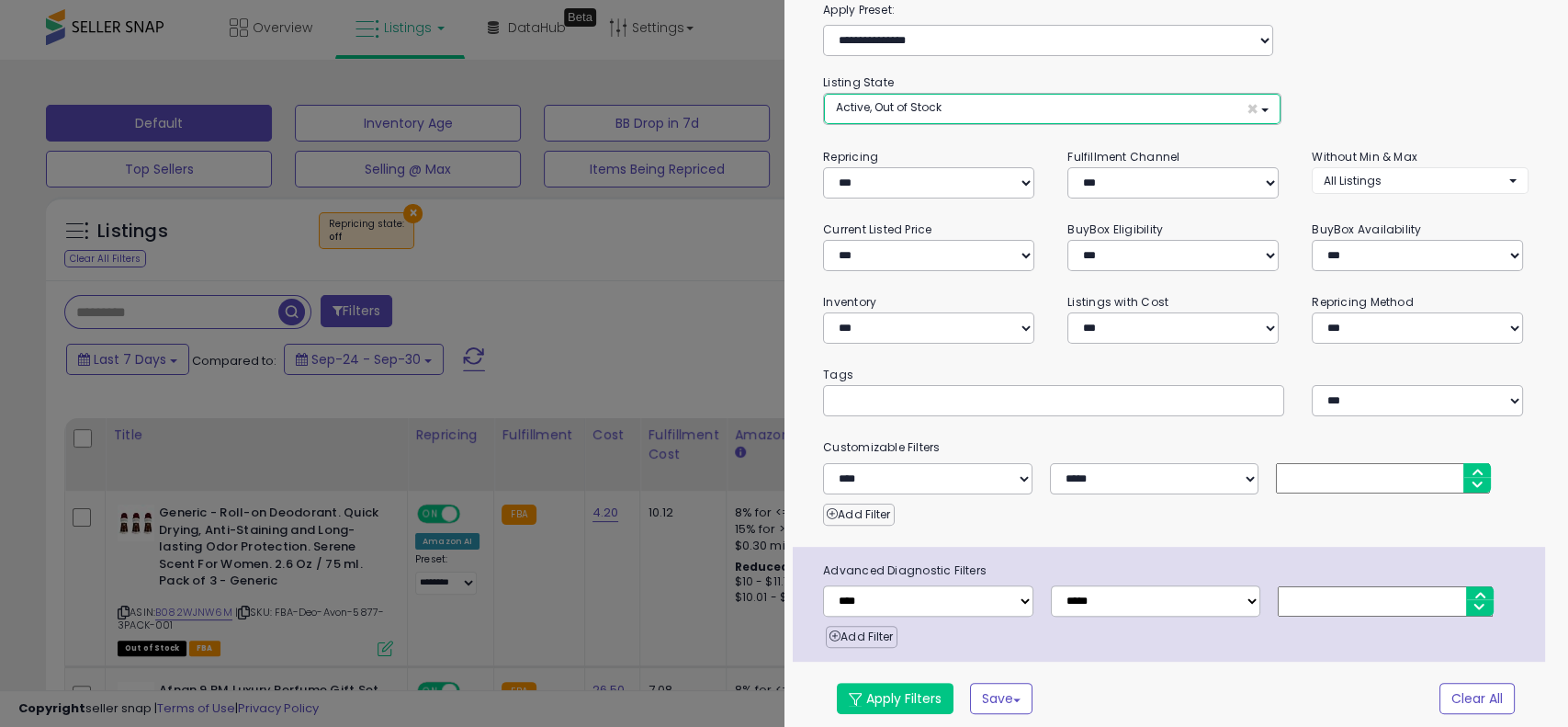
click at [905, 114] on span "Active, Out of Stock" at bounding box center [889, 107] width 106 height 16
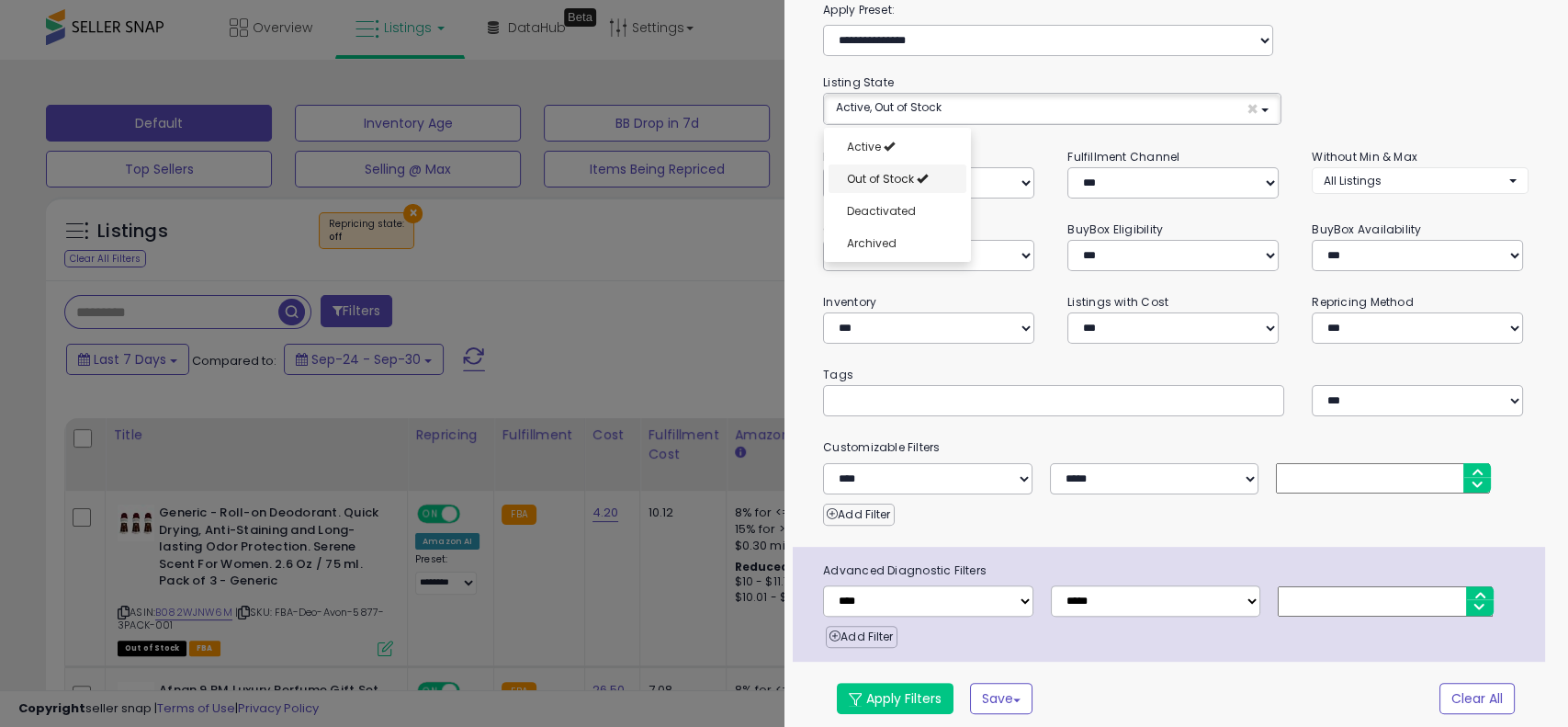
select select "**********"
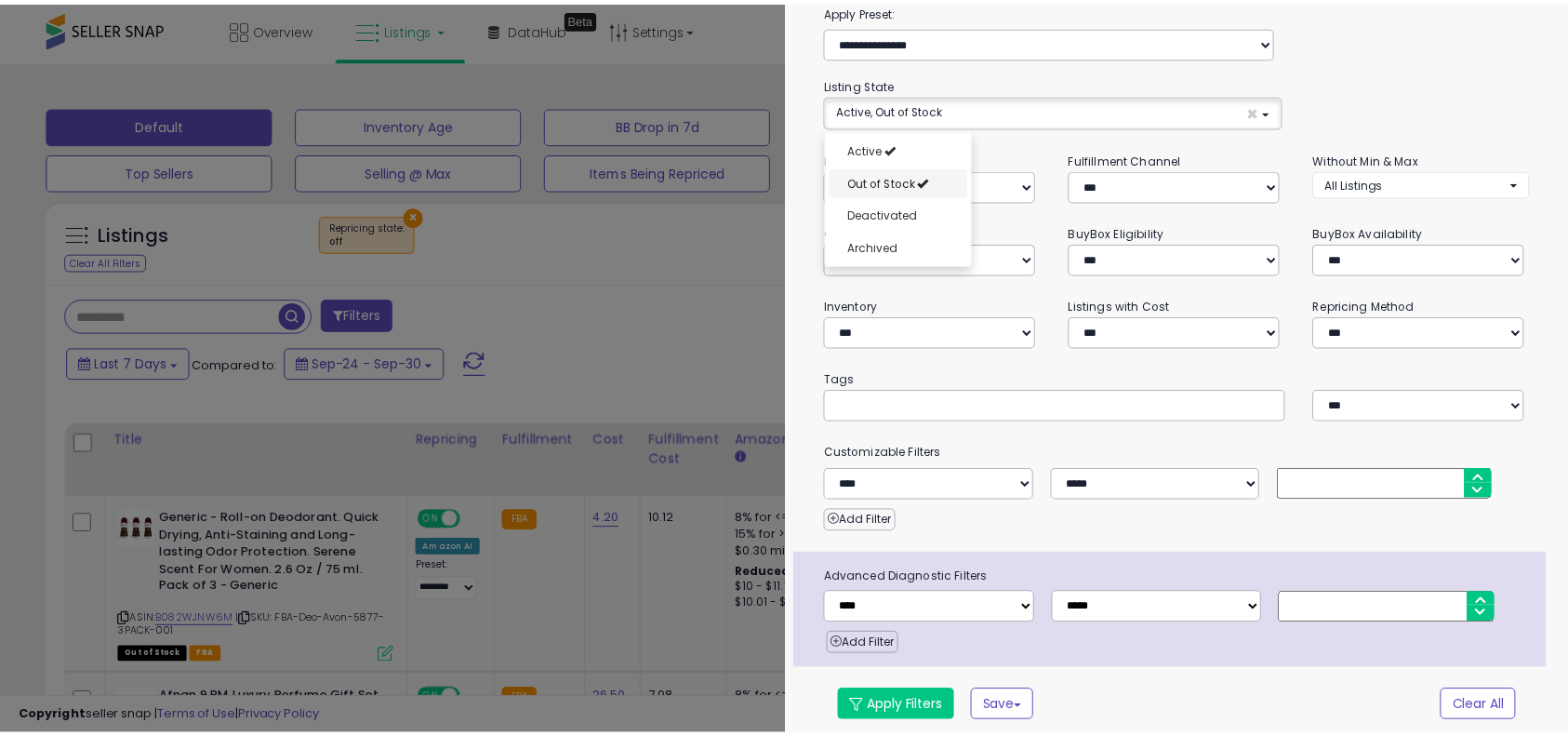
scroll to position [15, 0]
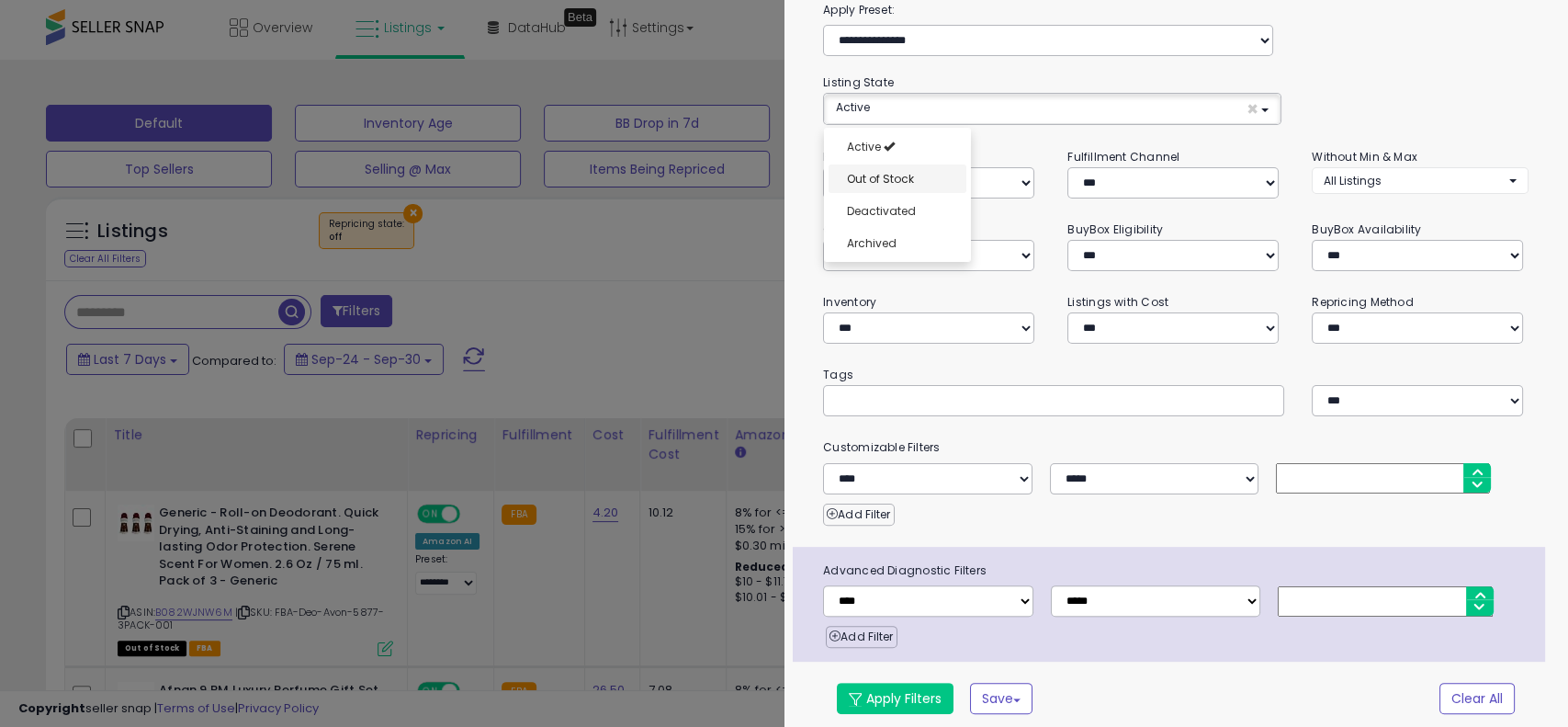
click at [906, 171] on span "Out of Stock" at bounding box center [880, 178] width 67 height 16
click at [887, 695] on button "Apply Filters" at bounding box center [895, 699] width 117 height 31
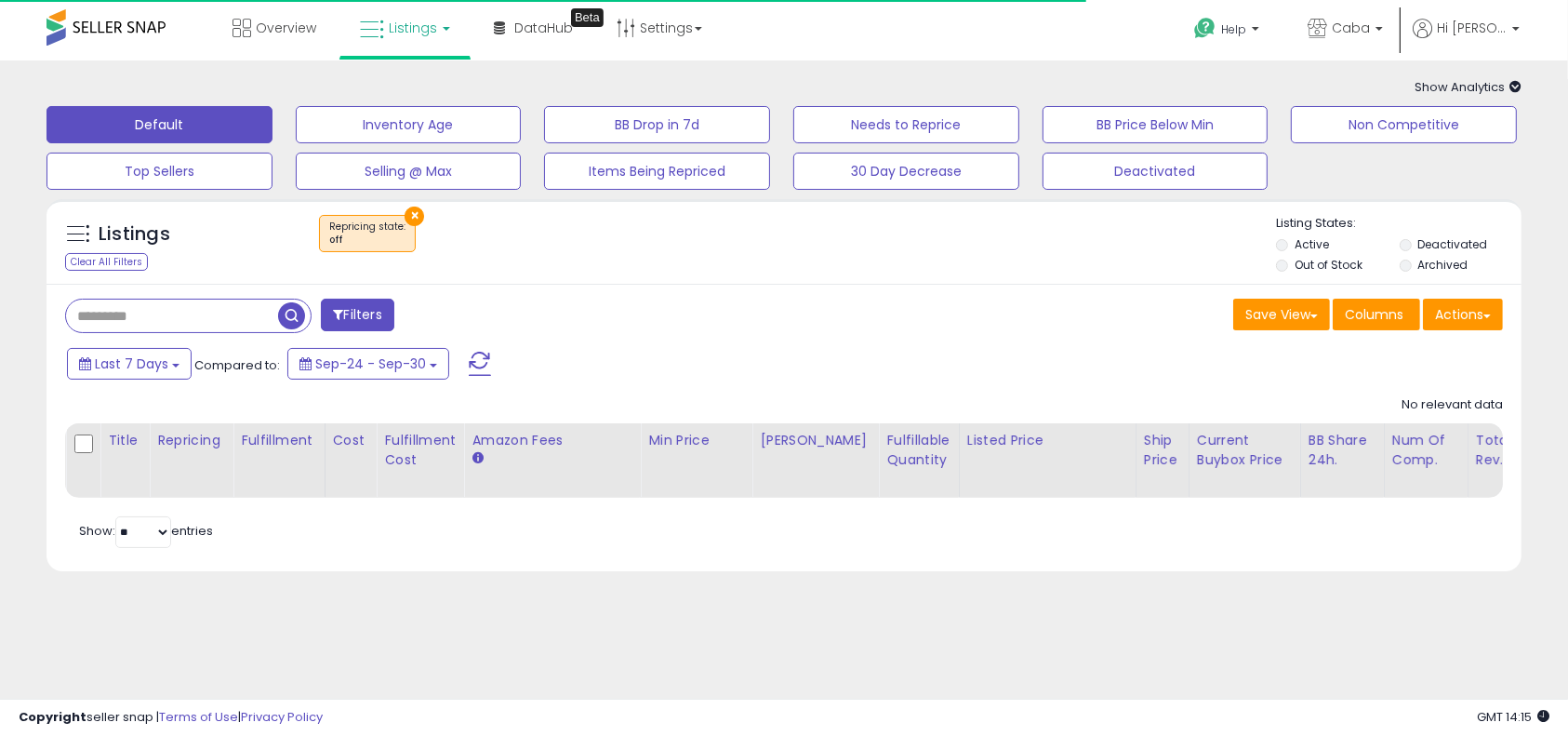
click at [784, 287] on div "Filters Save View Save As New View Update Current View Columns" at bounding box center [784, 428] width 1475 height 288
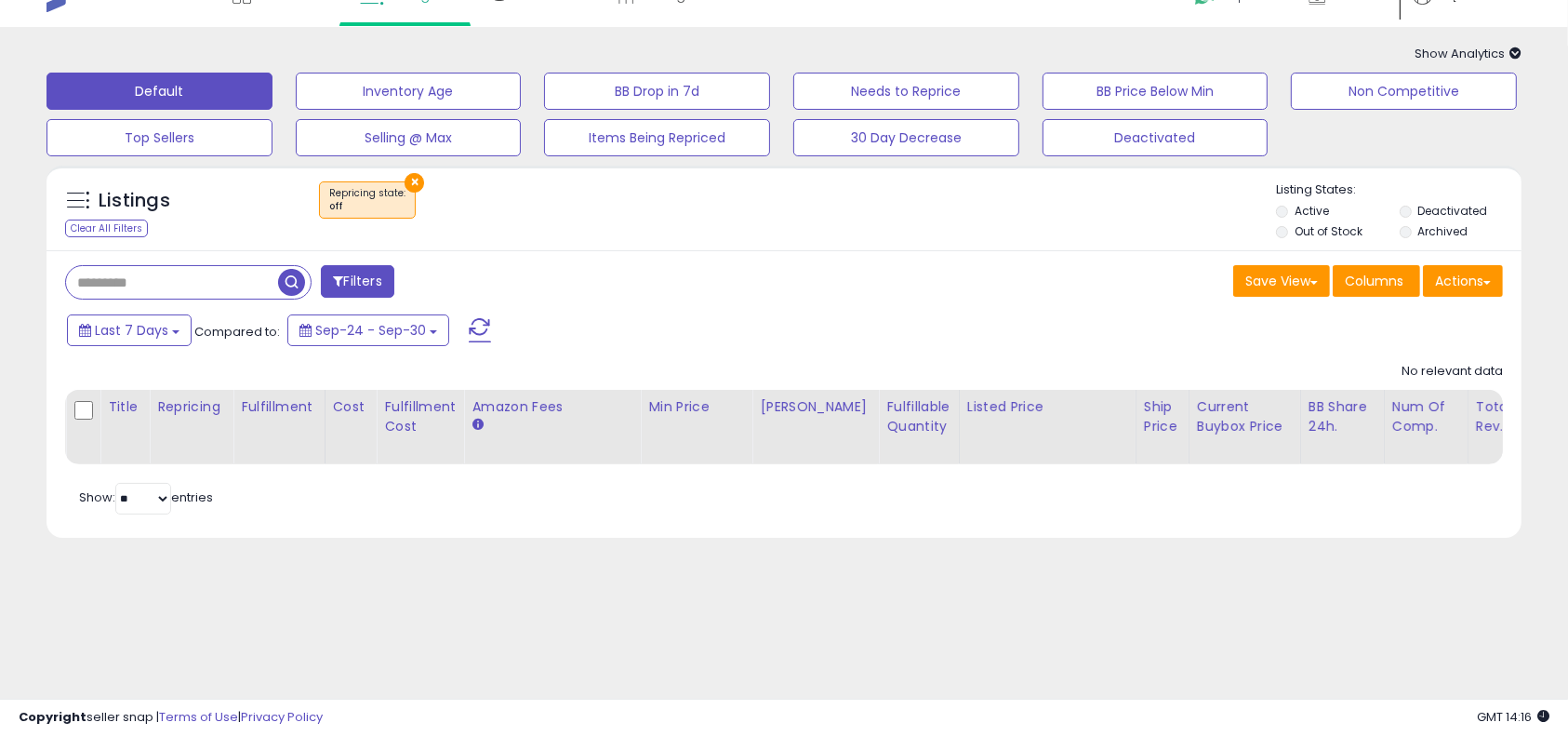
scroll to position [0, 0]
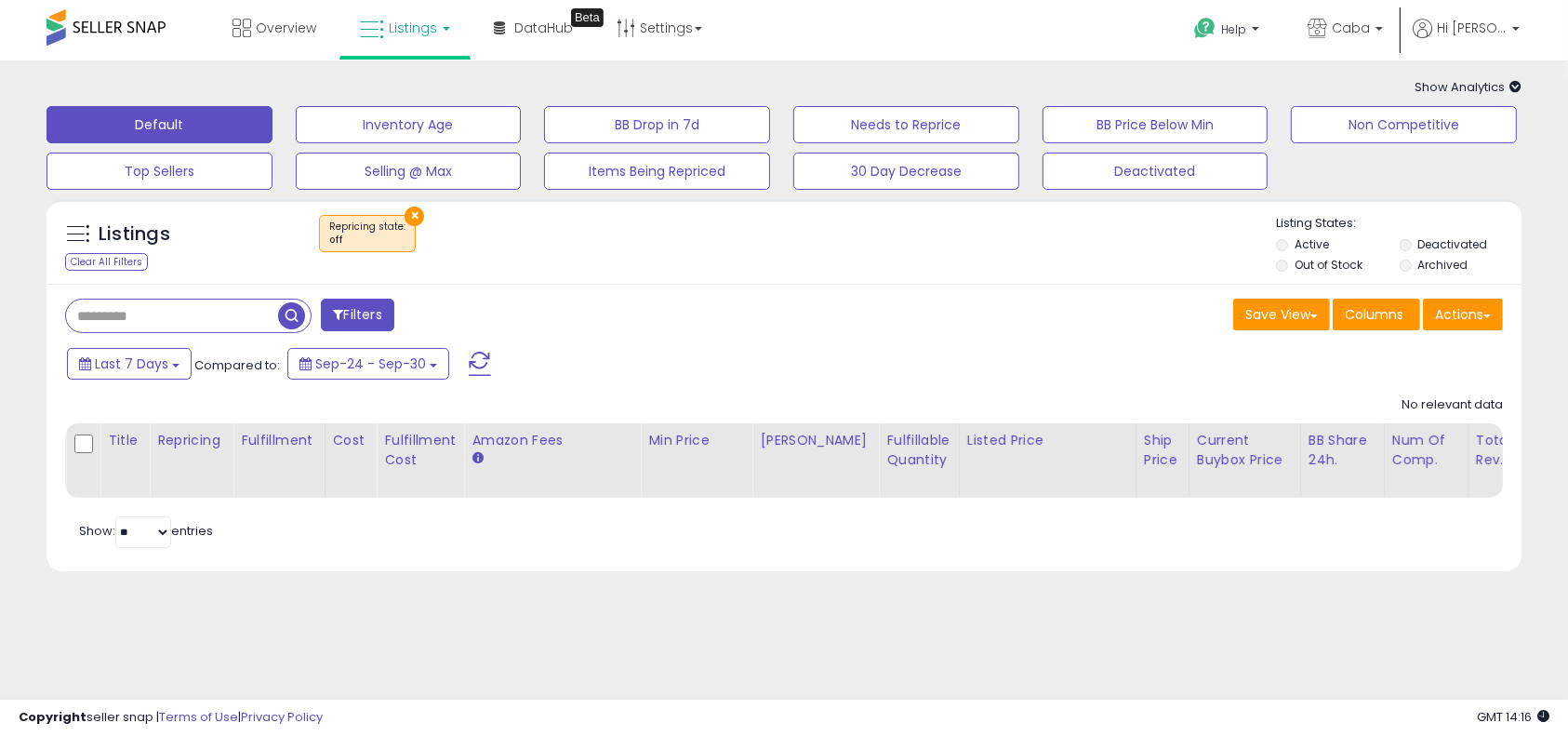
click at [410, 214] on button "×" at bounding box center [415, 216] width 20 height 20
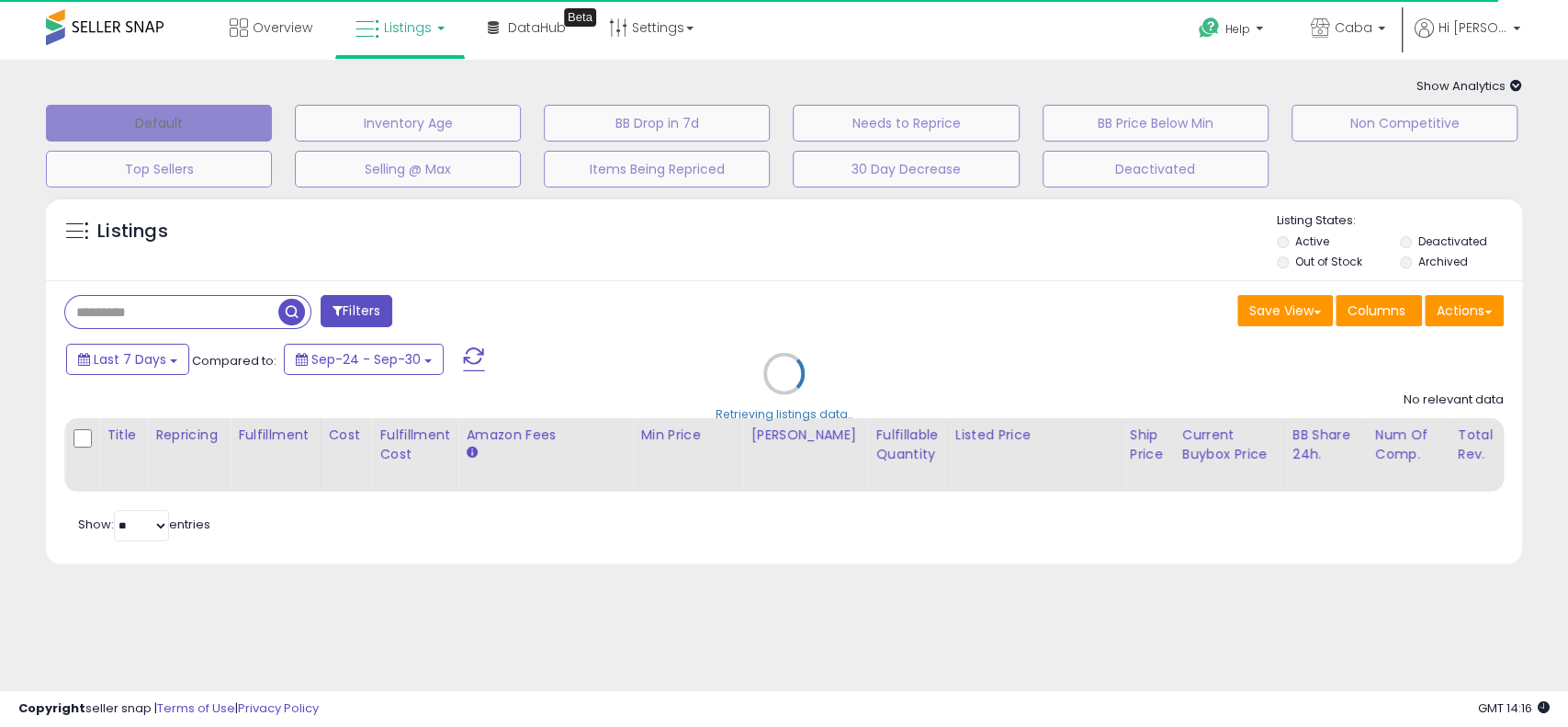
drag, startPoint x: 253, startPoint y: 32, endPoint x: 220, endPoint y: 123, distance: 96.8
click at [220, 115] on button "Default" at bounding box center [159, 123] width 226 height 37
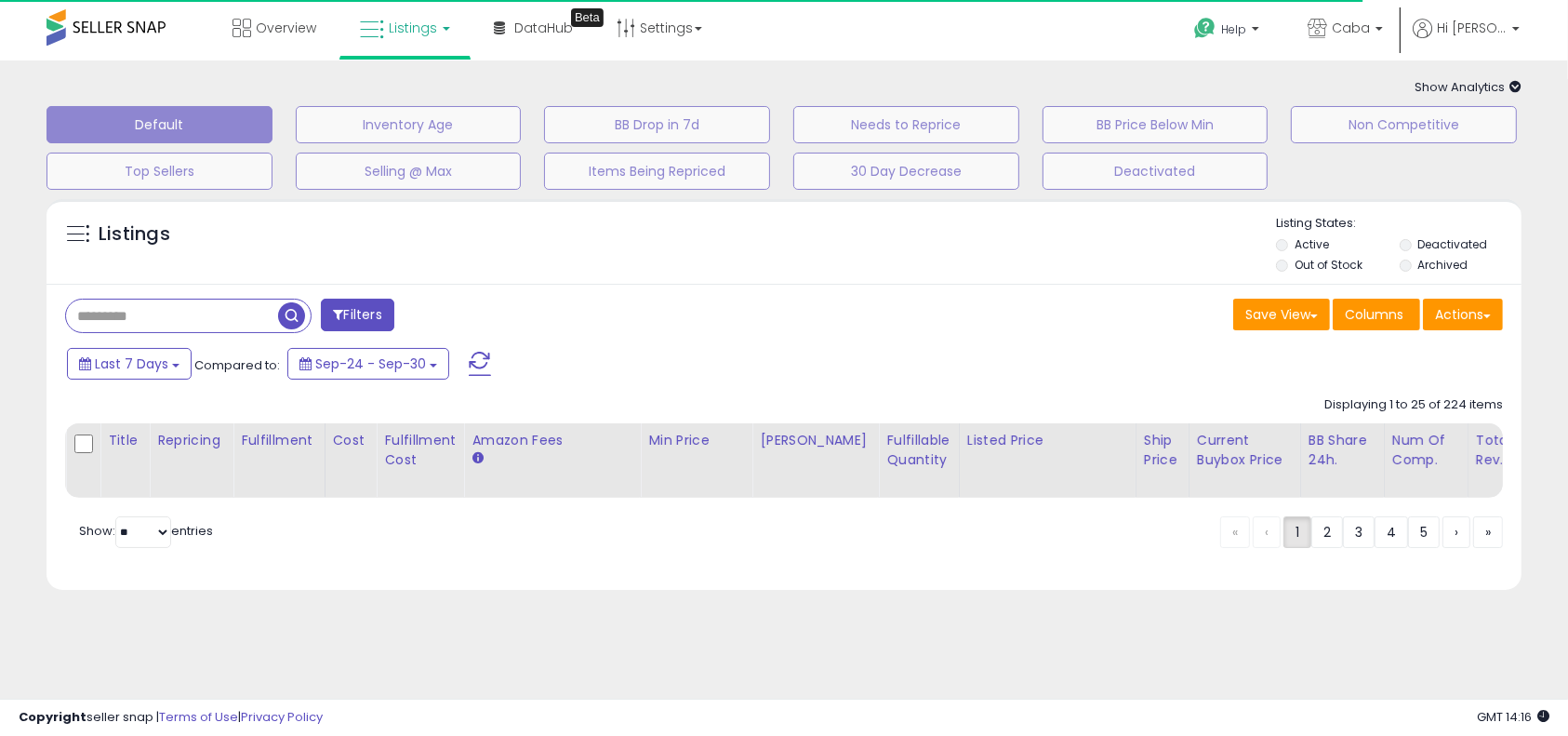
click at [1100, 93] on div "Show Analytics Analytics Totals For All Selected Listings Listings With Cost In…" at bounding box center [784, 88] width 1503 height 18
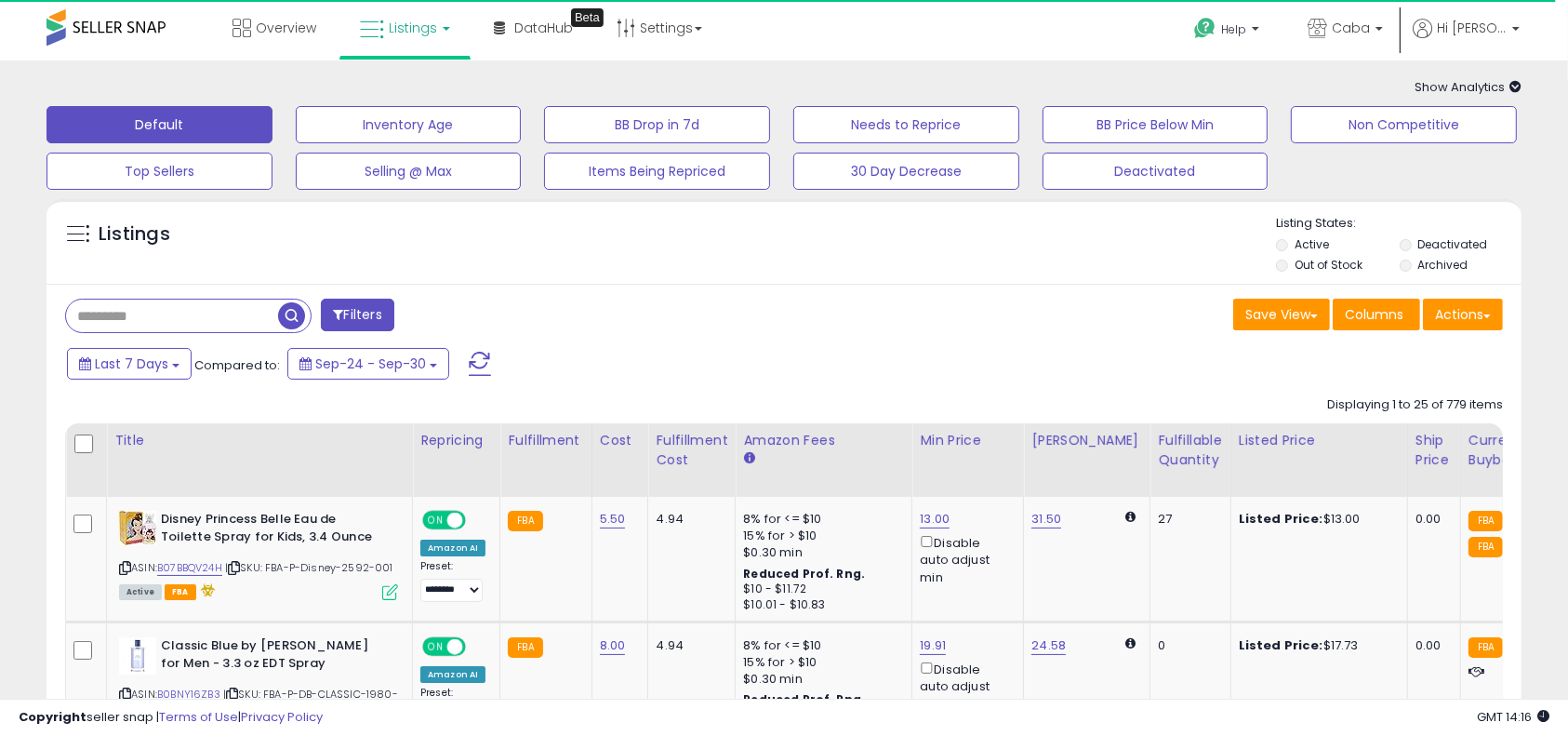
click at [550, 257] on div "Listings" at bounding box center [784, 247] width 1475 height 63
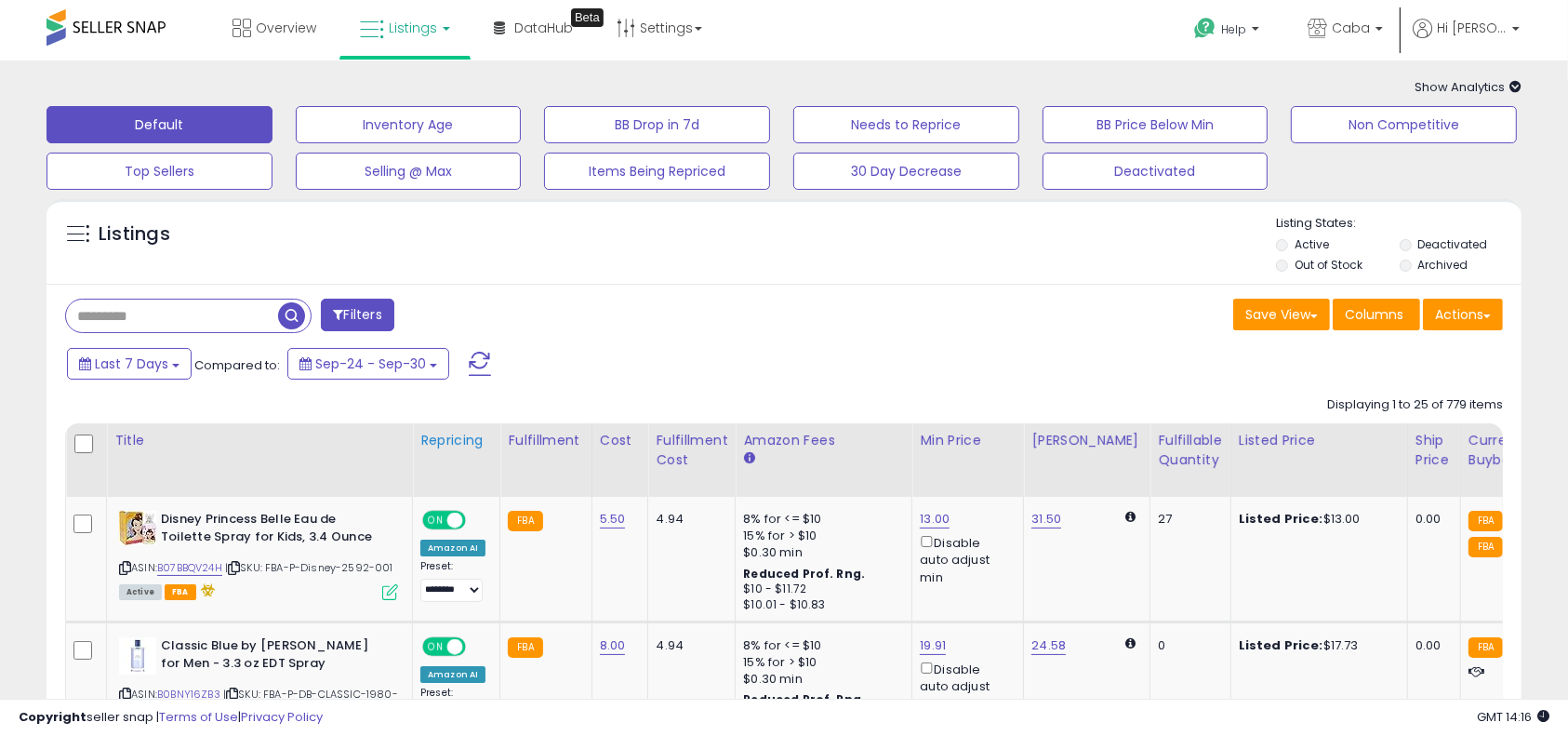
click at [448, 442] on div "Repricing" at bounding box center [456, 440] width 71 height 20
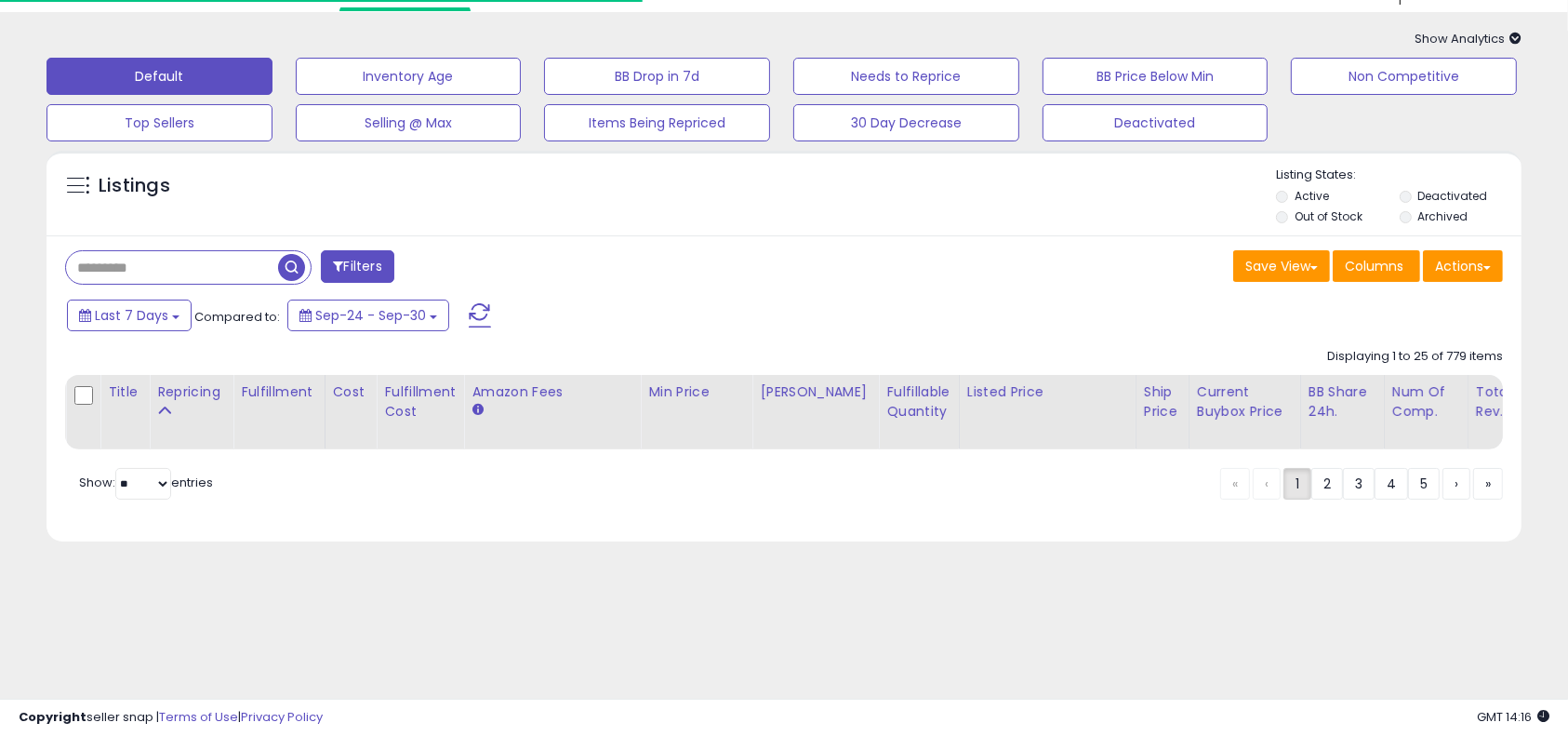
scroll to position [97, 0]
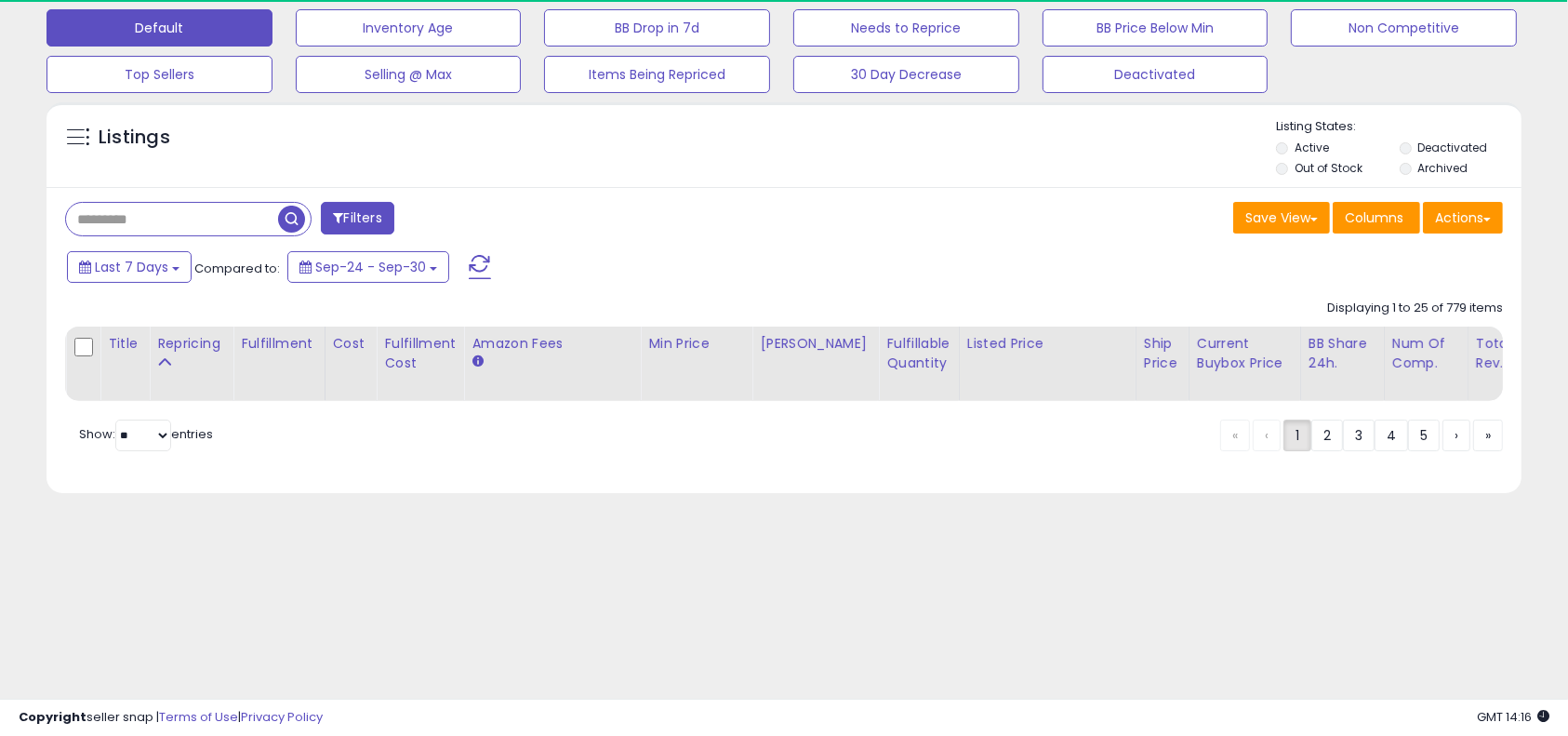
click at [646, 212] on div "Filters" at bounding box center [418, 220] width 733 height 38
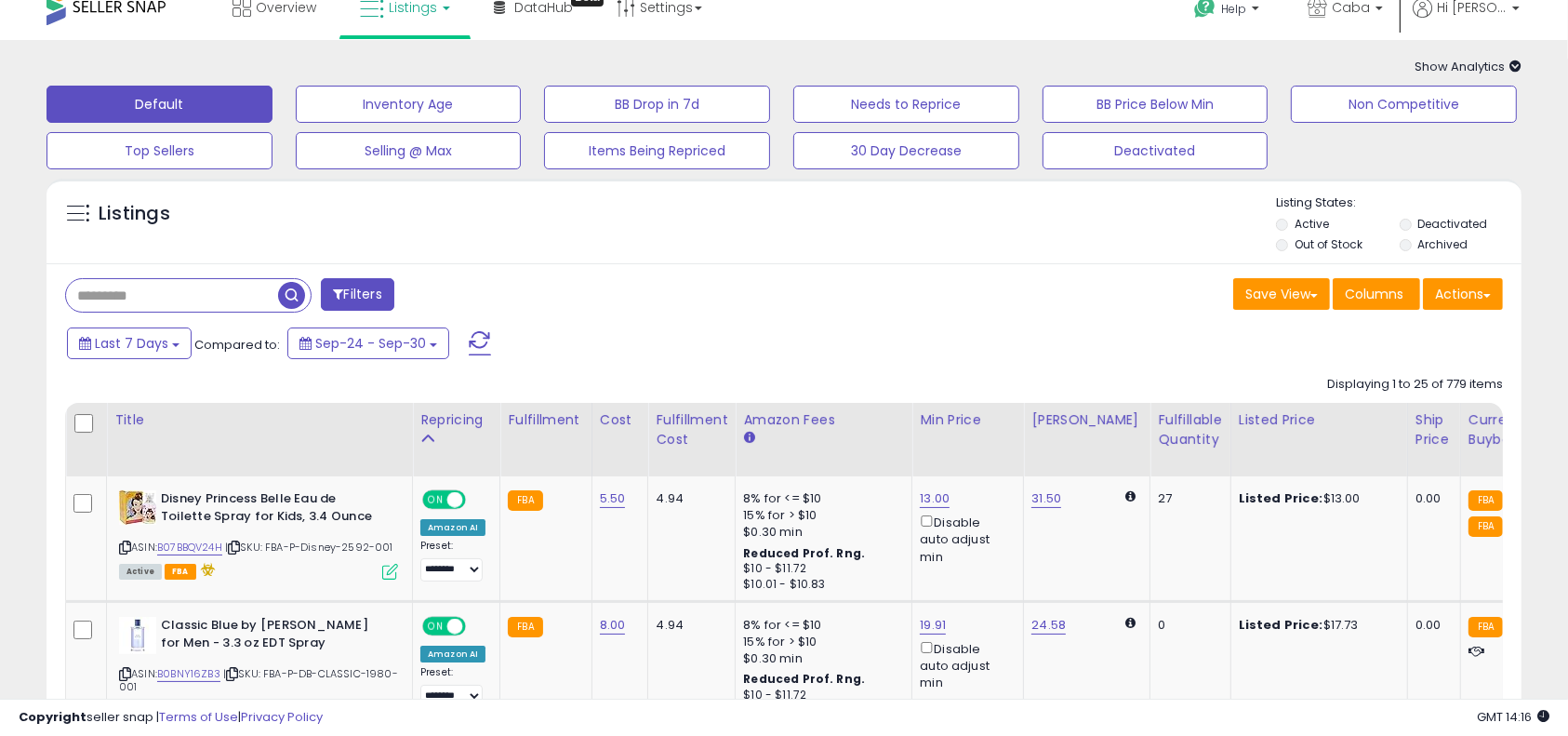
scroll to position [0, 0]
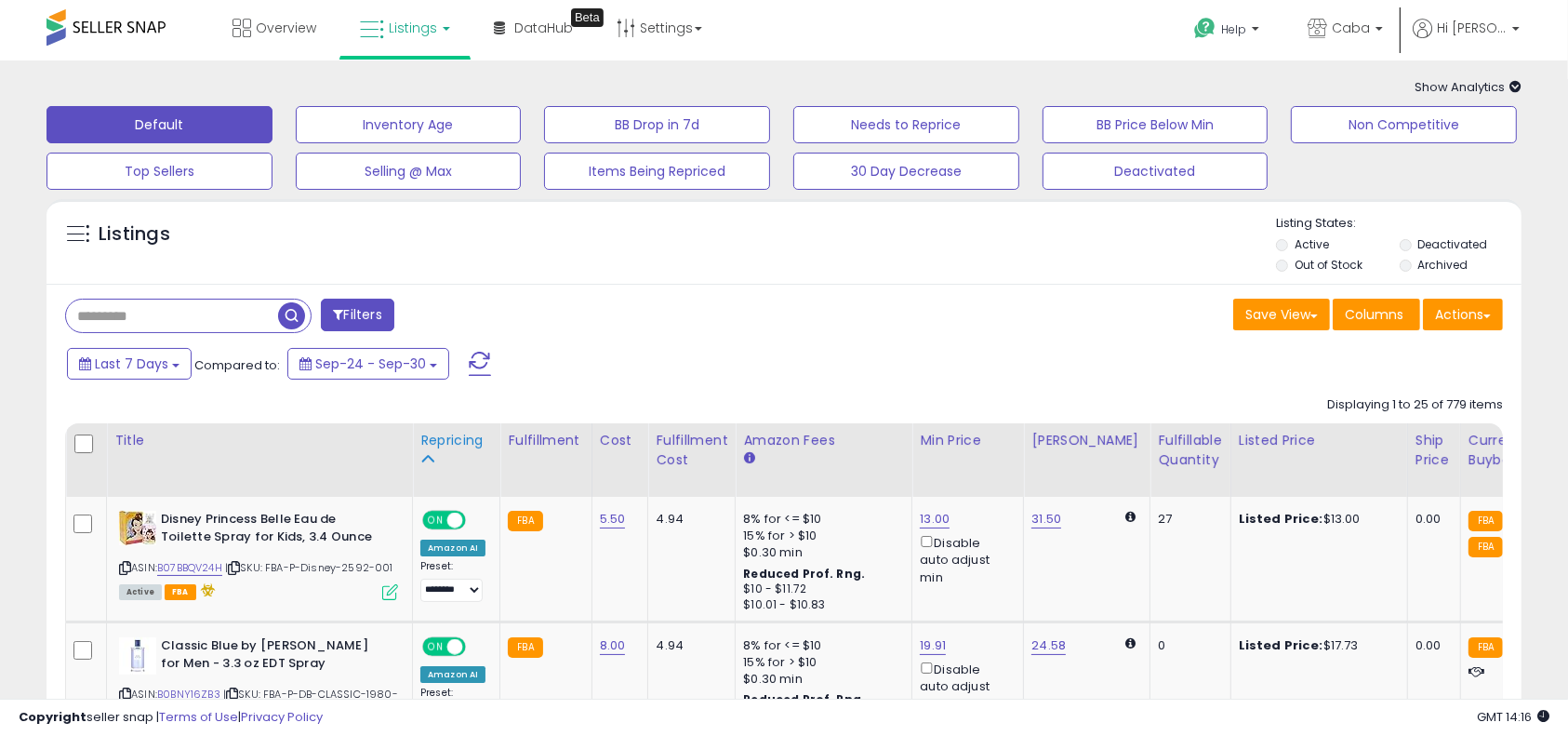
click at [436, 459] on div "Repricing" at bounding box center [456, 449] width 71 height 39
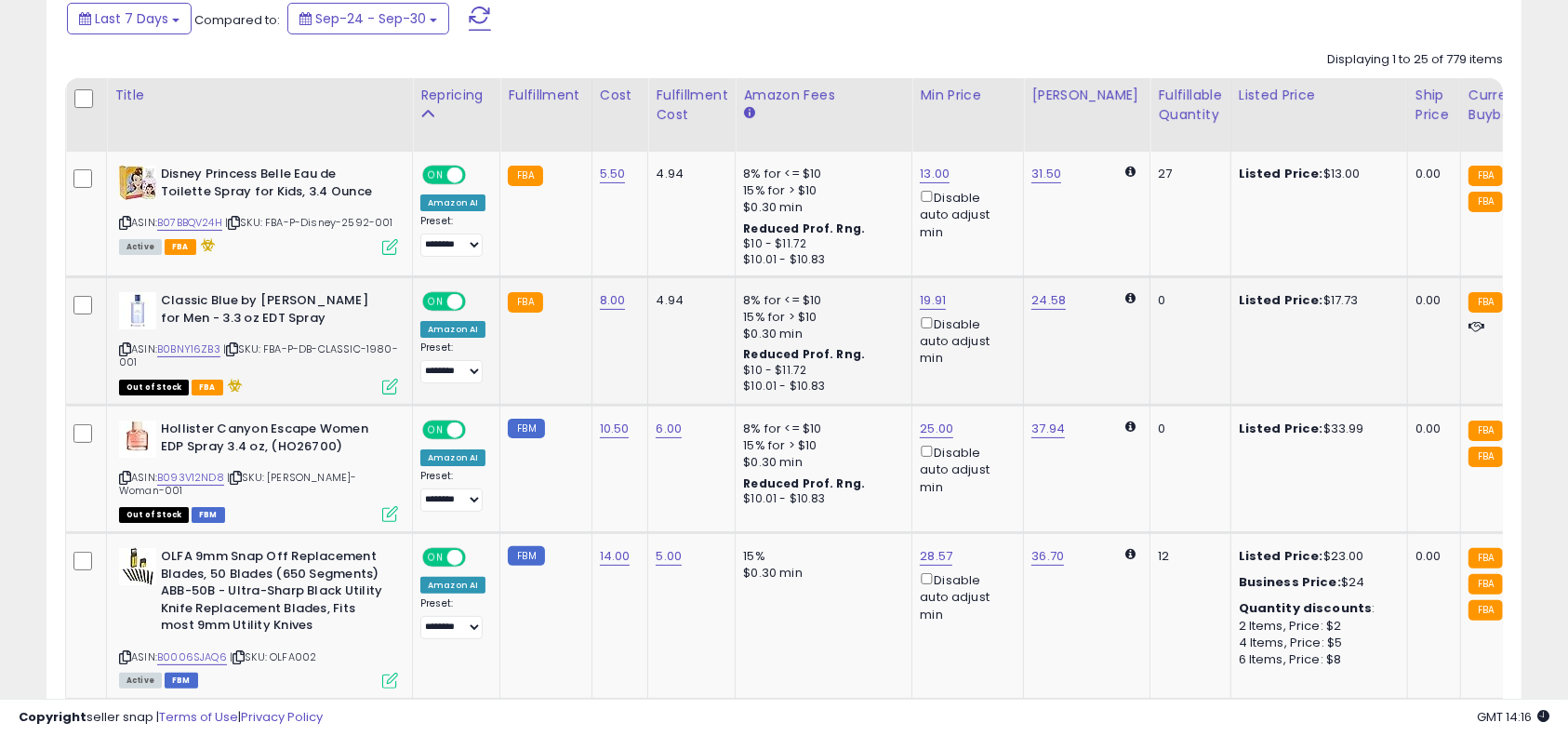
scroll to position [372, 0]
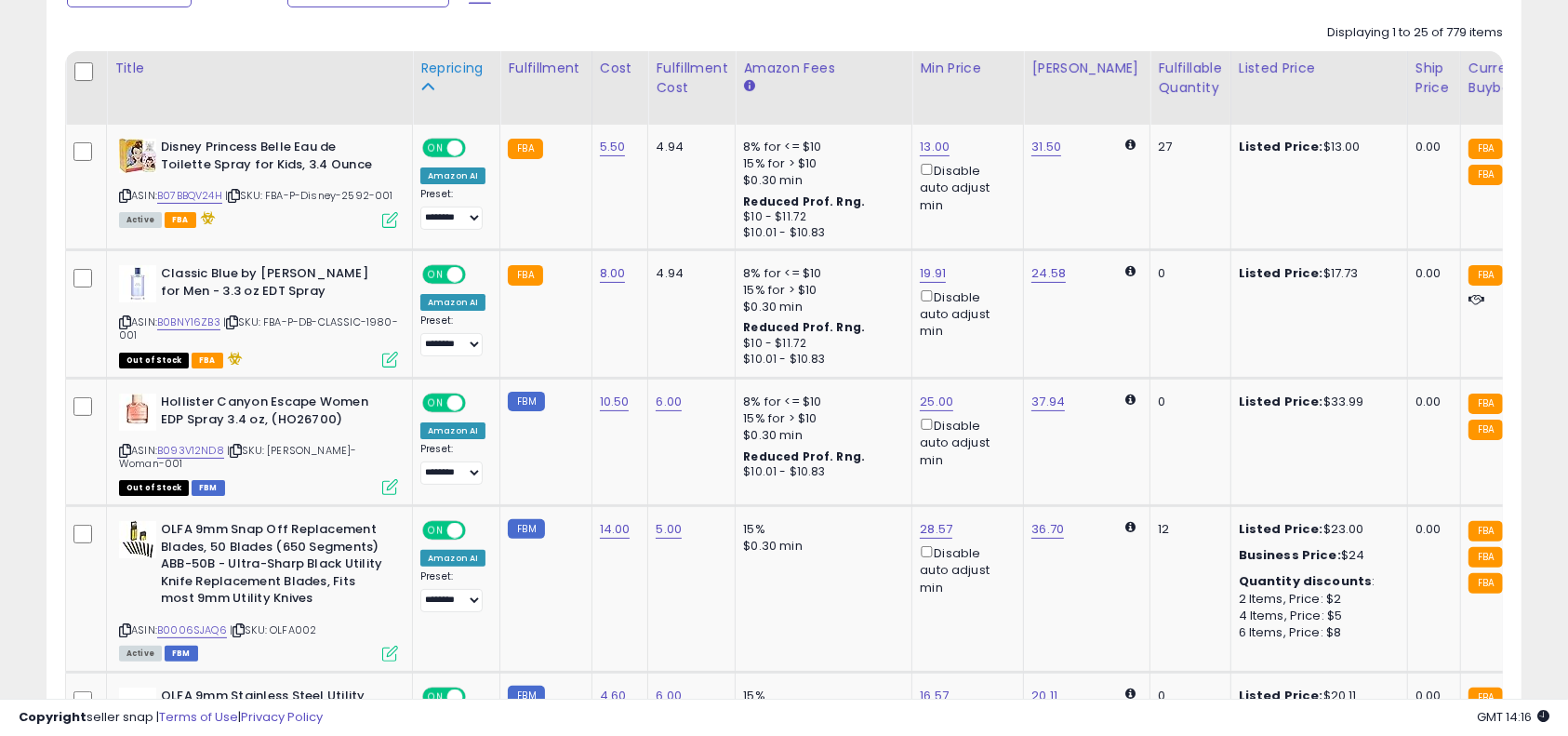
click at [460, 82] on div "Repricing" at bounding box center [456, 77] width 71 height 39
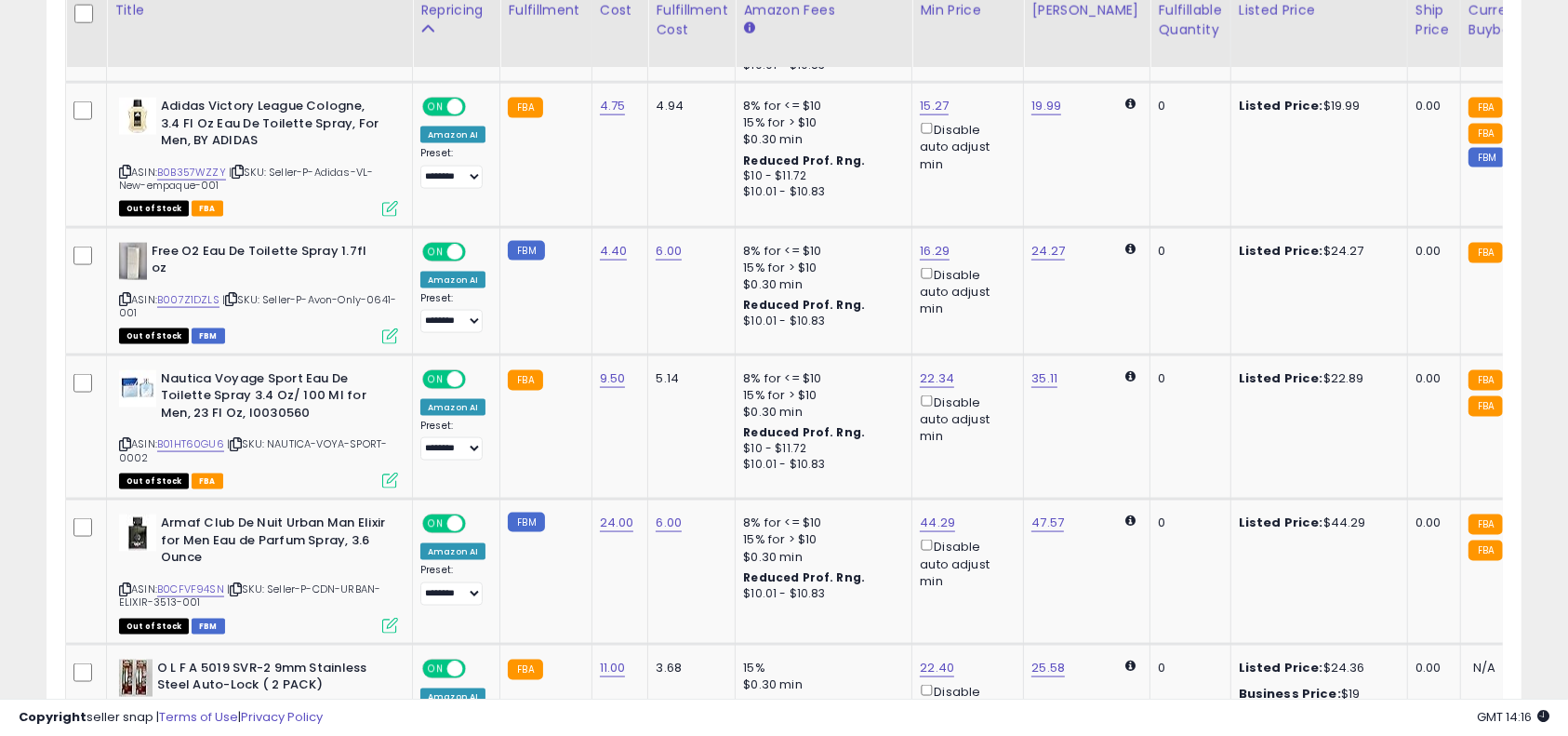
scroll to position [3426, 0]
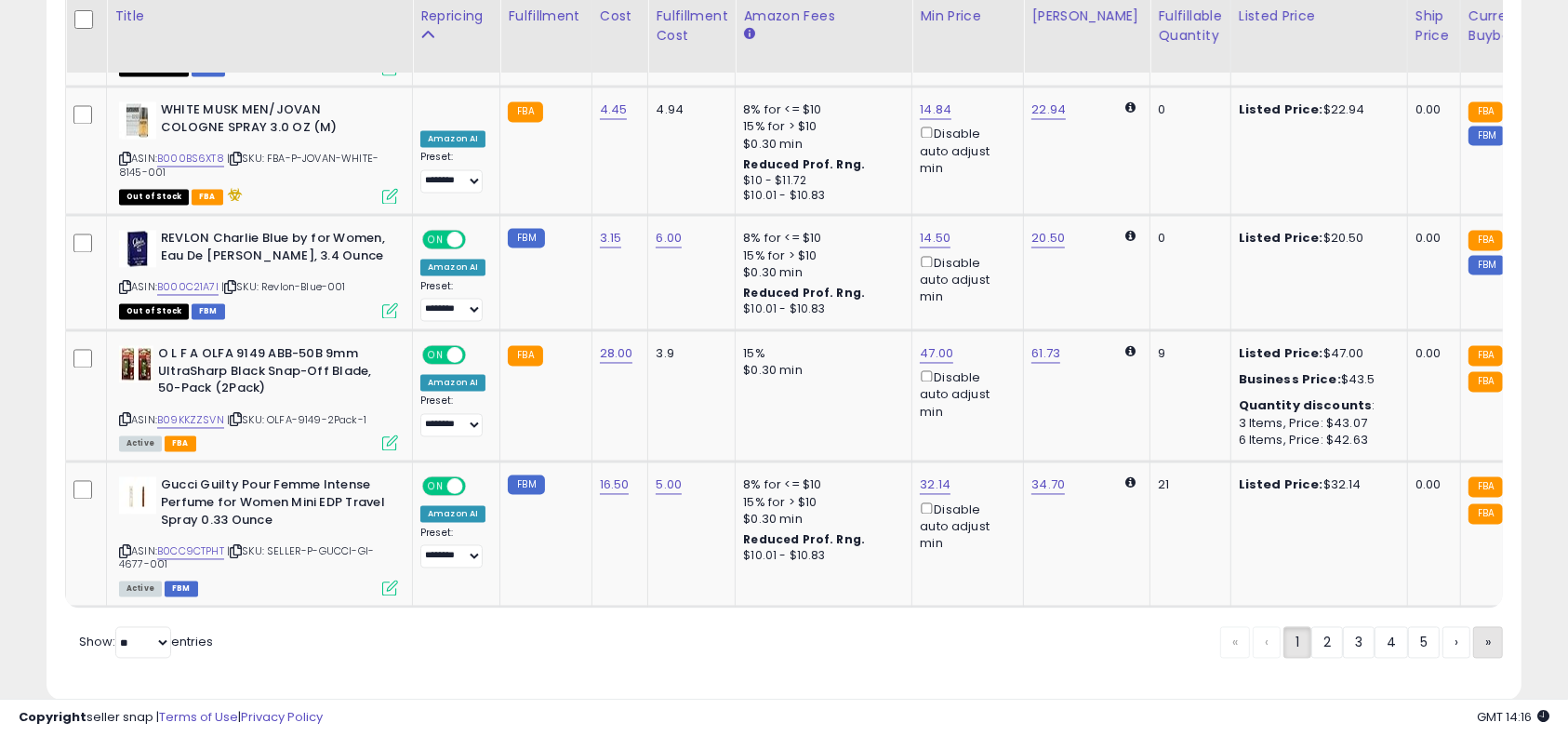
click at [1493, 627] on link "»" at bounding box center [1488, 643] width 30 height 32
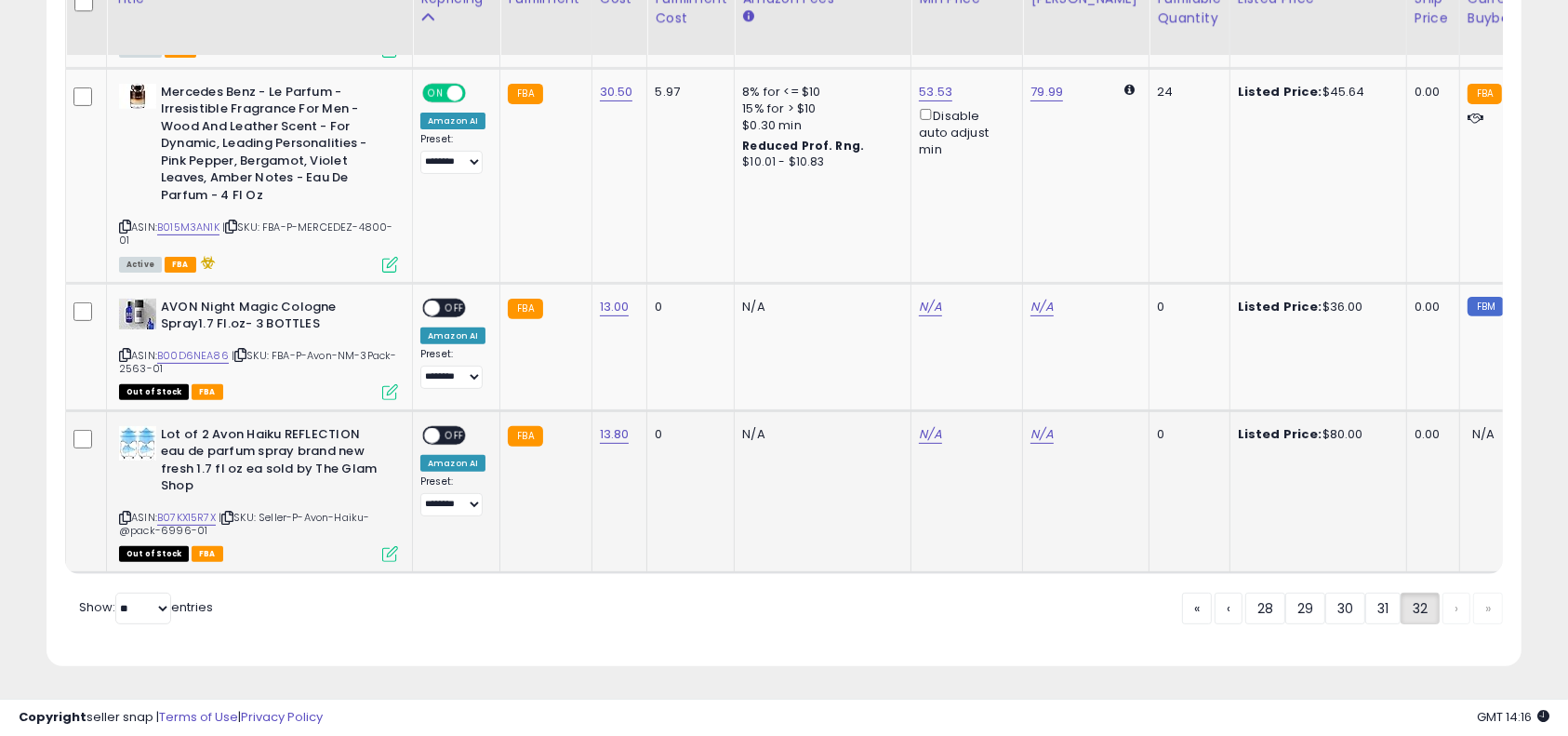
scroll to position [449, 0]
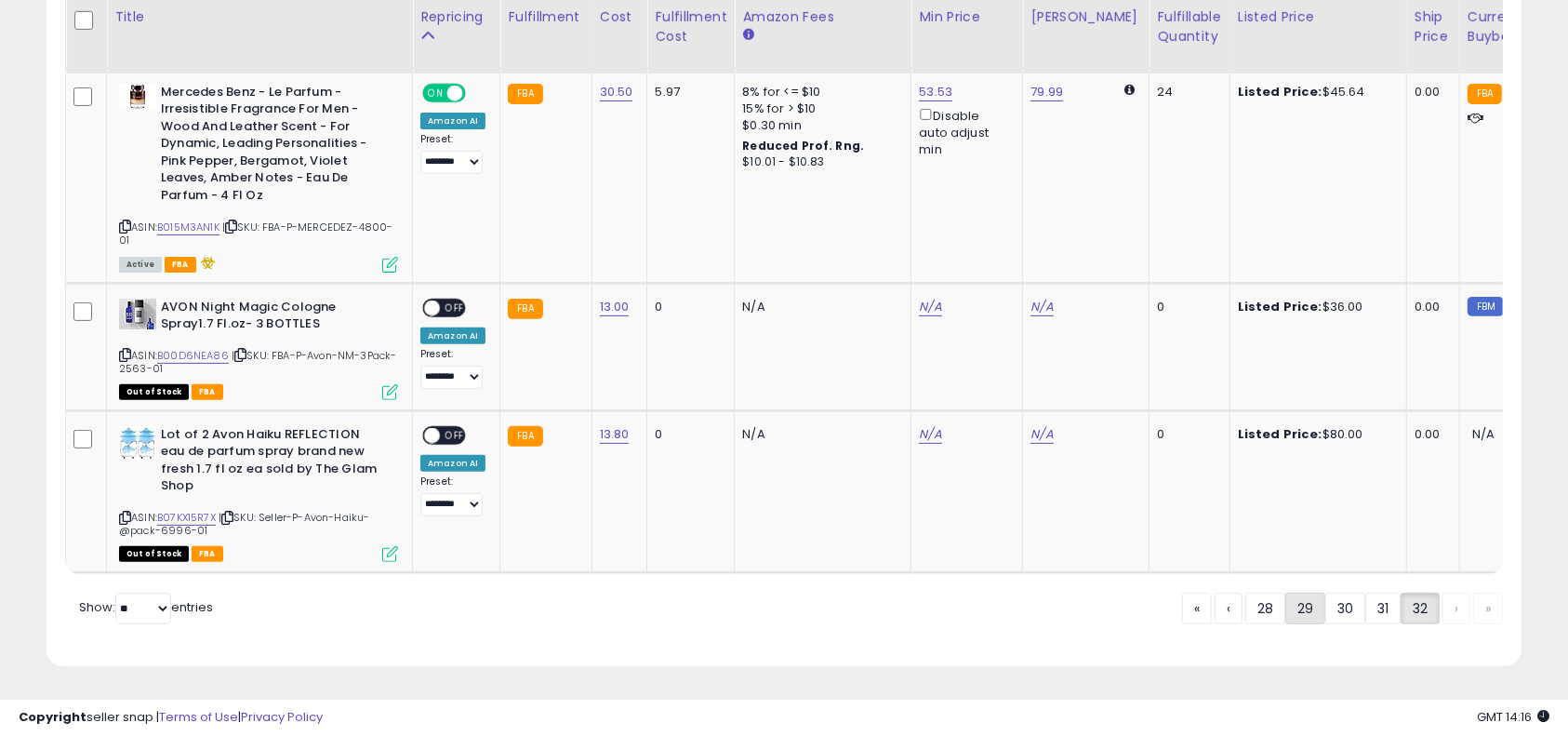
click at [1285, 614] on link "29" at bounding box center [1305, 608] width 40 height 32
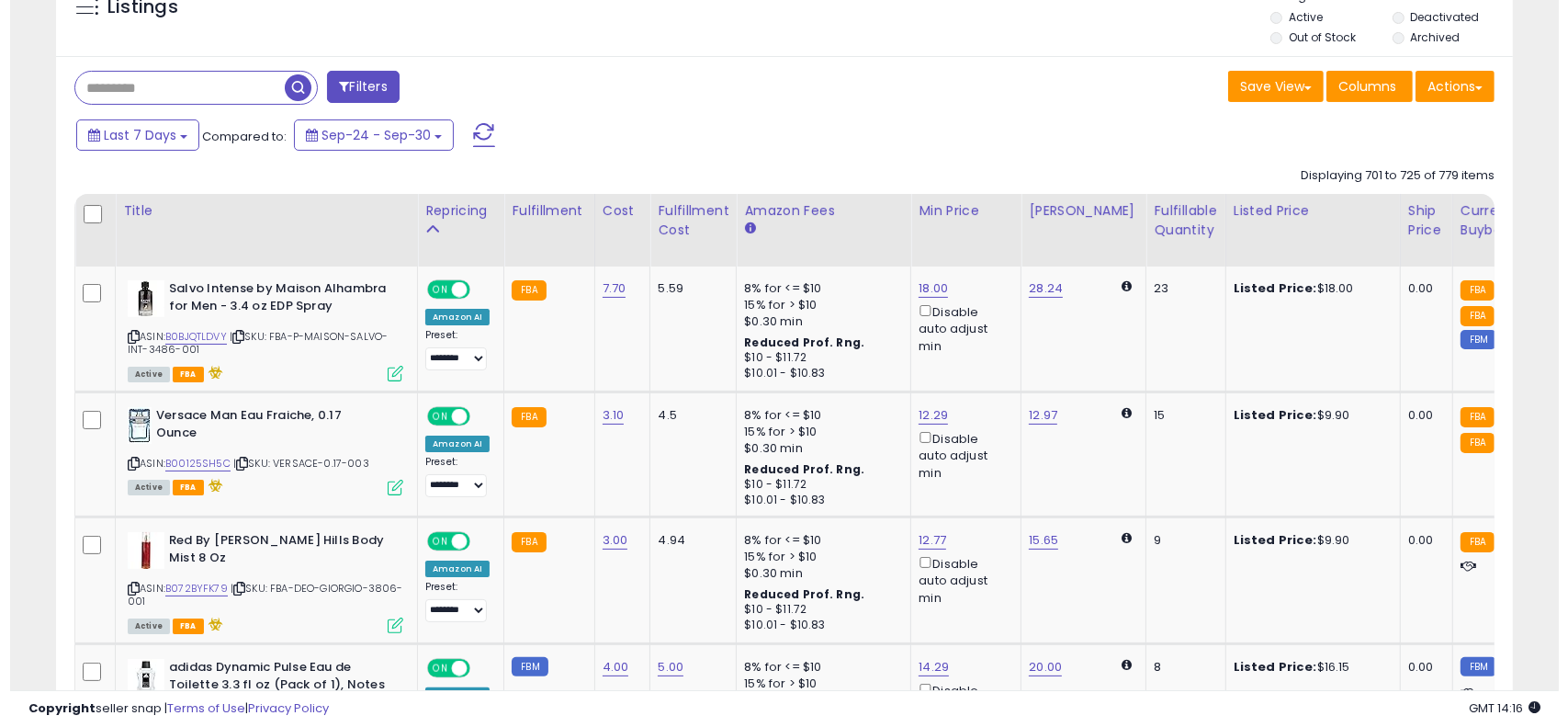
scroll to position [0, 0]
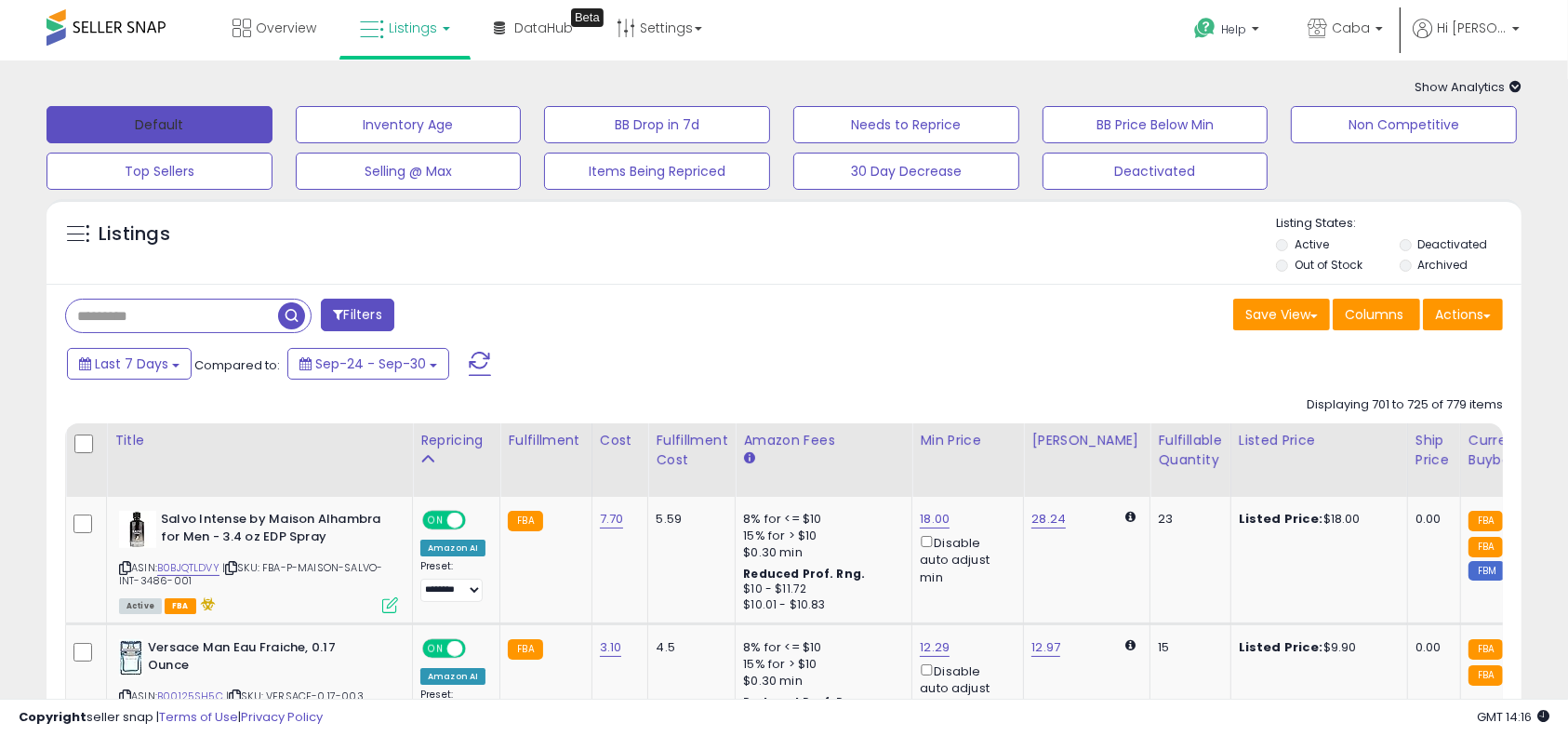
click at [184, 124] on button "Default" at bounding box center [160, 125] width 226 height 38
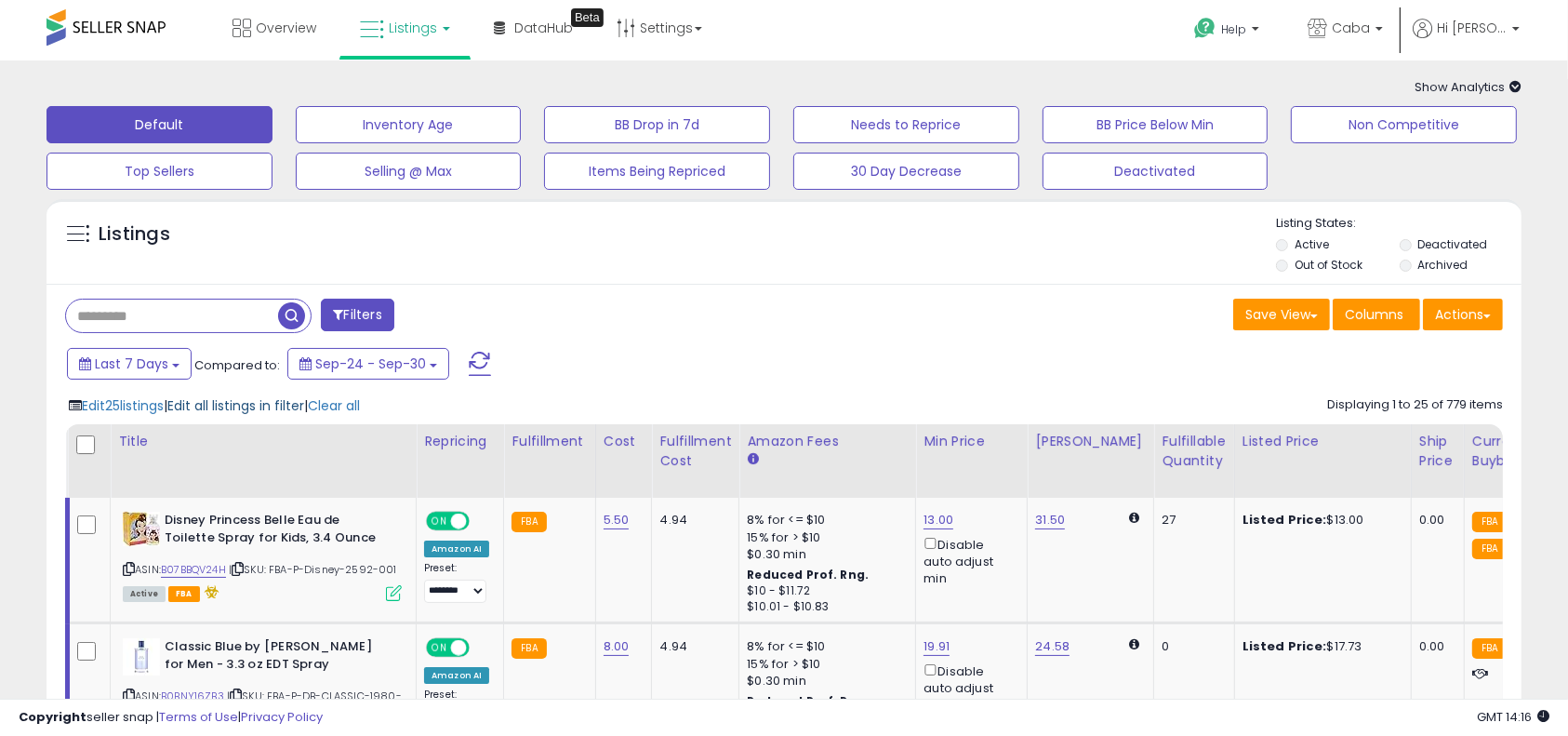
click at [302, 408] on span "Edit all listings in filter" at bounding box center [236, 405] width 137 height 19
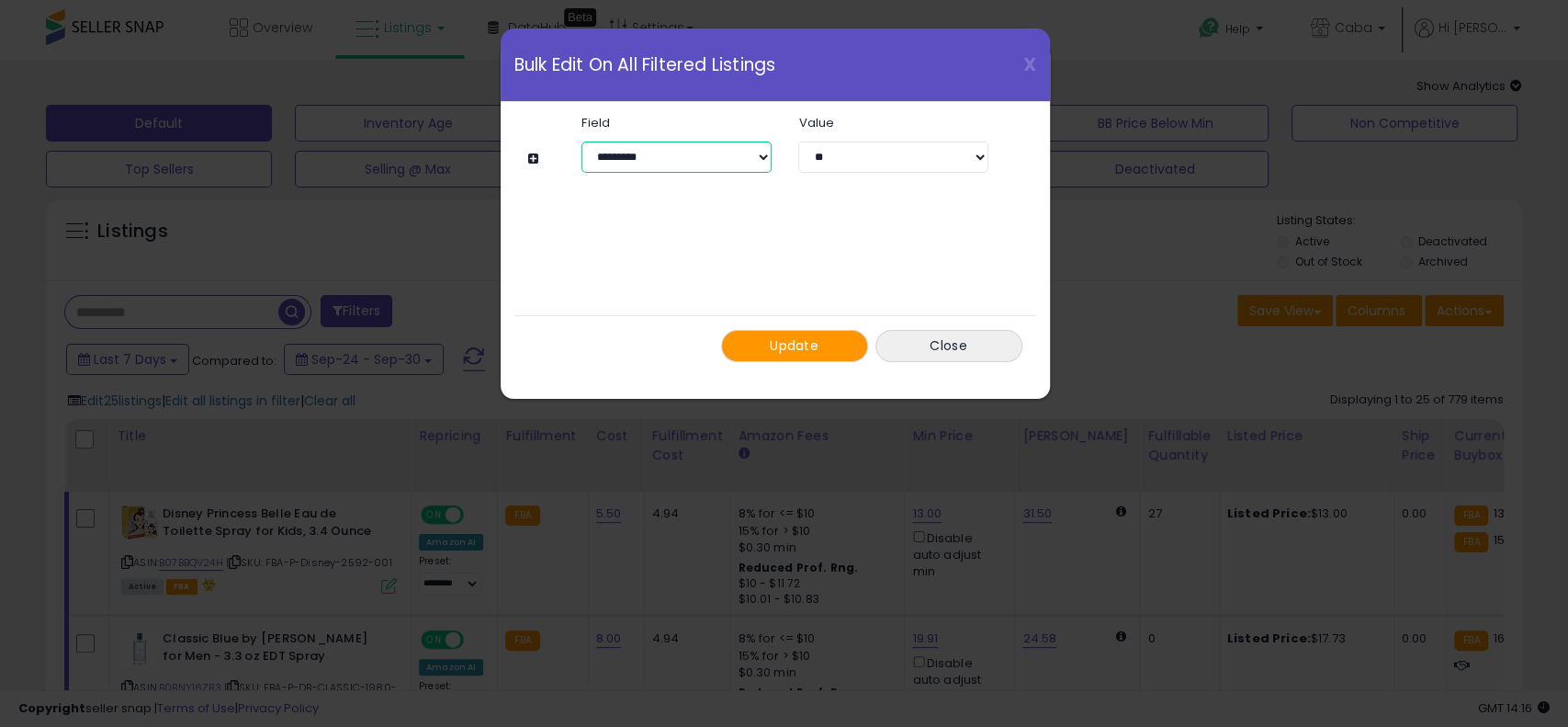
click at [639, 157] on select "**********" at bounding box center [675, 157] width 189 height 31
select select "**********"
click at [581, 141] on select "**********" at bounding box center [675, 157] width 189 height 31
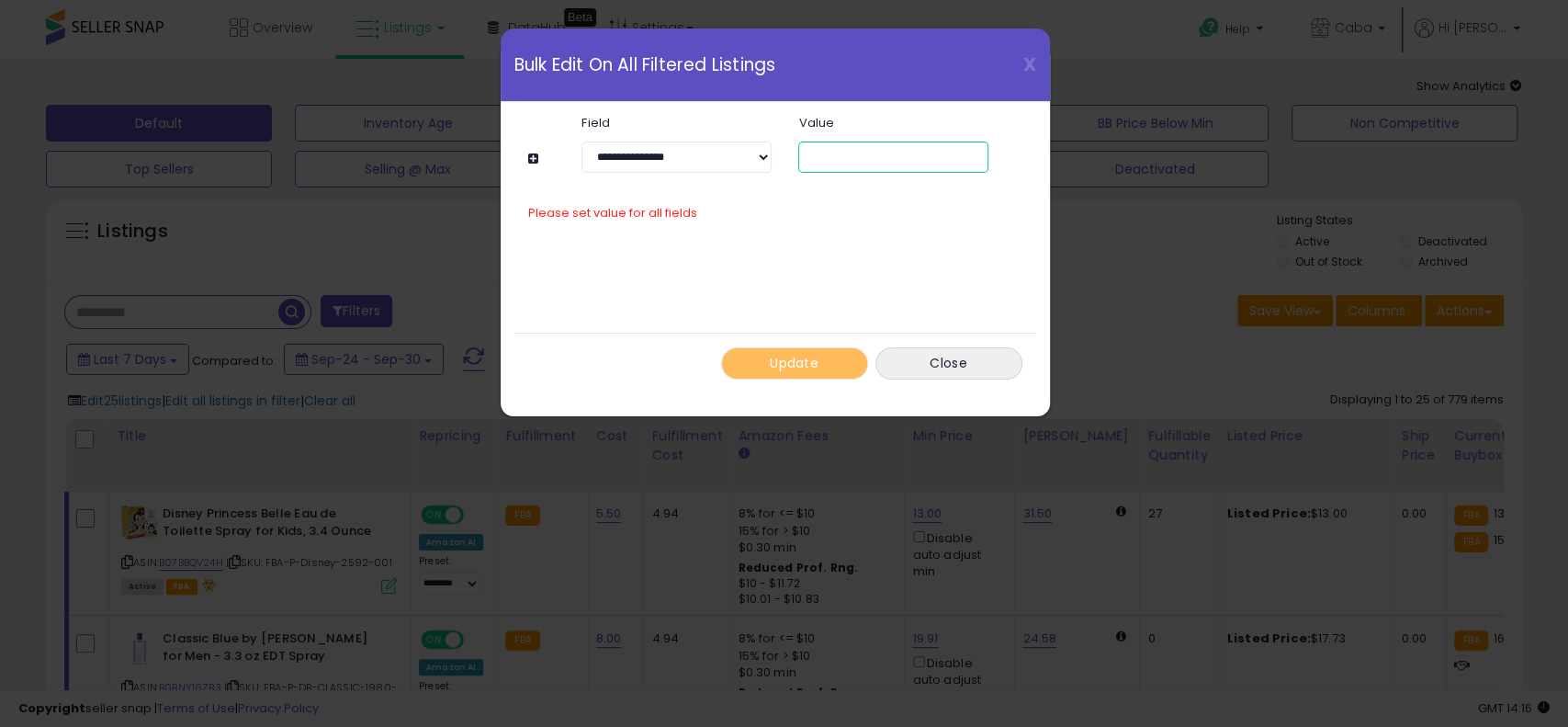
click at [875, 152] on input "number" at bounding box center [893, 157] width 189 height 31
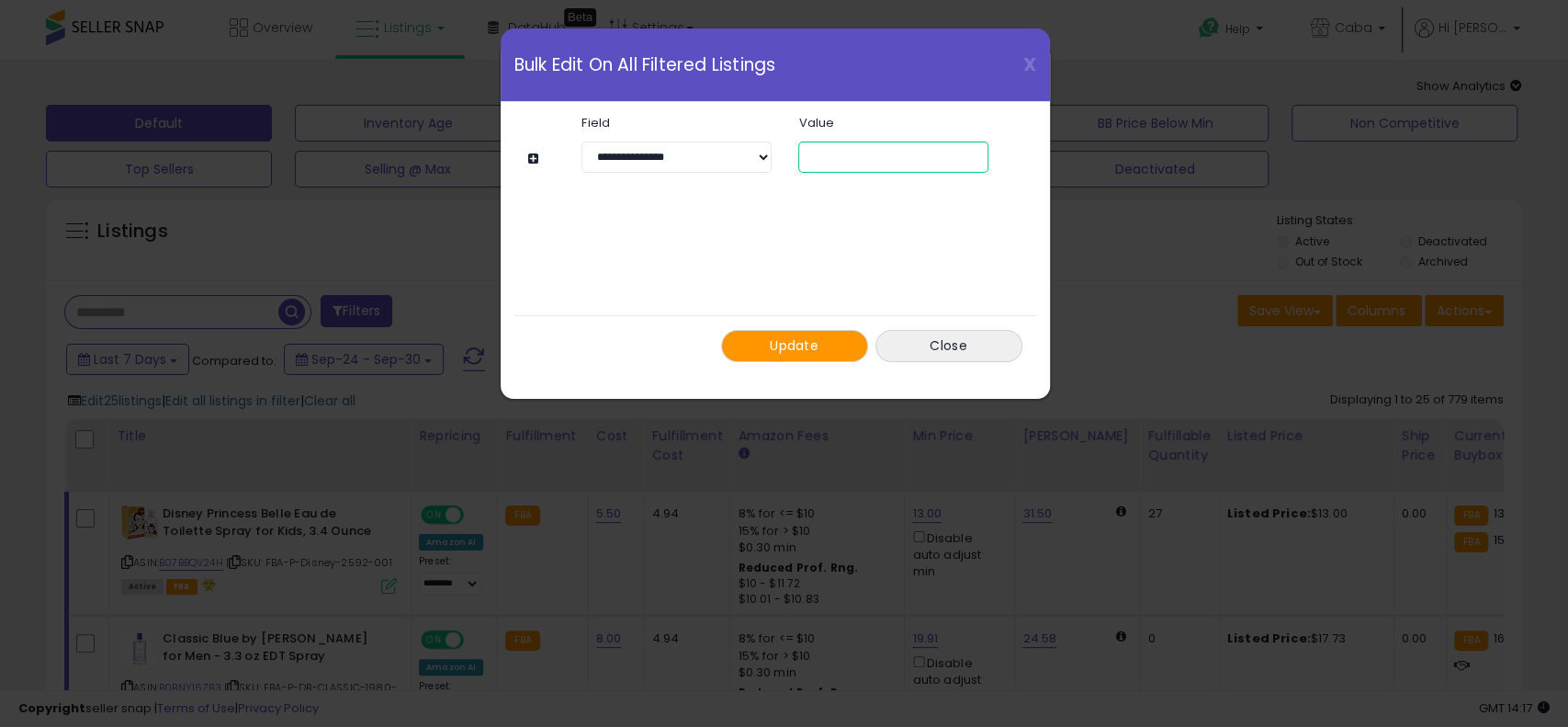
type input "***"
click at [826, 342] on button "Update" at bounding box center [795, 346] width 147 height 32
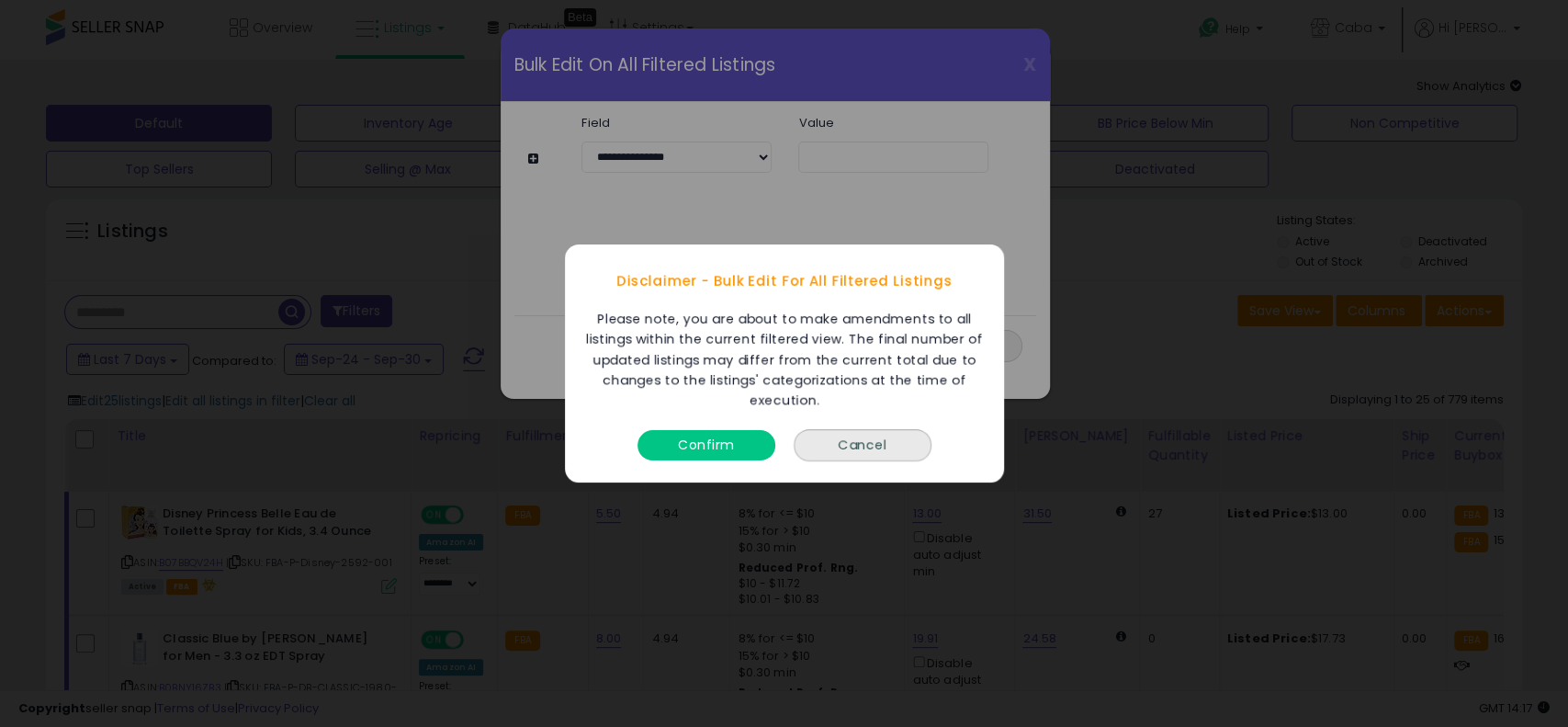
click at [724, 442] on button "Confirm" at bounding box center [707, 445] width 138 height 30
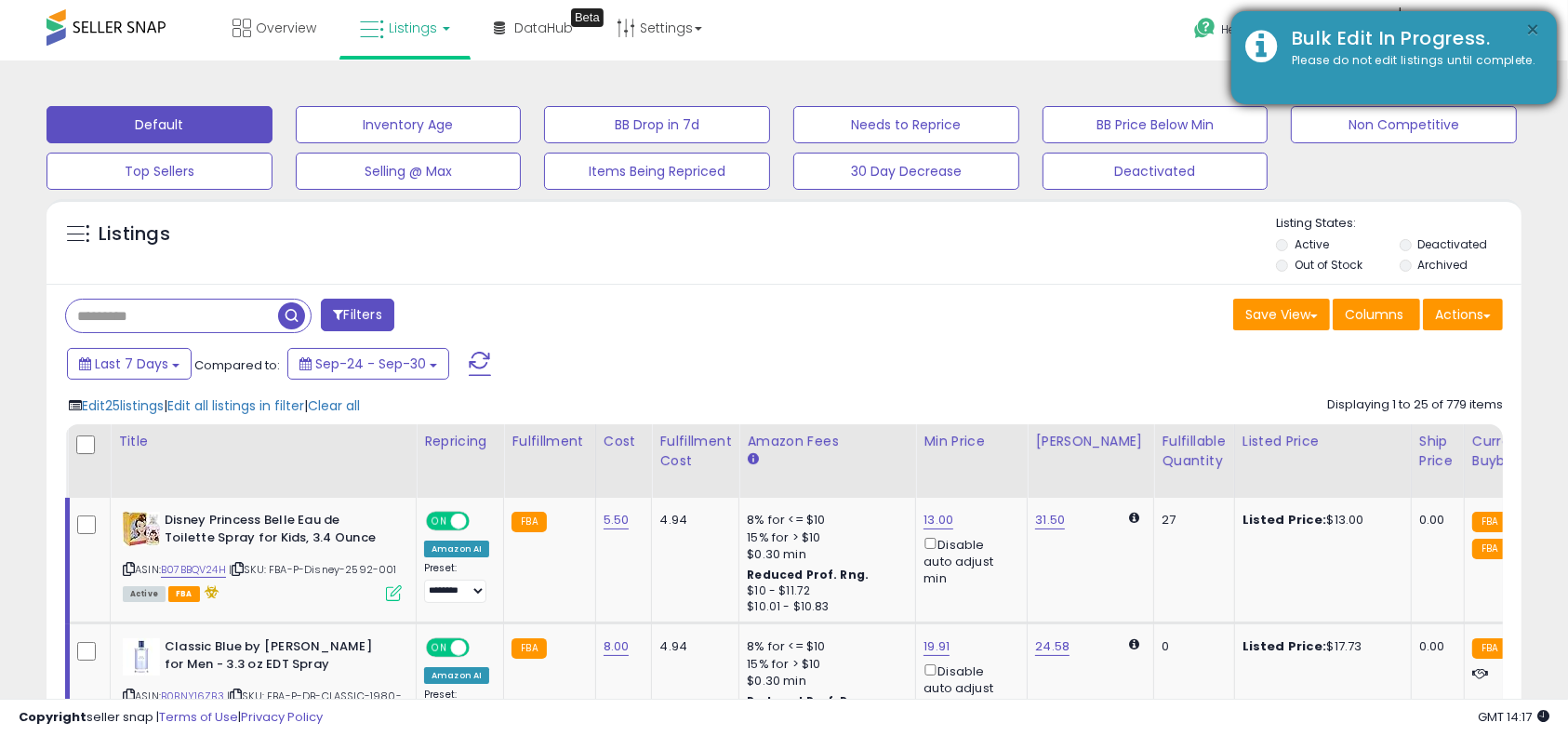
click at [1526, 34] on button "×" at bounding box center [1533, 30] width 15 height 23
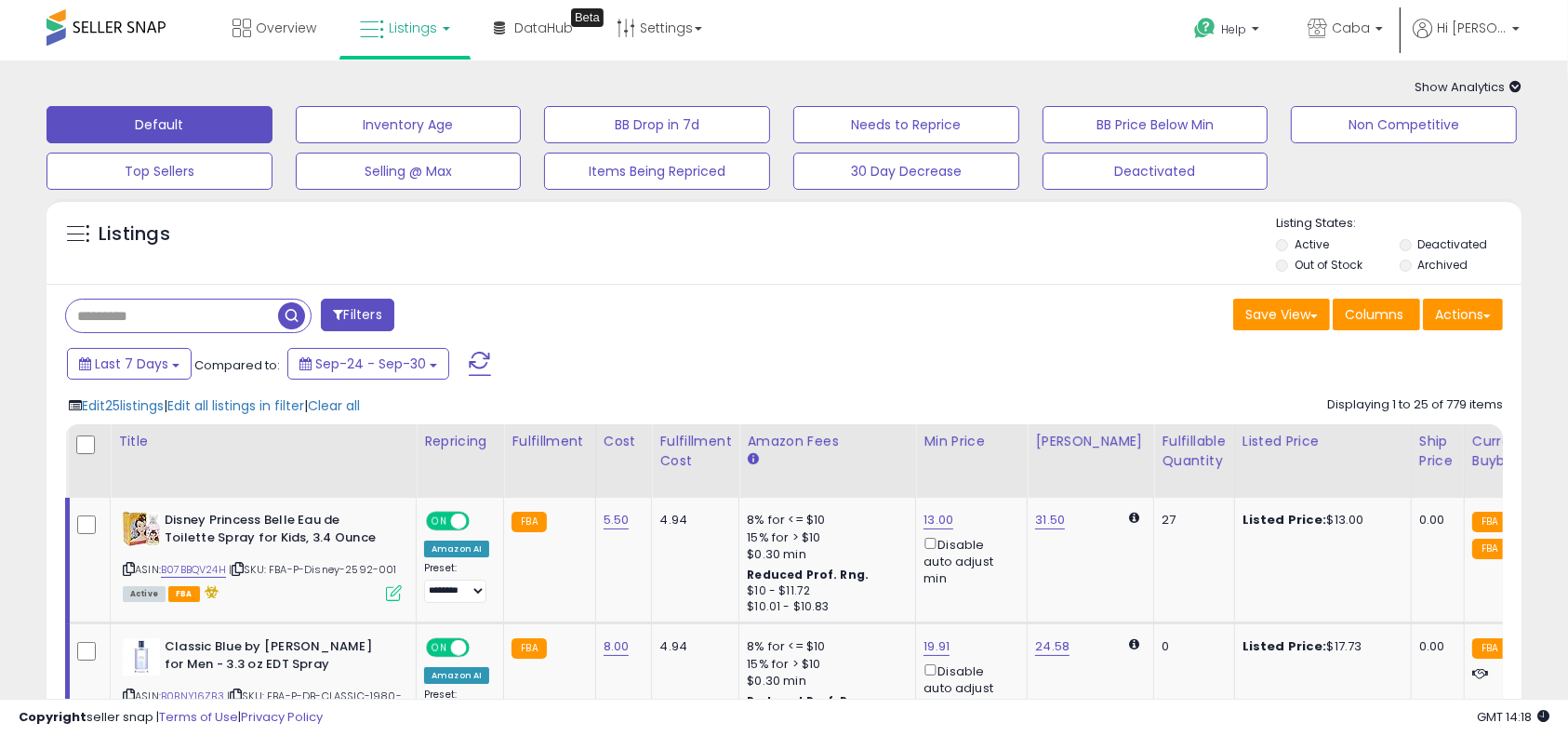
click at [707, 271] on div "Listings" at bounding box center [784, 247] width 1475 height 63
click at [1381, 323] on span "Columns" at bounding box center [1374, 314] width 59 height 19
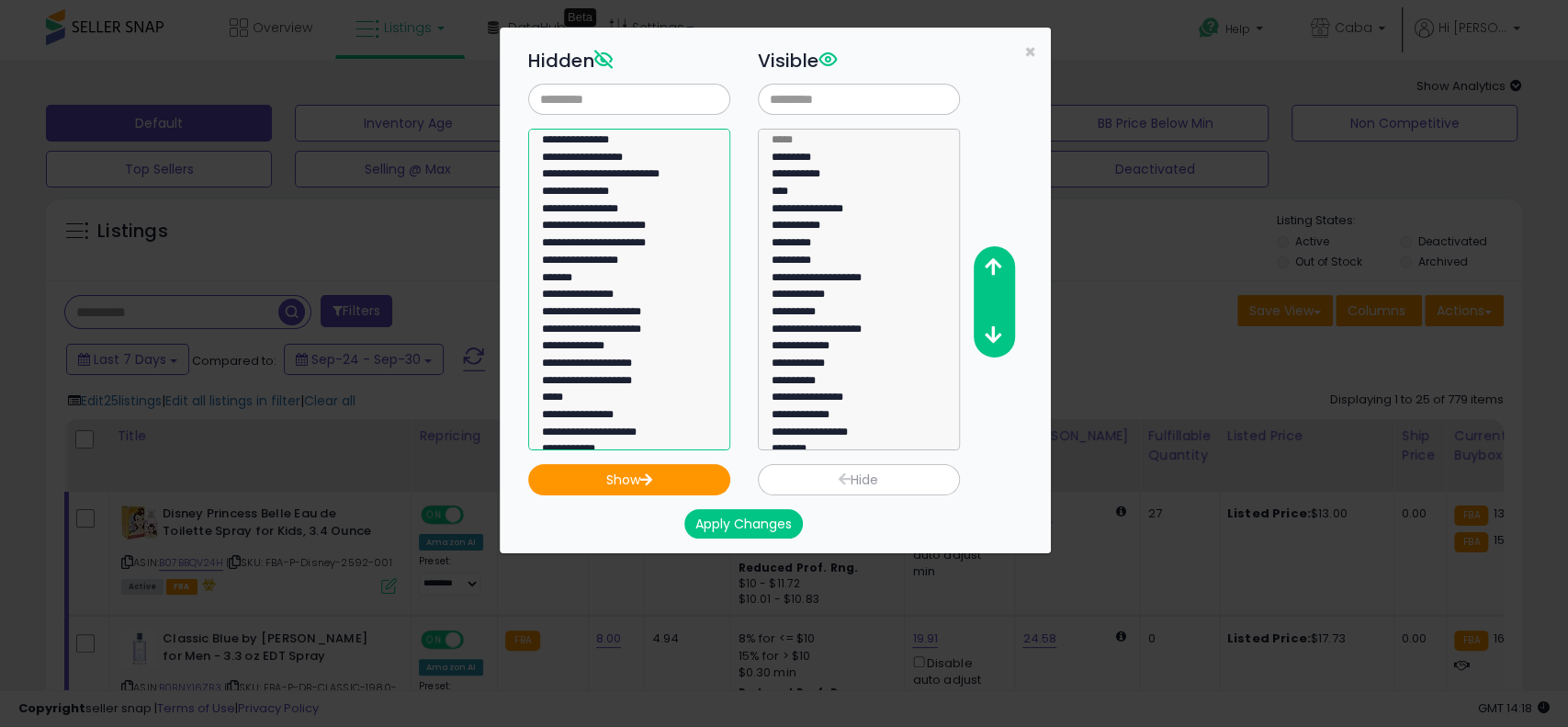
select select "**********"
click at [663, 140] on option "**********" at bounding box center [619, 143] width 160 height 18
click at [676, 474] on button "Show" at bounding box center [629, 479] width 202 height 31
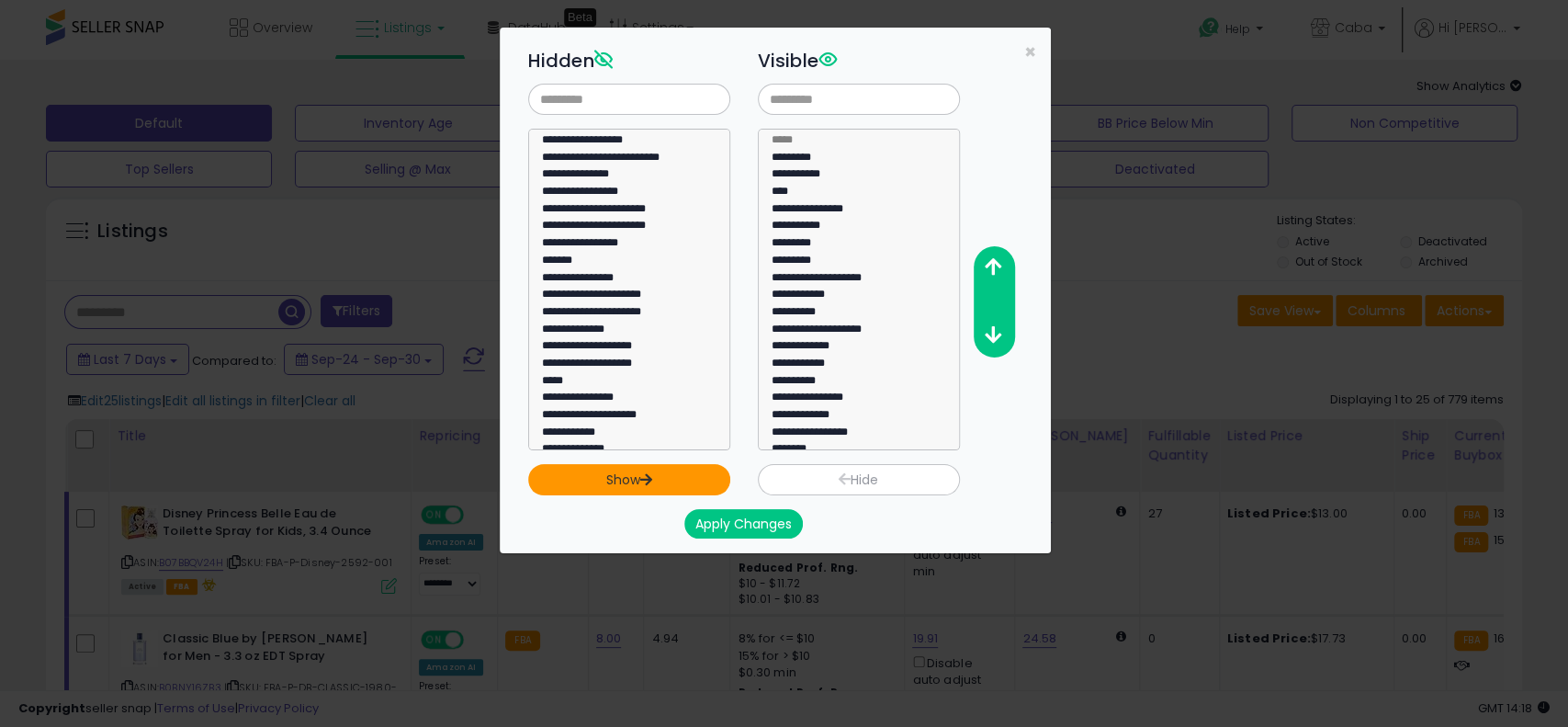
select select
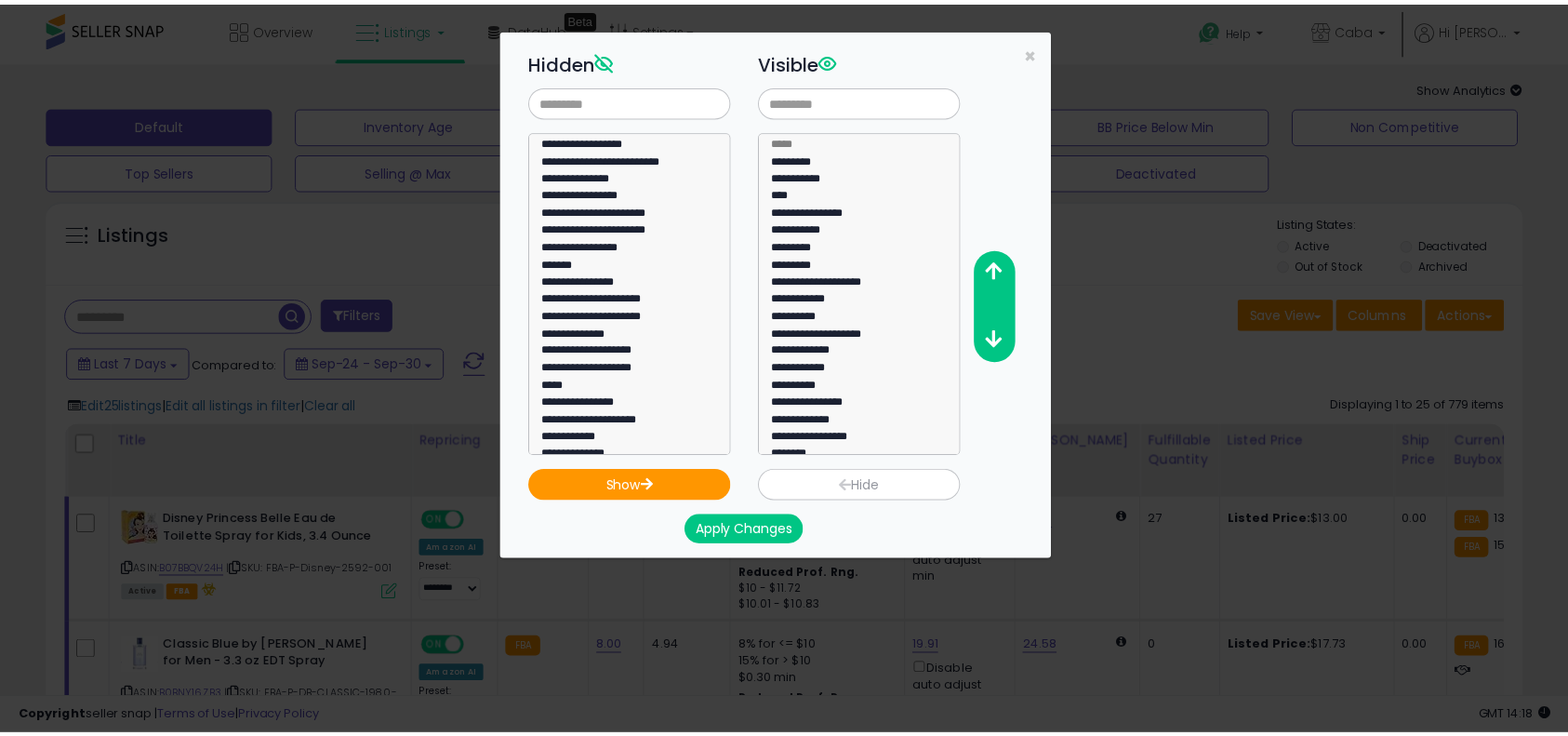
scroll to position [153, 0]
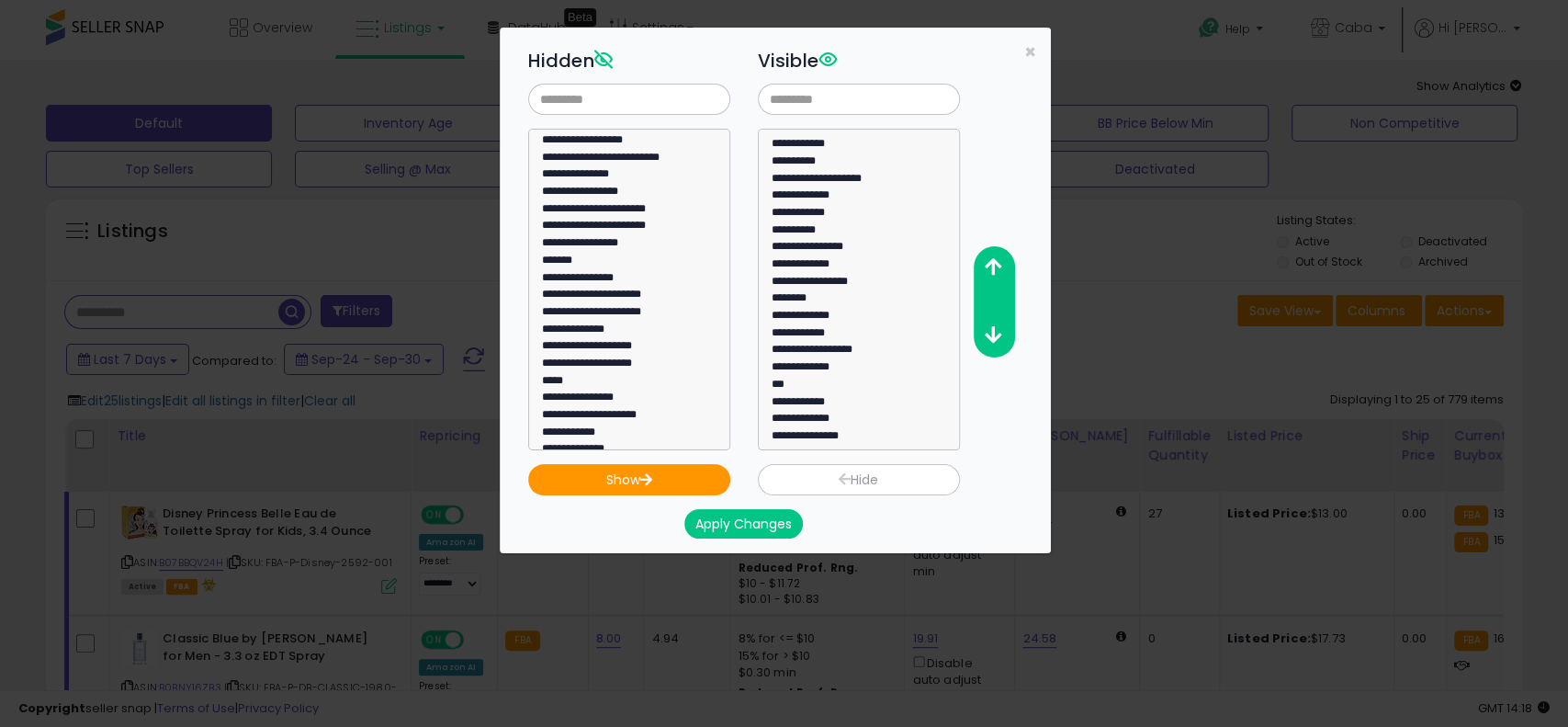
click at [724, 529] on button "Apply Changes" at bounding box center [744, 523] width 119 height 29
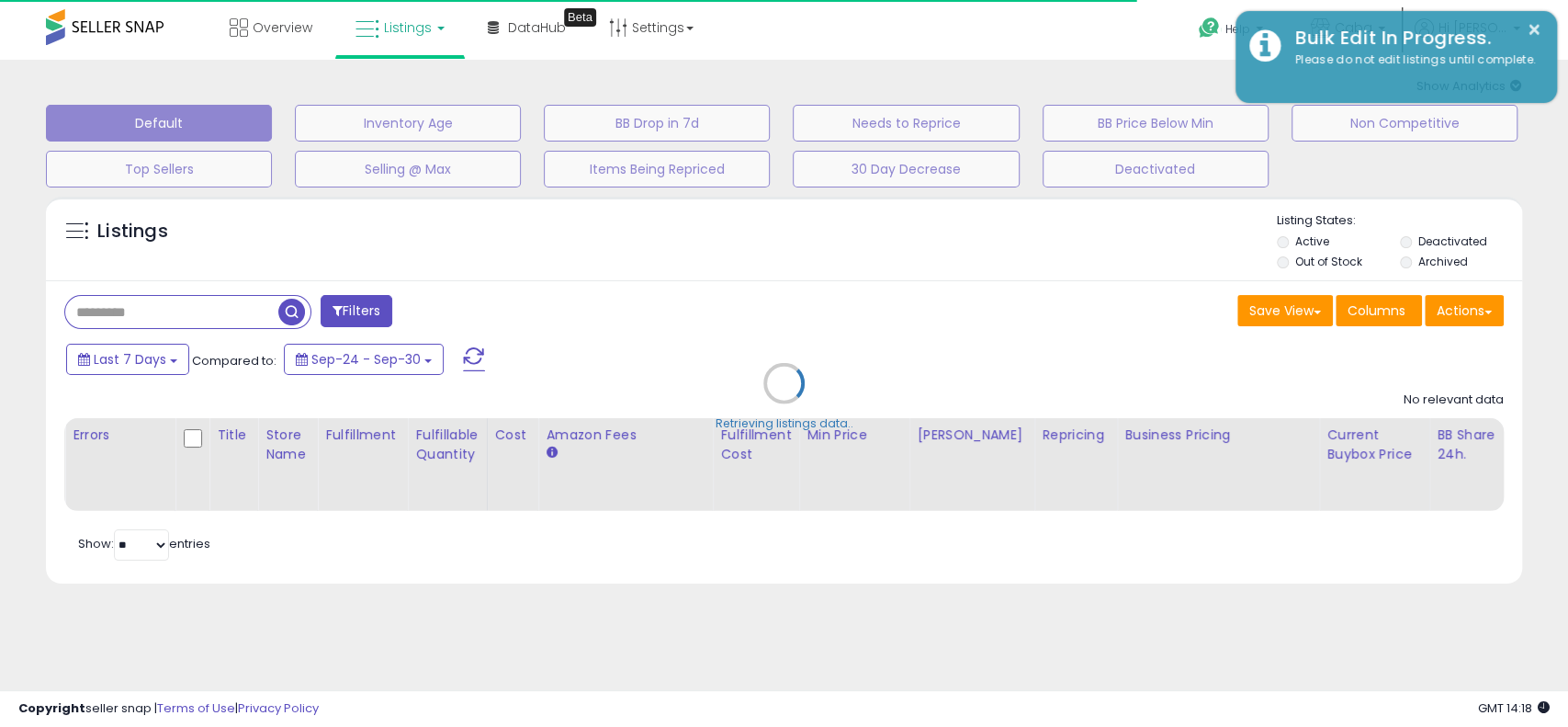
click at [920, 320] on div "Retrieving listings data.." at bounding box center [784, 397] width 1504 height 419
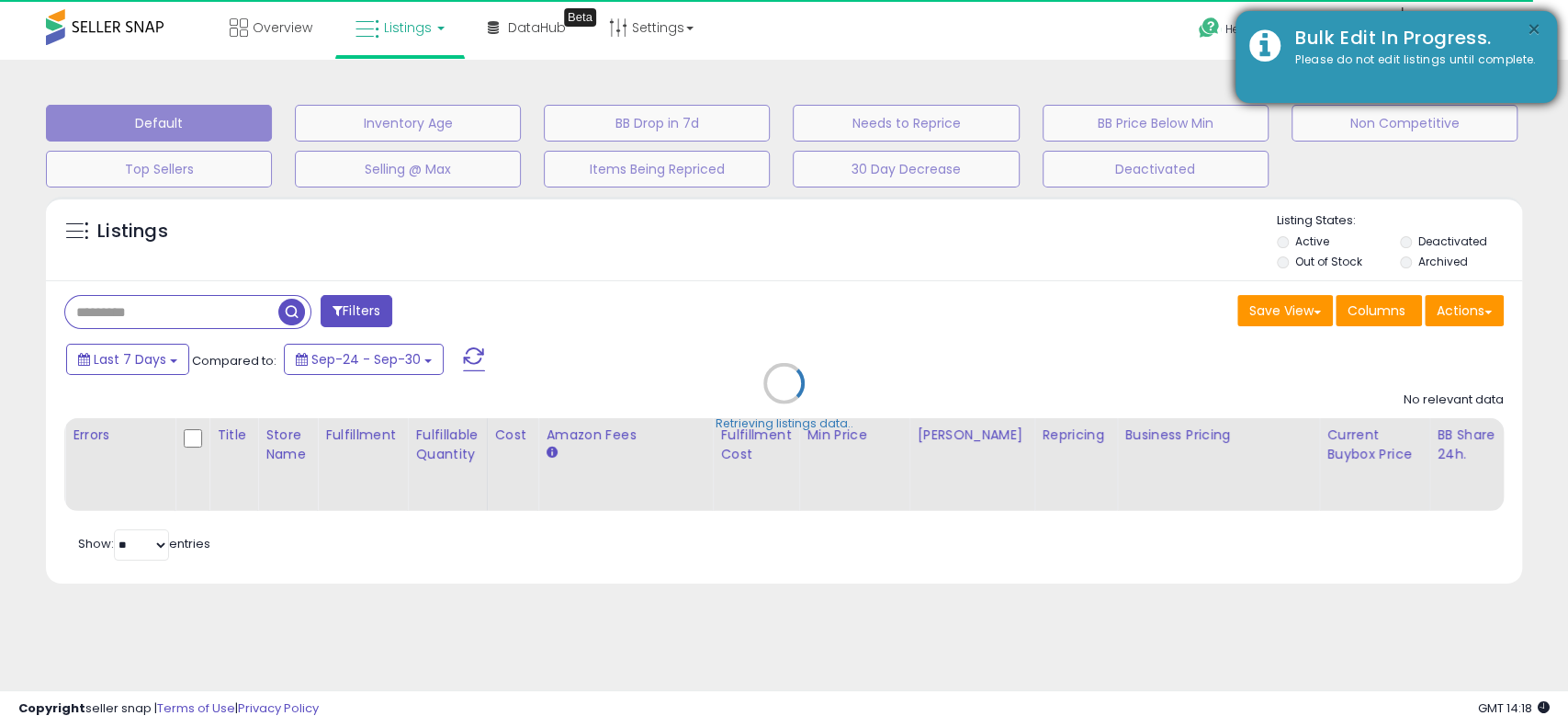
click at [1535, 27] on button "×" at bounding box center [1534, 29] width 15 height 23
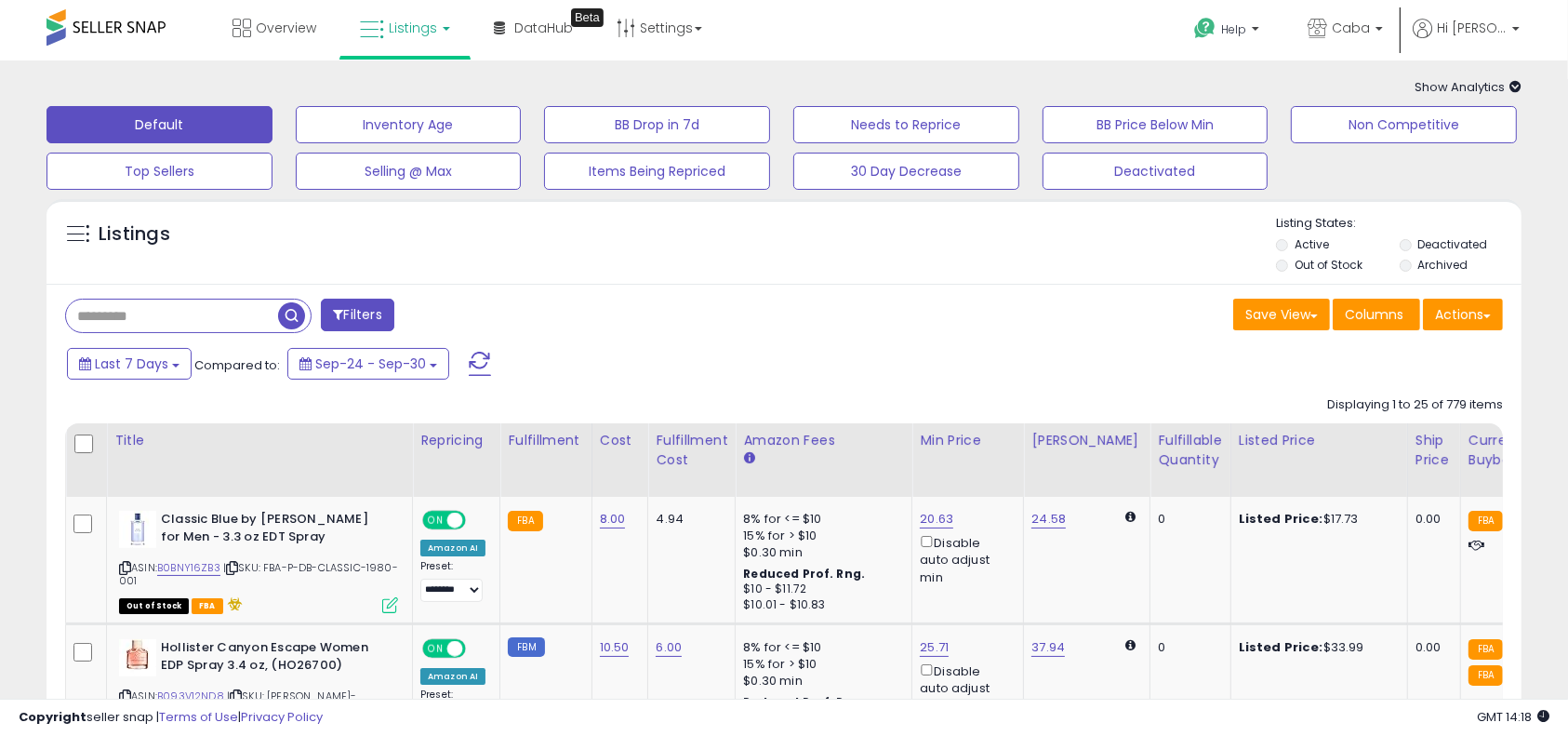
click at [1417, 247] on label "Deactivated" at bounding box center [1452, 244] width 69 height 16
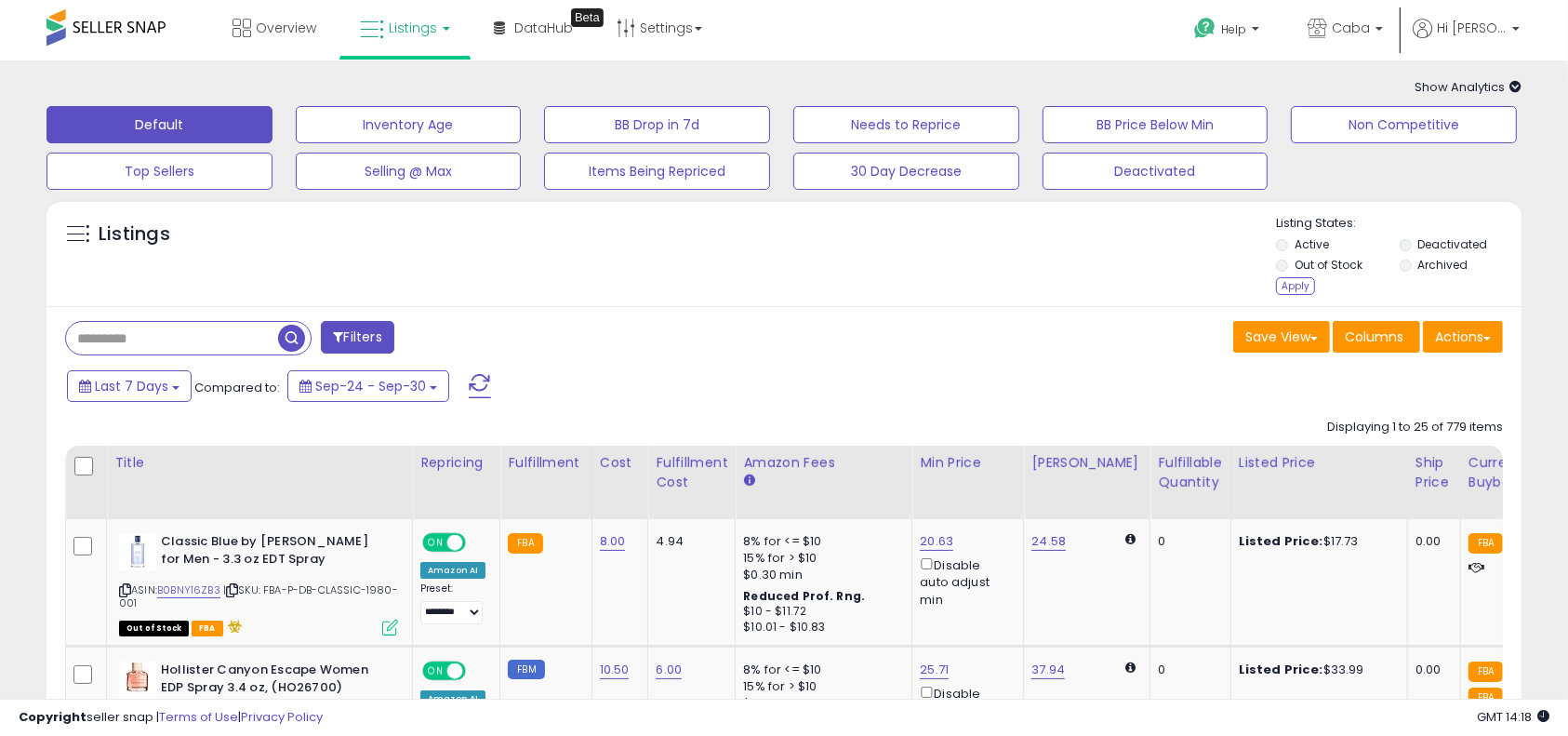
click at [1426, 271] on label "Archived" at bounding box center [1442, 265] width 51 height 16
click at [1279, 287] on div "Apply" at bounding box center [1294, 286] width 39 height 18
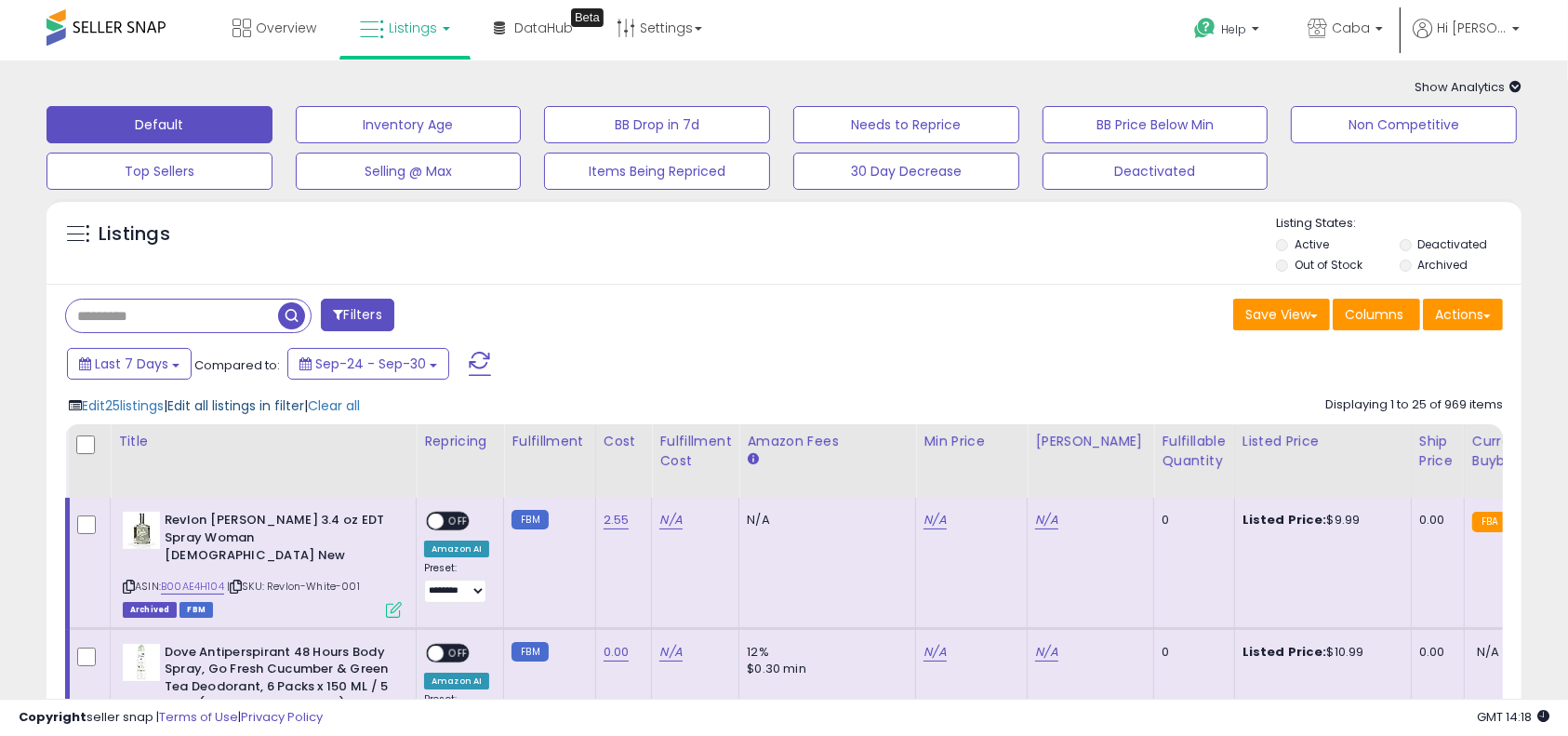
click at [238, 406] on span "Edit all listings in filter" at bounding box center [236, 405] width 137 height 19
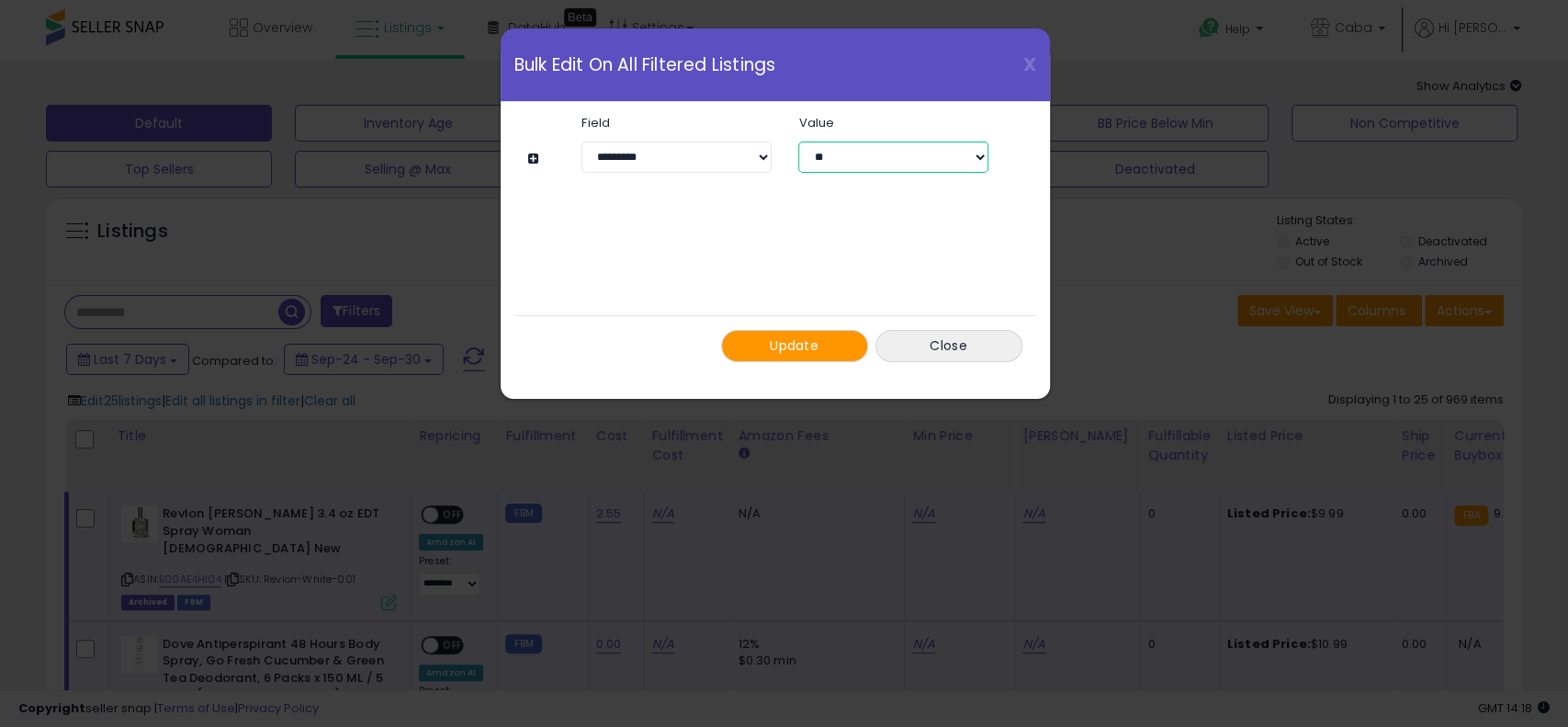
click at [841, 151] on select "** ***" at bounding box center [893, 157] width 189 height 31
click at [656, 154] on select "**********" at bounding box center [675, 157] width 189 height 31
select select "**********"
click at [581, 141] on select "**********" at bounding box center [675, 157] width 189 height 31
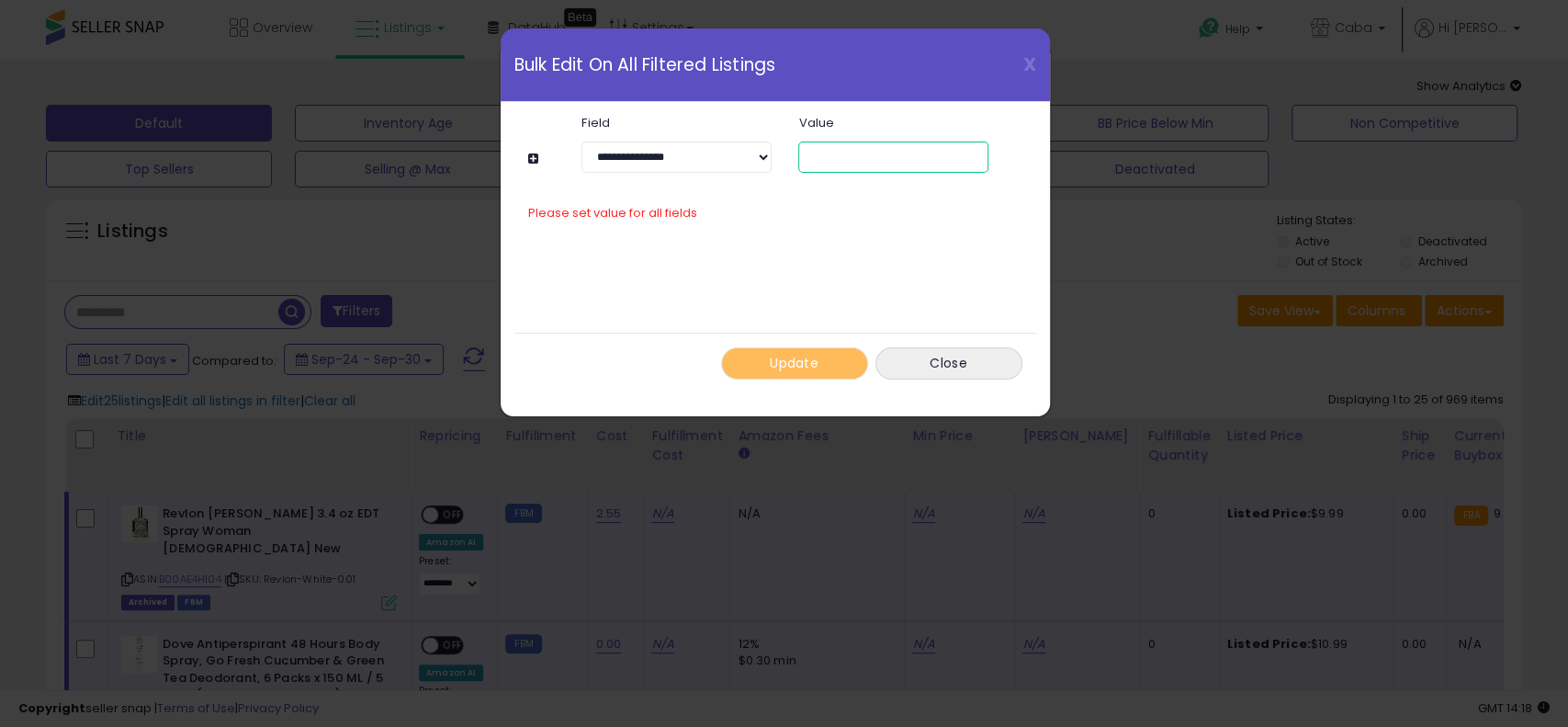
click at [883, 162] on input "number" at bounding box center [893, 157] width 189 height 31
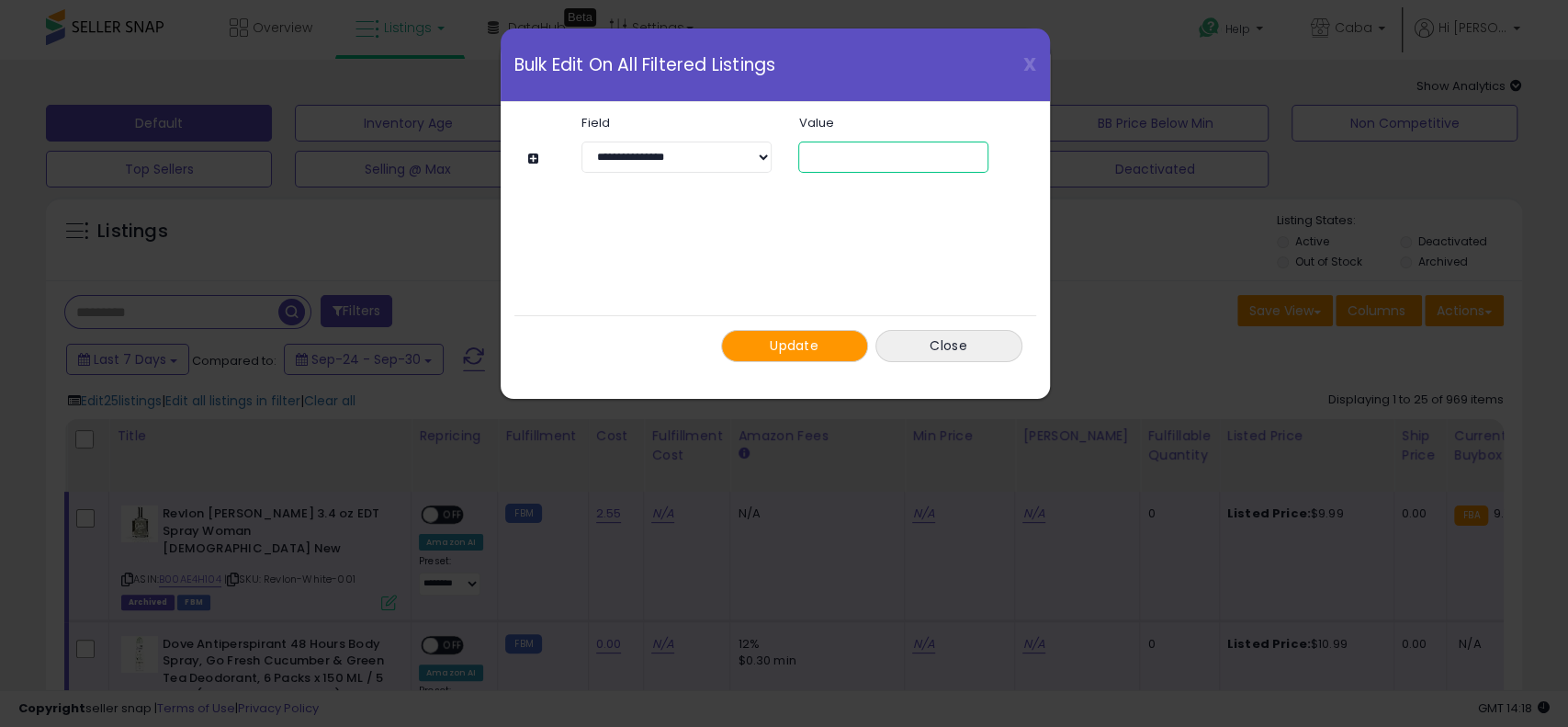
type input "***"
click at [810, 357] on button "Update" at bounding box center [795, 346] width 147 height 32
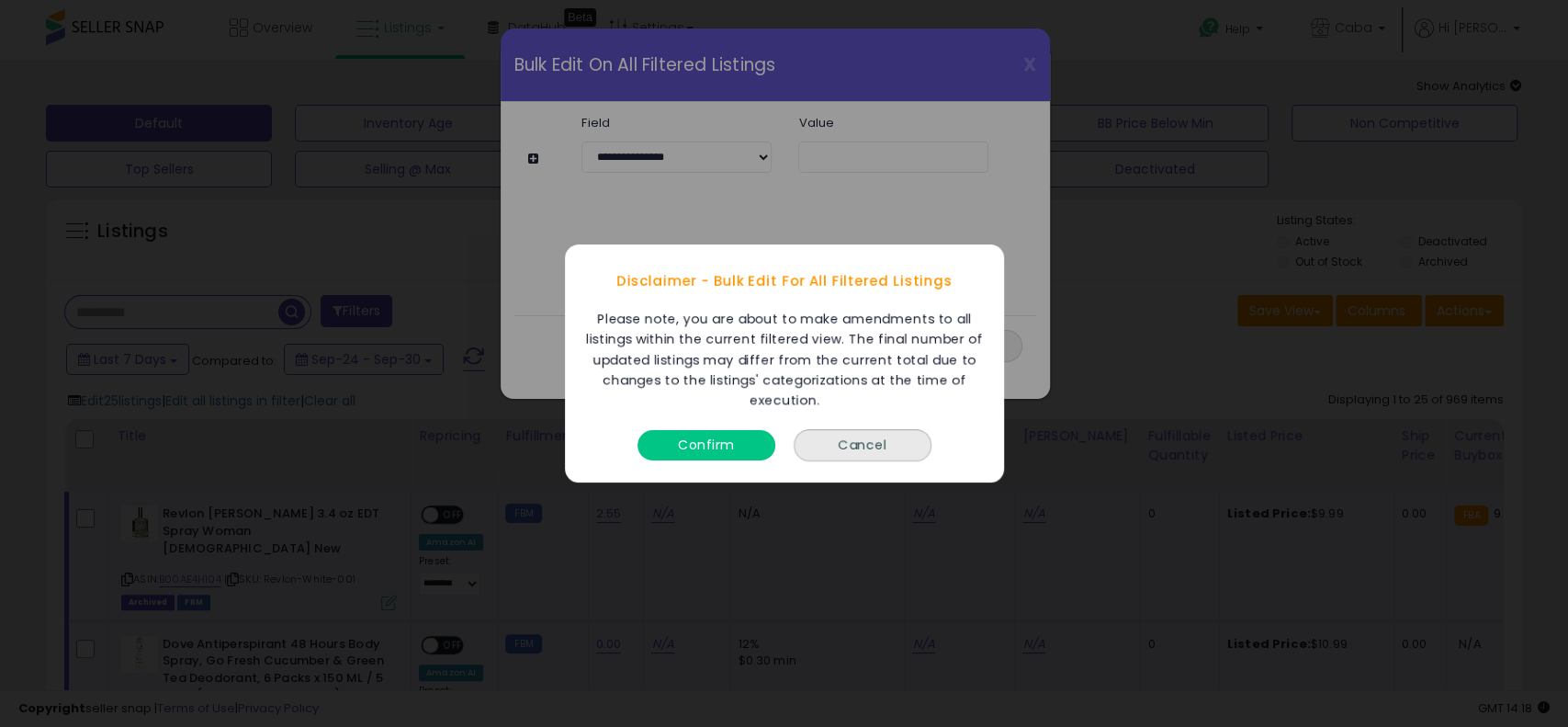
click at [746, 460] on button "Confirm" at bounding box center [707, 445] width 138 height 30
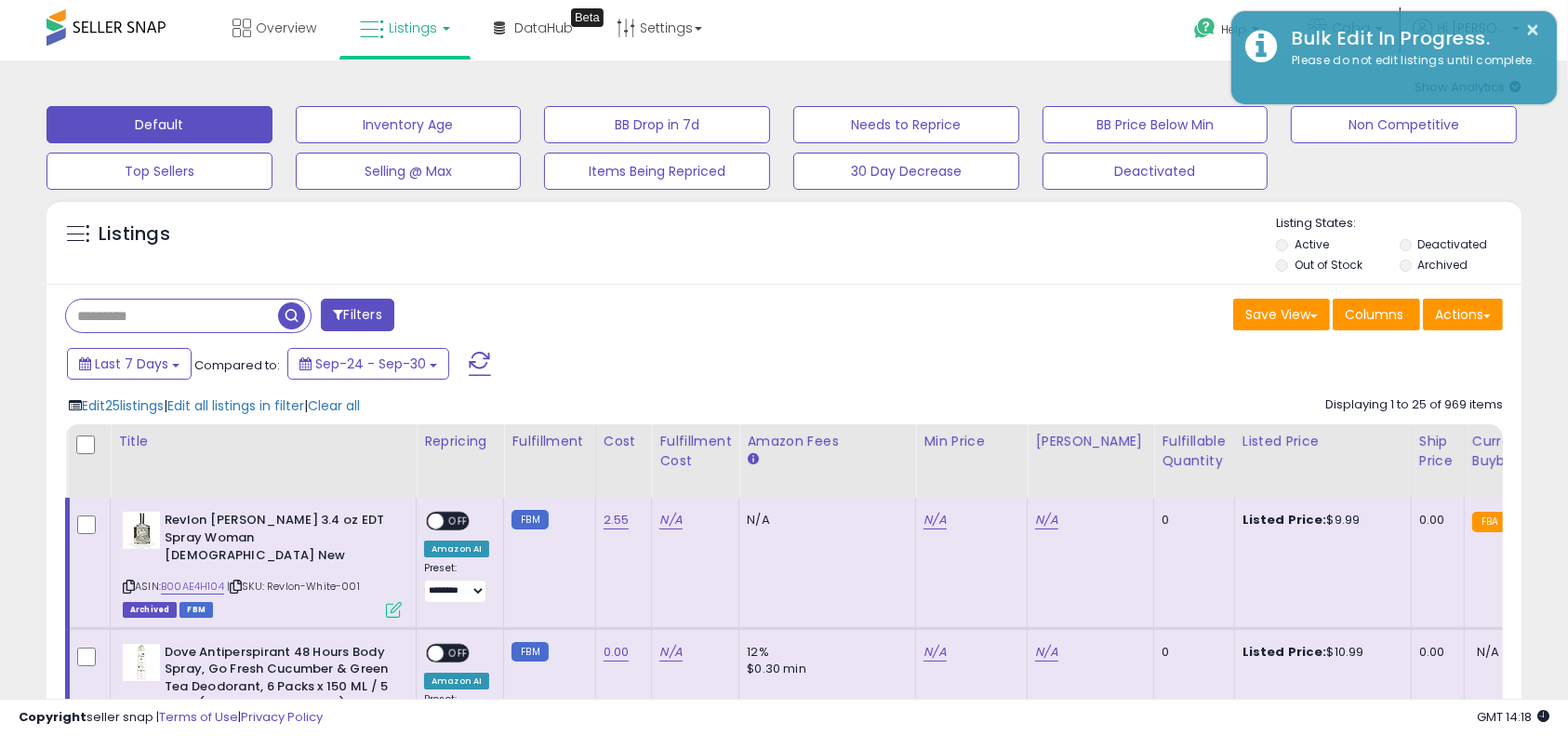
click at [1558, 30] on nav "Overview Listings DataHub Beta Help" at bounding box center [784, 40] width 1596 height 79
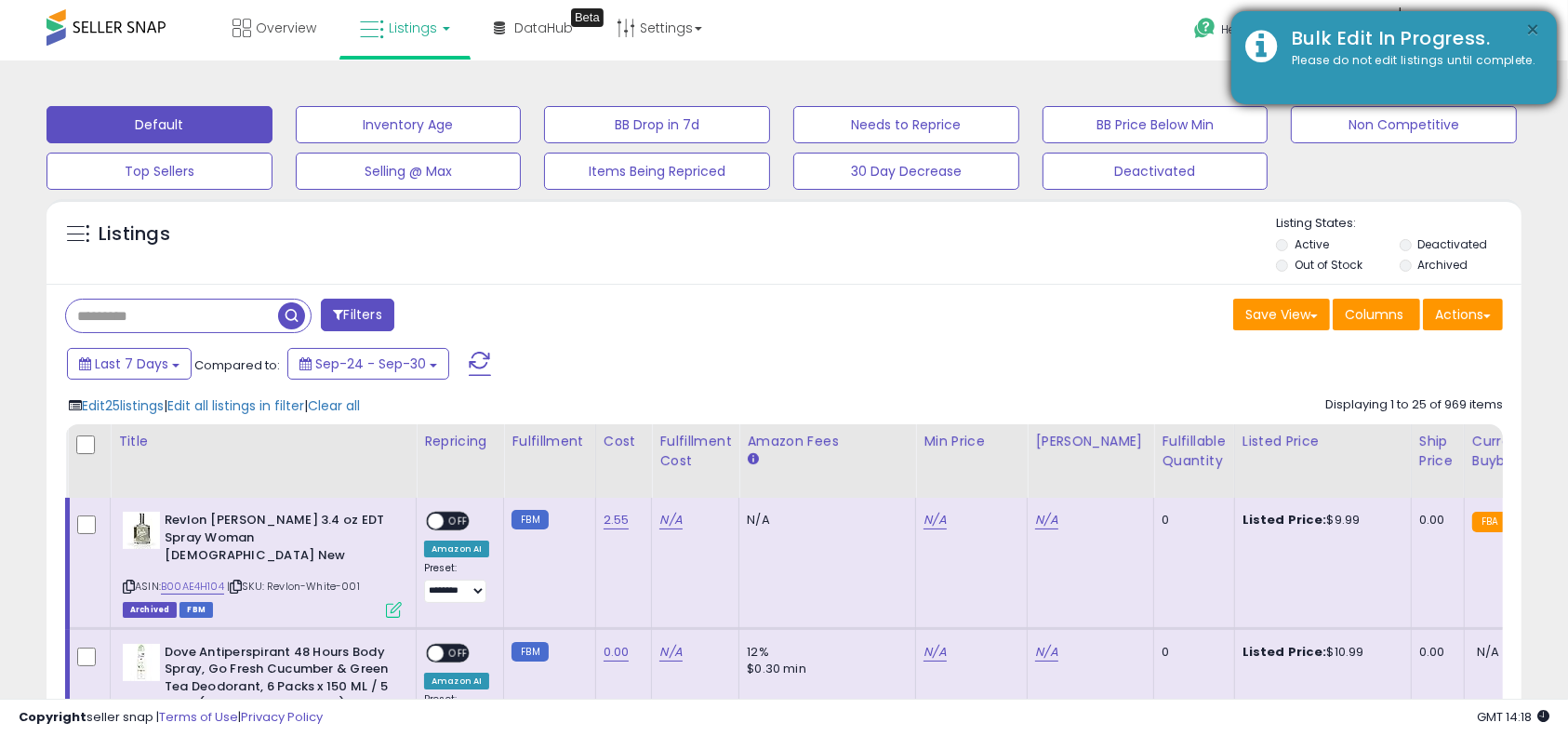
click at [1538, 33] on button "×" at bounding box center [1533, 30] width 15 height 23
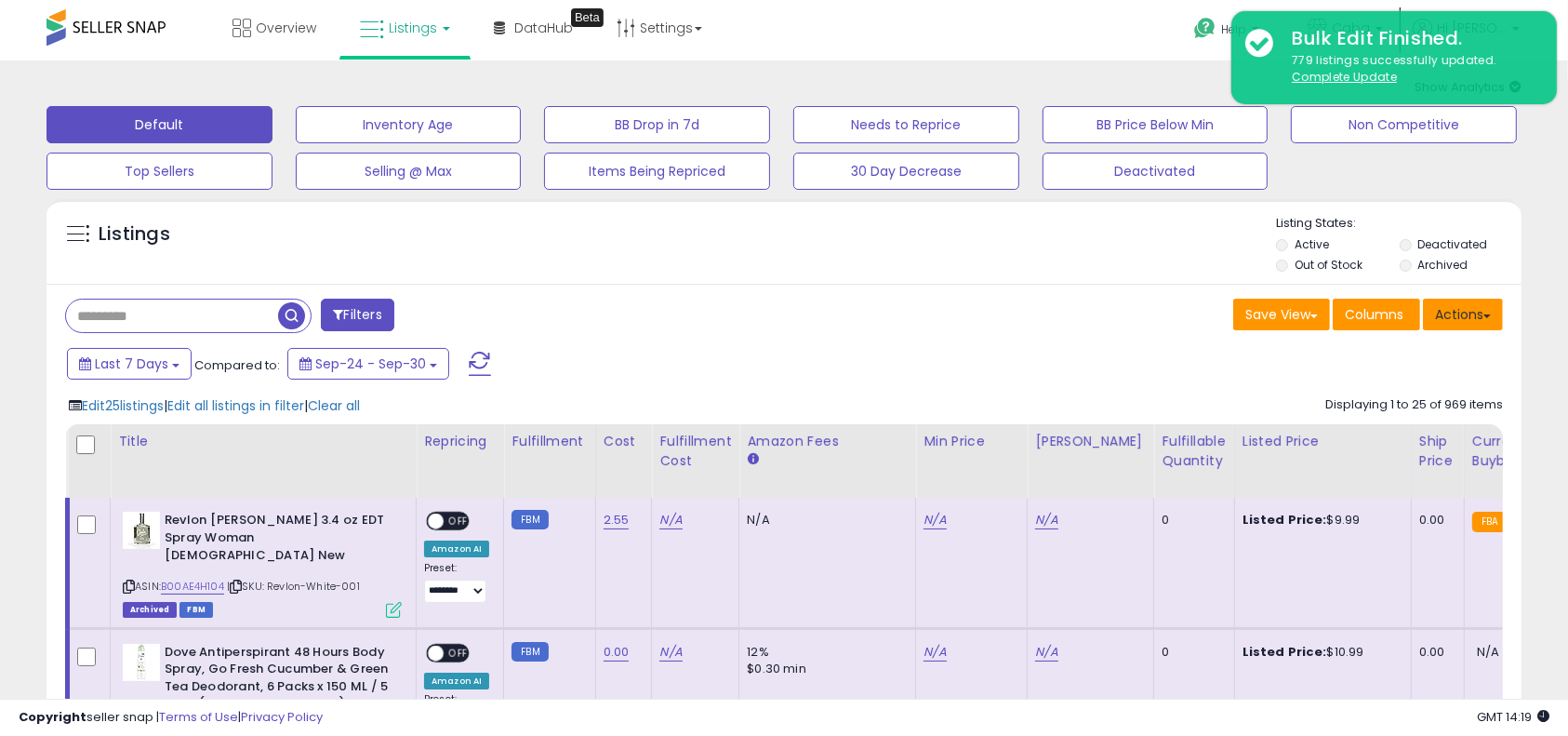
click at [1464, 320] on button "Actions" at bounding box center [1463, 314] width 80 height 32
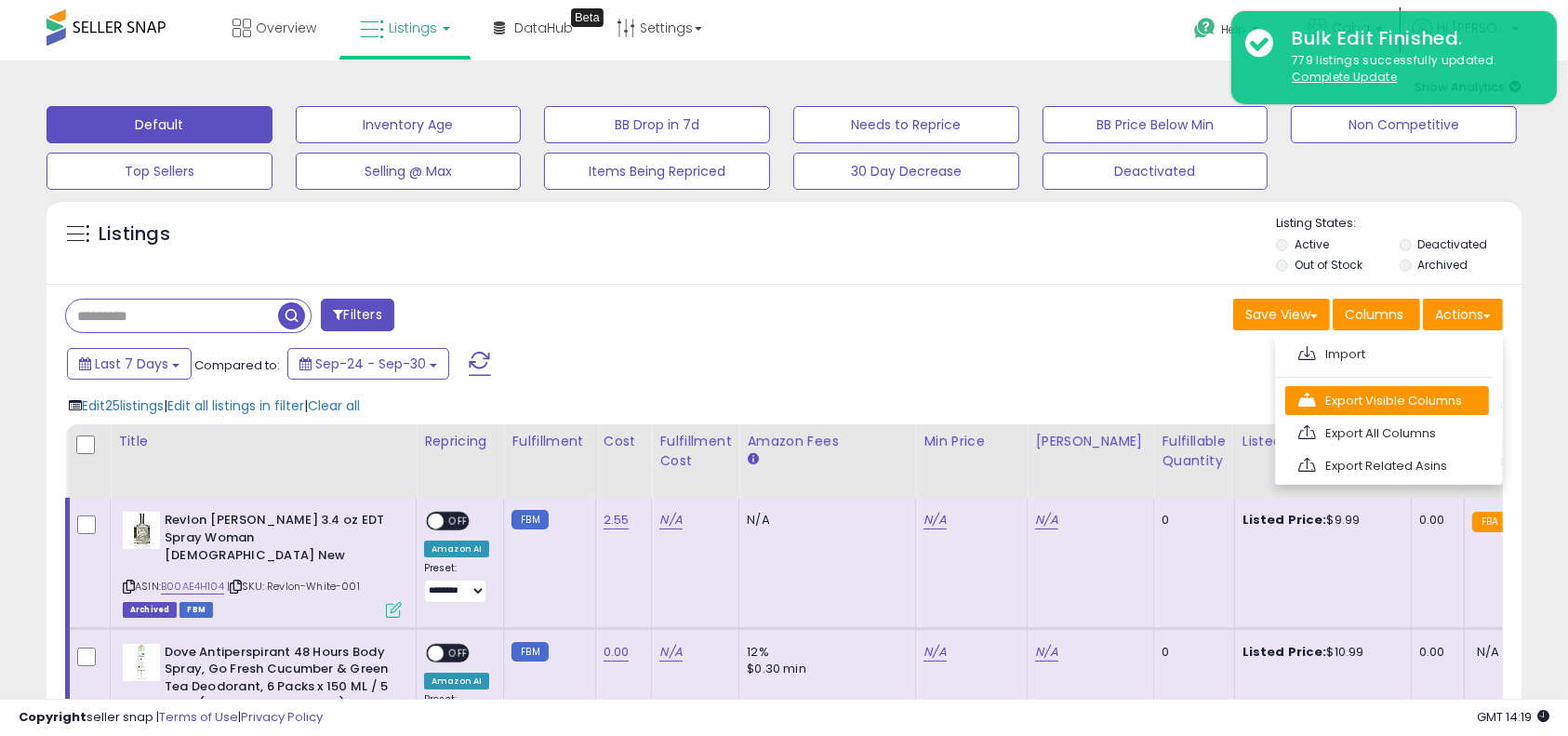
click at [1381, 399] on link "Export Visible Columns" at bounding box center [1387, 400] width 203 height 29
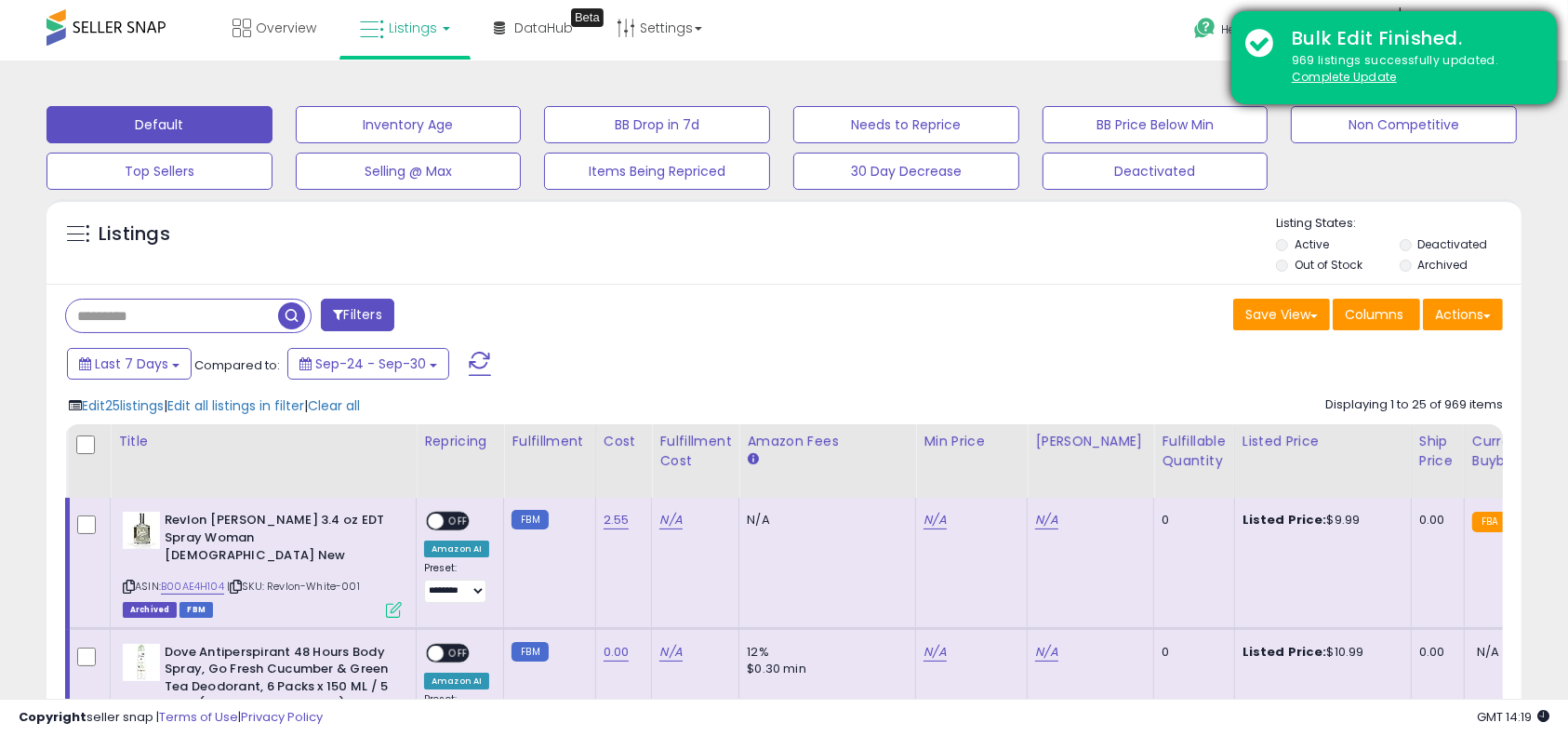
click at [1502, 26] on div "Bulk Edit Finished." at bounding box center [1409, 38] width 265 height 27
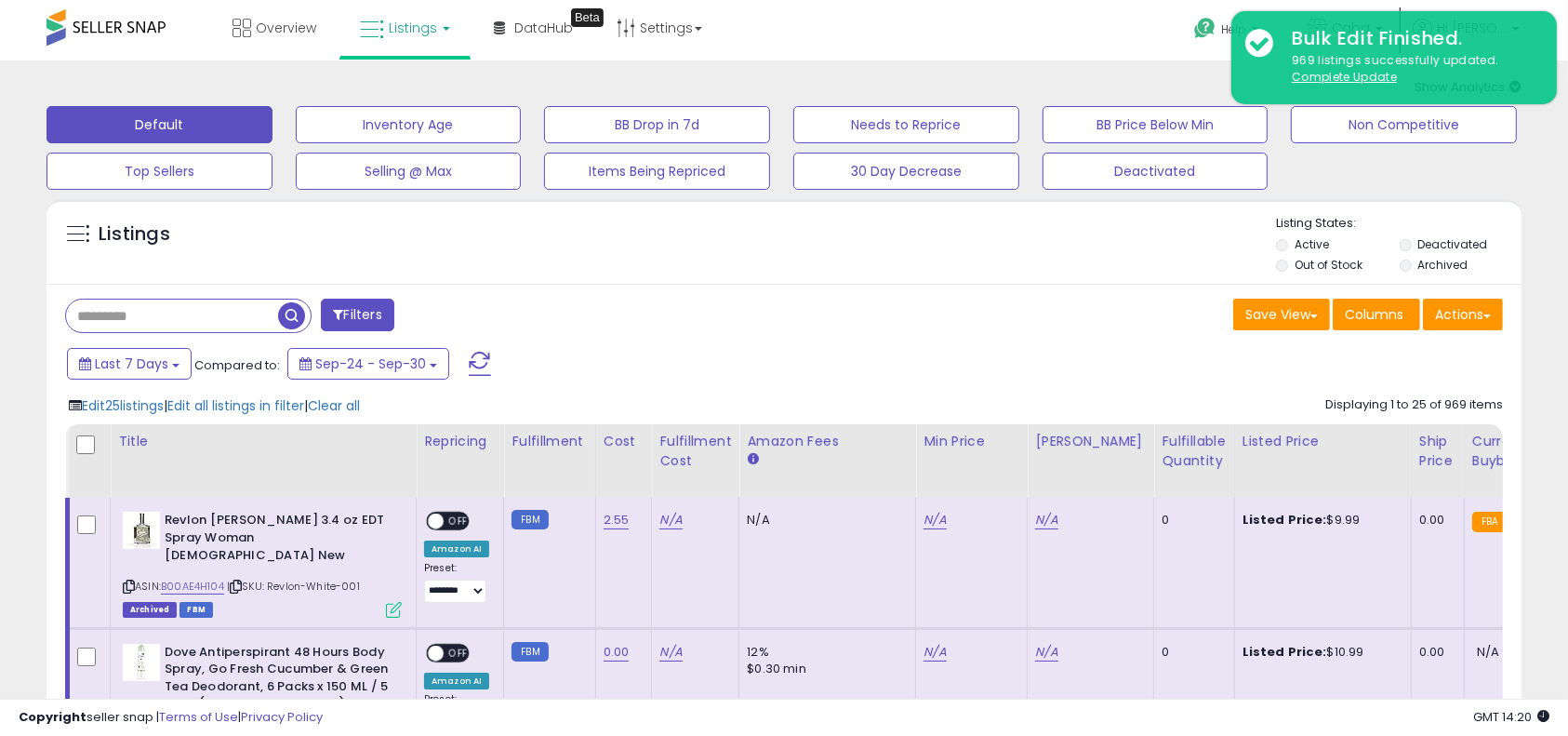
drag, startPoint x: 1484, startPoint y: 182, endPoint x: 1470, endPoint y: 228, distance: 48.1
click at [1484, 182] on div "Default Inventory Age BB Drop in 7d Needs to Reprice BB Price Below Min Non Com…" at bounding box center [784, 144] width 1521 height 93
click at [1476, 312] on button "Actions" at bounding box center [1463, 314] width 80 height 32
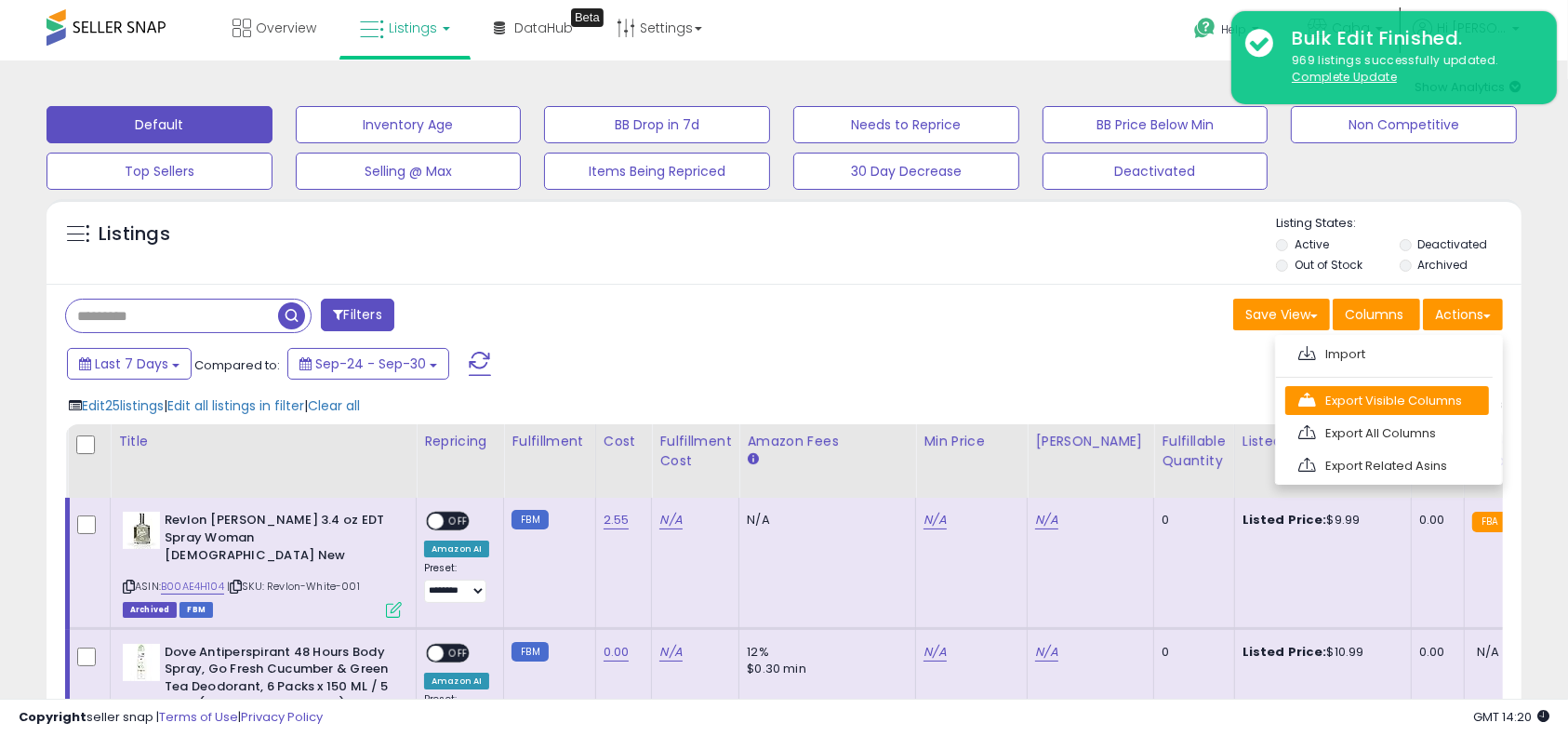
click at [1391, 398] on link "Export Visible Columns" at bounding box center [1387, 400] width 203 height 29
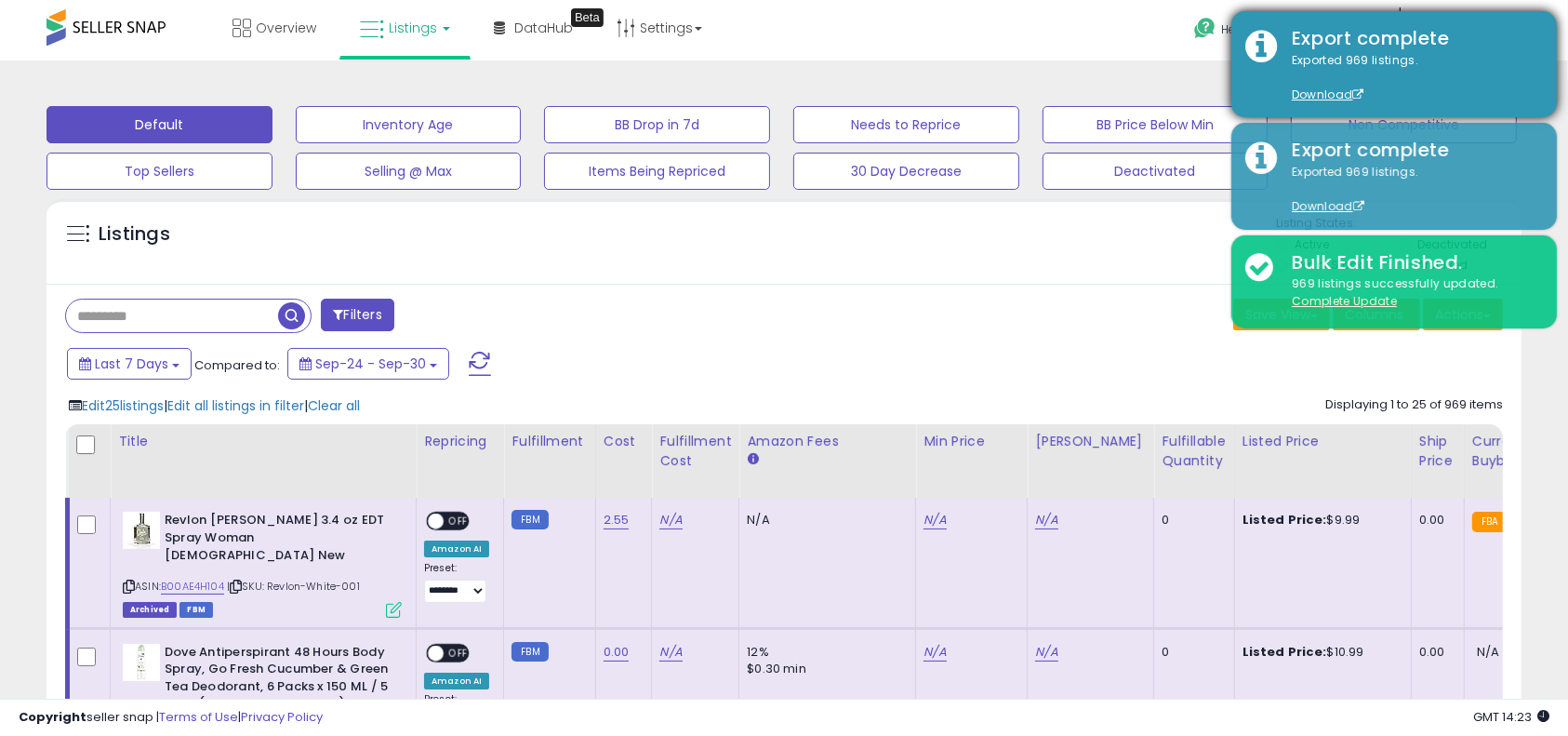
click at [1512, 67] on div "Exported 969 listings. Download" at bounding box center [1409, 78] width 265 height 53
click at [1424, 55] on div "Exported 969 listings. Download" at bounding box center [1409, 78] width 265 height 53
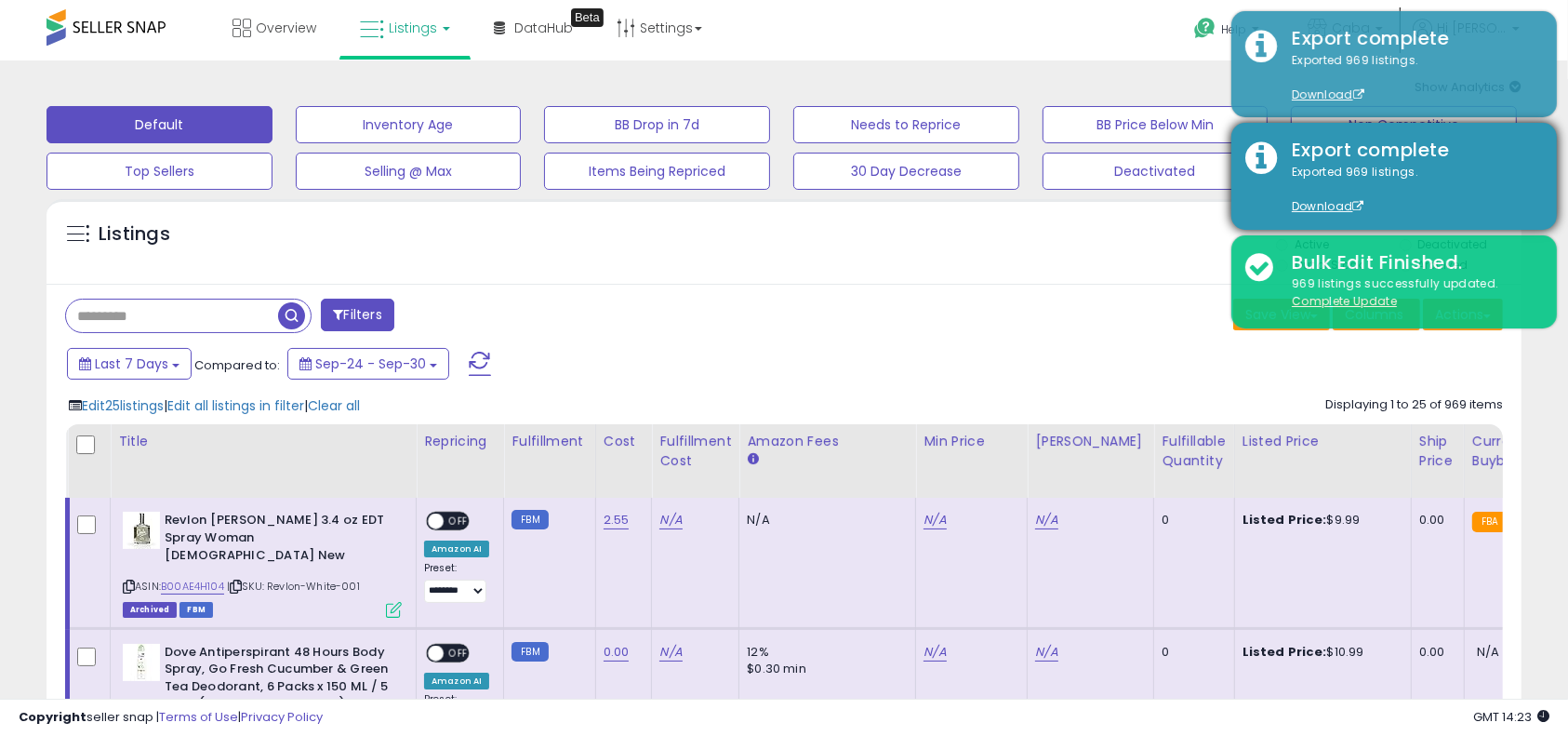
click at [1408, 208] on div "Exported 969 listings. Download" at bounding box center [1409, 189] width 265 height 53
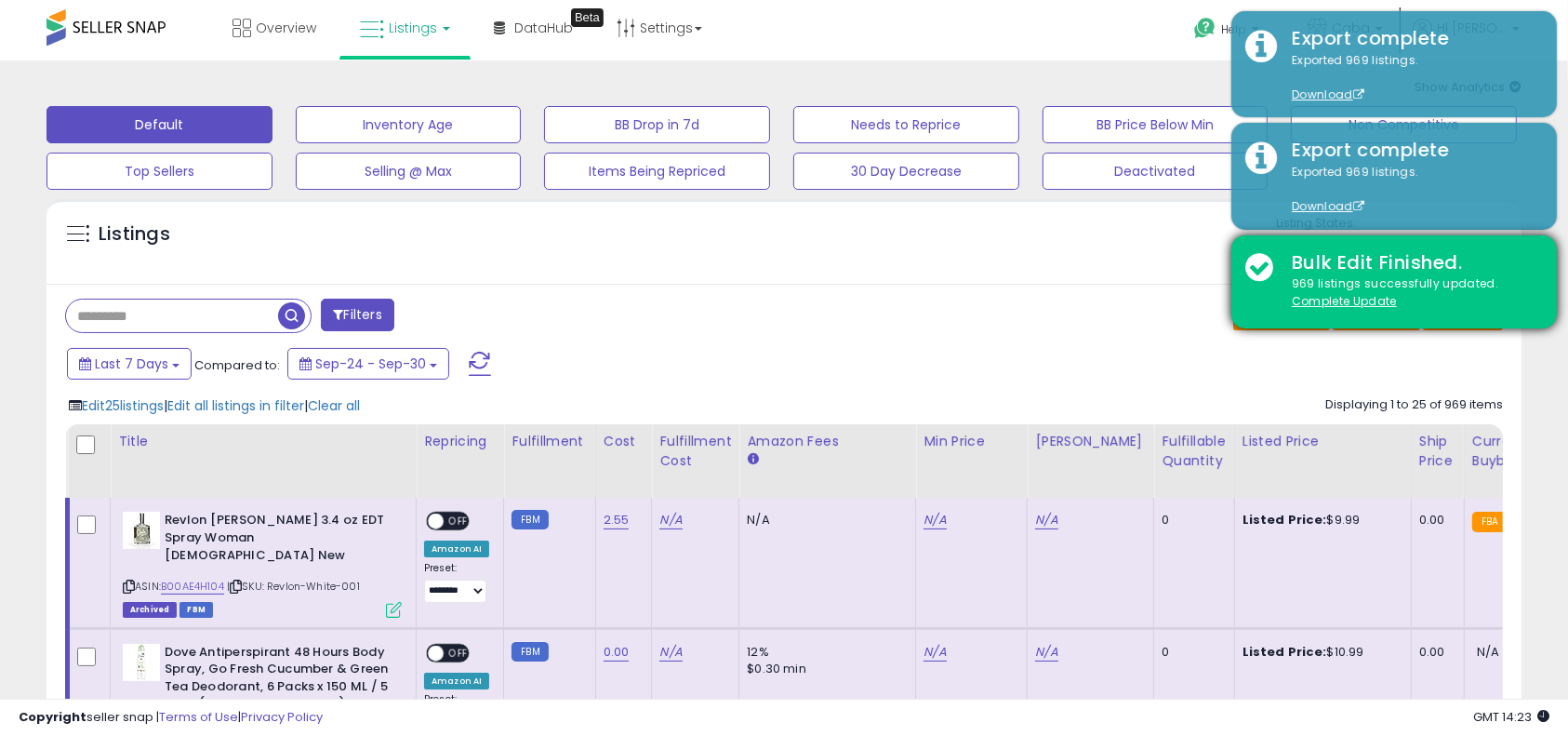
click at [1440, 283] on div "969 listings successfully updated. Complete Update" at bounding box center [1409, 293] width 265 height 35
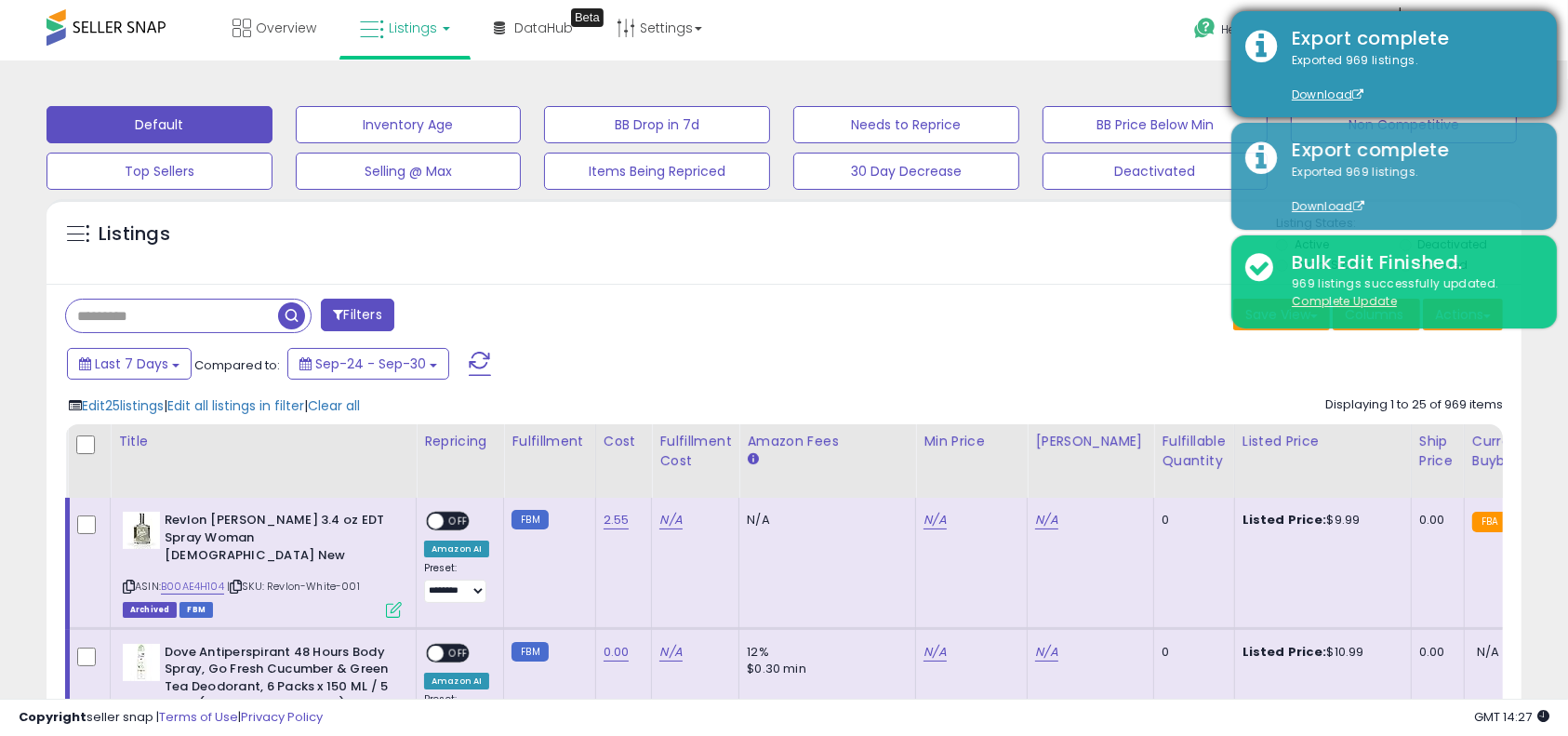
click at [1525, 53] on div "Exported 969 listings. Download" at bounding box center [1409, 78] width 265 height 53
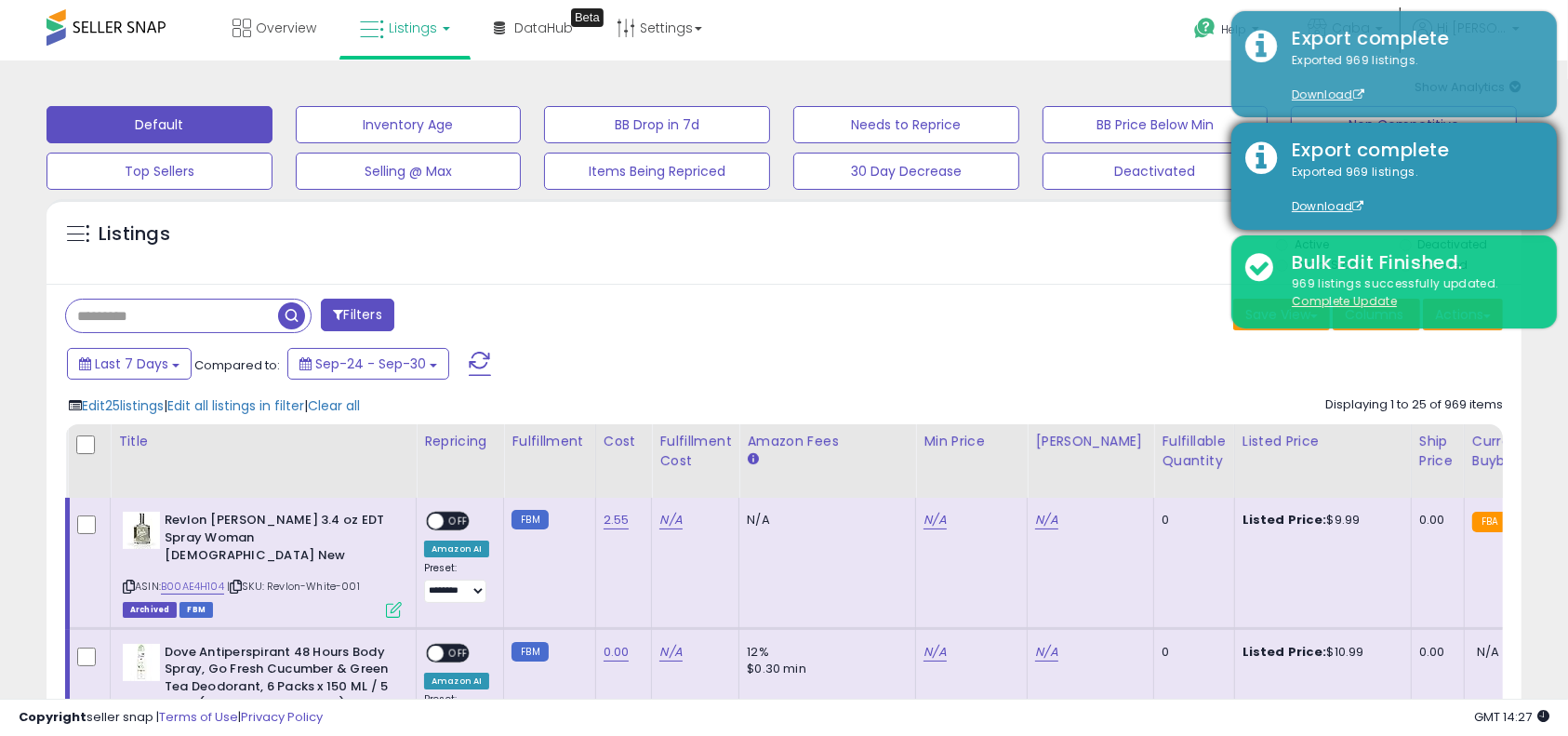
click at [1471, 175] on div "Exported 969 listings. Download" at bounding box center [1409, 189] width 265 height 53
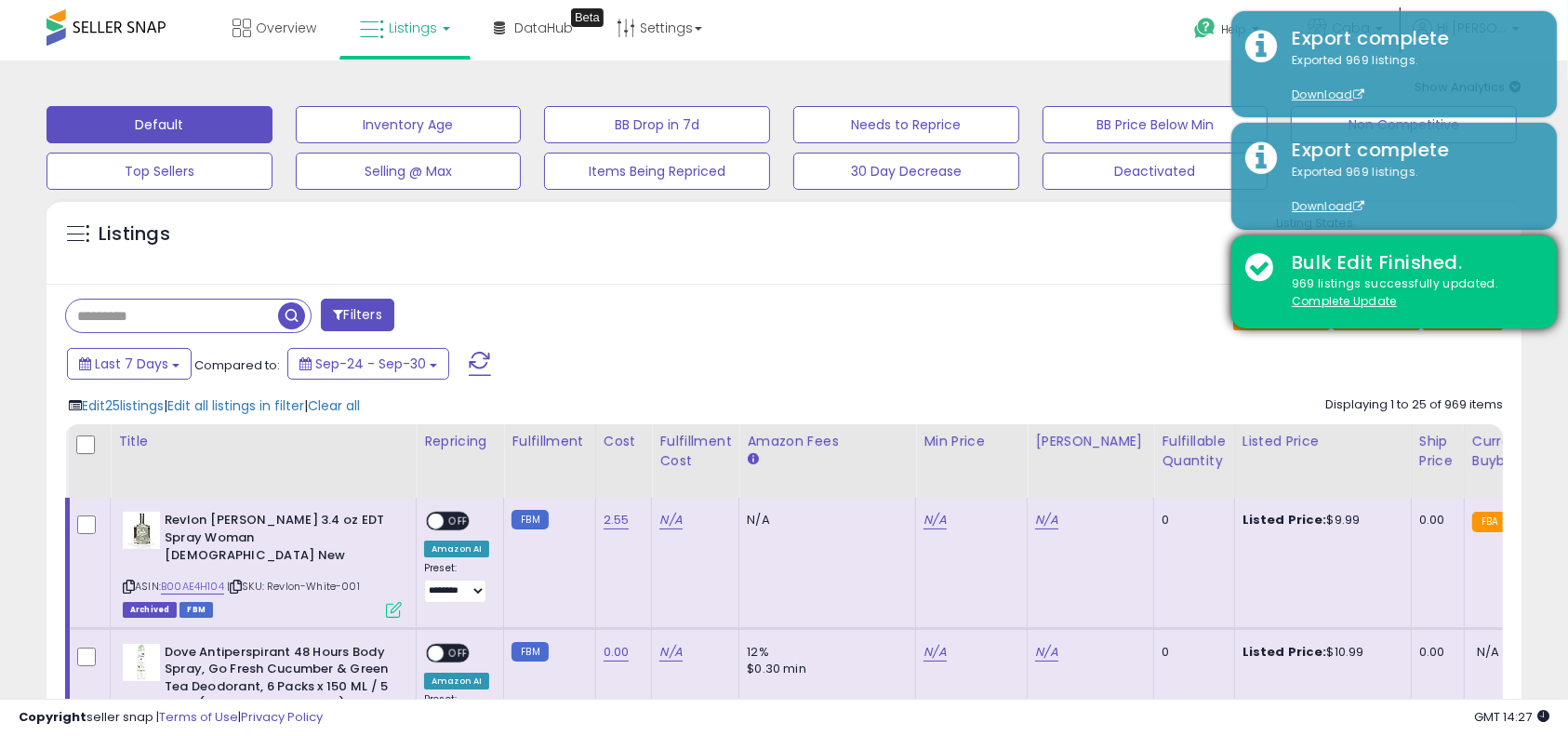
click at [1466, 271] on div "Bulk Edit Finished." at bounding box center [1409, 262] width 265 height 27
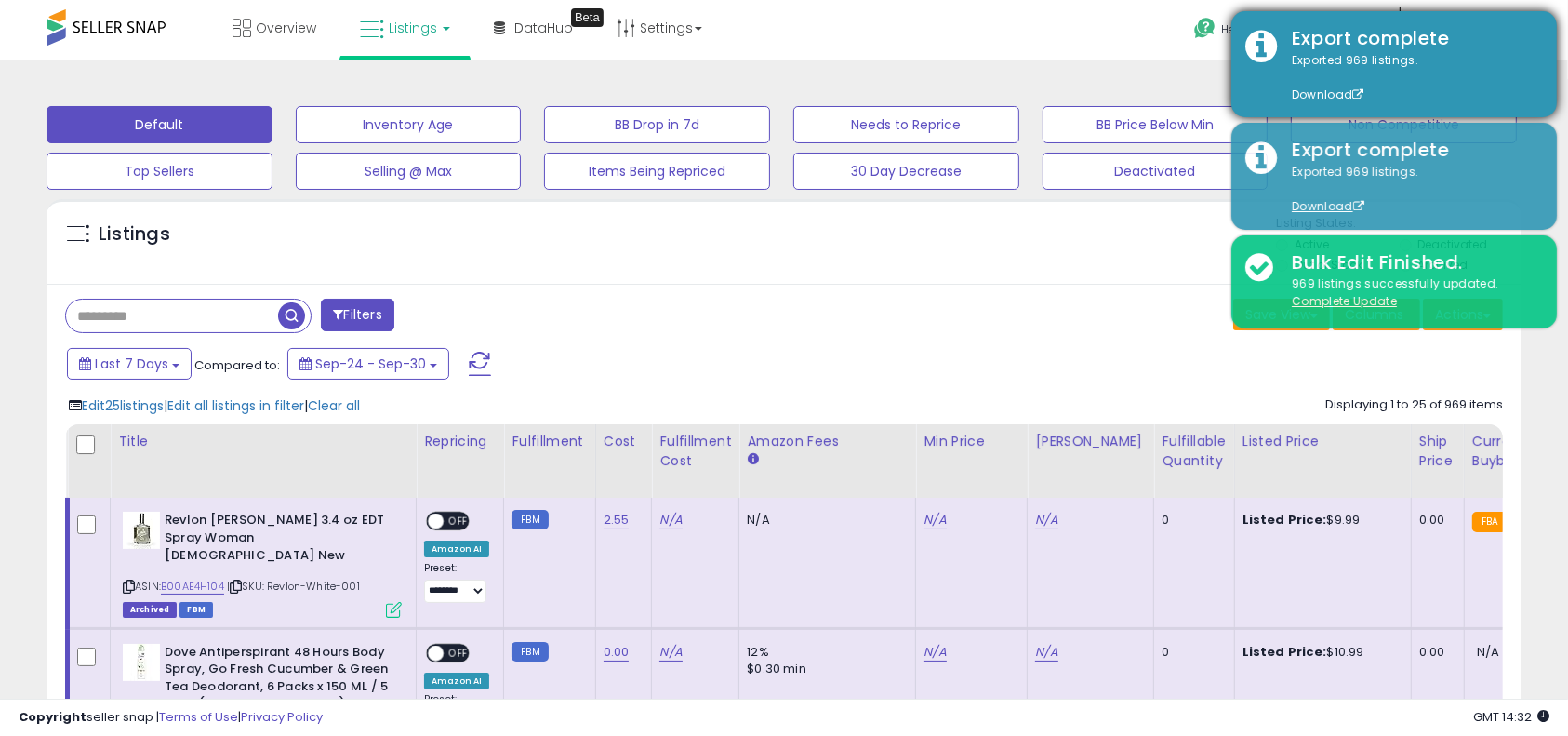
click at [1498, 59] on div "Exported 969 listings. Download" at bounding box center [1409, 78] width 265 height 53
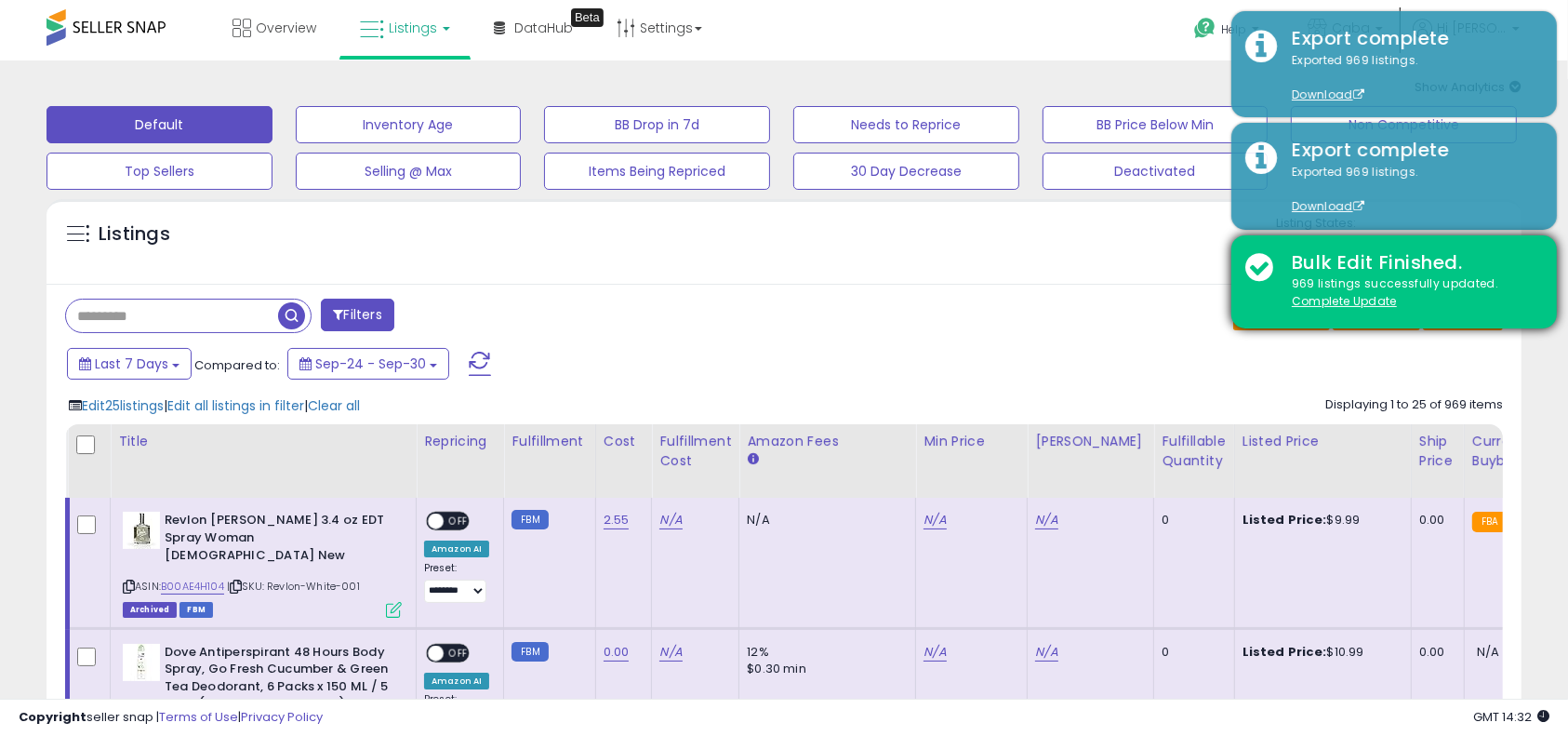
drag, startPoint x: 1444, startPoint y: 195, endPoint x: 1464, endPoint y: 246, distance: 54.8
click at [1444, 196] on div "Exported 969 listings. Download" at bounding box center [1409, 189] width 265 height 53
click at [1462, 284] on div "969 listings successfully updated. Complete Update" at bounding box center [1409, 293] width 265 height 35
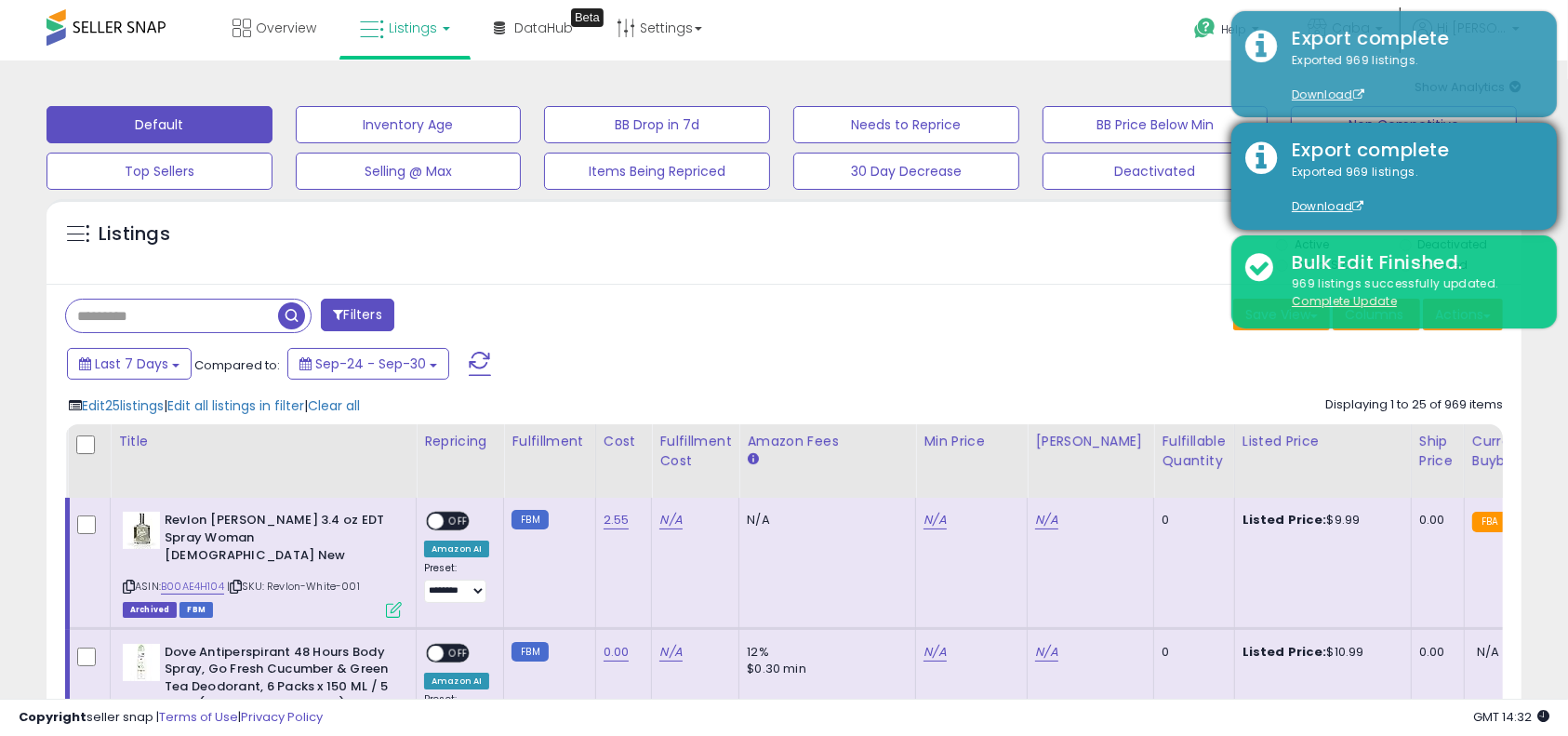
click at [1385, 193] on div "Exported 969 listings. Download" at bounding box center [1409, 189] width 265 height 53
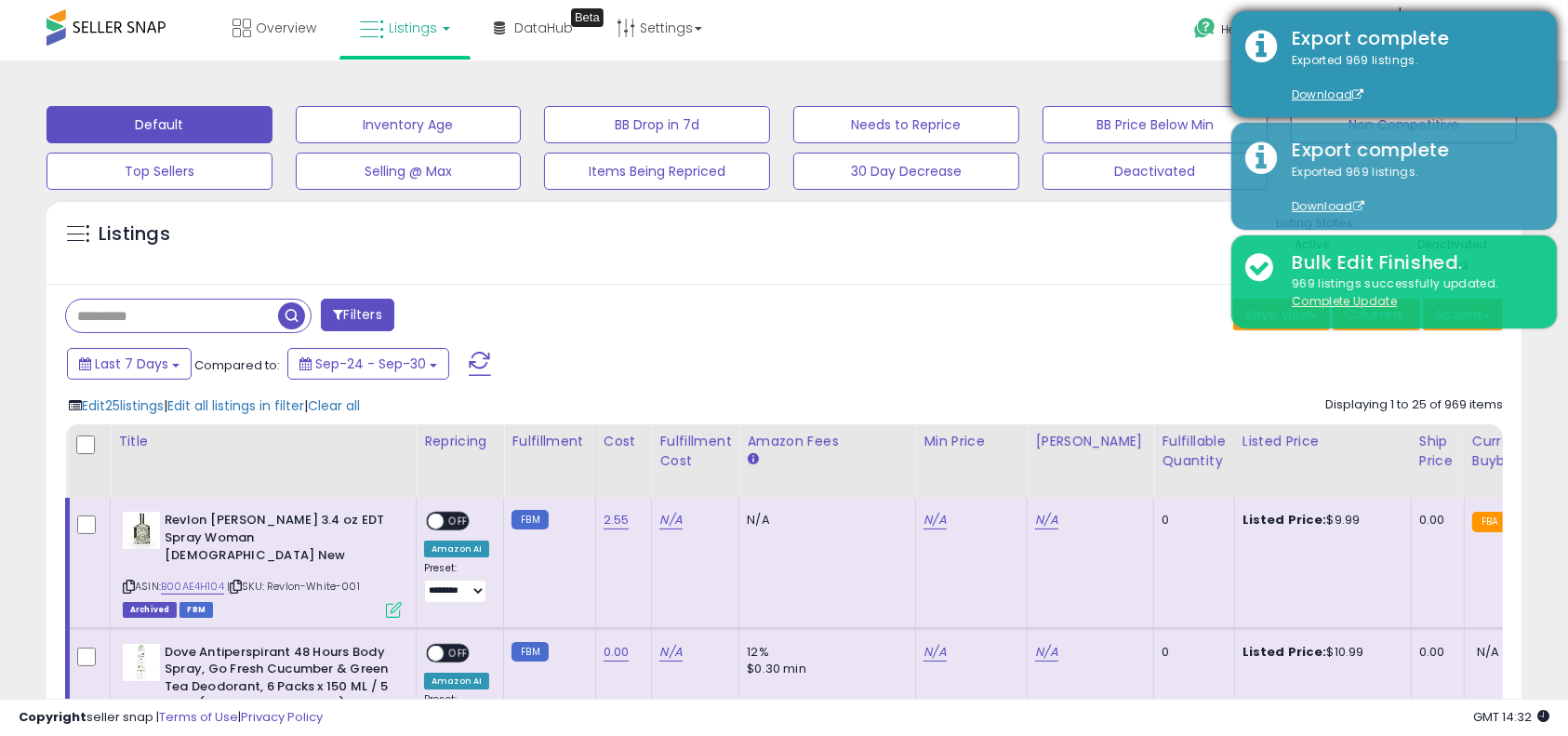
click at [1419, 78] on div "Exported 969 listings. Download" at bounding box center [1409, 78] width 265 height 53
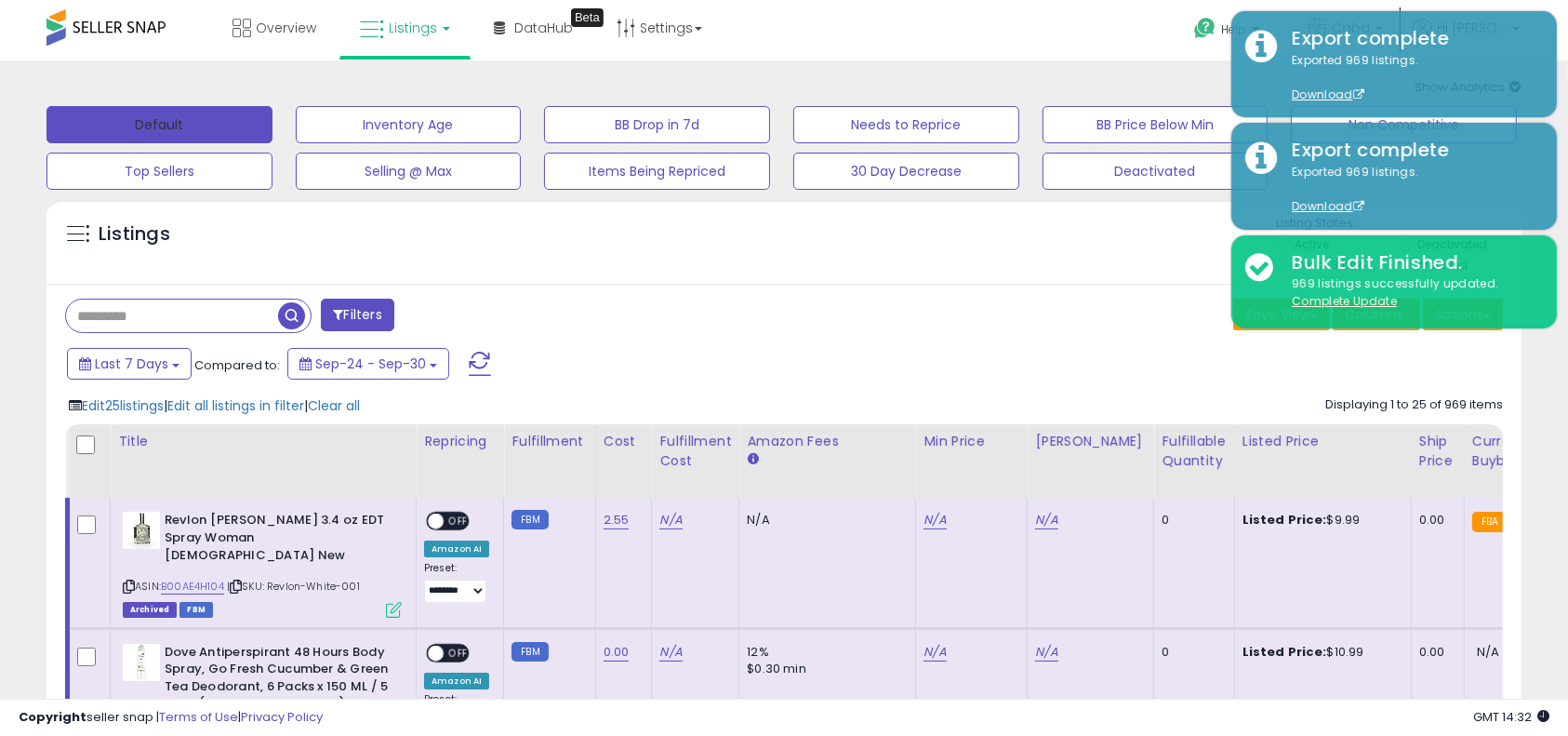
click at [166, 127] on button "Default" at bounding box center [160, 125] width 226 height 38
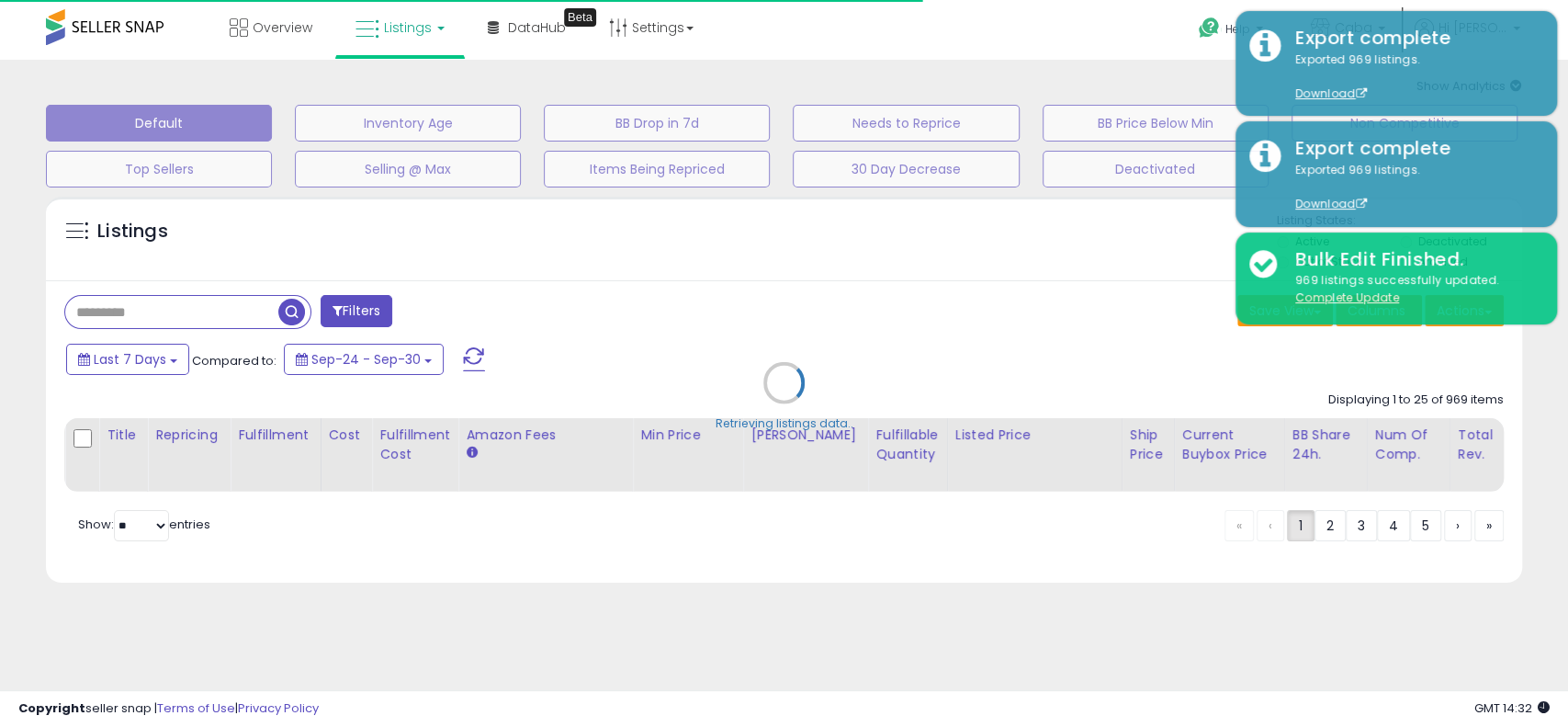
click at [1390, 375] on div "Retrieving listings data.." at bounding box center [784, 396] width 1504 height 418
click at [1504, 358] on div "Retrieving listings data.." at bounding box center [784, 396] width 1504 height 418
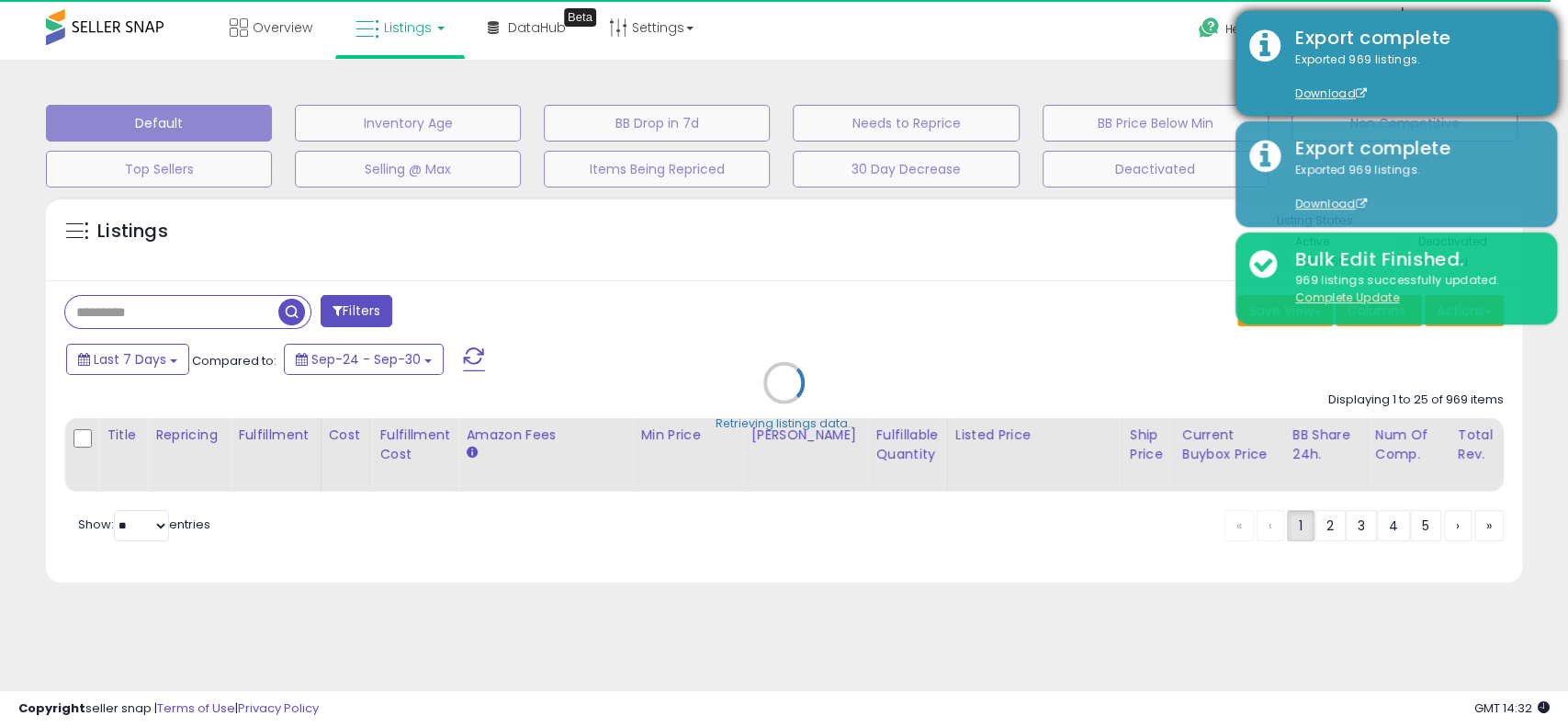
click at [1507, 50] on div "Export complete" at bounding box center [1412, 37] width 262 height 26
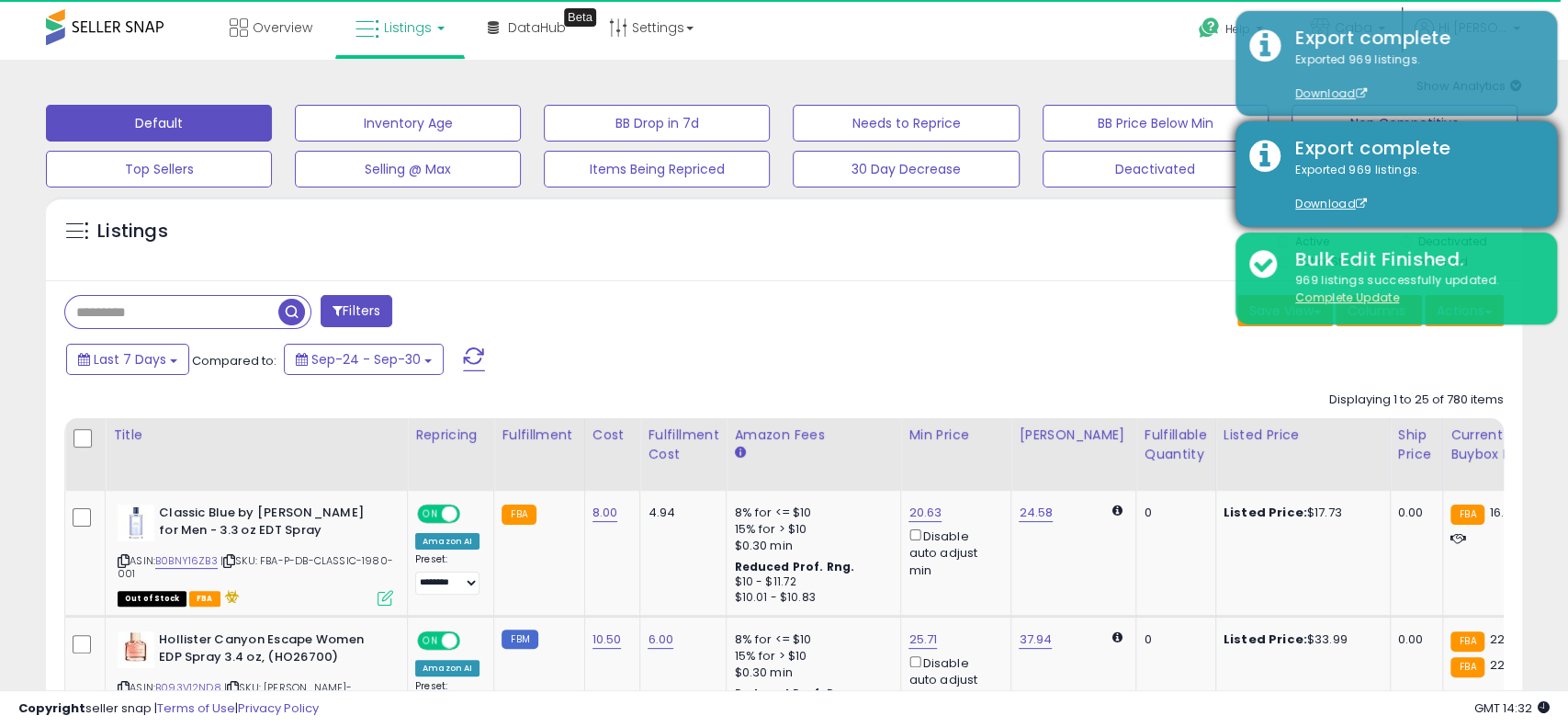
click at [1481, 187] on div "Exported 969 listings. Download" at bounding box center [1412, 187] width 262 height 52
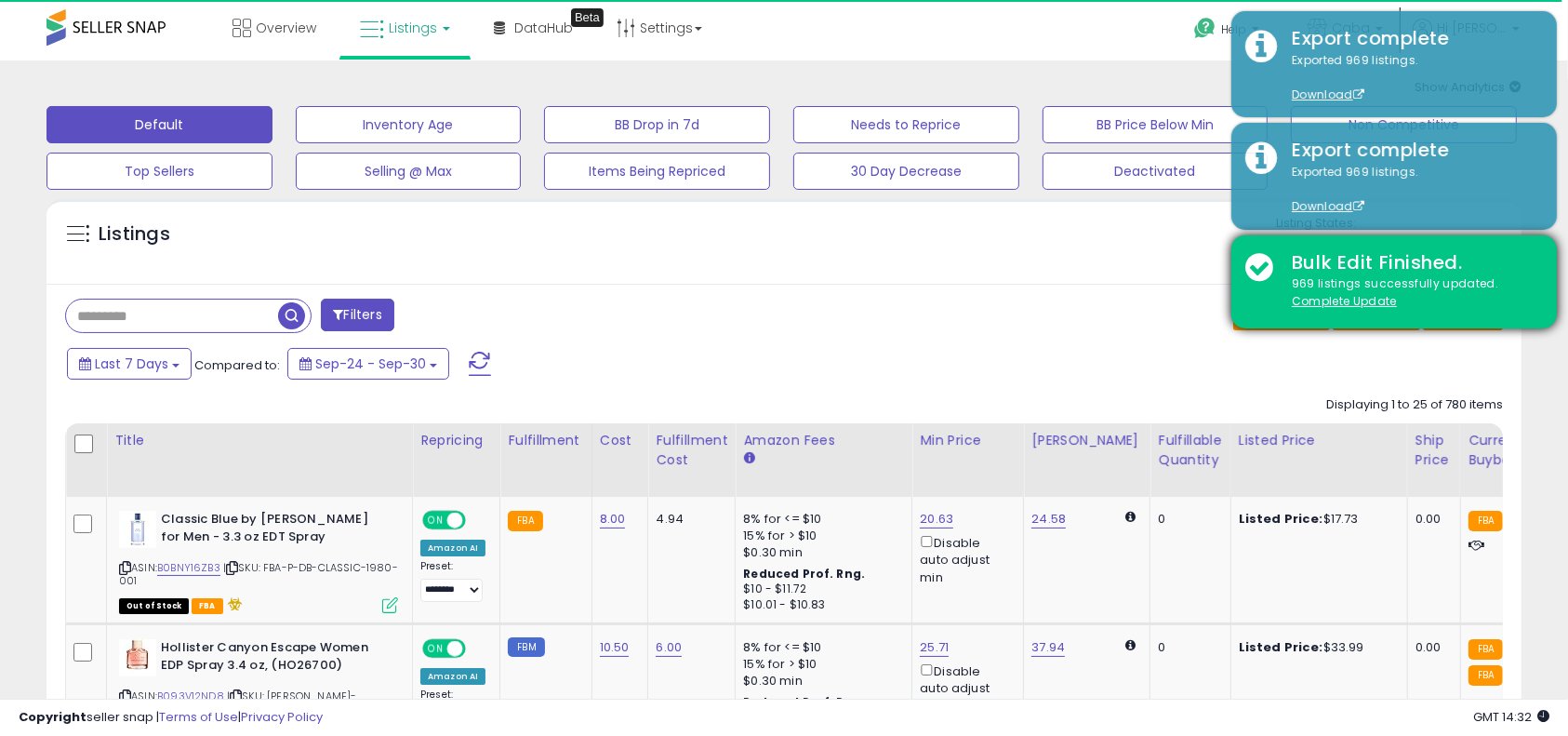
click at [1483, 296] on div "969 listings successfully updated. Complete Update" at bounding box center [1409, 293] width 265 height 35
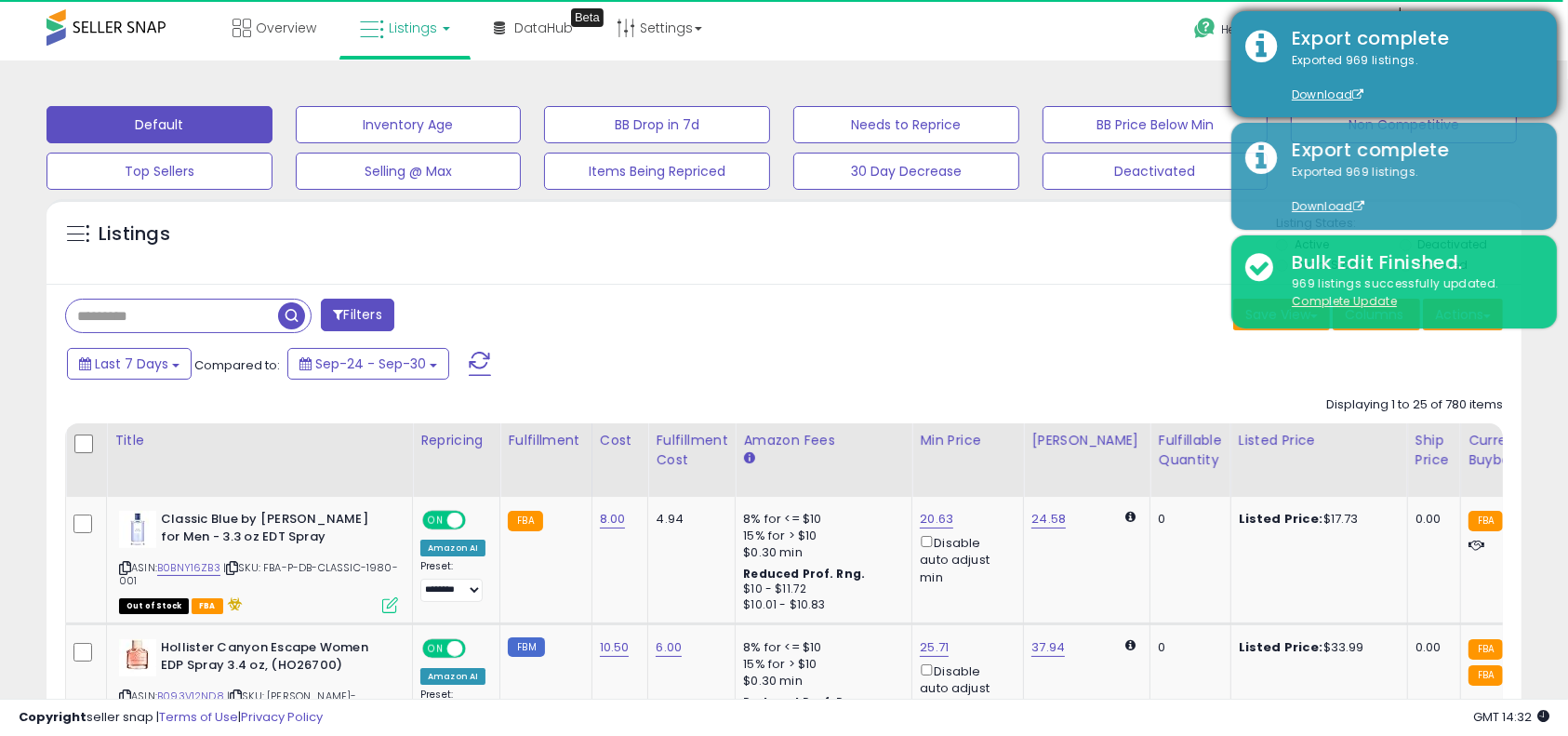
click at [1497, 44] on div "Export complete" at bounding box center [1409, 38] width 265 height 27
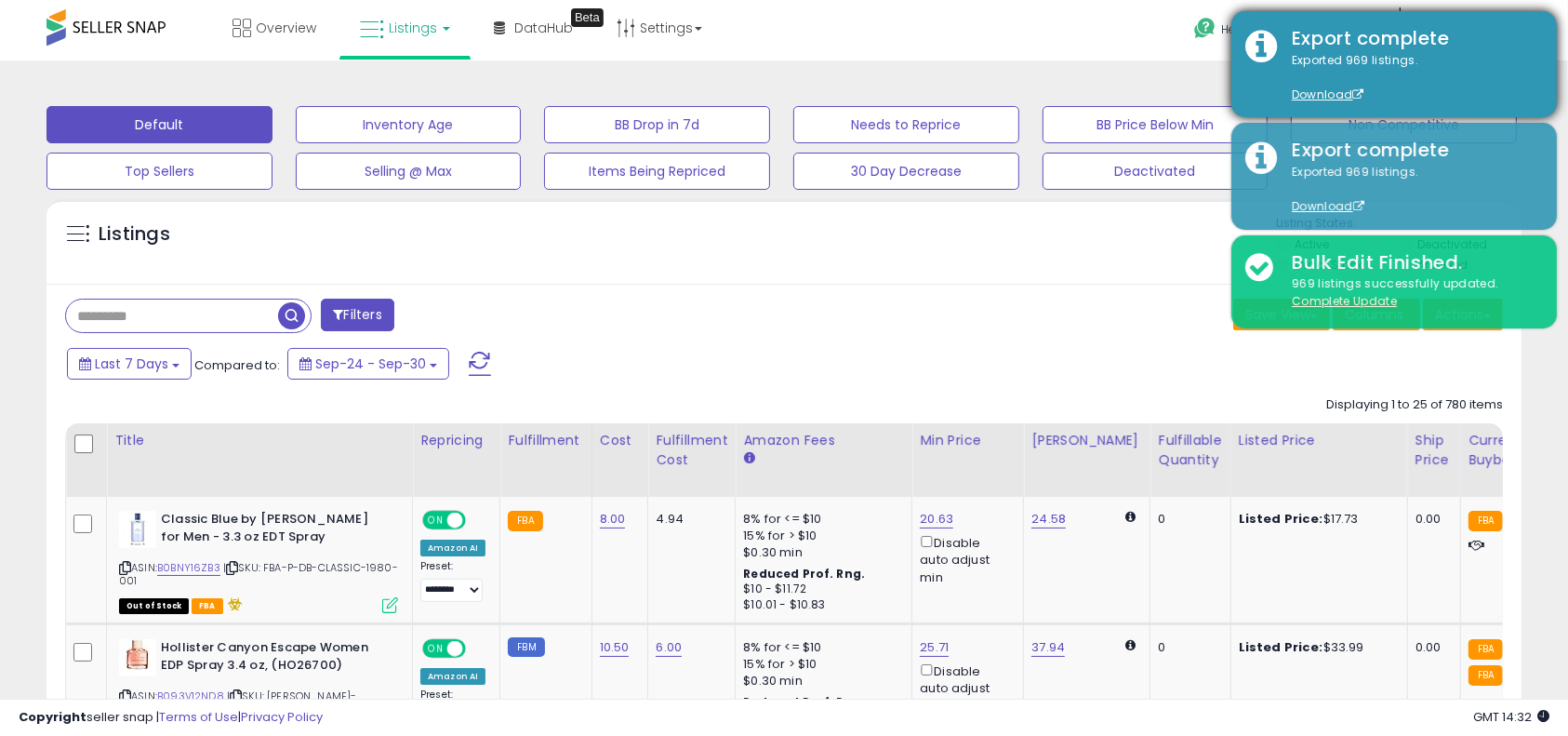
click at [1454, 44] on div "Export complete" at bounding box center [1409, 38] width 265 height 27
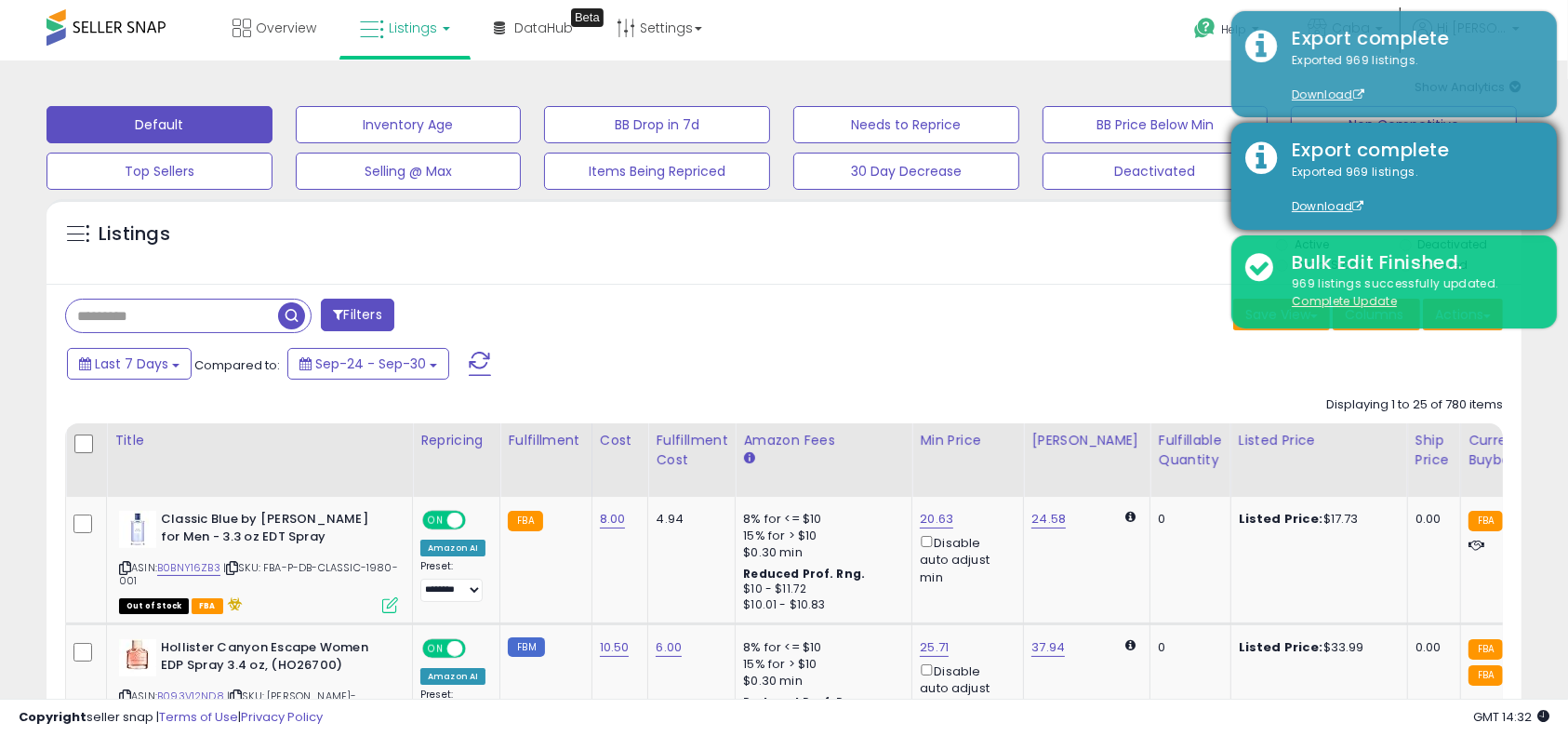
click at [1465, 210] on div "Exported 969 listings. Download" at bounding box center [1409, 189] width 265 height 53
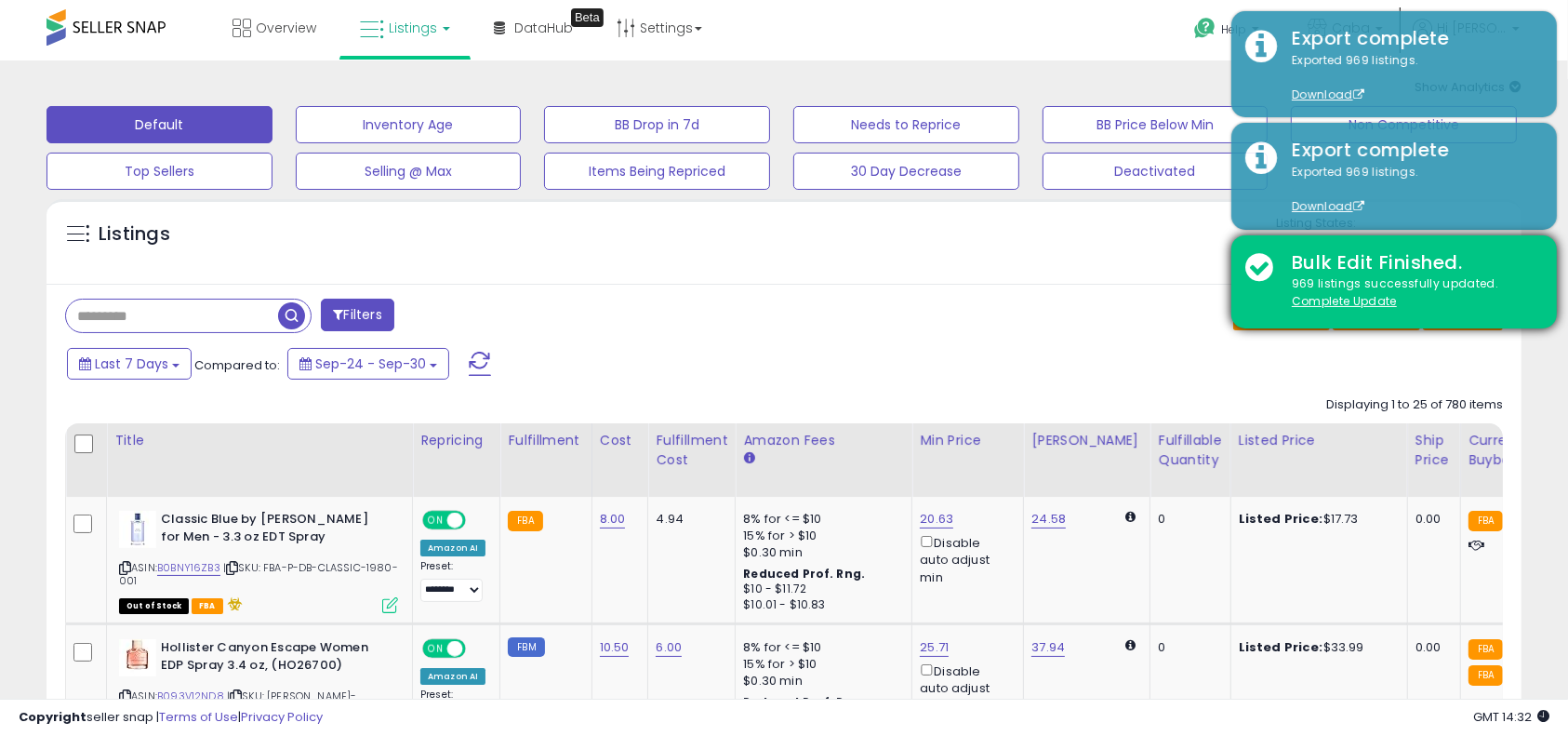
click at [1468, 295] on div "969 listings successfully updated. Complete Update" at bounding box center [1409, 293] width 265 height 35
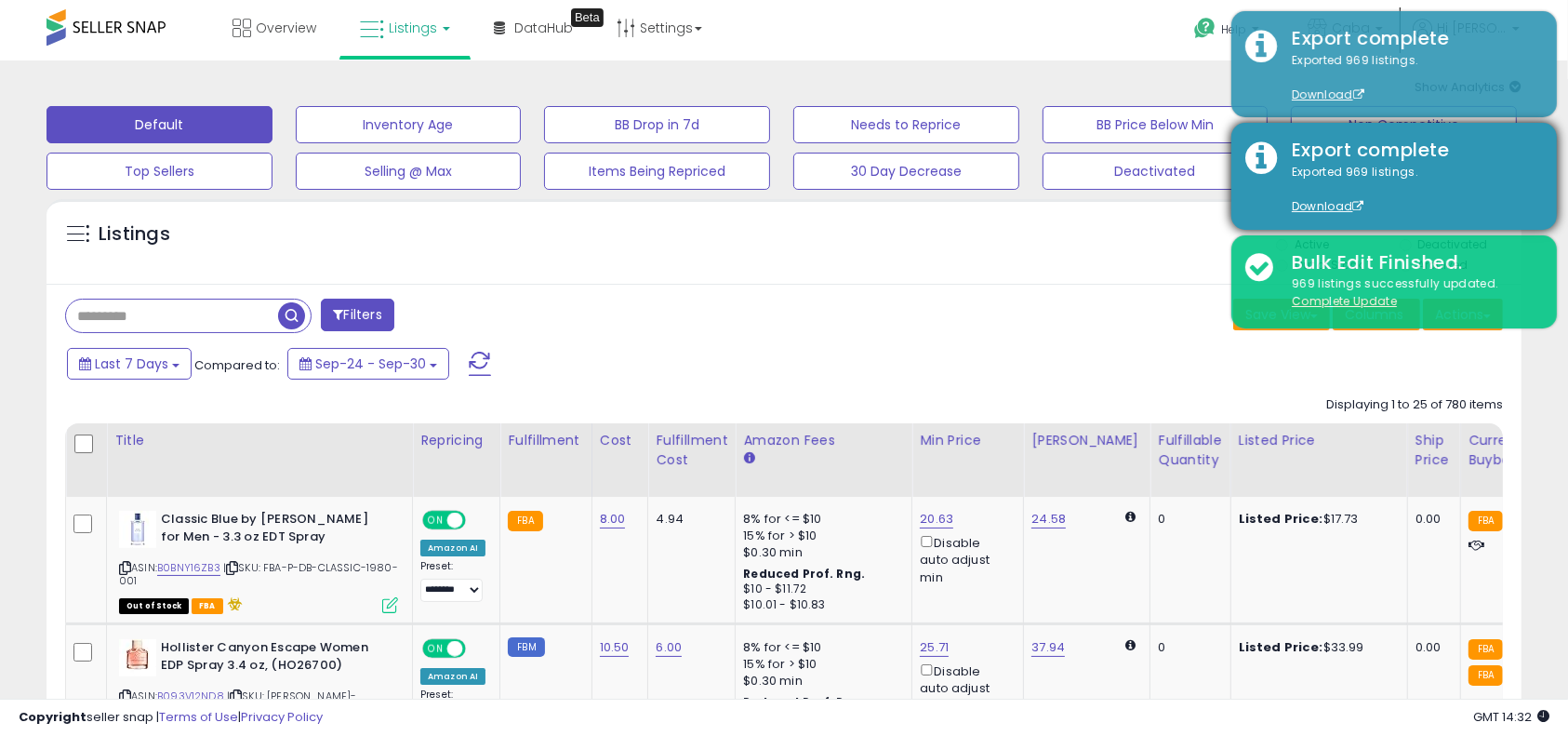
drag, startPoint x: 1453, startPoint y: 50, endPoint x: 1448, endPoint y: 125, distance: 75.2
click at [1452, 49] on div "Export complete" at bounding box center [1409, 38] width 265 height 27
click at [1448, 164] on div "Exported 969 listings. Download" at bounding box center [1409, 189] width 265 height 53
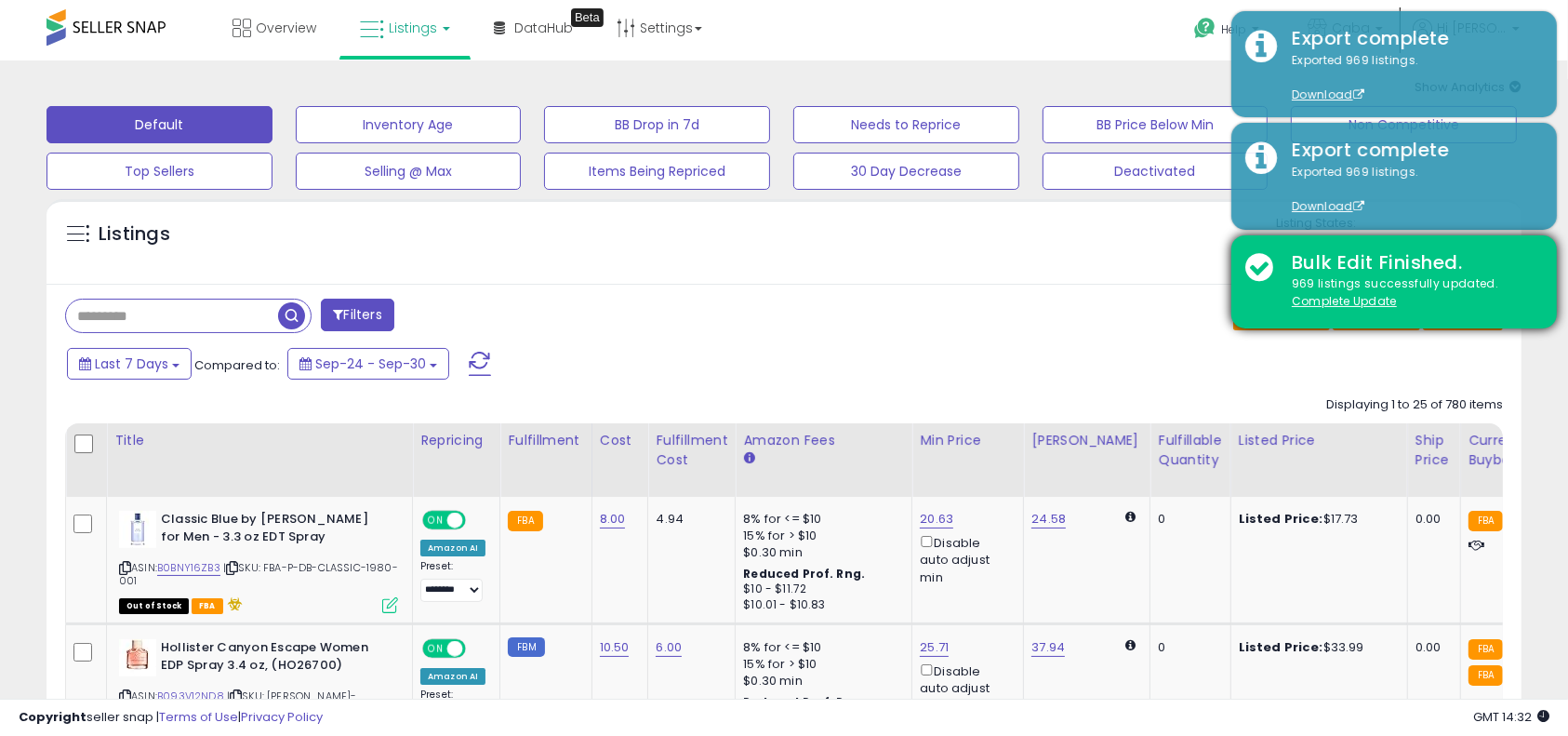
click at [1506, 277] on div "969 listings successfully updated. Complete Update" at bounding box center [1409, 293] width 265 height 35
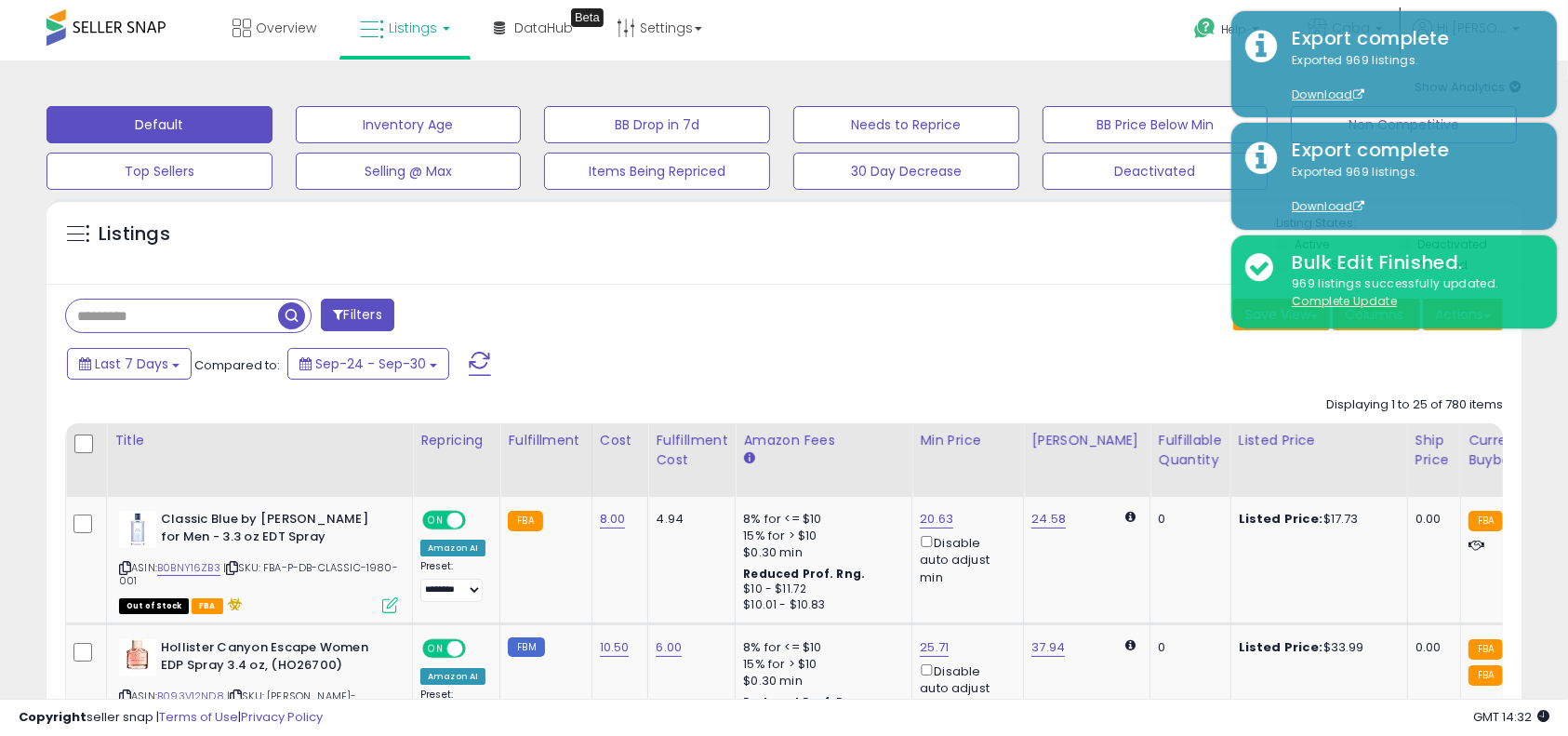
click at [1045, 328] on div "Save View Save As New View Columns Actions [GEOGRAPHIC_DATA]" at bounding box center [1149, 316] width 733 height 37
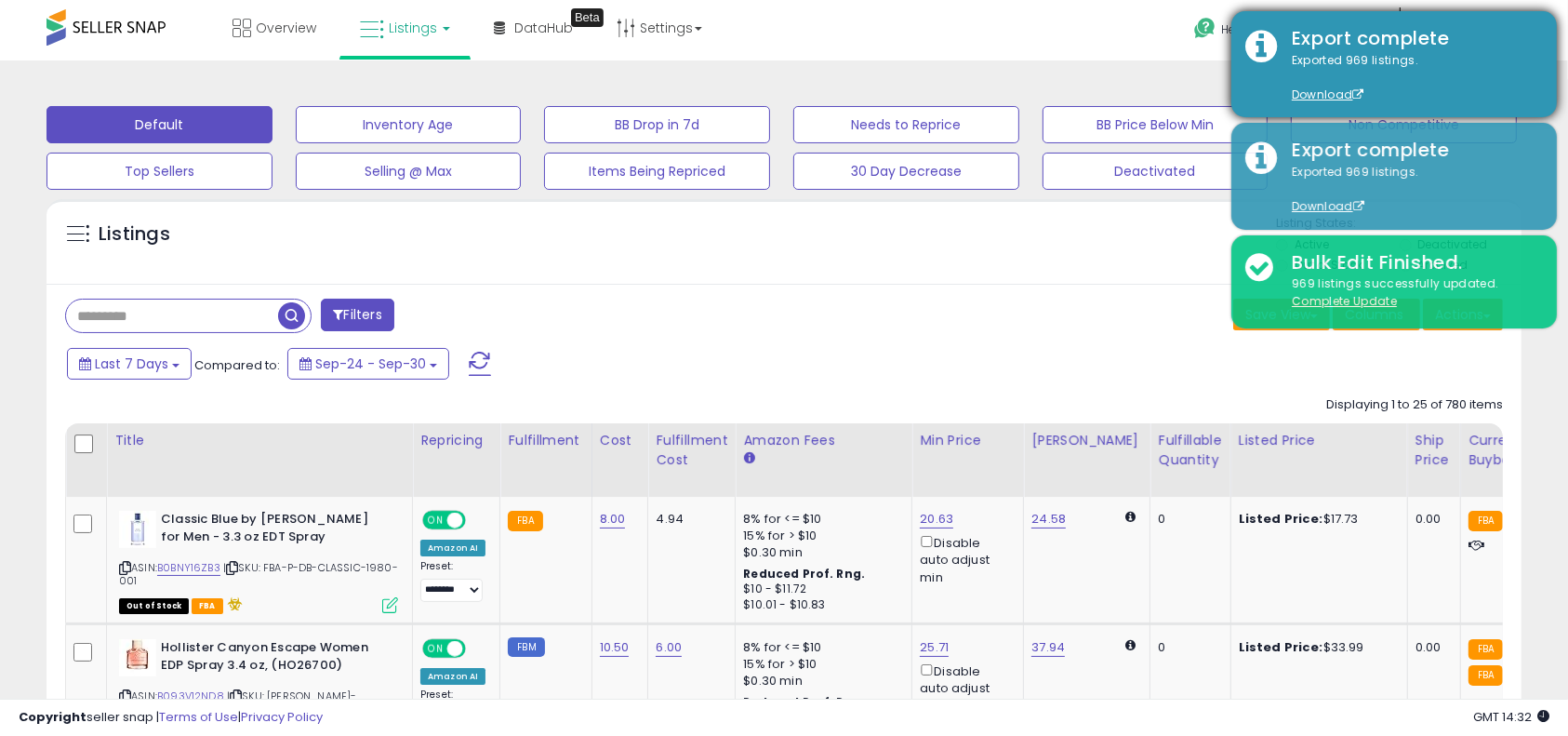
click at [1540, 45] on div "Export complete" at bounding box center [1409, 38] width 265 height 27
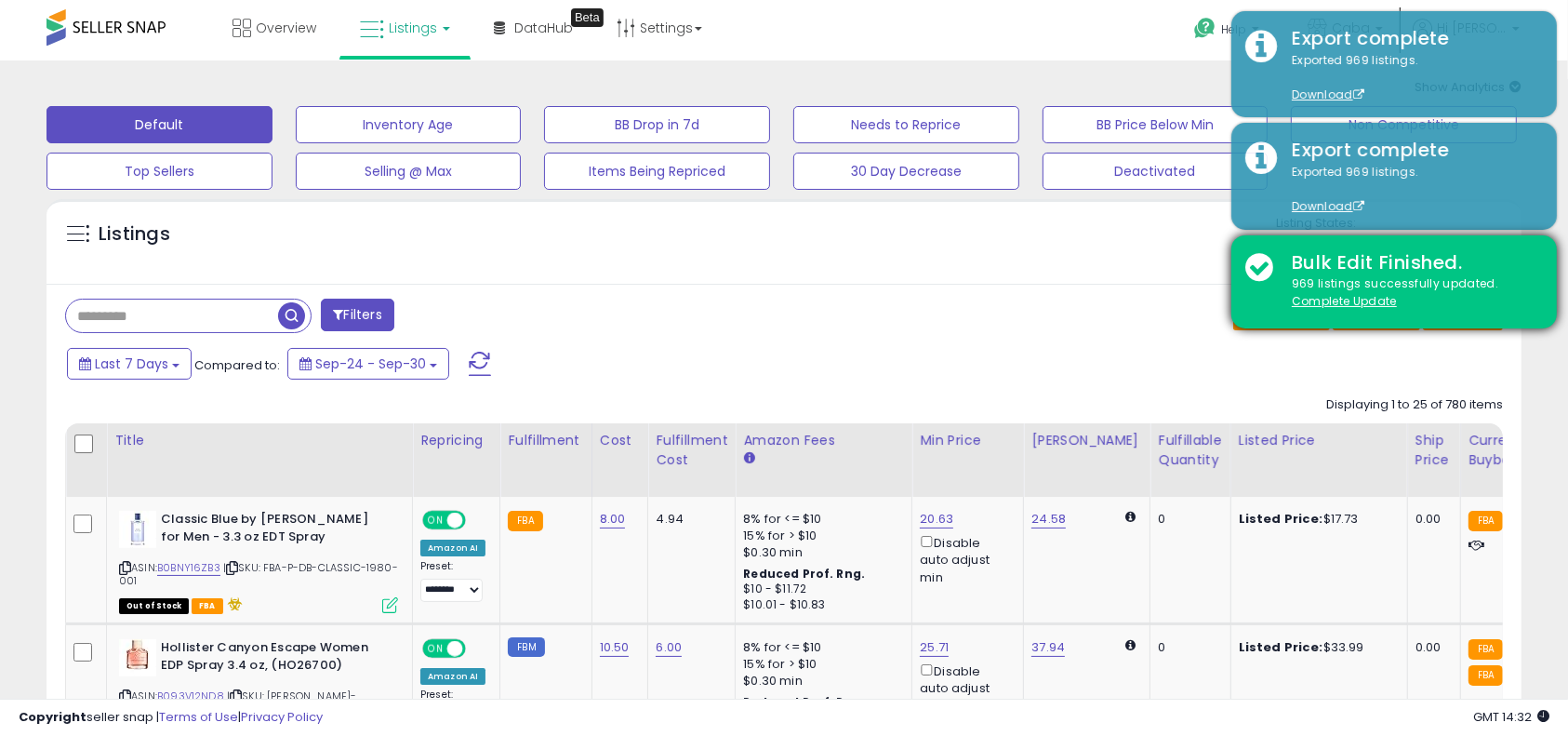
drag, startPoint x: 1506, startPoint y: 194, endPoint x: 1507, endPoint y: 241, distance: 47.0
click at [1506, 195] on div "Exported 969 listings. Download" at bounding box center [1409, 189] width 265 height 53
click at [1503, 290] on div "969 listings successfully updated. Complete Update" at bounding box center [1409, 293] width 265 height 35
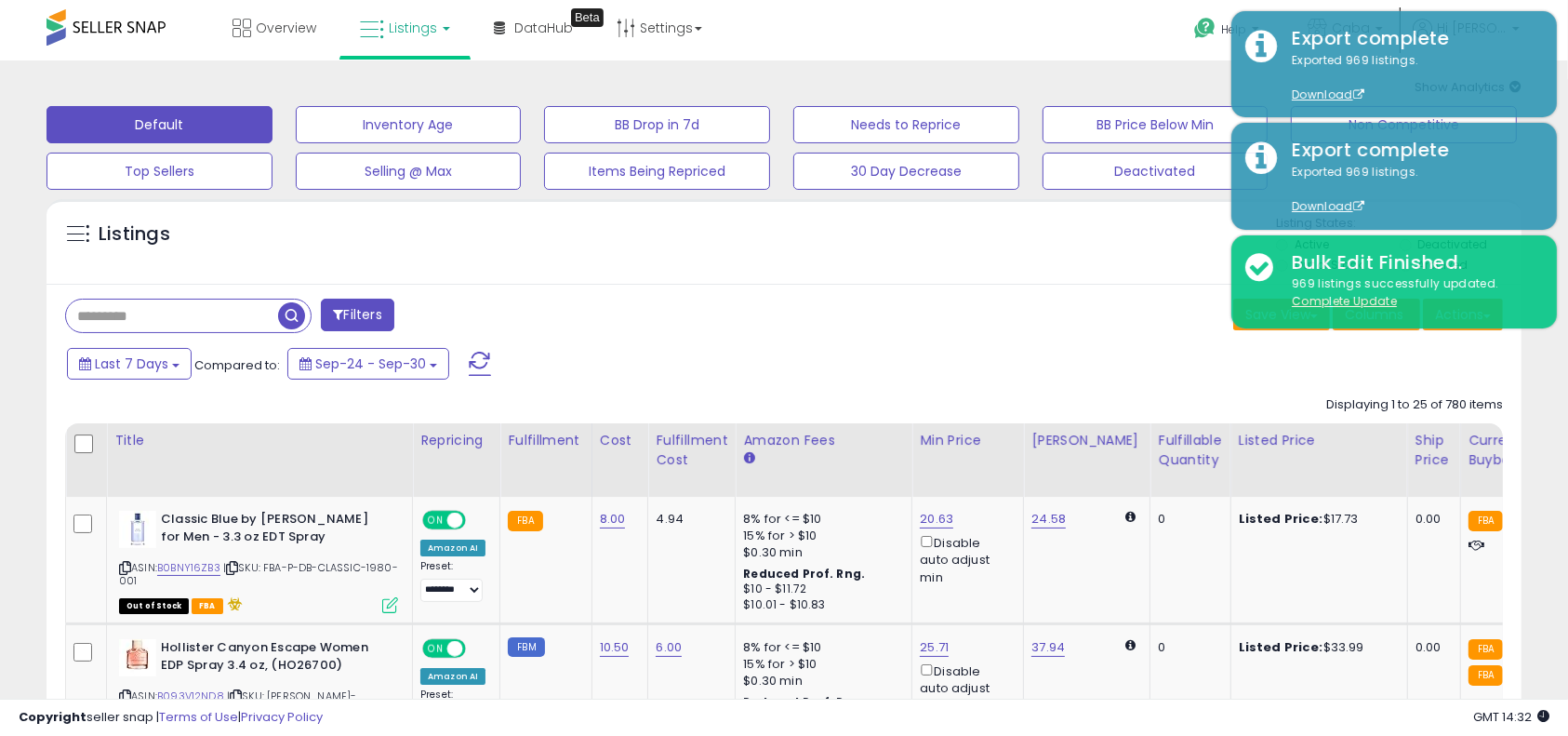
click at [1503, 4] on ul "Help Contact Support Search Knowledge Hub Request a Feature Caba Caba Hi [PERSO…" at bounding box center [1349, 30] width 353 height 61
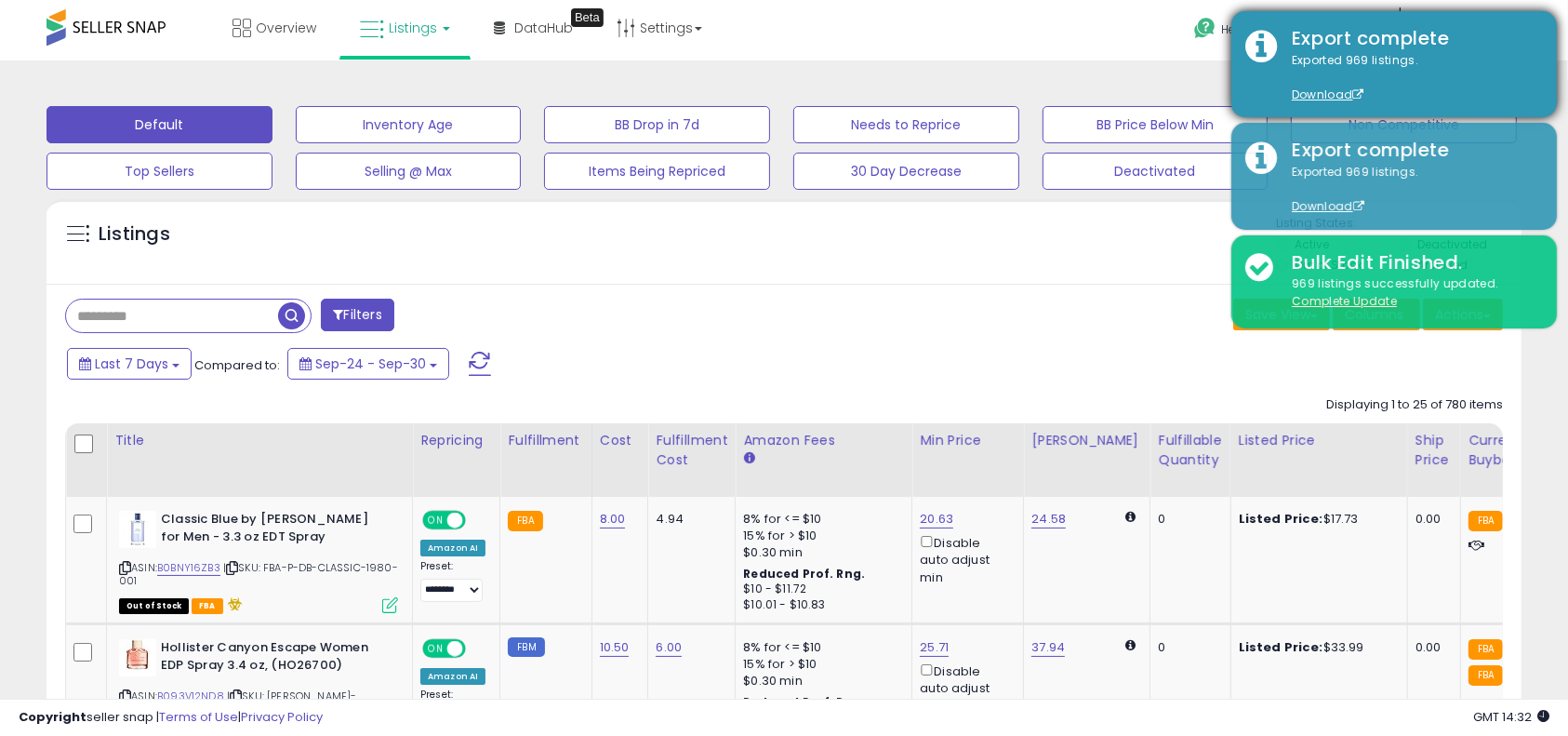
click at [1532, 42] on div "Export complete" at bounding box center [1409, 38] width 265 height 27
drag, startPoint x: 1478, startPoint y: 82, endPoint x: 1339, endPoint y: 48, distance: 143.1
click at [1417, 32] on div "Export complete" at bounding box center [1409, 38] width 265 height 27
click at [1328, 107] on div "Export complete Exported 969 listings. Download" at bounding box center [1393, 63] width 325 height 106
click at [1332, 87] on link "Download" at bounding box center [1327, 94] width 72 height 16
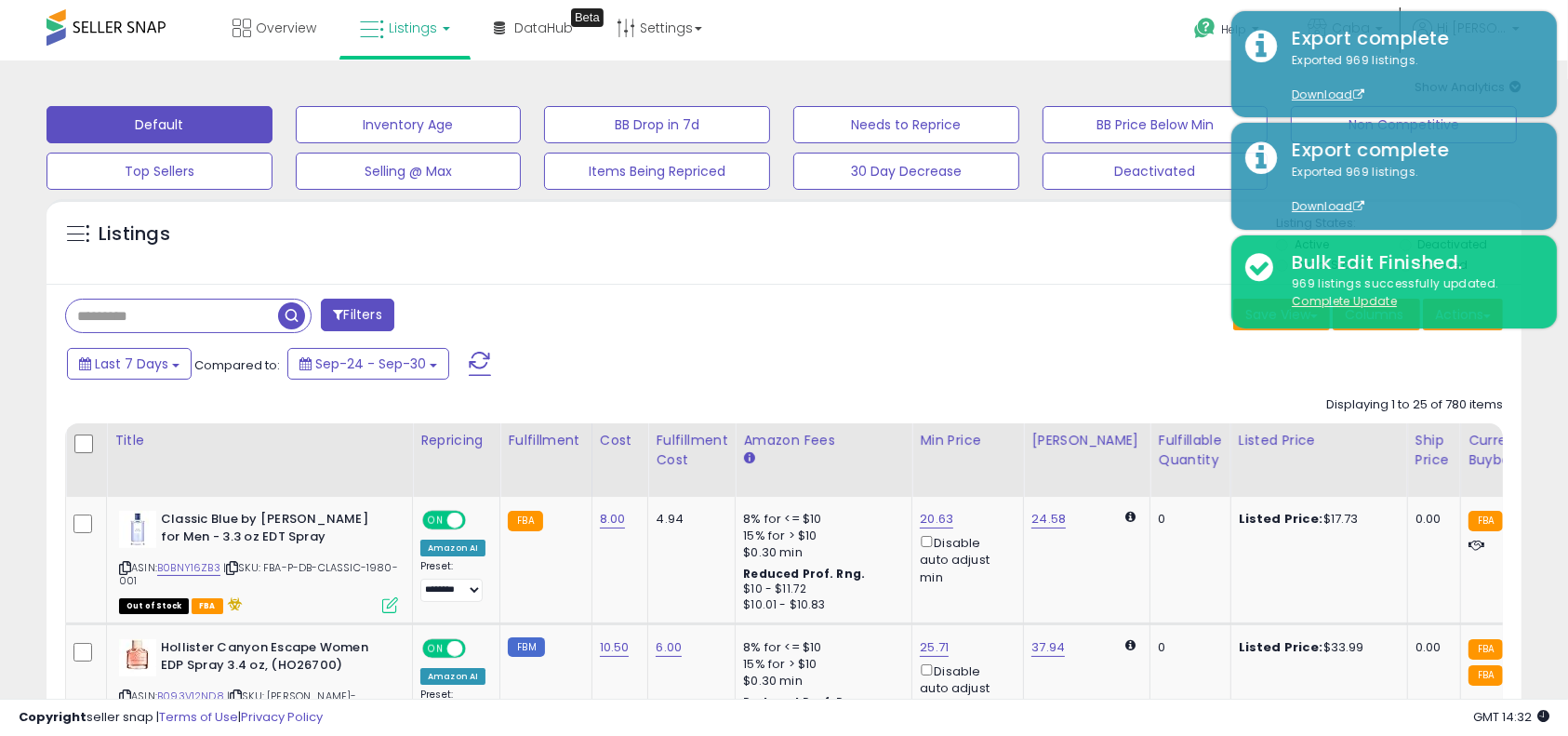
click at [1113, 246] on div "Listings" at bounding box center [784, 247] width 1475 height 63
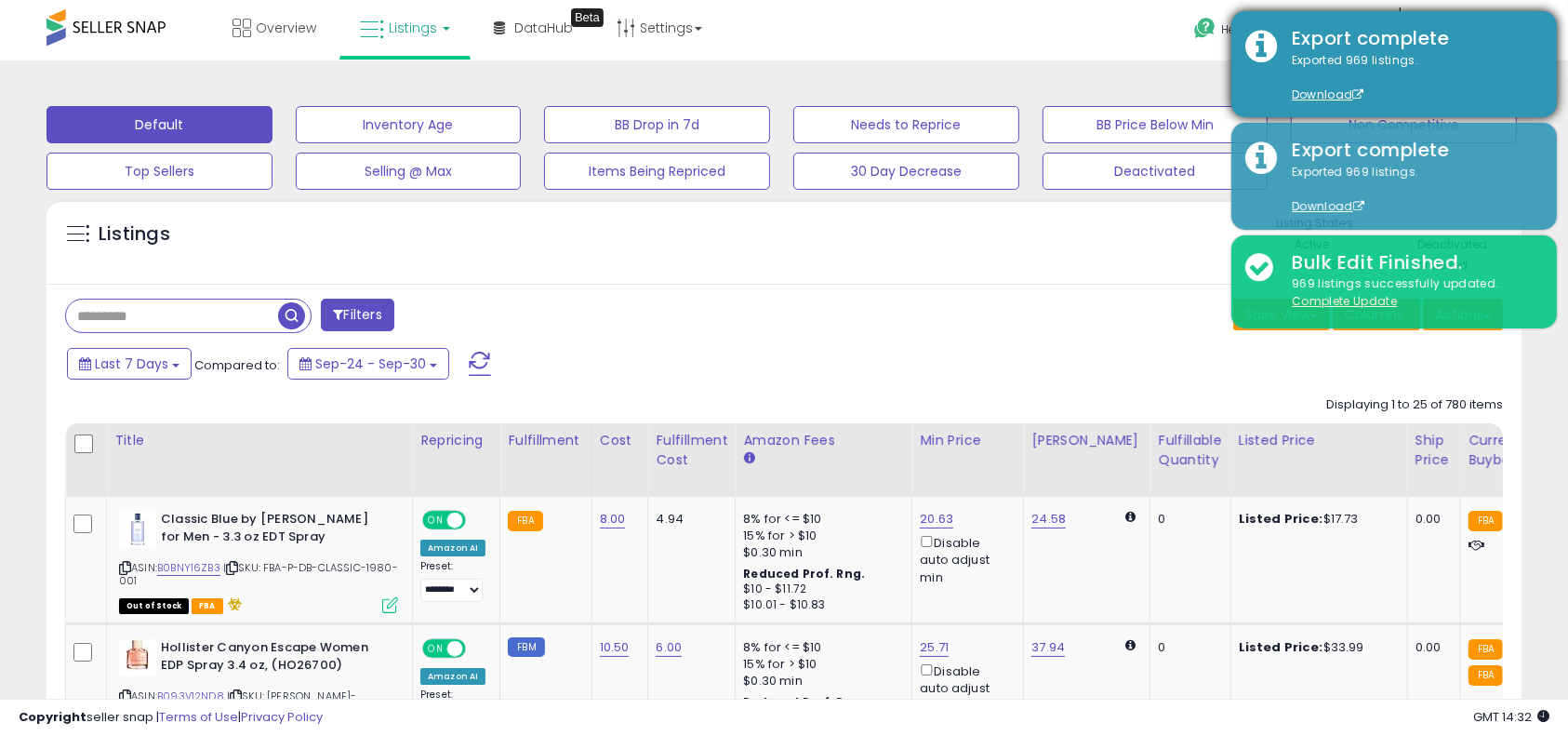
click at [1514, 100] on div "Exported 969 listings. Download" at bounding box center [1409, 78] width 265 height 53
drag, startPoint x: 1527, startPoint y: 54, endPoint x: 1532, endPoint y: 27, distance: 27.5
click at [1527, 51] on div "Export complete Exported 969 listings. Download" at bounding box center [1393, 63] width 325 height 106
click at [1274, 38] on div "Export complete Exported 969 listings. Download" at bounding box center [1393, 63] width 325 height 106
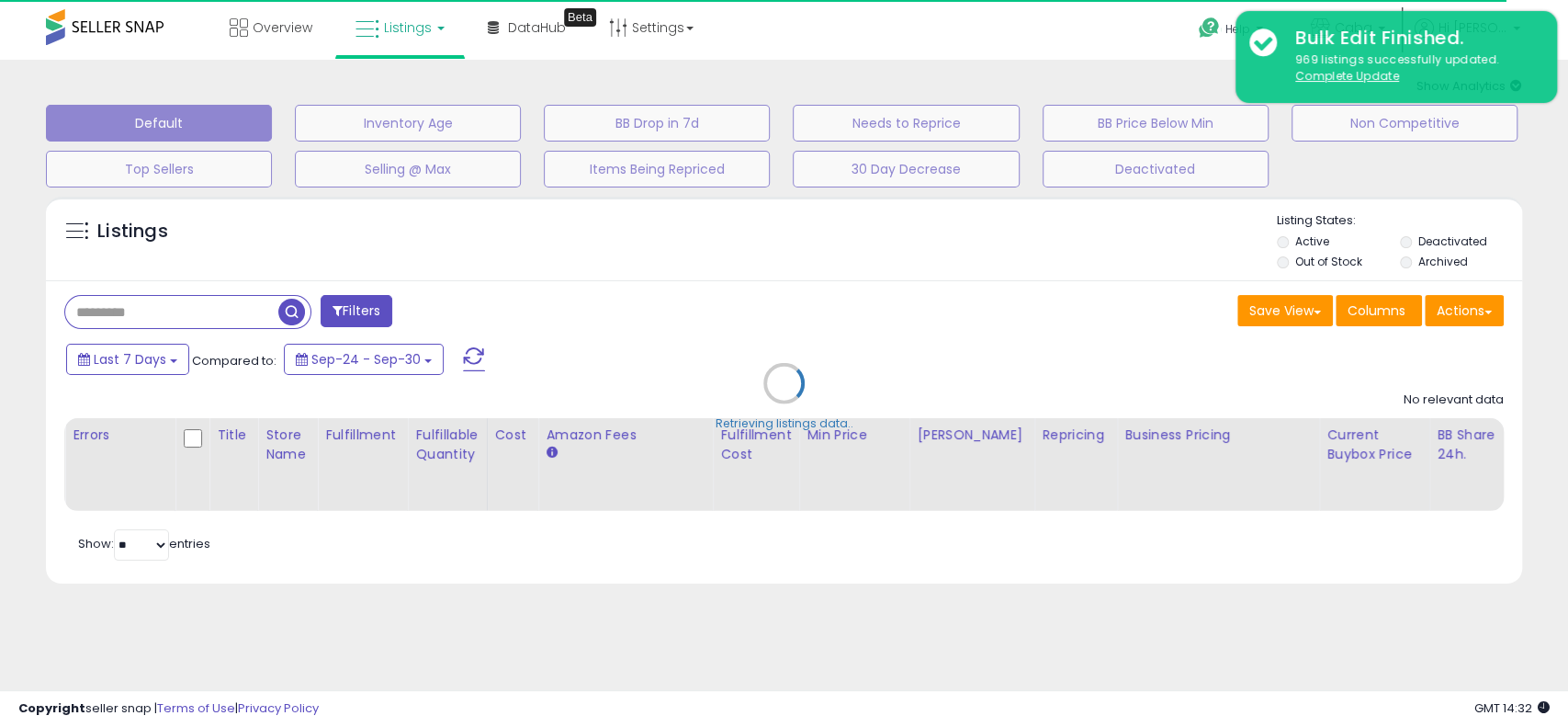
drag, startPoint x: 1051, startPoint y: 231, endPoint x: 791, endPoint y: 11, distance: 340.6
click at [1051, 230] on div "Retrieving listings data.." at bounding box center [784, 397] width 1504 height 419
click at [1067, 15] on div "Help Contact Support Search Knowledge Hub Request a Feature Caba Caba" at bounding box center [1282, 39] width 518 height 78
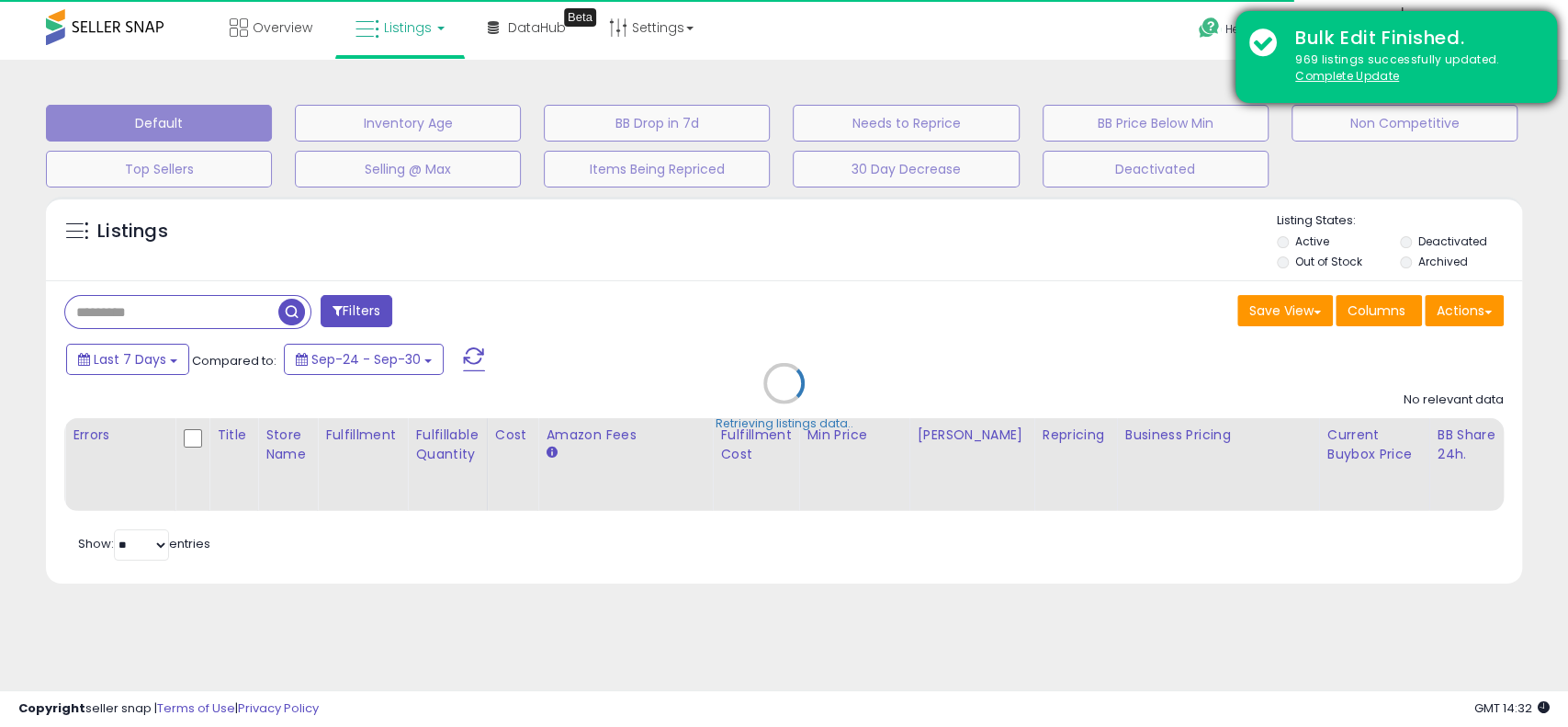
click at [1446, 56] on div "969 listings successfully updated. Complete Update" at bounding box center [1412, 69] width 262 height 34
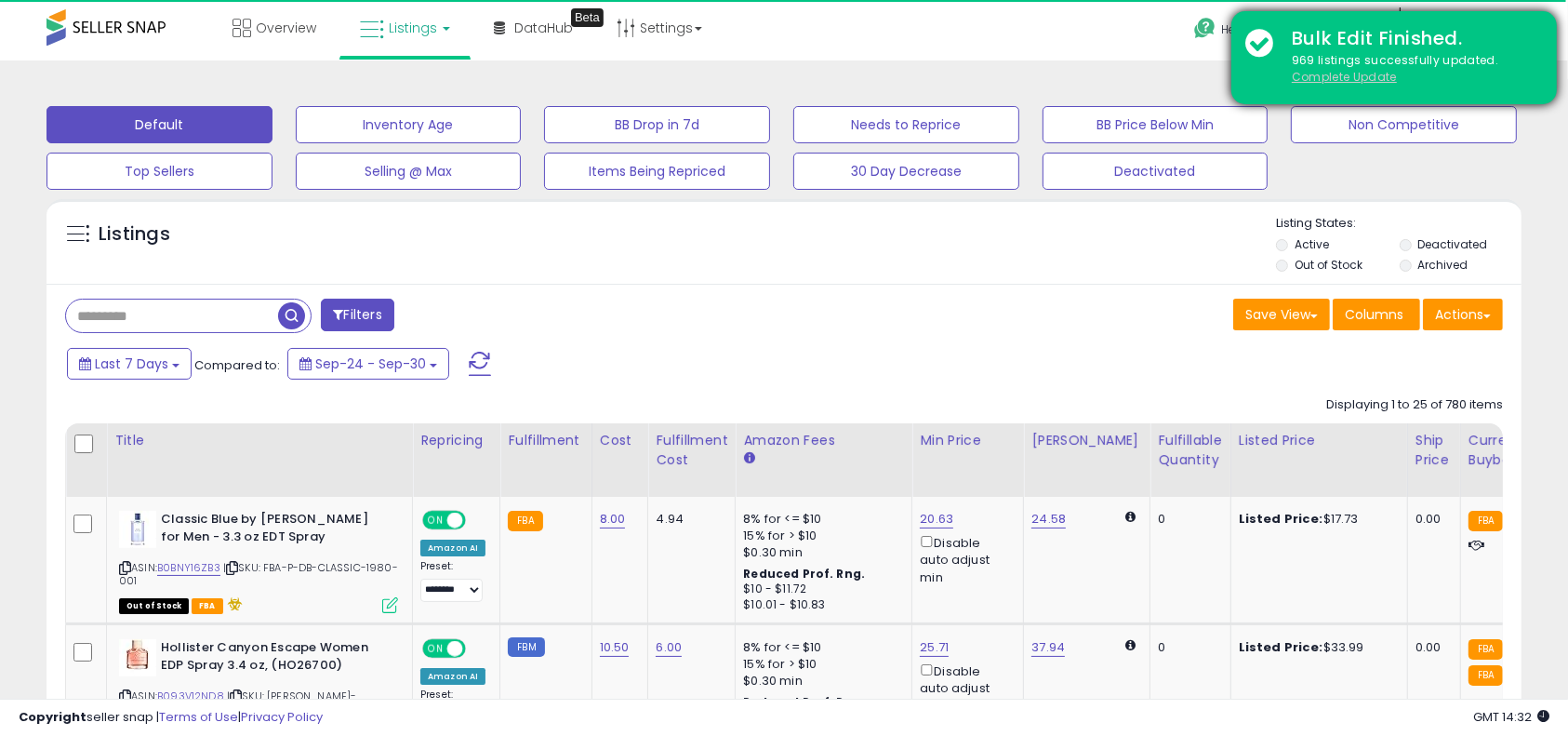
click at [1352, 74] on u "Complete Update" at bounding box center [1344, 76] width 105 height 16
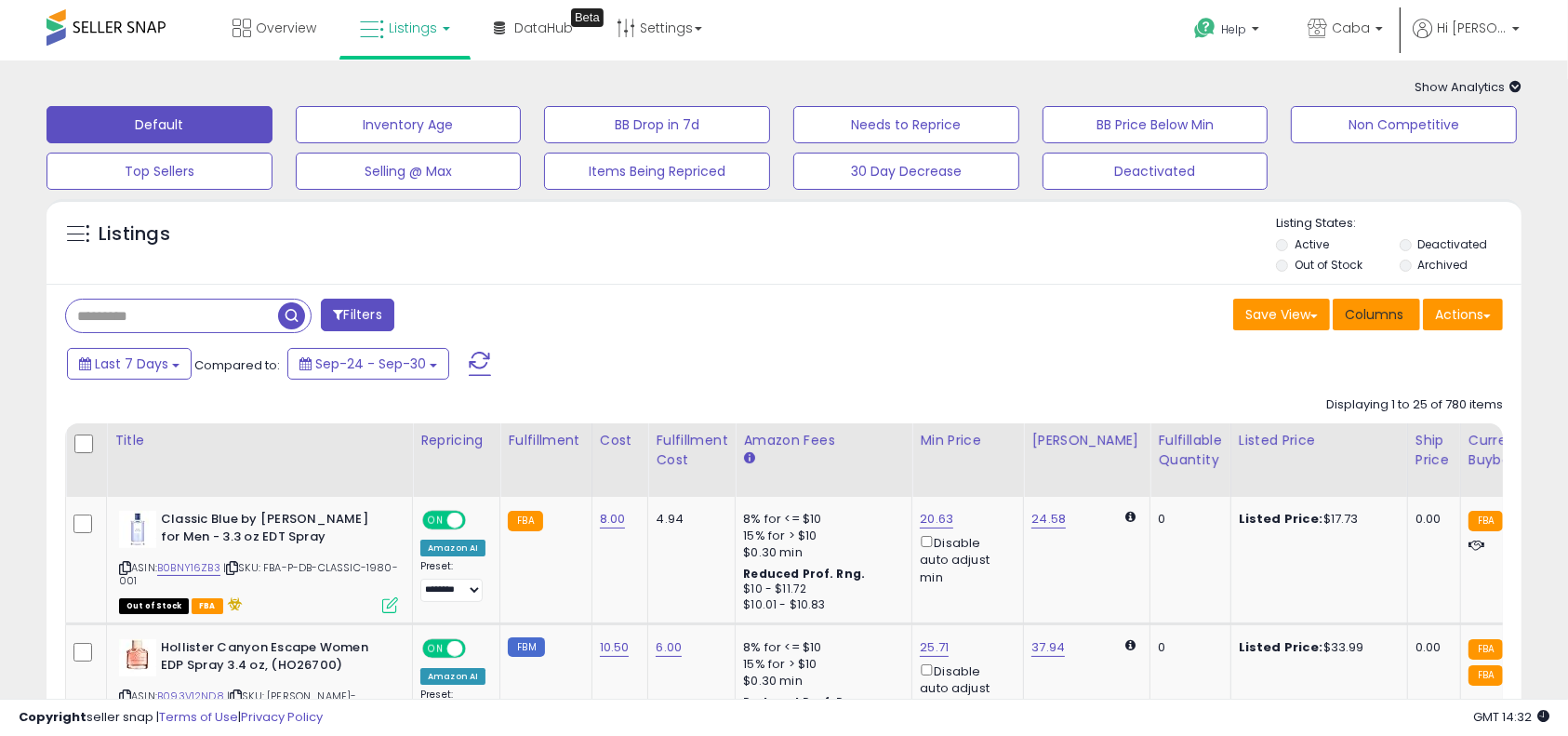
click at [1381, 309] on span "Columns" at bounding box center [1374, 314] width 59 height 19
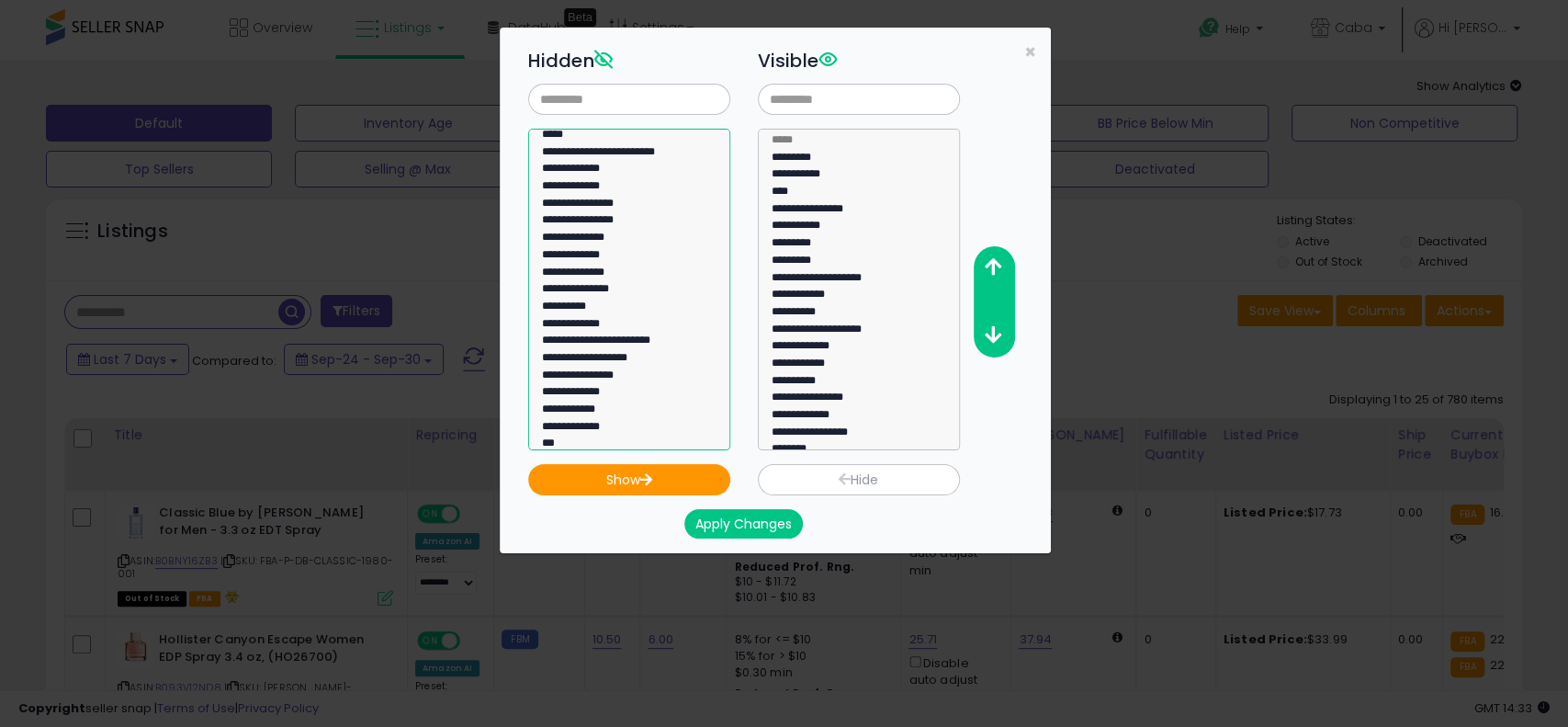
scroll to position [552, 0]
drag, startPoint x: 596, startPoint y: 296, endPoint x: 618, endPoint y: 220, distance: 79.1
click at [618, 220] on select "**********" at bounding box center [629, 289] width 202 height 321
click at [618, 220] on option "**********" at bounding box center [619, 226] width 160 height 18
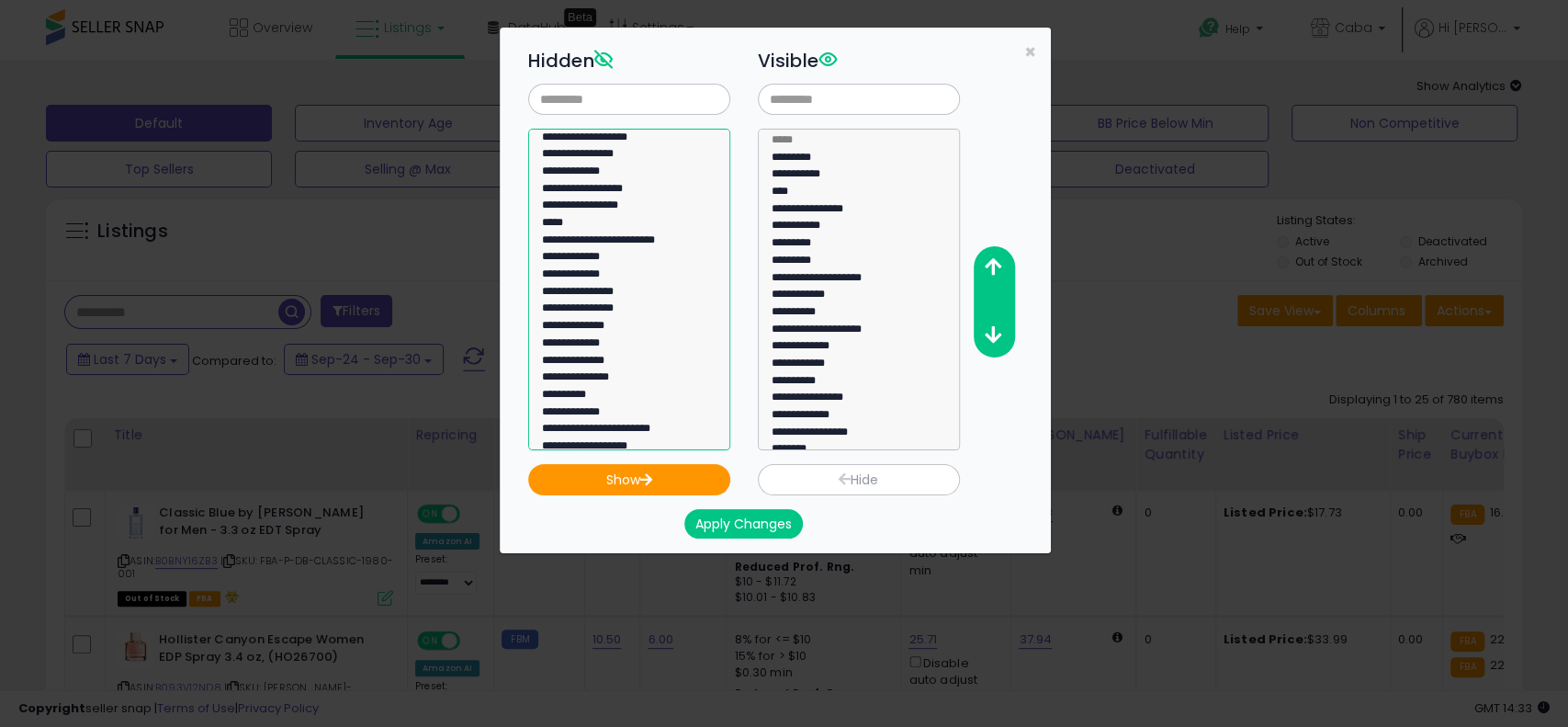
scroll to position [0, 0]
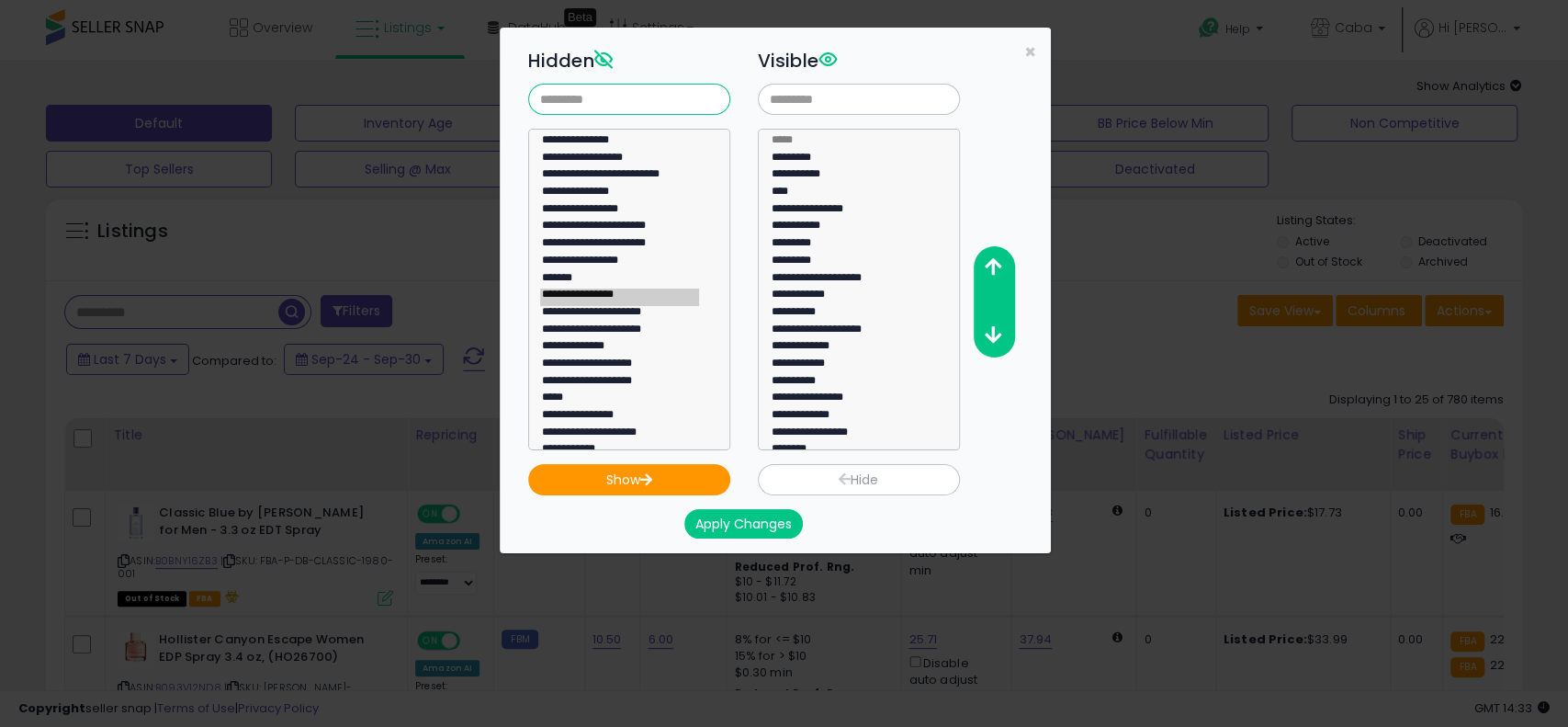
click at [603, 106] on input "text" at bounding box center [629, 99] width 202 height 31
click at [587, 136] on option "**********" at bounding box center [619, 143] width 160 height 18
click at [607, 156] on option "**********" at bounding box center [619, 161] width 160 height 18
click at [605, 216] on option "**********" at bounding box center [619, 212] width 160 height 18
click at [588, 284] on option "*******" at bounding box center [619, 281] width 160 height 18
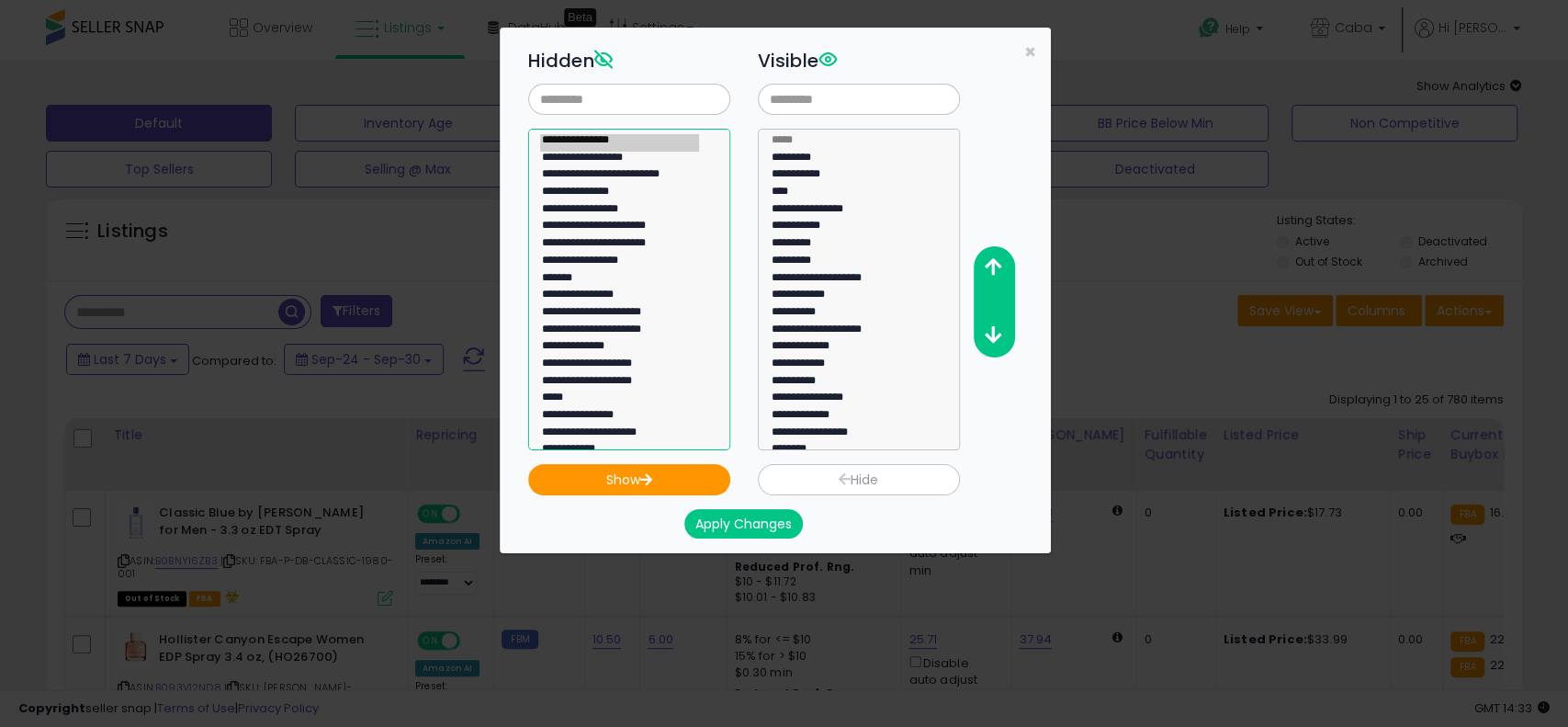
click at [615, 172] on option "**********" at bounding box center [619, 177] width 160 height 18
click at [603, 298] on option "**********" at bounding box center [619, 297] width 160 height 18
click at [610, 288] on option "**********" at bounding box center [619, 297] width 160 height 18
click at [627, 260] on option "**********" at bounding box center [619, 264] width 160 height 18
click at [615, 143] on option "**********" at bounding box center [619, 143] width 160 height 18
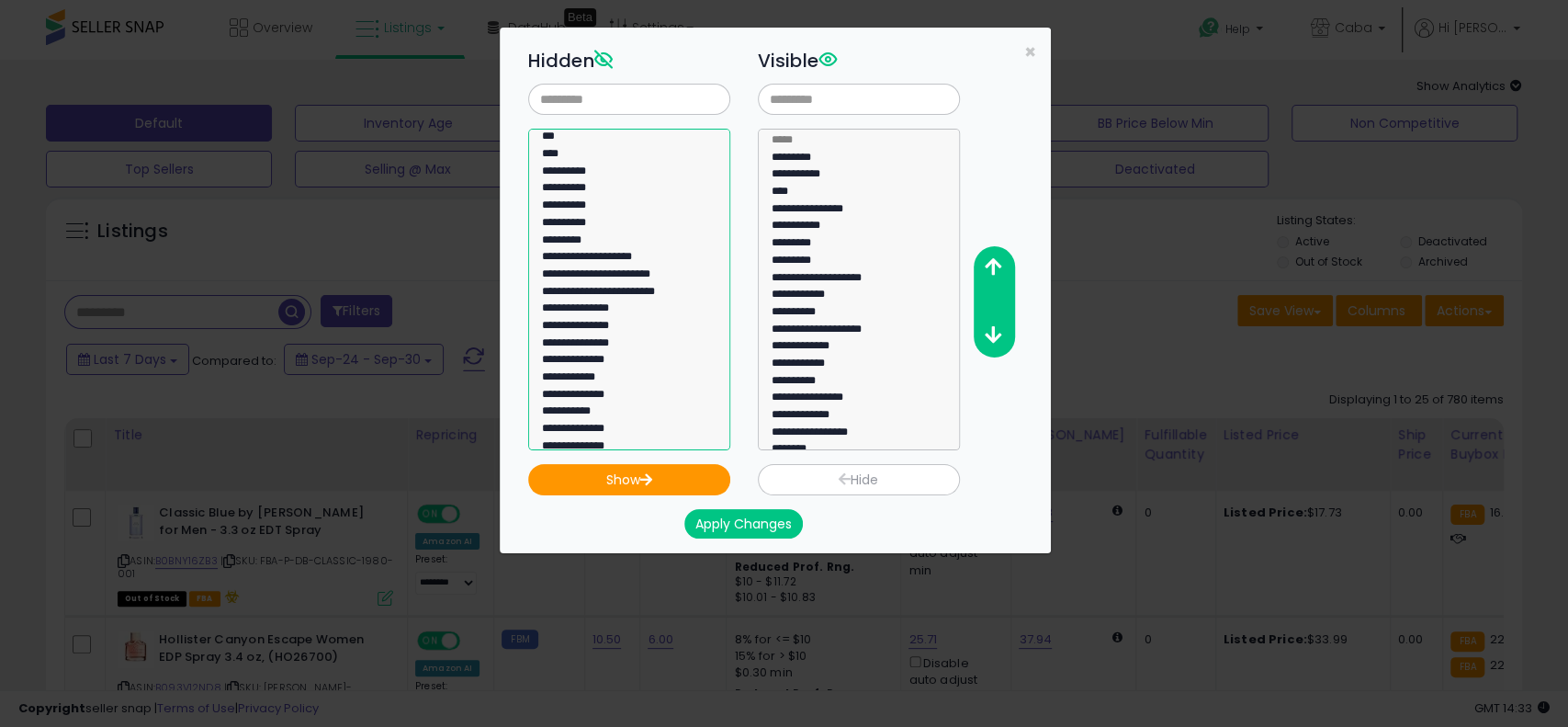
scroll to position [1068, 0]
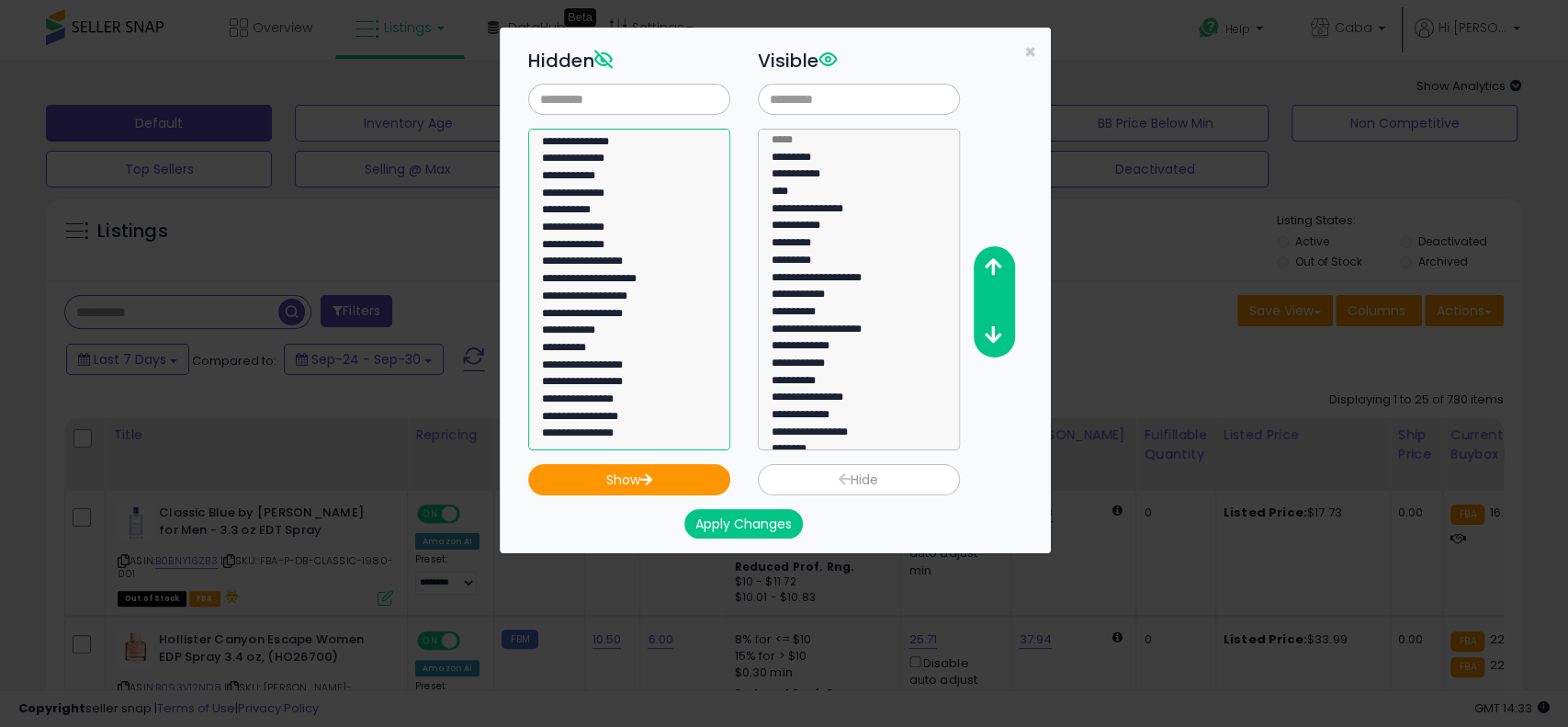
click at [606, 430] on option "**********" at bounding box center [619, 436] width 160 height 18
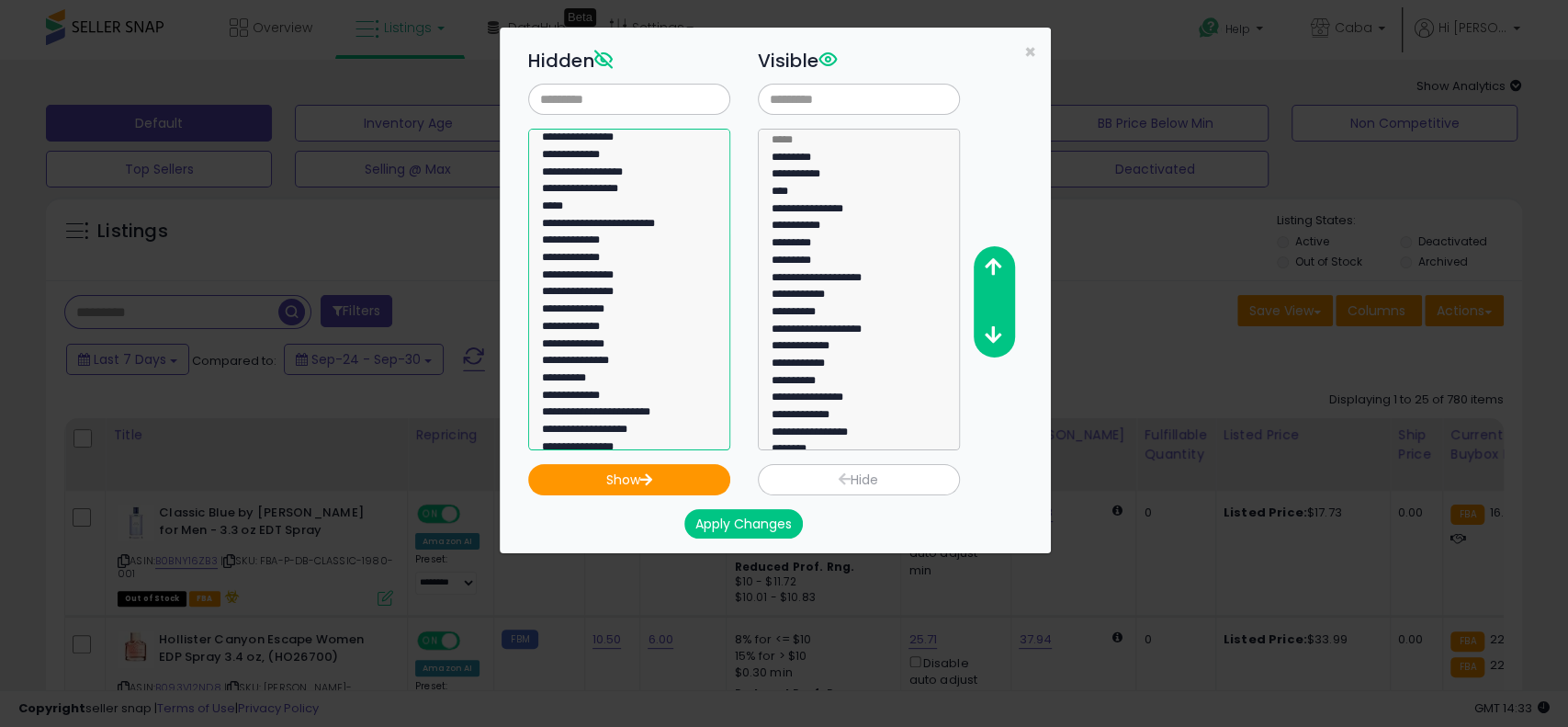
scroll to position [0, 0]
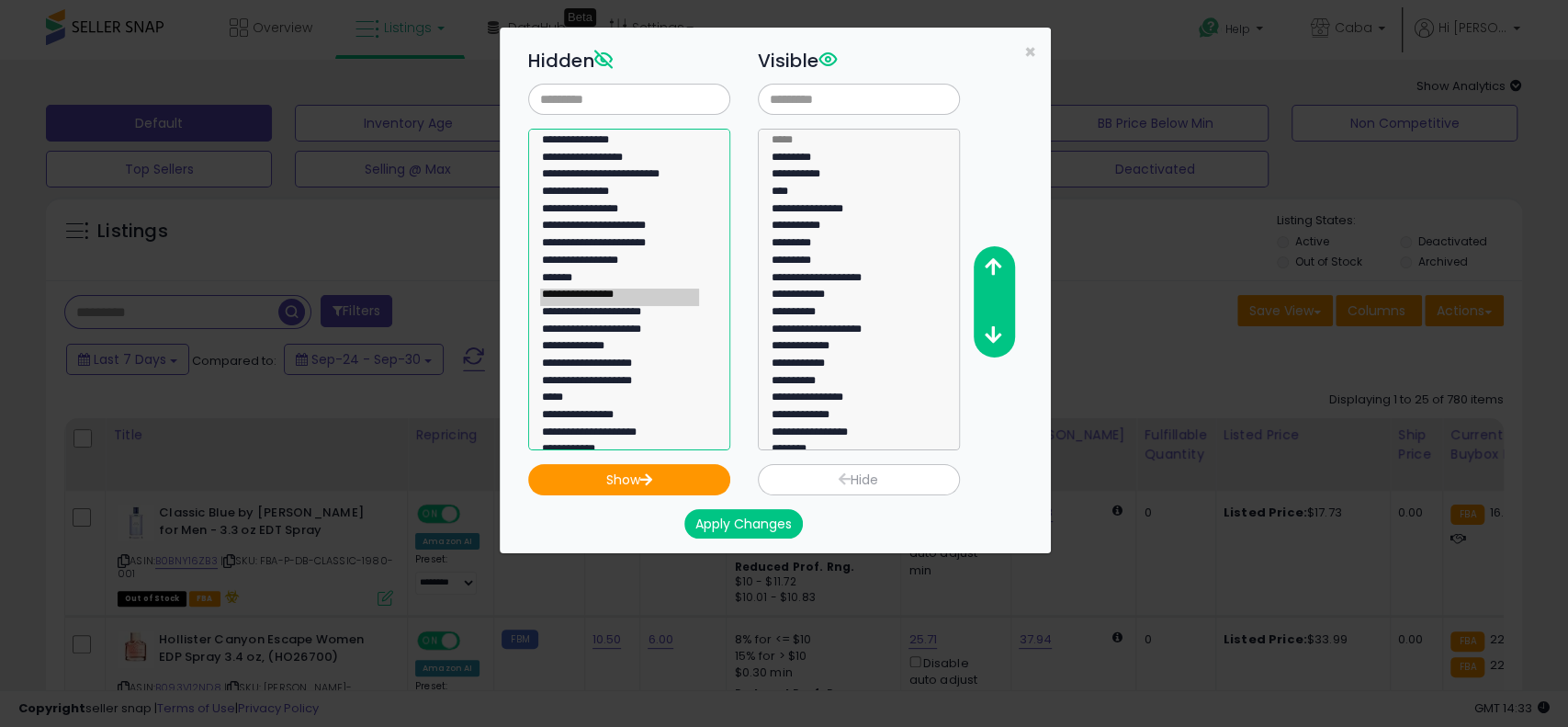
click at [590, 148] on option "**********" at bounding box center [619, 143] width 160 height 18
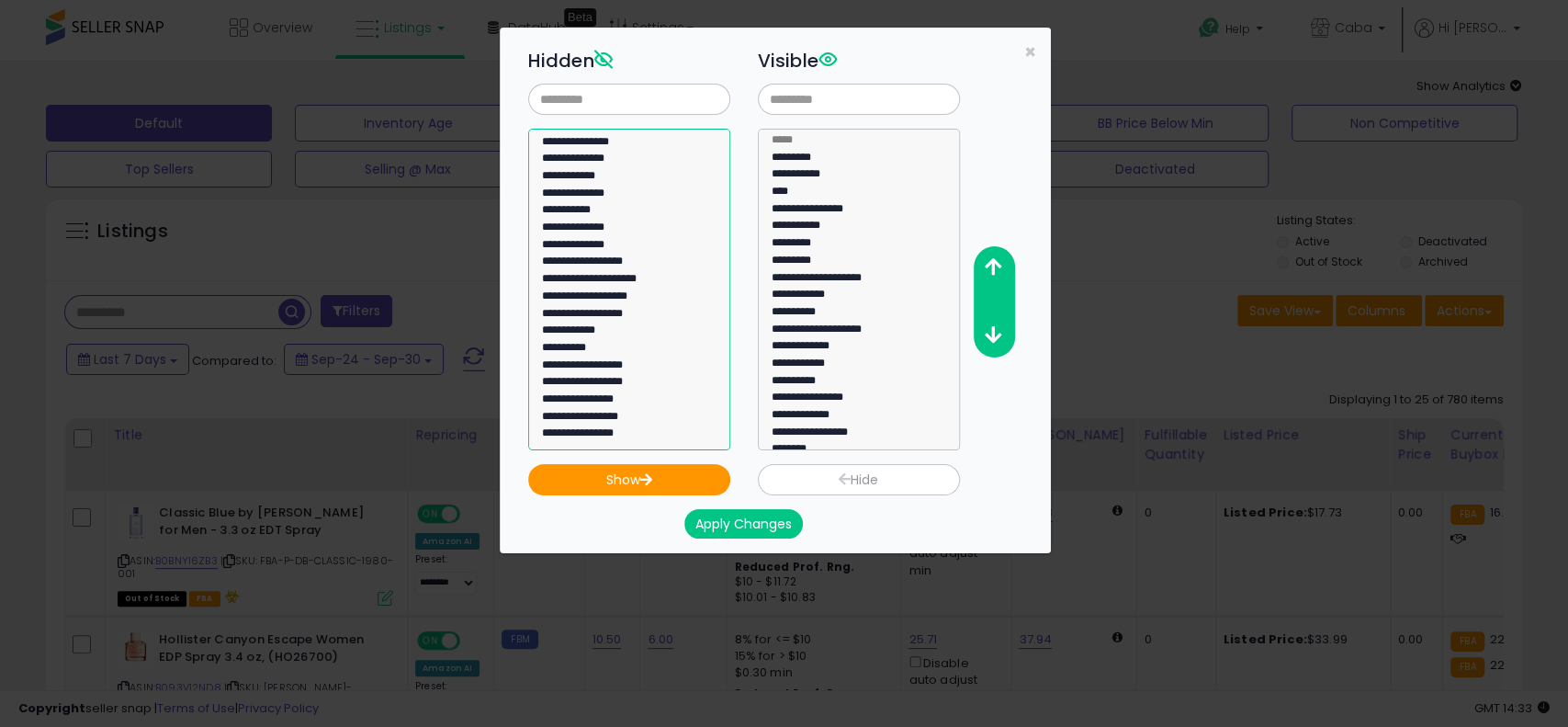
select select "**********"
click at [618, 439] on option "**********" at bounding box center [619, 436] width 160 height 18
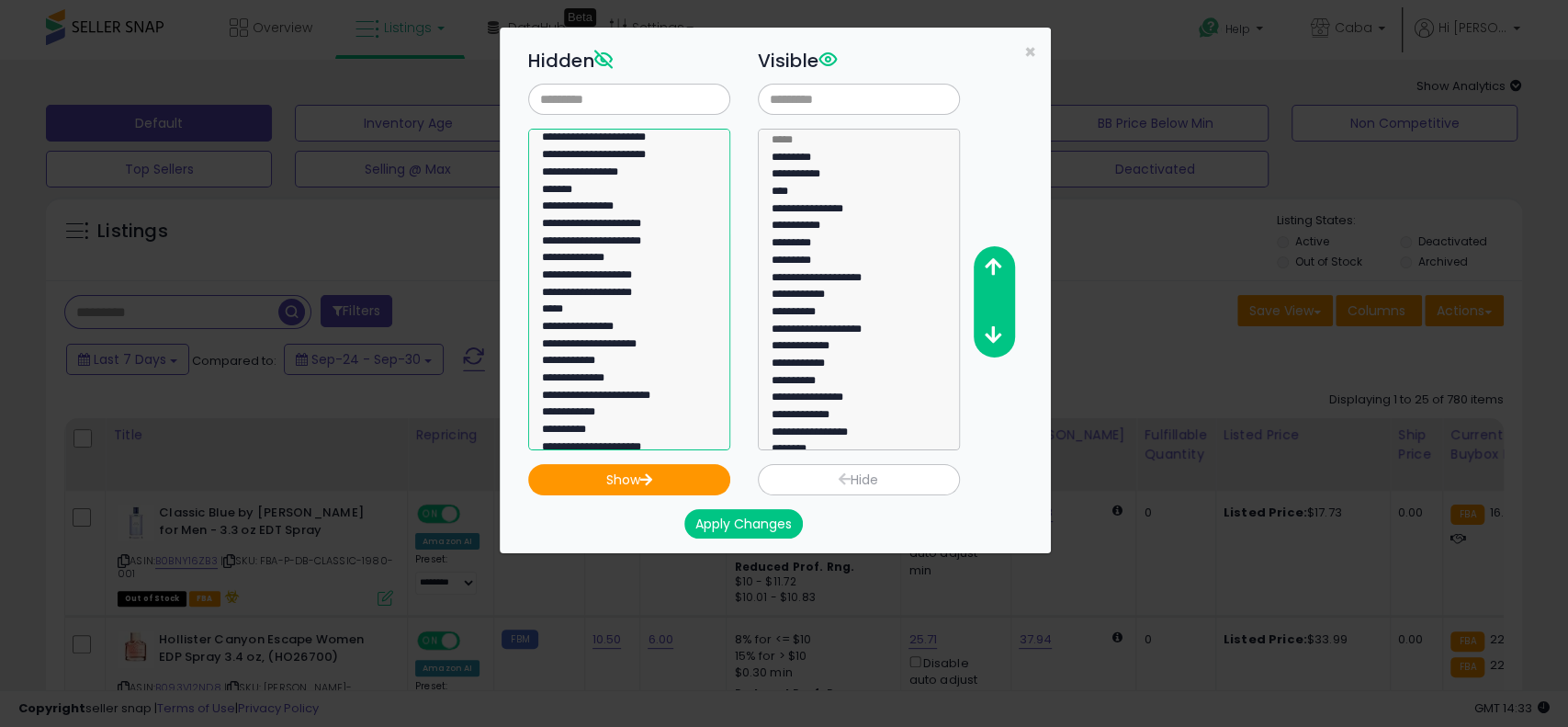
scroll to position [0, 0]
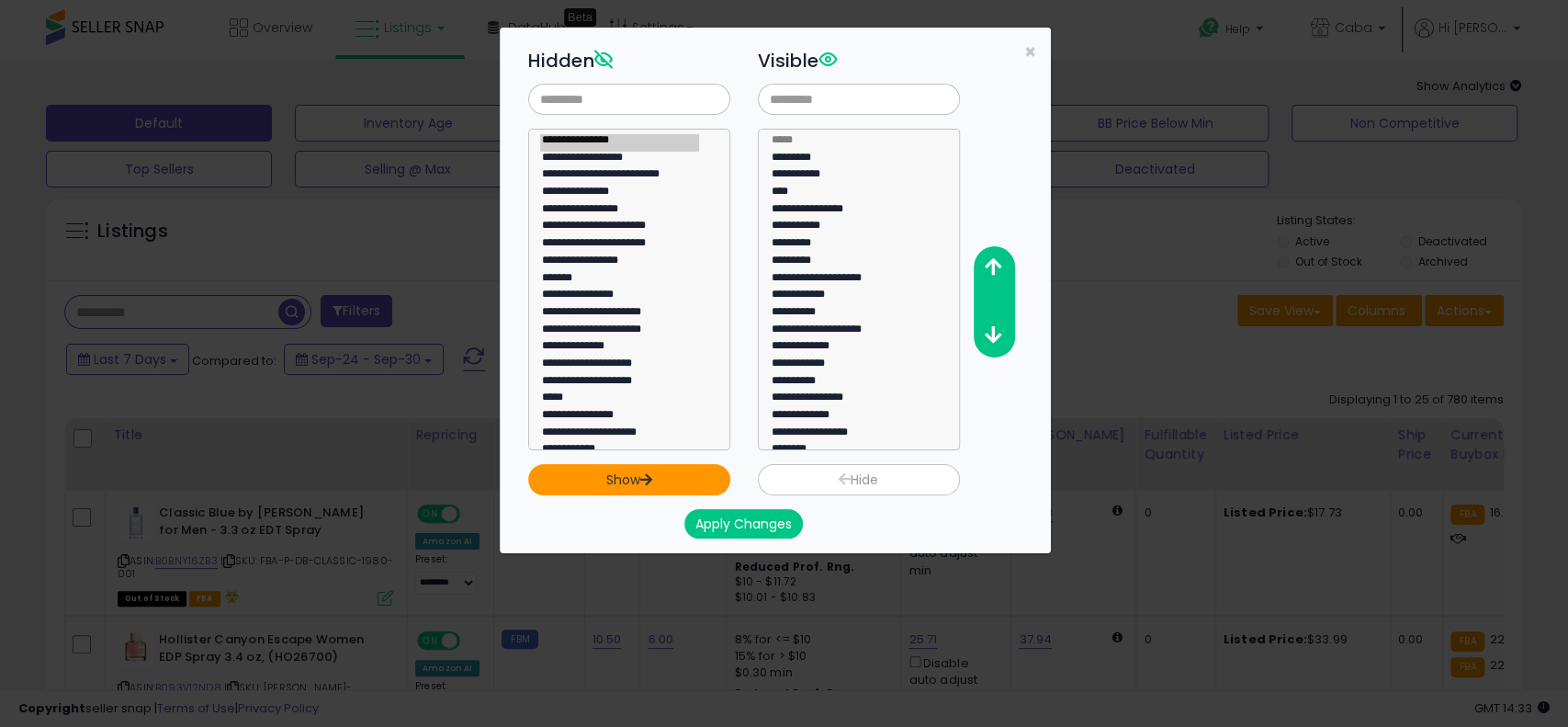
click at [641, 493] on button "Show" at bounding box center [629, 479] width 202 height 31
select select
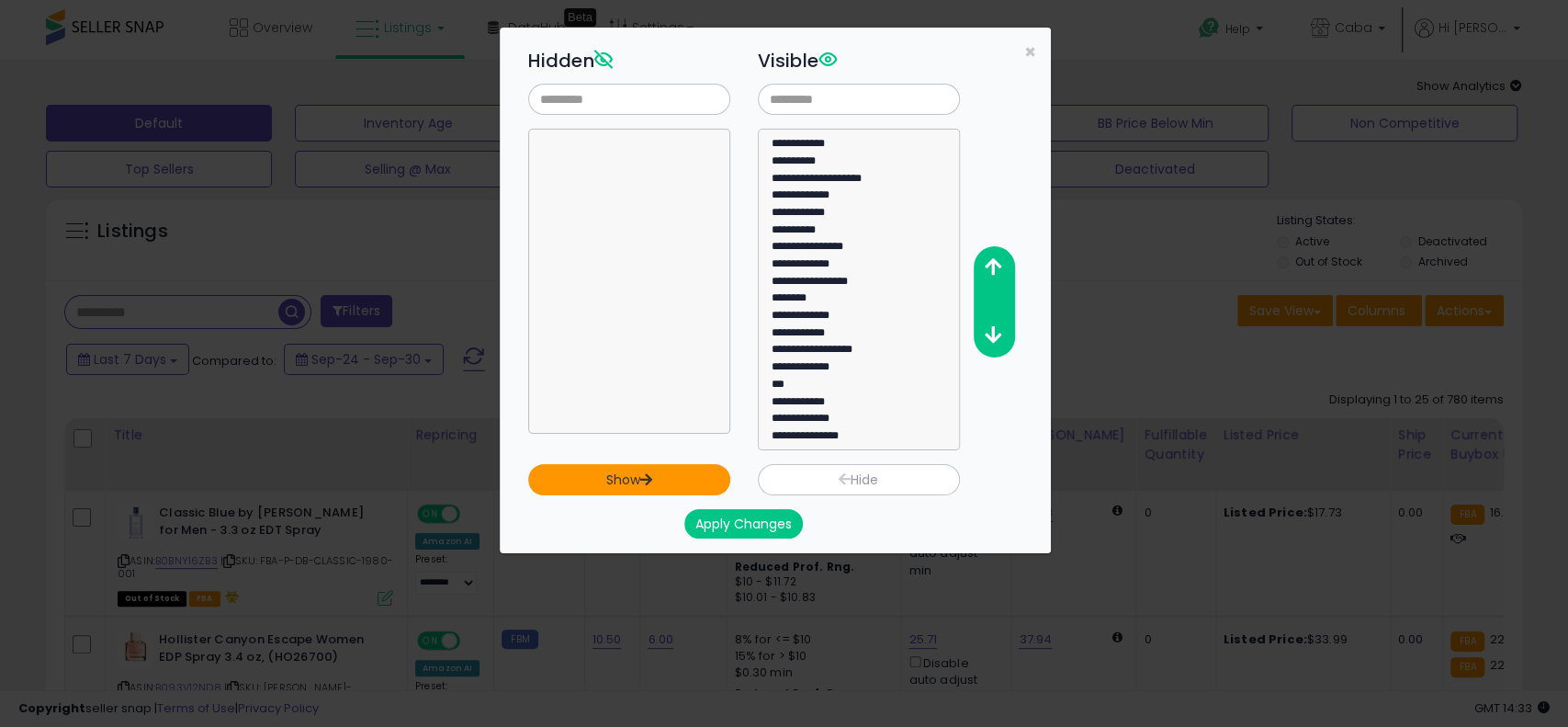
click at [662, 472] on button "Show" at bounding box center [629, 479] width 202 height 31
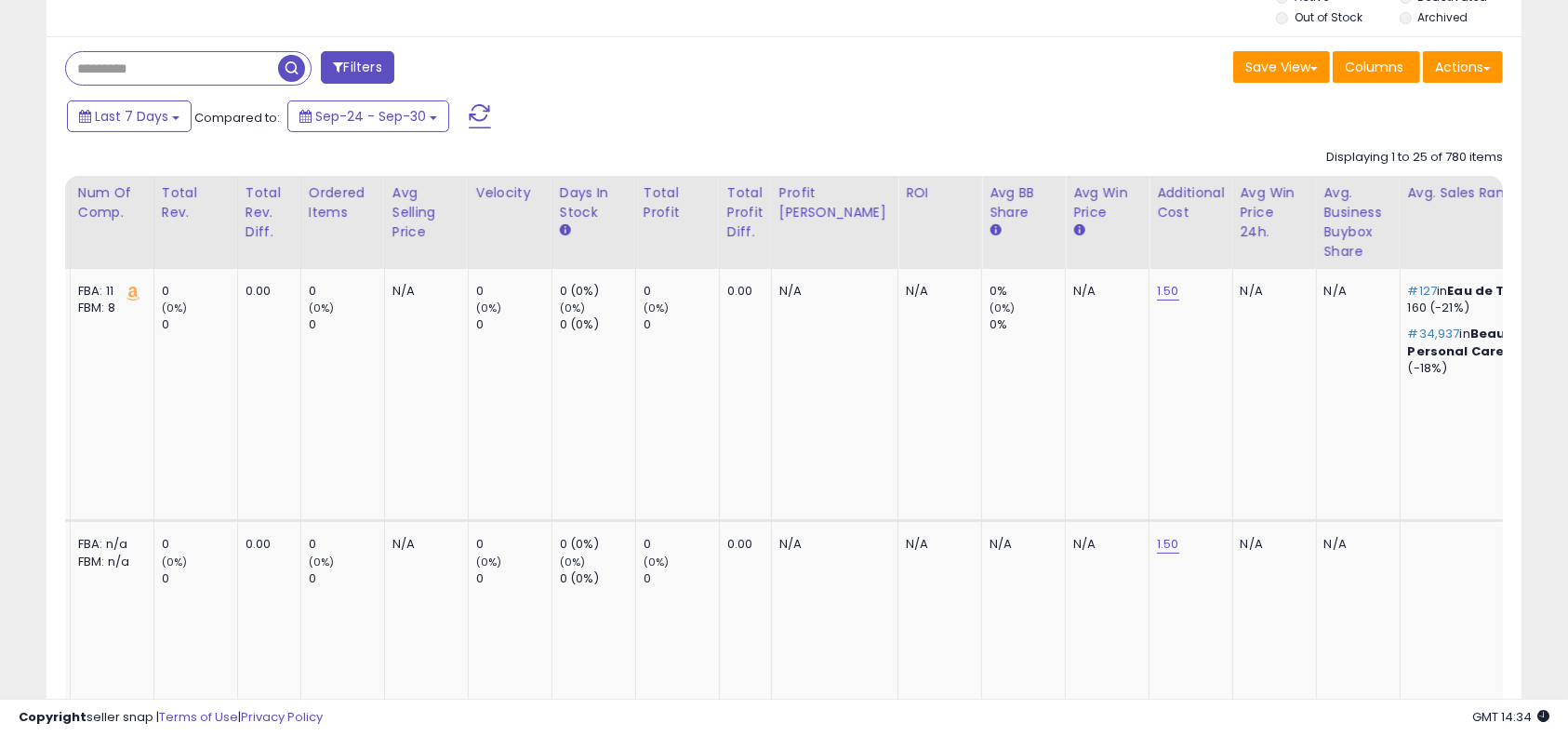
scroll to position [0, 1592]
click at [773, 292] on div "N/A" at bounding box center [824, 291] width 104 height 17
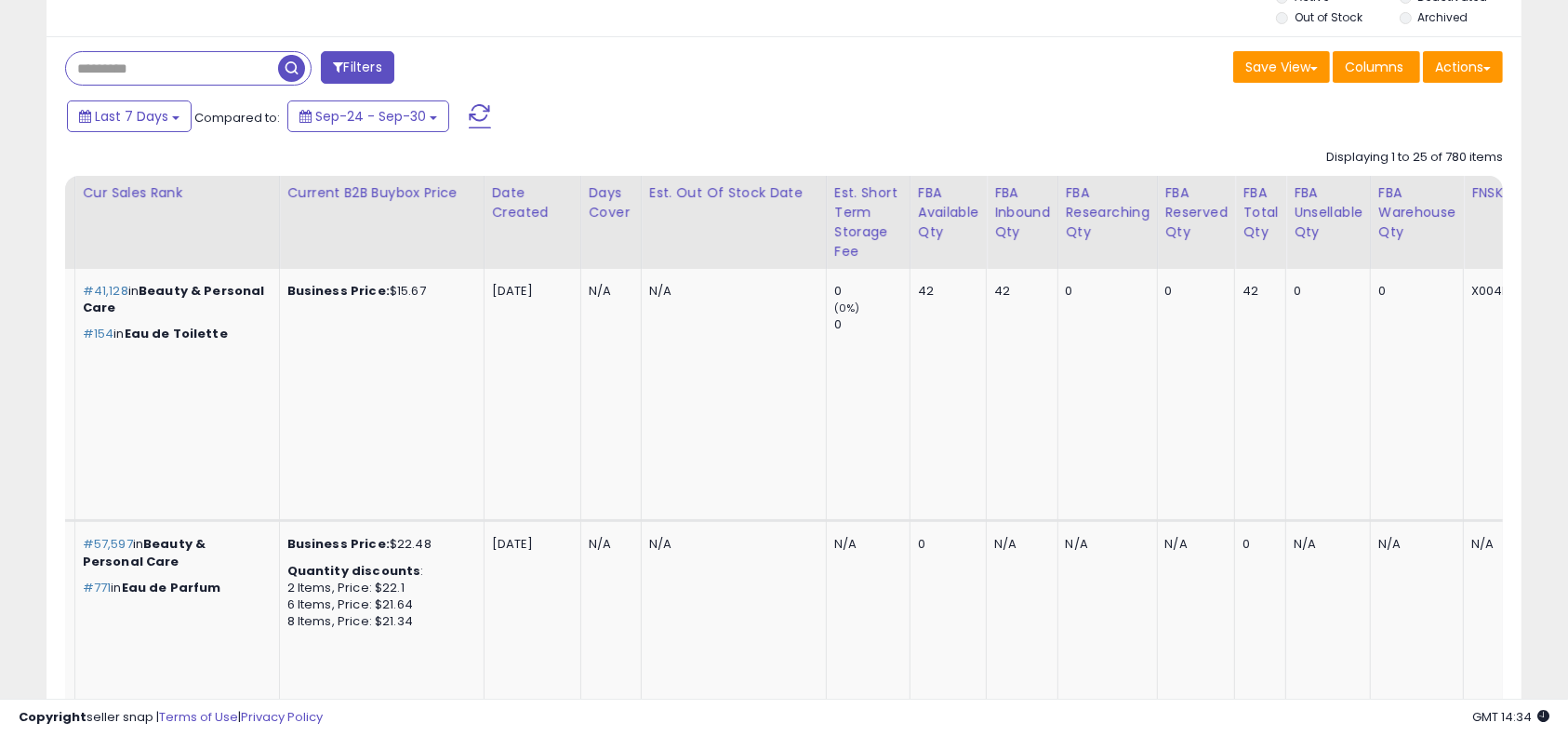
scroll to position [0, 0]
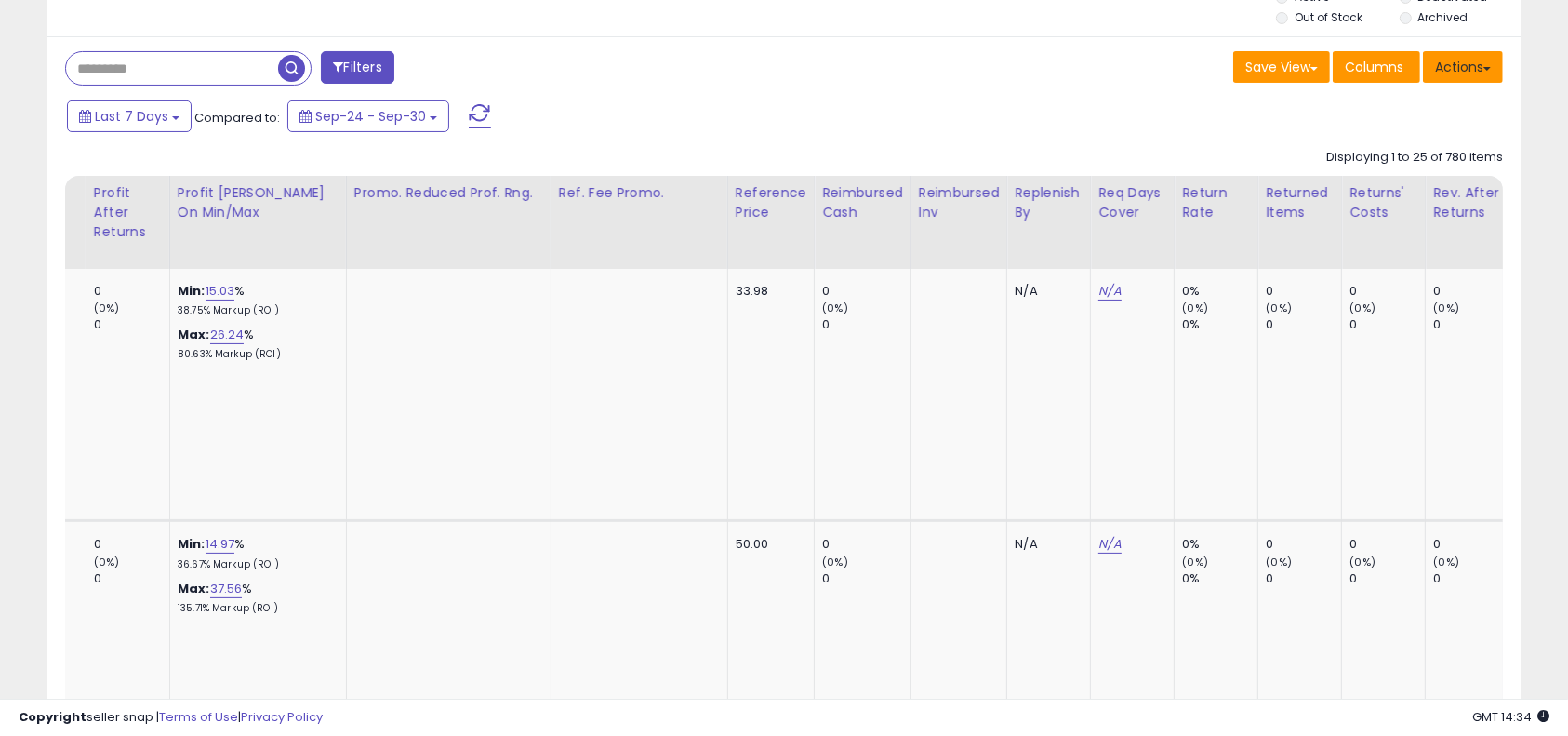
click at [1458, 65] on button "Actions" at bounding box center [1463, 67] width 80 height 32
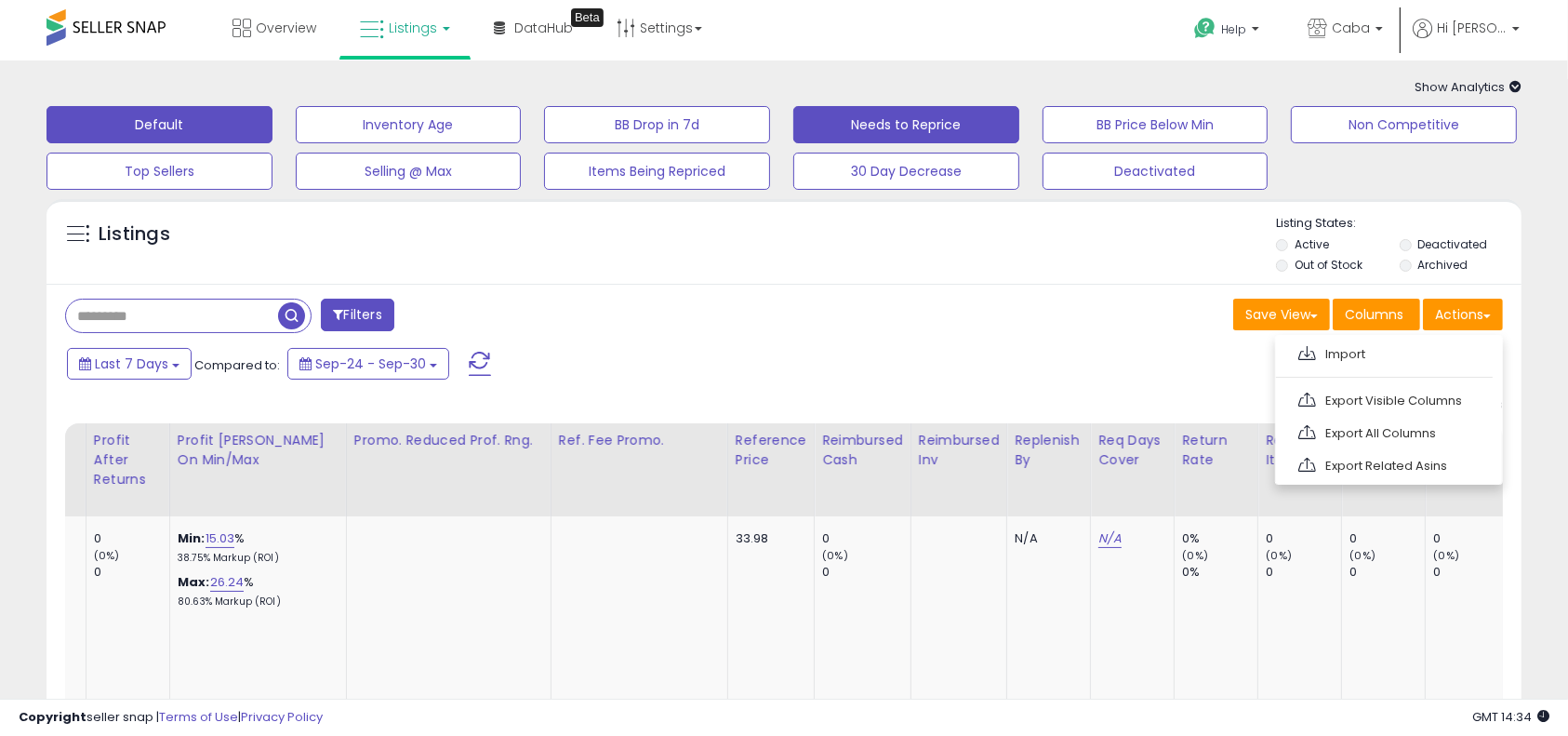
click at [849, 121] on button "Needs to Reprice" at bounding box center [906, 125] width 226 height 38
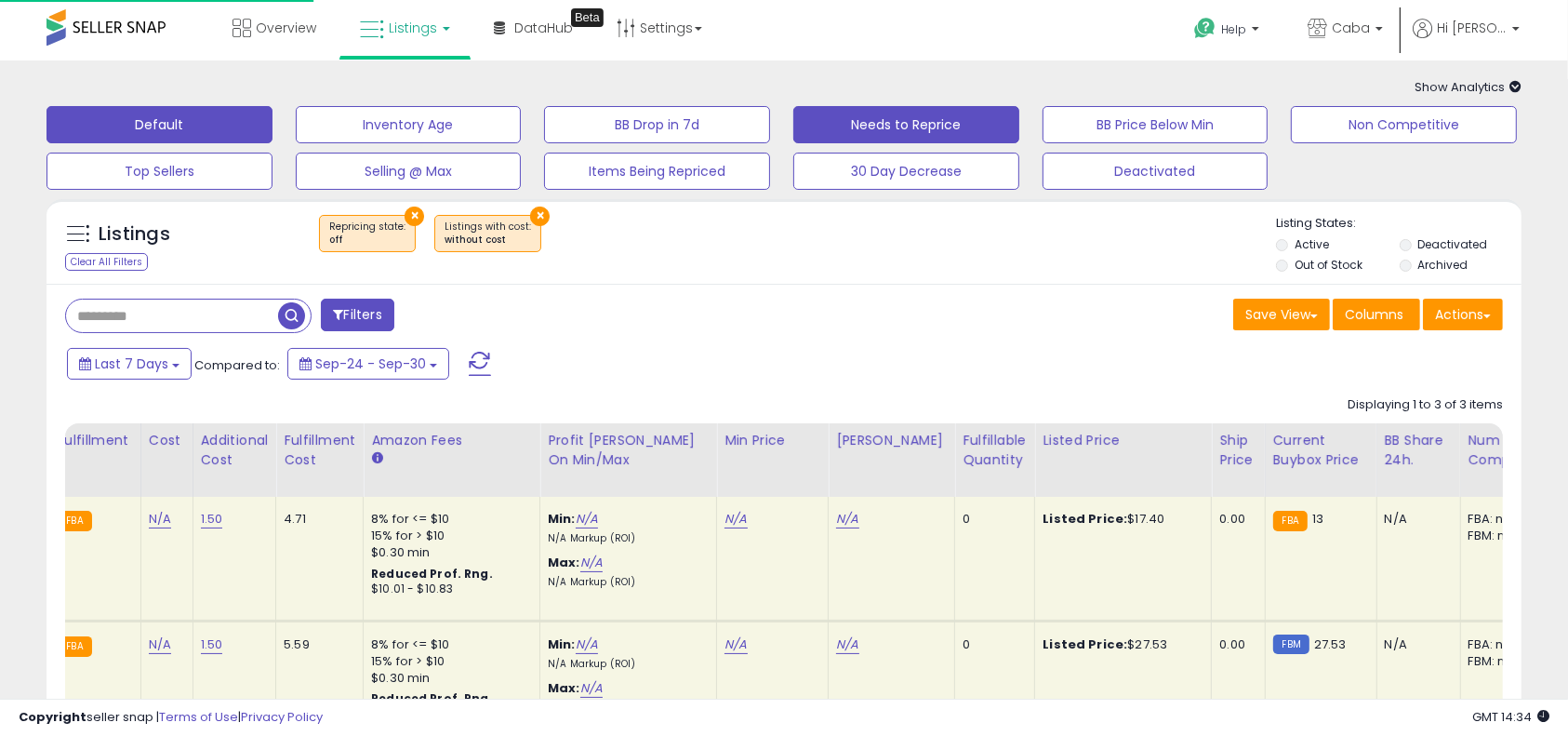
click at [150, 126] on button "Default" at bounding box center [160, 125] width 226 height 38
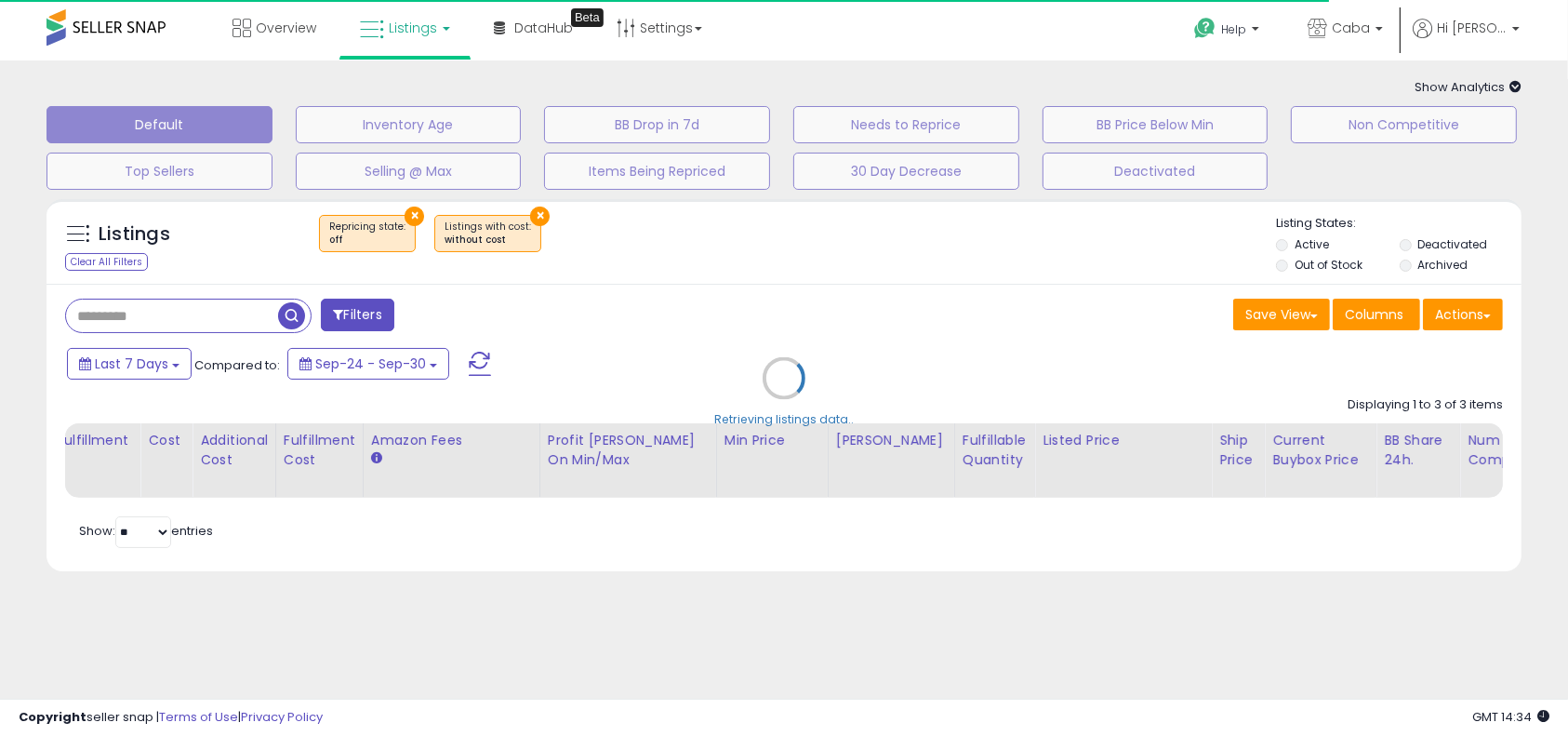
click at [1140, 511] on div "Retrieving listings data.." at bounding box center [784, 392] width 1503 height 405
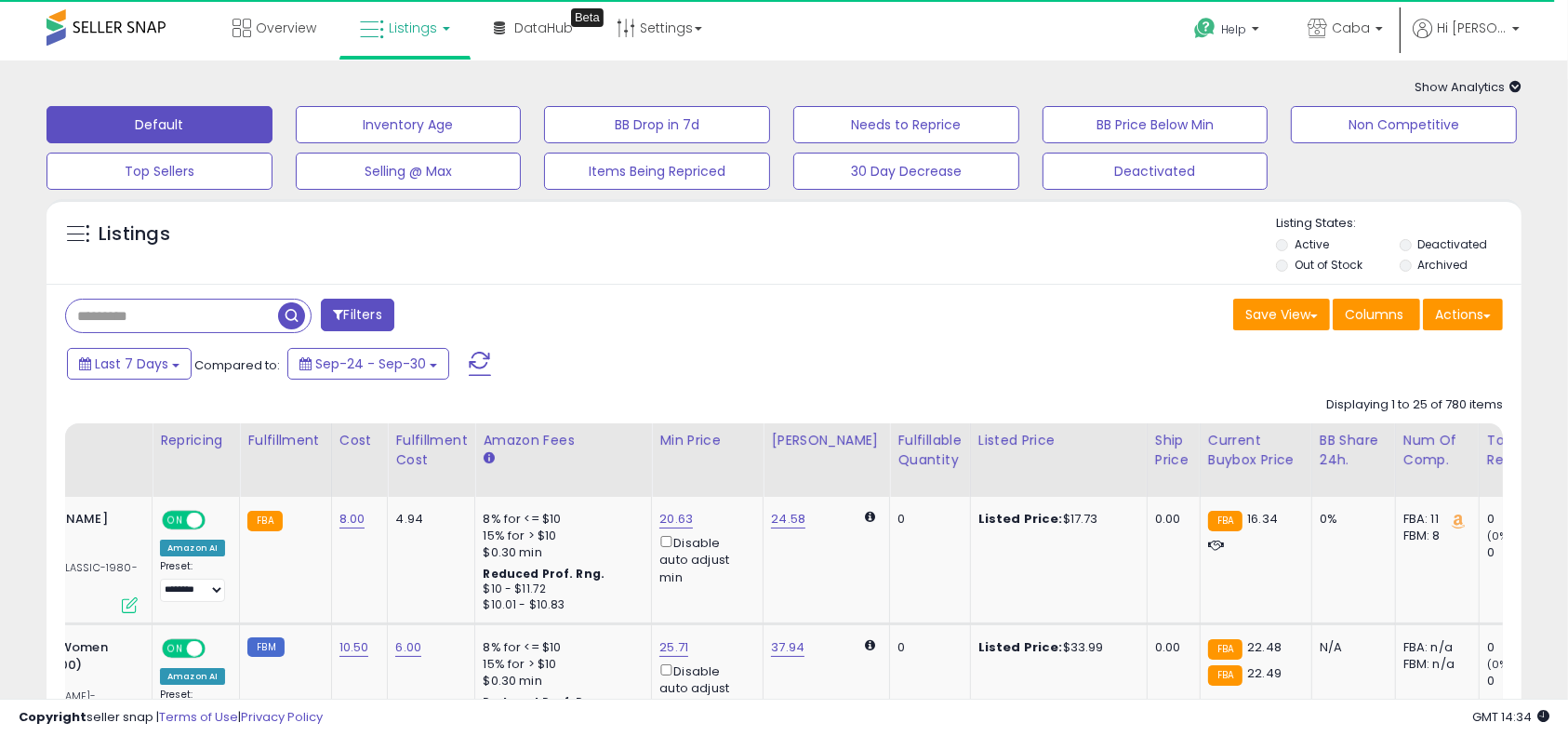
select select "**"
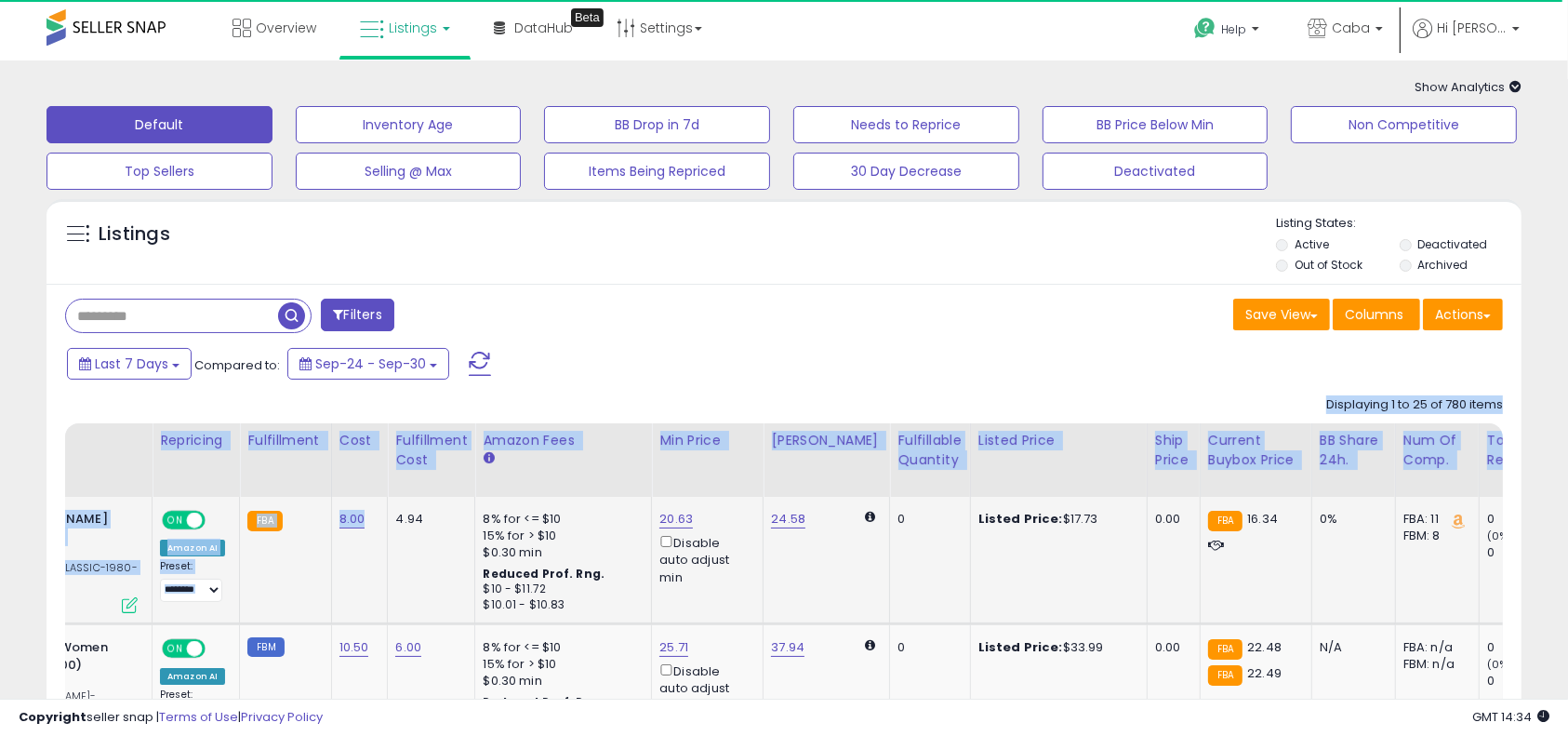
drag, startPoint x: 1123, startPoint y: 506, endPoint x: 213, endPoint y: 560, distance: 911.6
click at [232, 384] on div "Last 7 Days Compared to: Sep-24 - Sep-30" at bounding box center [602, 366] width 1079 height 42
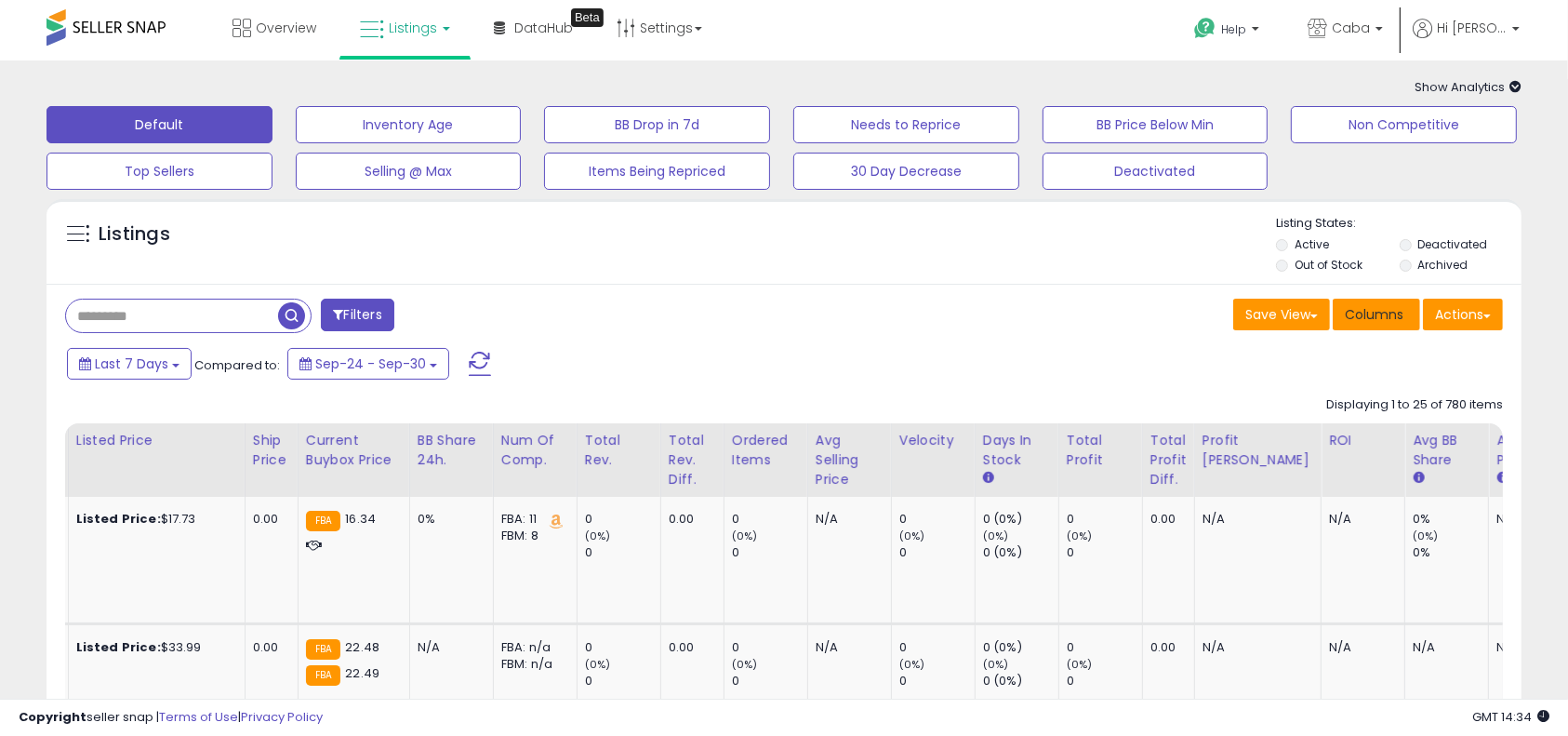
click at [1401, 320] on span "Columns" at bounding box center [1374, 314] width 59 height 19
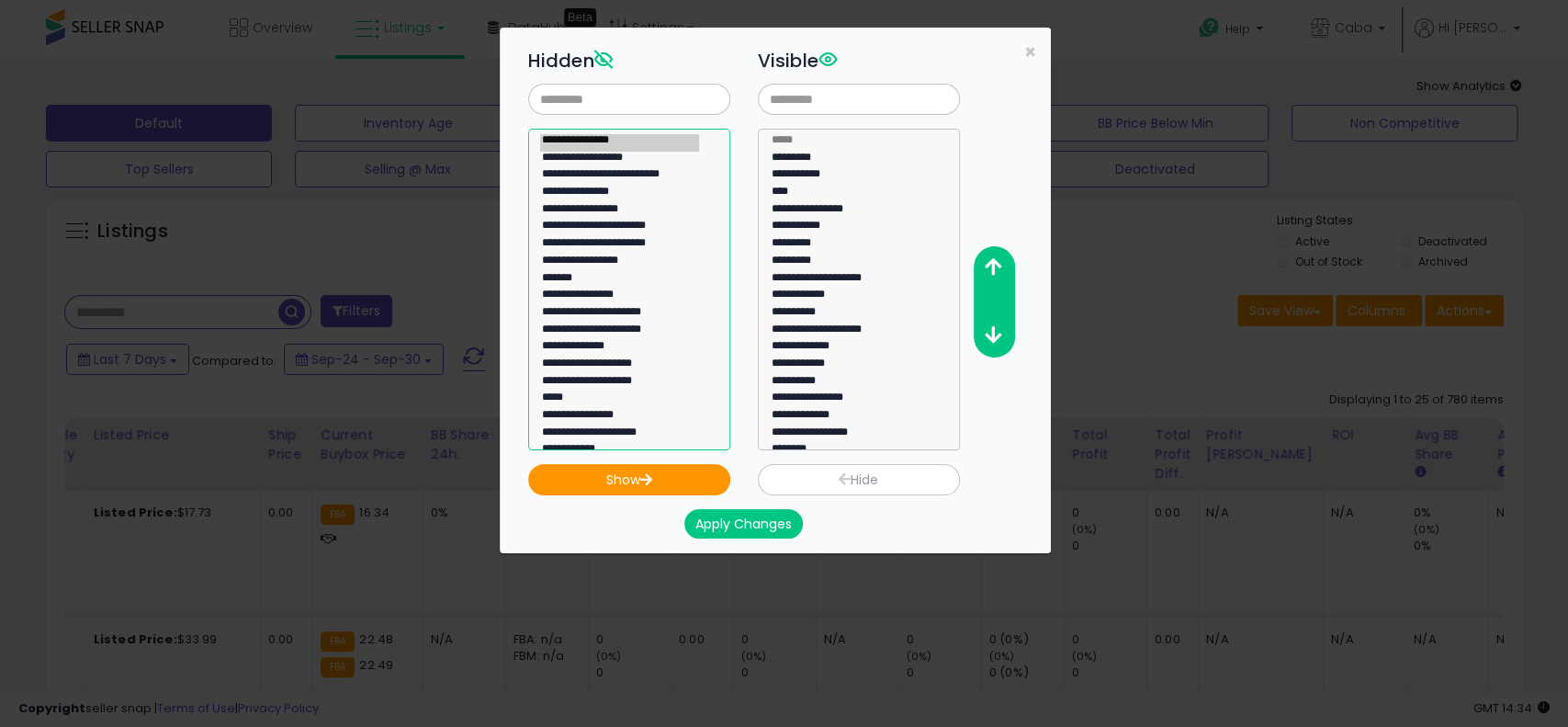
click at [625, 145] on option "**********" at bounding box center [619, 143] width 160 height 18
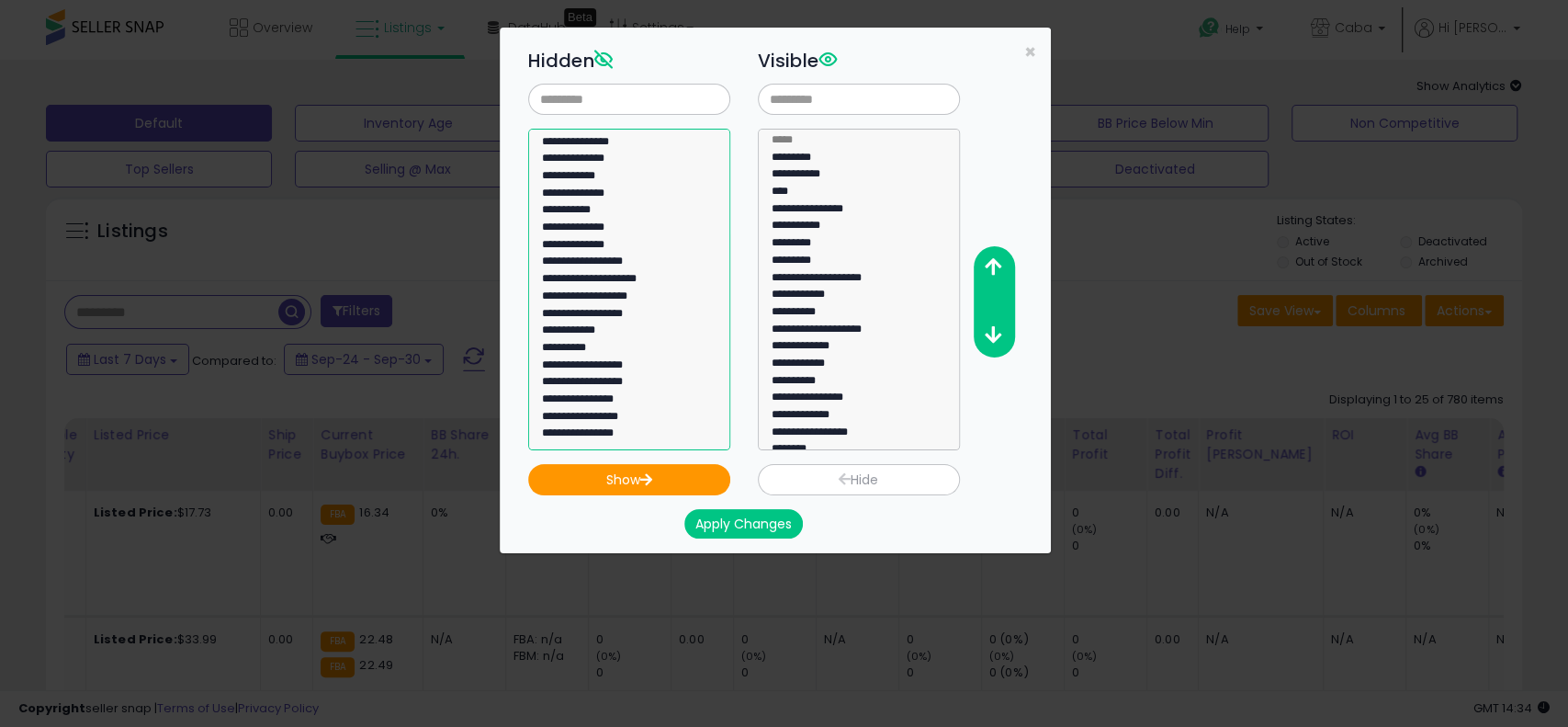
click at [596, 430] on option "**********" at bounding box center [619, 436] width 160 height 18
click at [618, 430] on option "**********" at bounding box center [619, 436] width 160 height 18
click at [632, 167] on option "**********" at bounding box center [619, 162] width 160 height 18
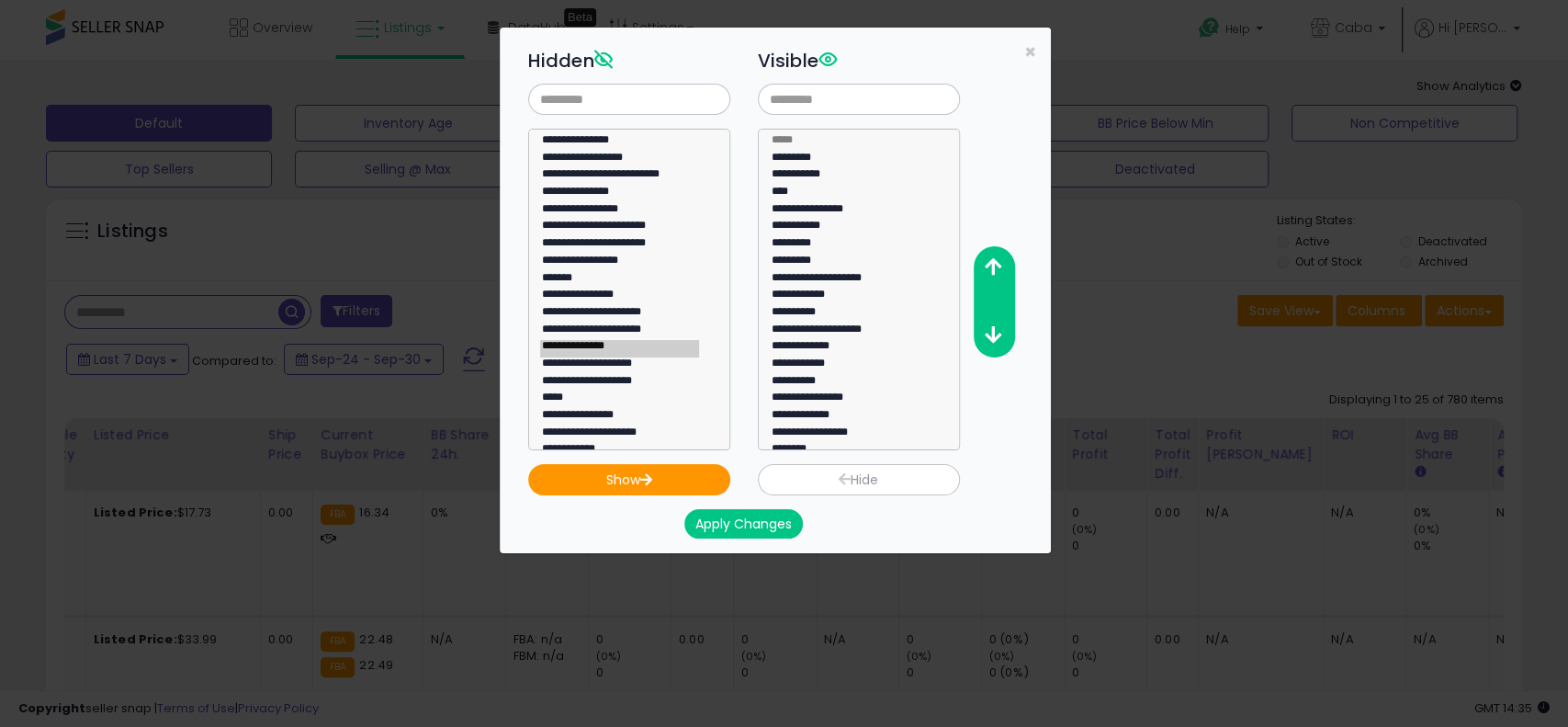
click at [735, 99] on div "**********" at bounding box center [629, 246] width 229 height 408
click at [644, 134] on option "**********" at bounding box center [619, 143] width 160 height 18
click at [653, 439] on option "**********" at bounding box center [619, 435] width 160 height 18
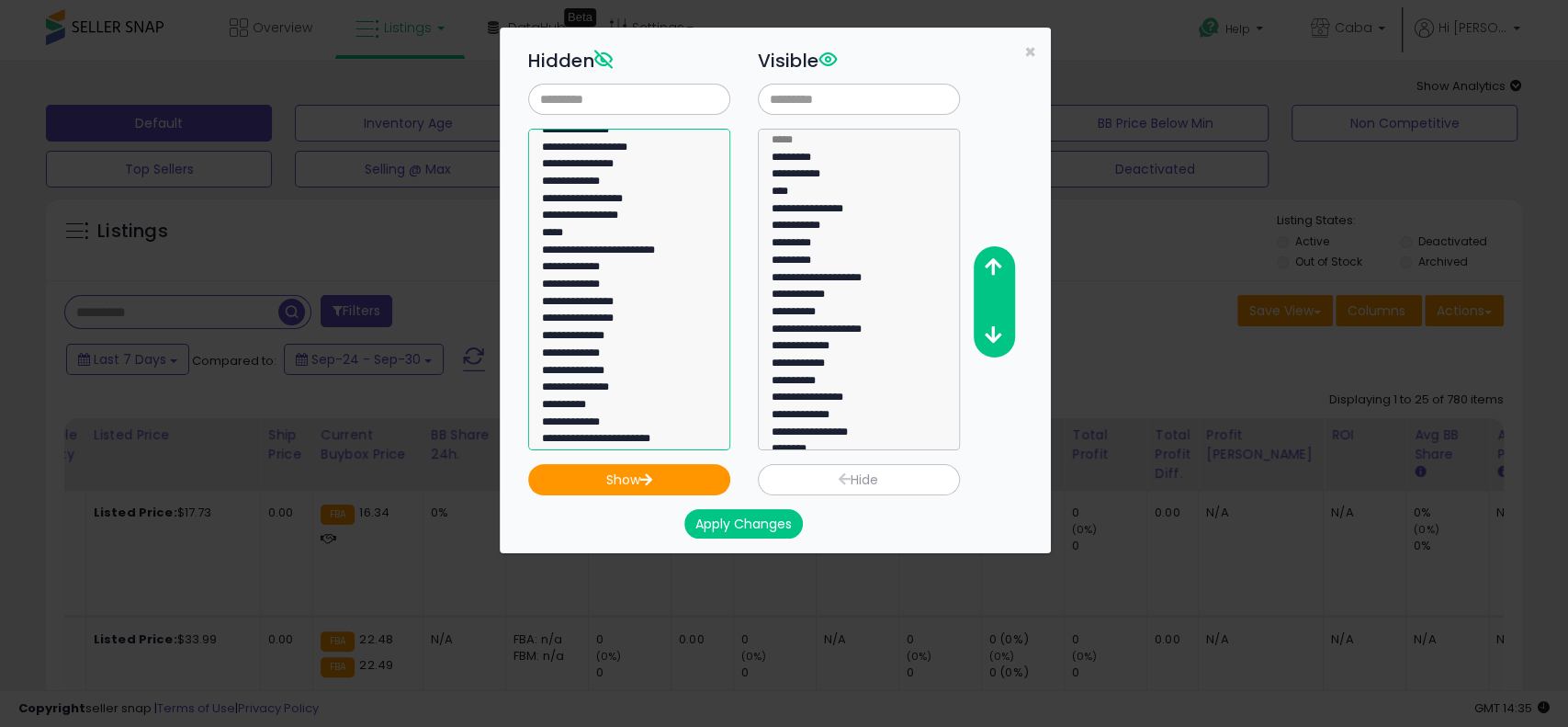
click at [661, 304] on option "**********" at bounding box center [619, 305] width 160 height 18
select select "**********"
click at [625, 436] on option "**********" at bounding box center [619, 436] width 160 height 18
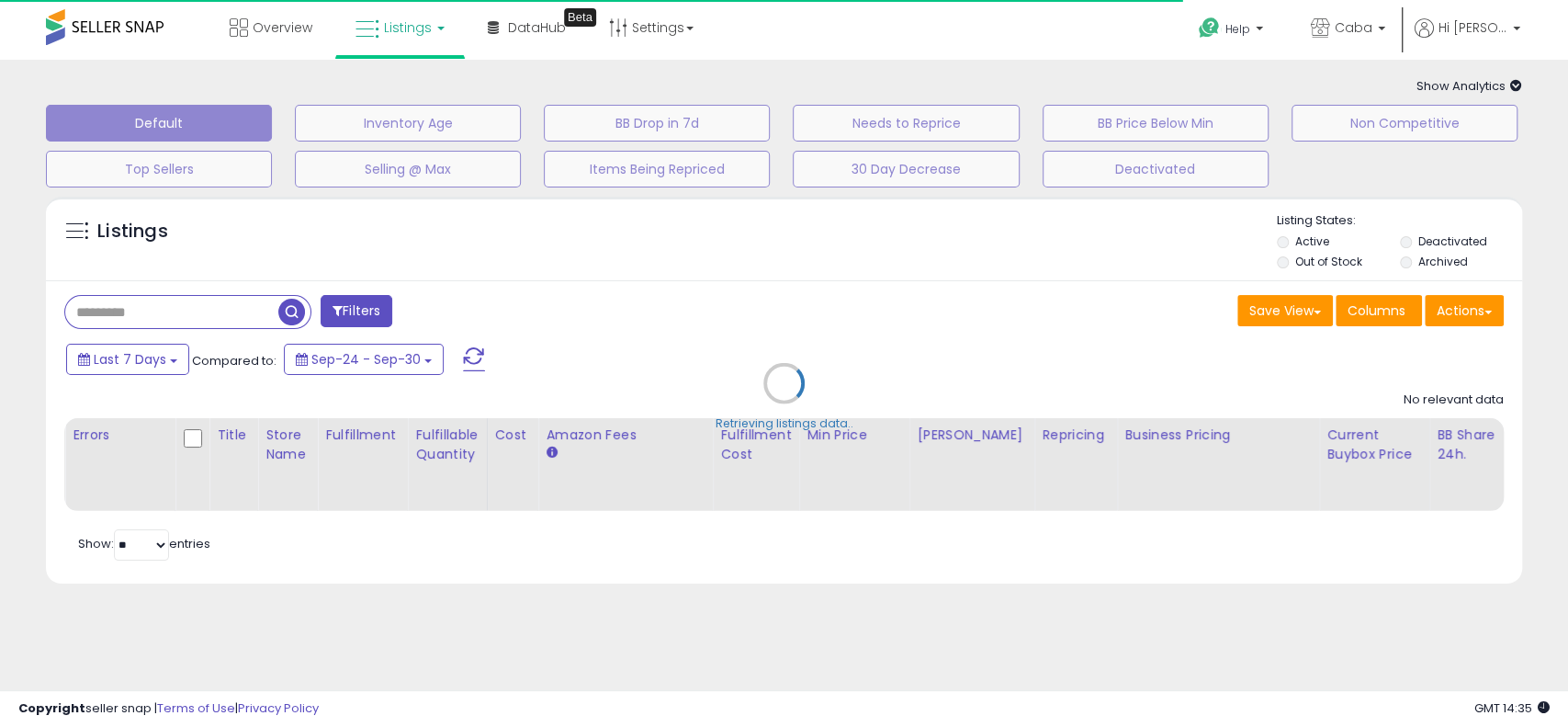
click at [1444, 321] on div "Retrieving listings data.." at bounding box center [784, 397] width 1504 height 419
click at [1461, 298] on div "Retrieving listings data.." at bounding box center [784, 397] width 1504 height 419
click at [1465, 314] on div "Retrieving listings data.." at bounding box center [784, 397] width 1504 height 419
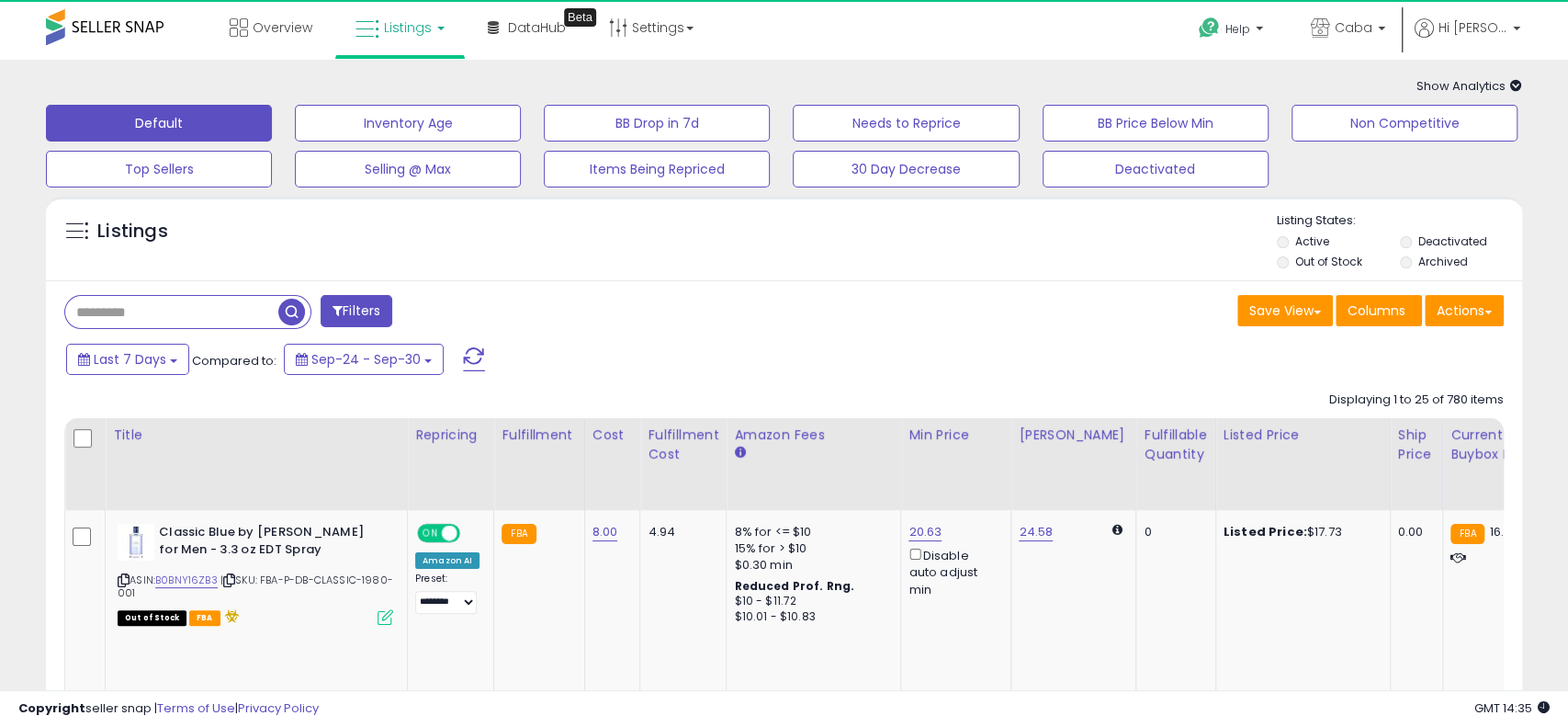
click at [1452, 241] on label "Deactivated" at bounding box center [1452, 241] width 69 height 16
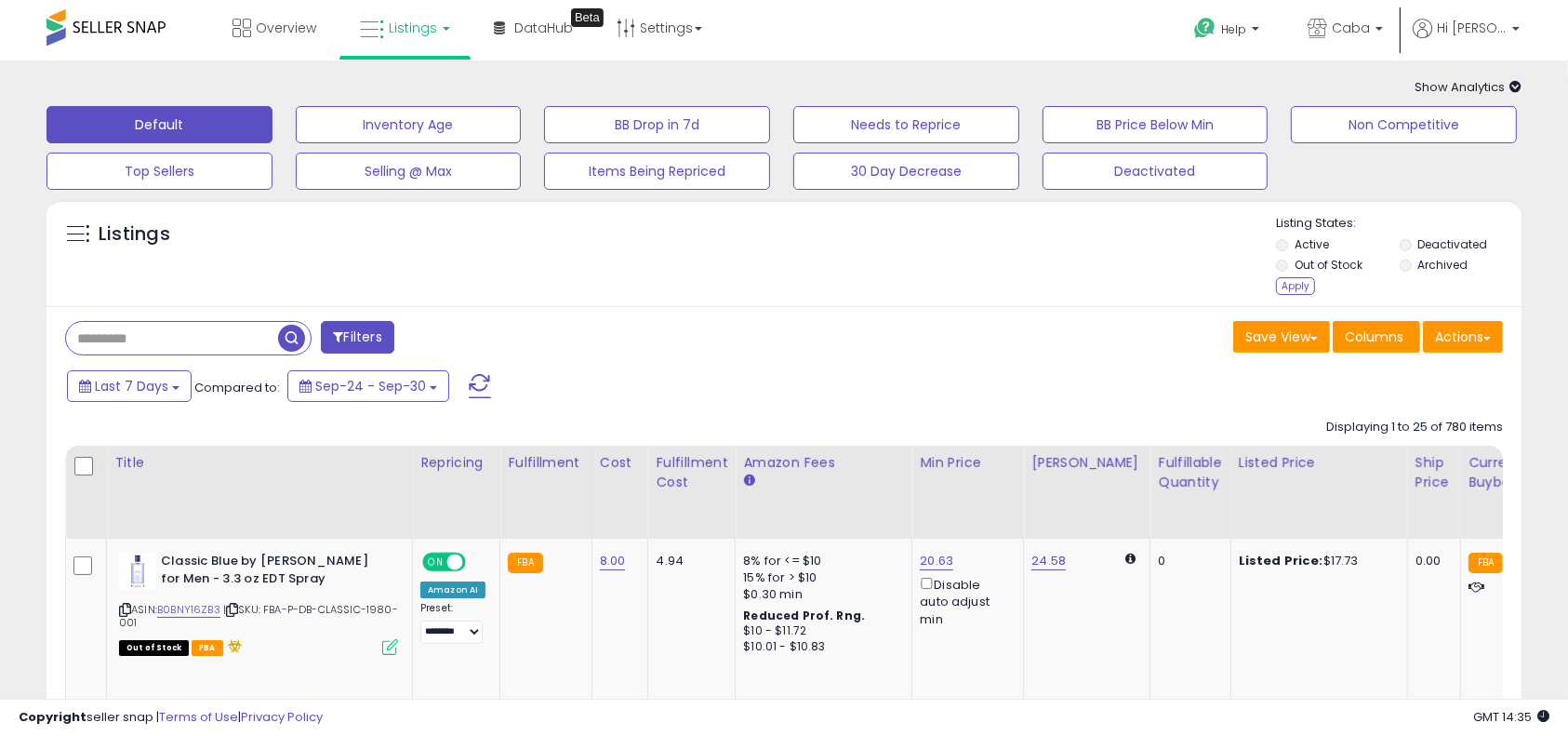
click at [1451, 273] on label "Archived" at bounding box center [1442, 265] width 51 height 16
click at [1502, 288] on div "Listing States: Active Deactivated Out of Stock Archived Apply" at bounding box center [1397, 258] width 245 height 85
click at [1486, 345] on button "Actions" at bounding box center [1463, 336] width 80 height 32
click at [1443, 452] on link "Export All Columns" at bounding box center [1387, 454] width 203 height 29
